Goal: Task Accomplishment & Management: Manage account settings

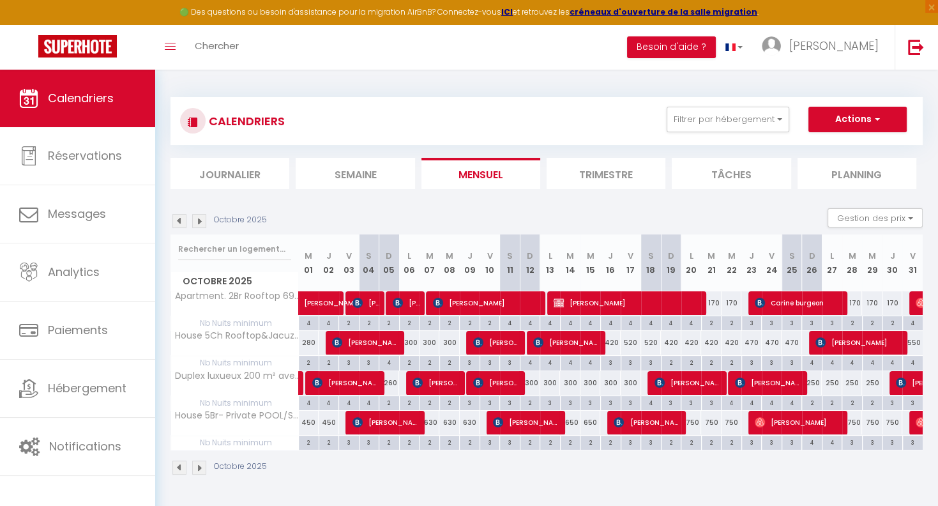
click at [180, 222] on img at bounding box center [179, 221] width 14 height 14
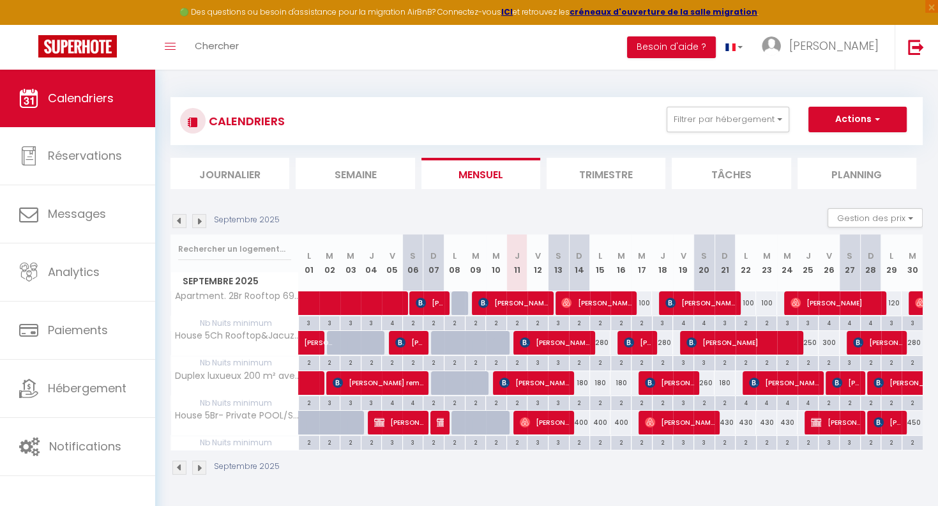
click at [541, 418] on span "[PERSON_NAME][DATE]" at bounding box center [544, 422] width 49 height 24
select select "OK"
select select "KO"
select select "0"
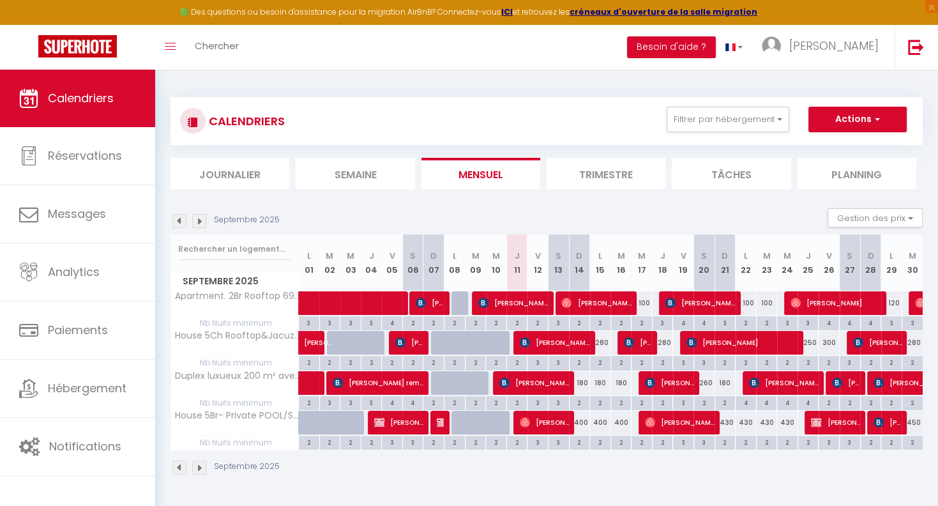
select select "1"
select select
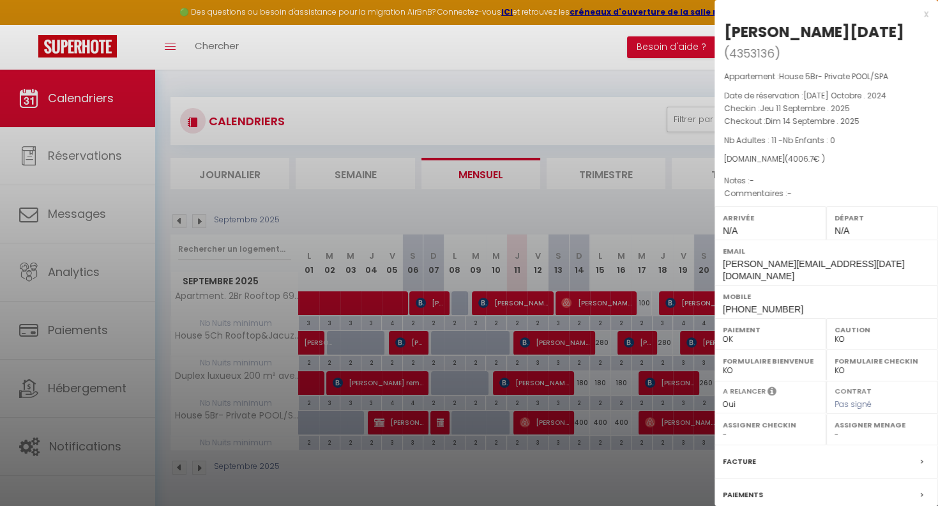
click at [929, 16] on div "x Sophie Easter ( 4353136 ) Appartement : House 5Br- Private POOL/SPA Date de r…" at bounding box center [827, 314] width 224 height 628
click at [929, 13] on div "x Sophie Easter ( 4353136 ) Appartement : House 5Br- Private POOL/SPA Date de r…" at bounding box center [827, 314] width 224 height 628
click at [926, 13] on div "x" at bounding box center [822, 13] width 214 height 15
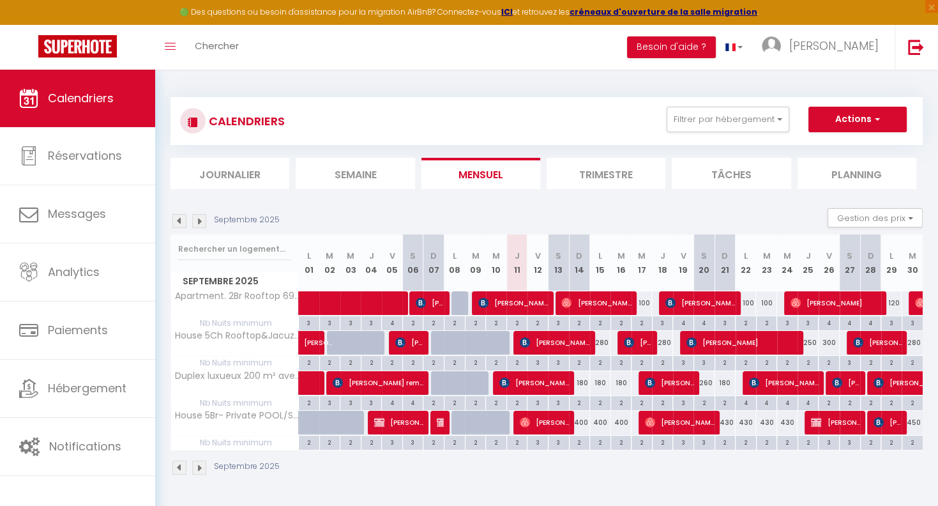
click at [585, 418] on div "400" at bounding box center [579, 423] width 21 height 24
type input "400"
select select "1"
type input "Dim 14 Septembre 2025"
type input "Lun 15 Septembre 2025"
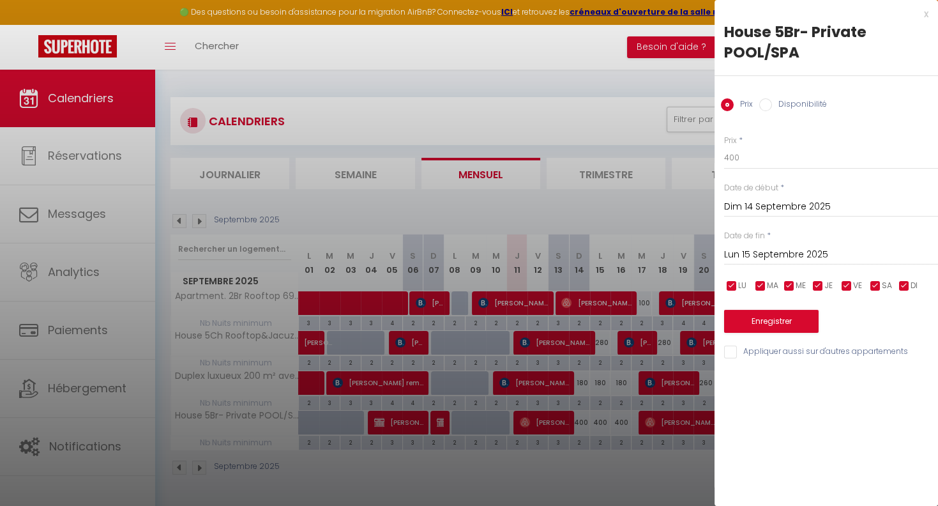
click at [781, 103] on label "Disponibilité" at bounding box center [799, 105] width 55 height 14
click at [772, 103] on input "Disponibilité" at bounding box center [766, 104] width 13 height 13
radio input "true"
radio input "false"
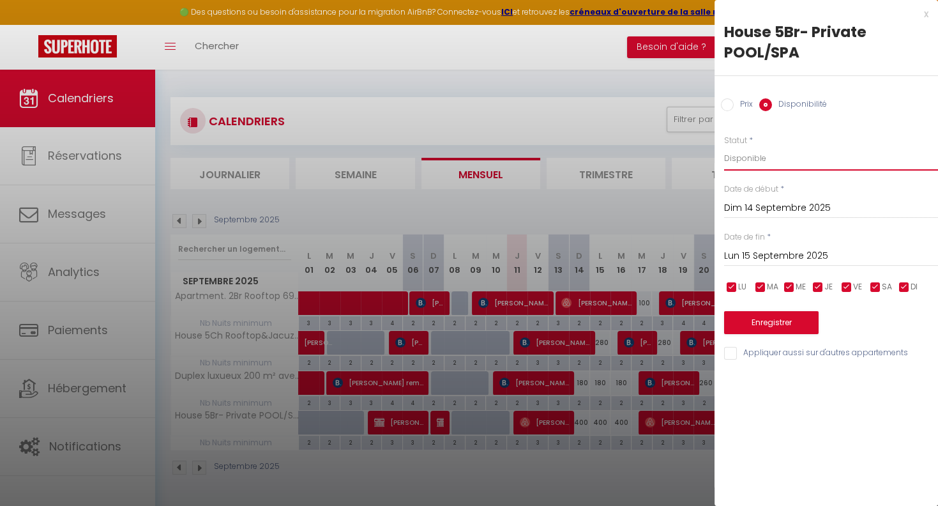
click at [724, 146] on select "Disponible Indisponible" at bounding box center [831, 158] width 214 height 24
select select "0"
click option "Indisponible" at bounding box center [0, 0] width 0 height 0
click at [771, 326] on button "Enregistrer" at bounding box center [771, 322] width 95 height 23
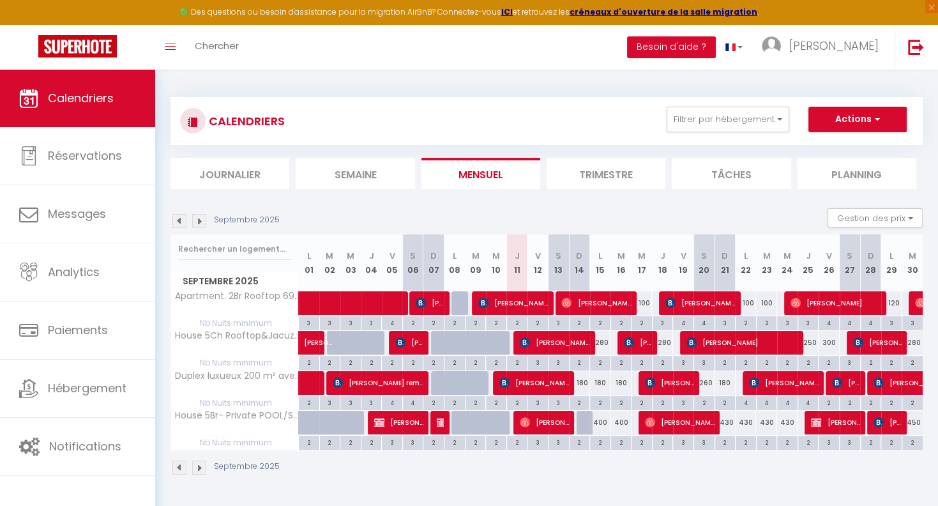
click at [557, 422] on span "[PERSON_NAME][DATE]" at bounding box center [544, 422] width 49 height 24
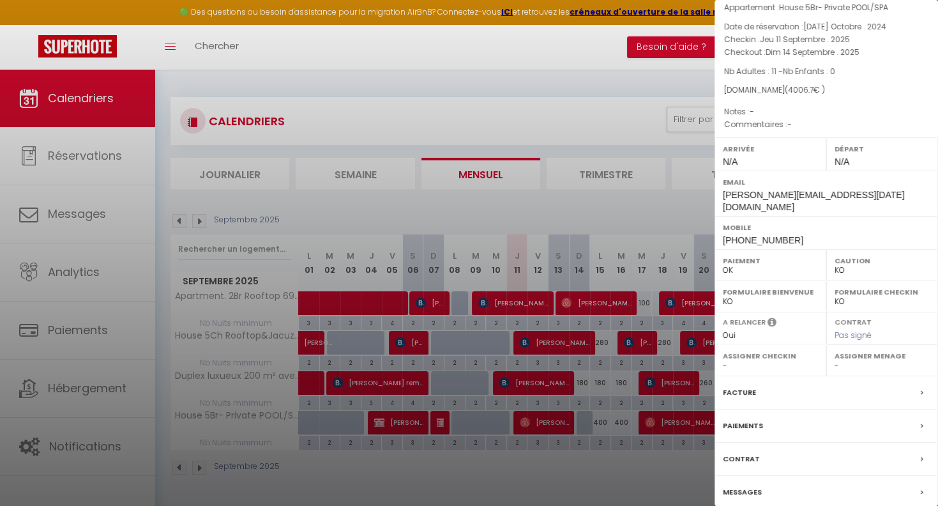
scroll to position [87, 0]
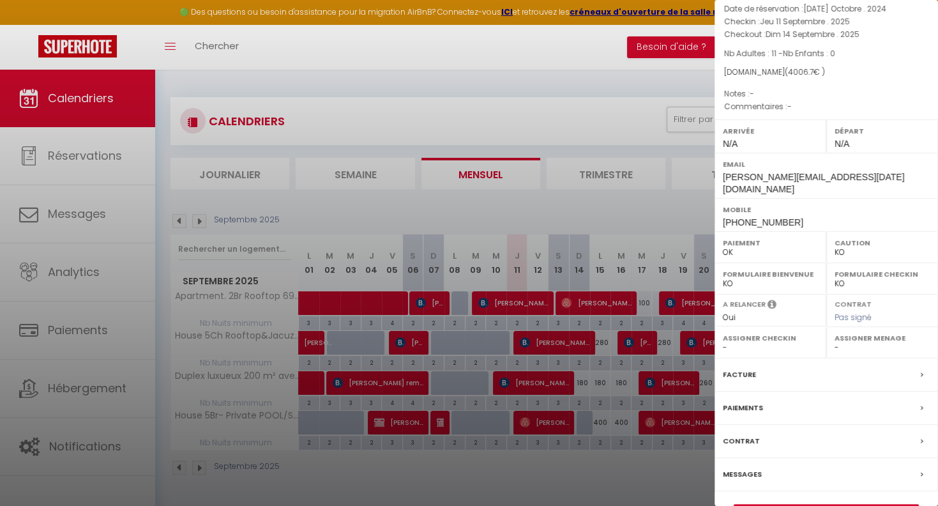
click at [745, 468] on label "Messages" at bounding box center [742, 474] width 39 height 13
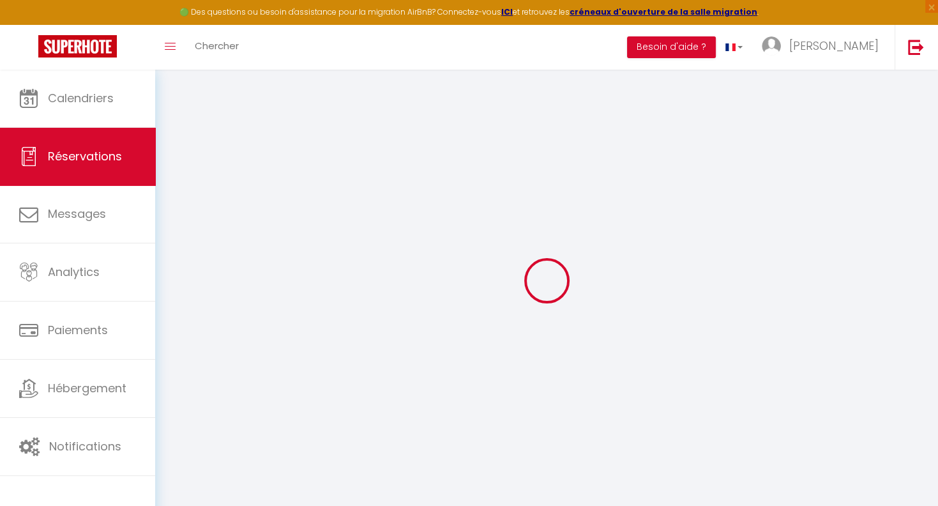
select select
checkbox input "false"
select select
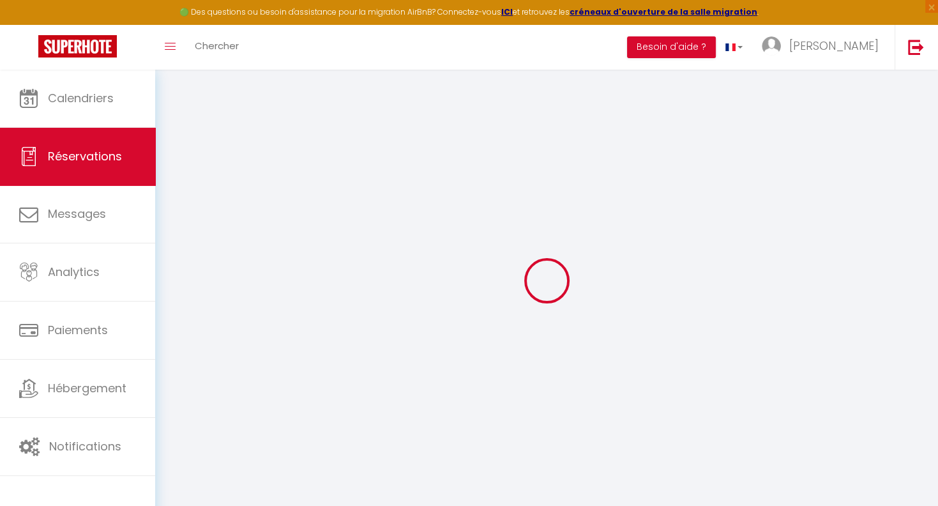
checkbox input "false"
select select
checkbox input "false"
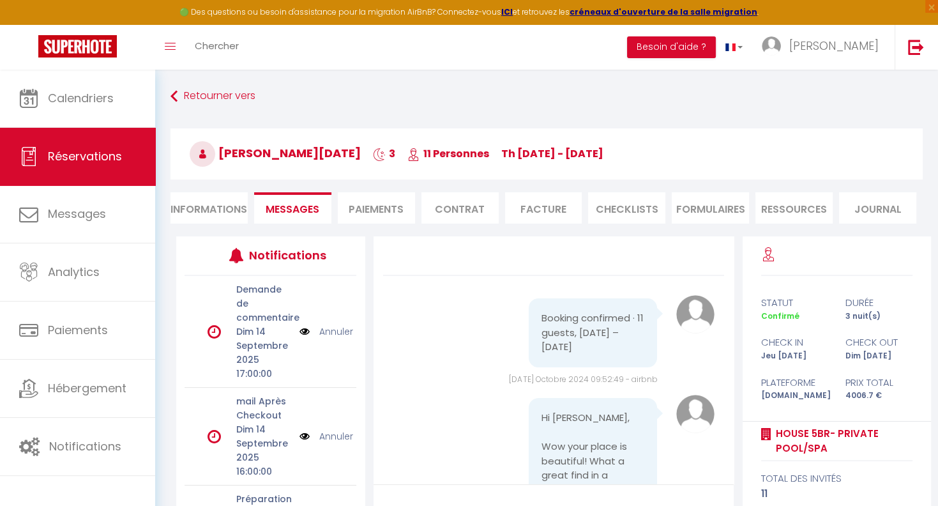
scroll to position [13714, 0]
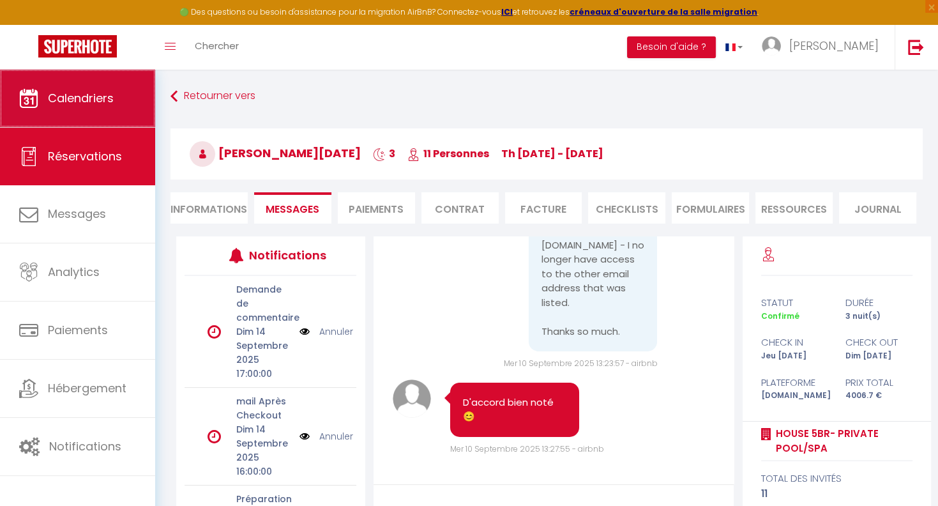
click at [91, 101] on span "Calendriers" at bounding box center [81, 98] width 66 height 16
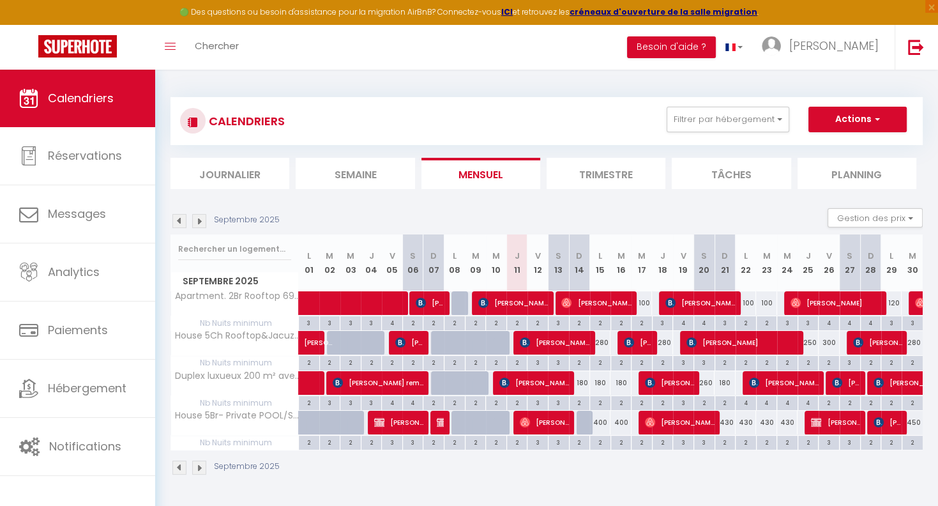
click at [639, 345] on span "[PERSON_NAME]" at bounding box center [638, 342] width 28 height 24
select select "OK"
select select "KO"
select select "0"
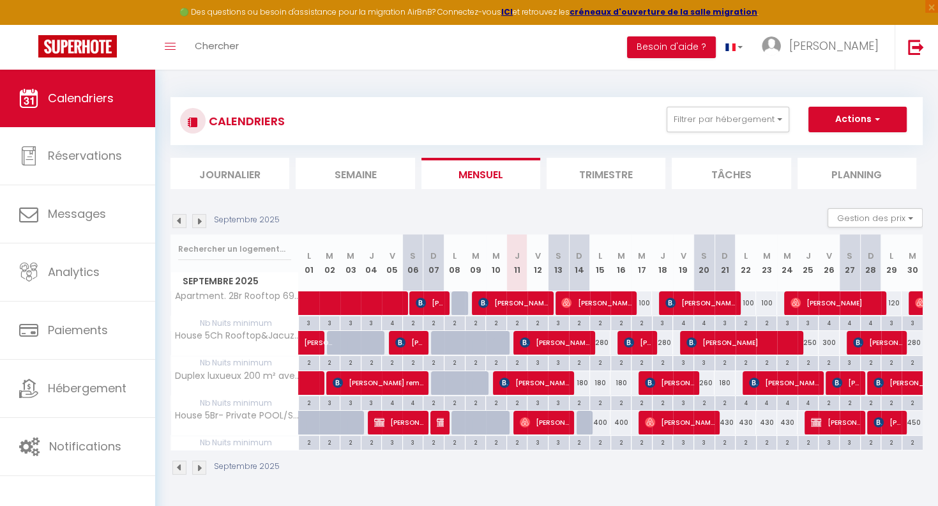
select select "1"
select select
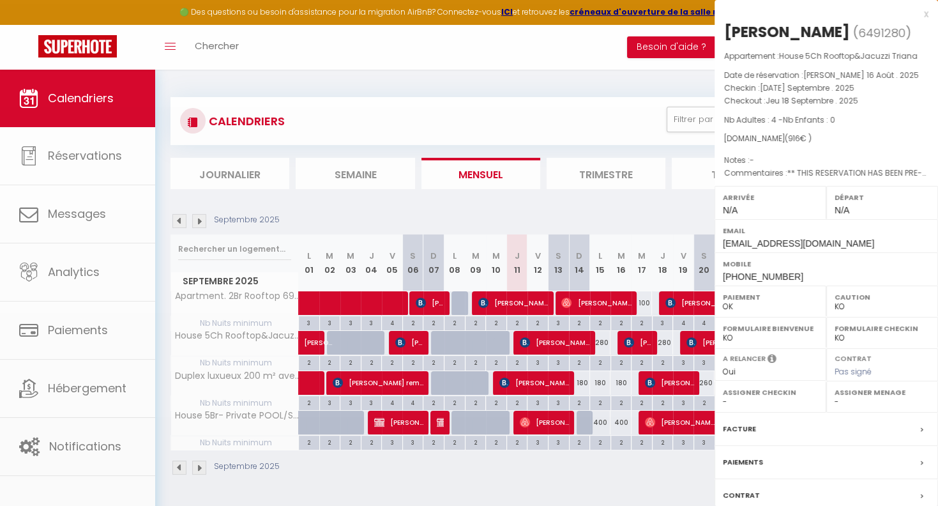
scroll to position [87, 0]
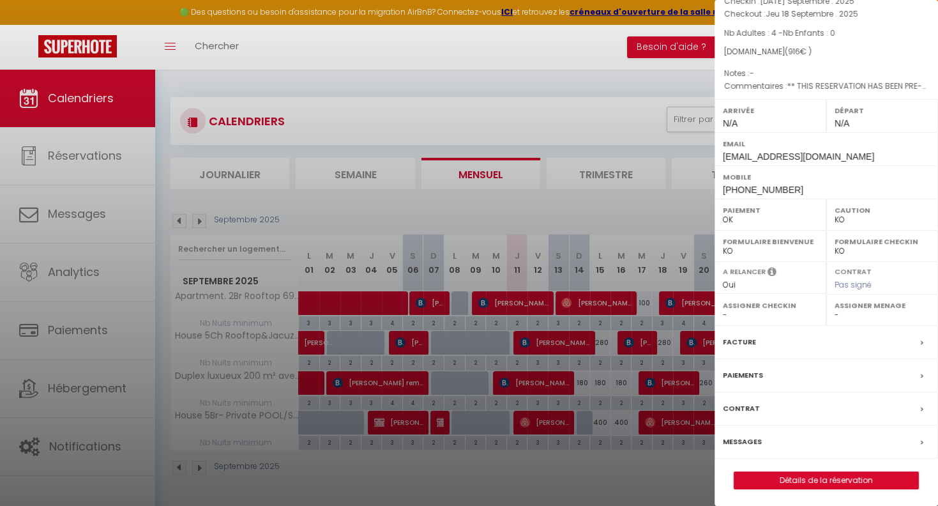
click at [745, 438] on label "Messages" at bounding box center [742, 441] width 39 height 13
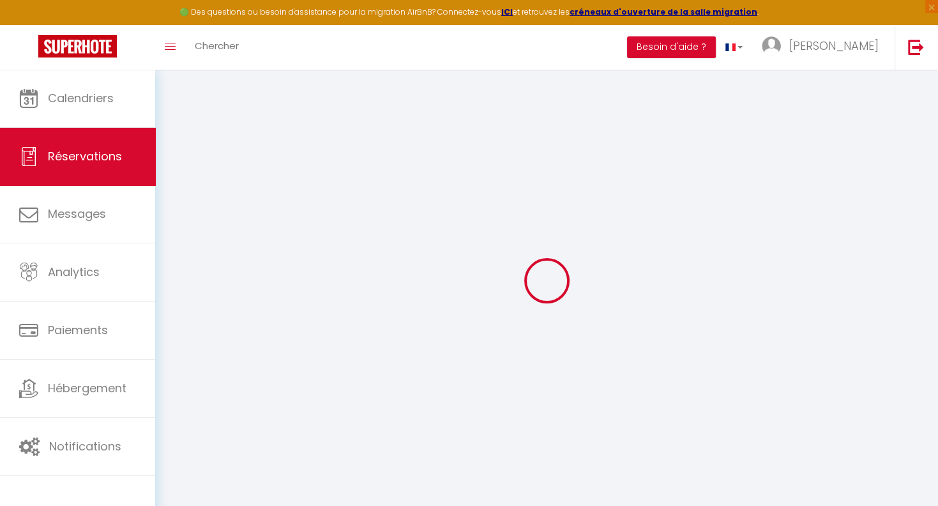
select select
checkbox input "false"
select select
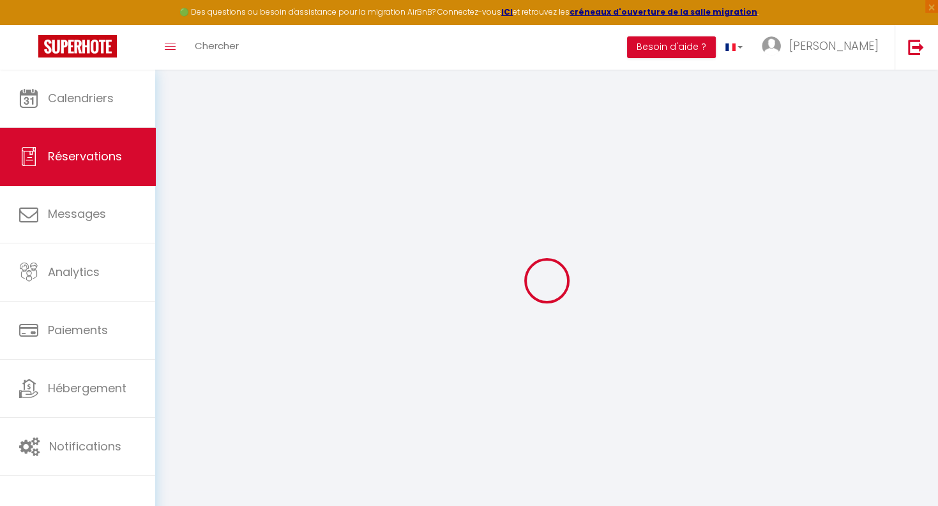
checkbox input "false"
type textarea "** THIS RESERVATION HAS BEEN PRE-PAID ** BOOKING NOTE : Payment charge is EUR 1…"
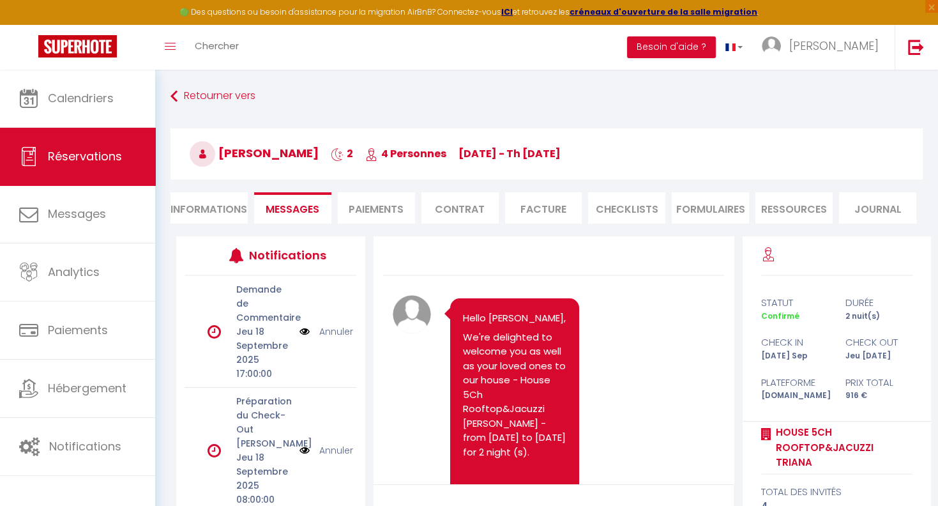
scroll to position [4050, 0]
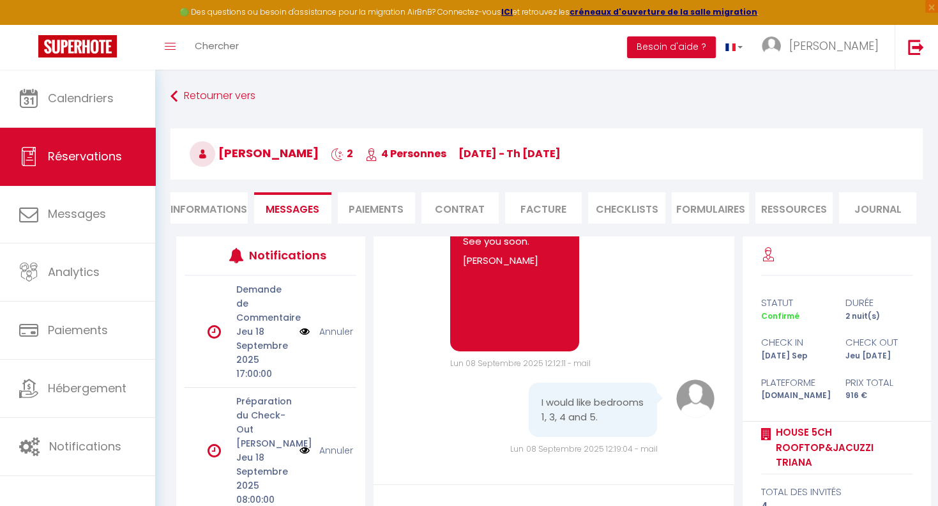
click at [190, 210] on li "Informations" at bounding box center [209, 207] width 77 height 31
select select
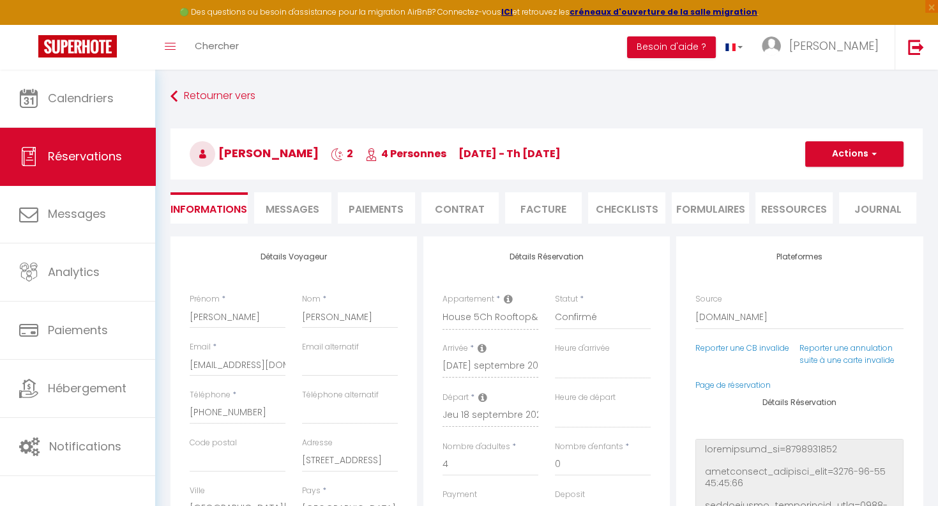
scroll to position [67, 0]
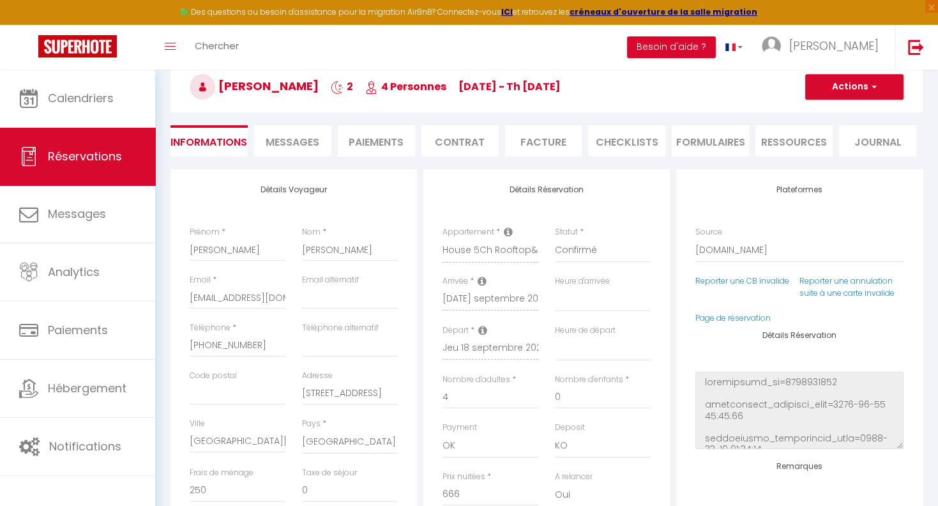
click at [286, 142] on span "Messages" at bounding box center [293, 142] width 54 height 15
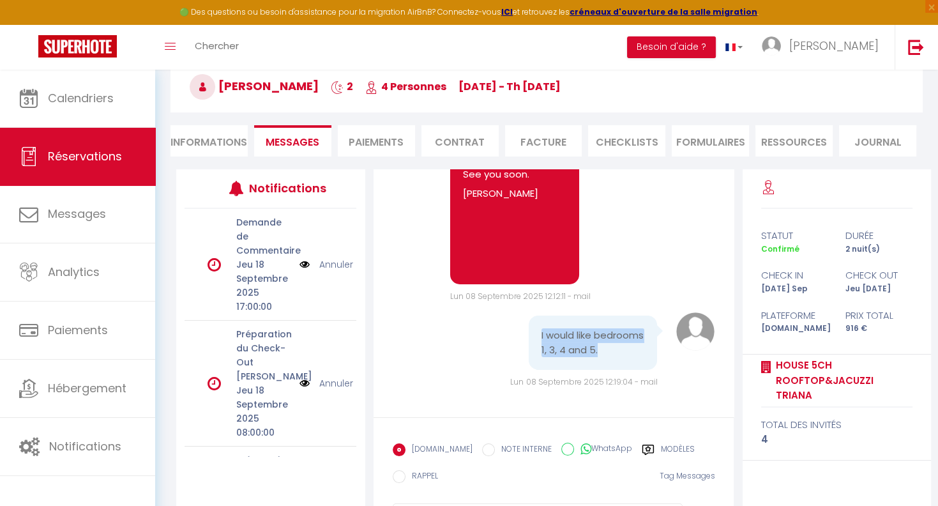
drag, startPoint x: 542, startPoint y: 321, endPoint x: 631, endPoint y: 348, distance: 93.4
click at [631, 348] on pre "I would like bedrooms 1, 3, 4 and 5." at bounding box center [593, 342] width 103 height 29
copy pre "I would like bedrooms 1, 3, 4 and 5."
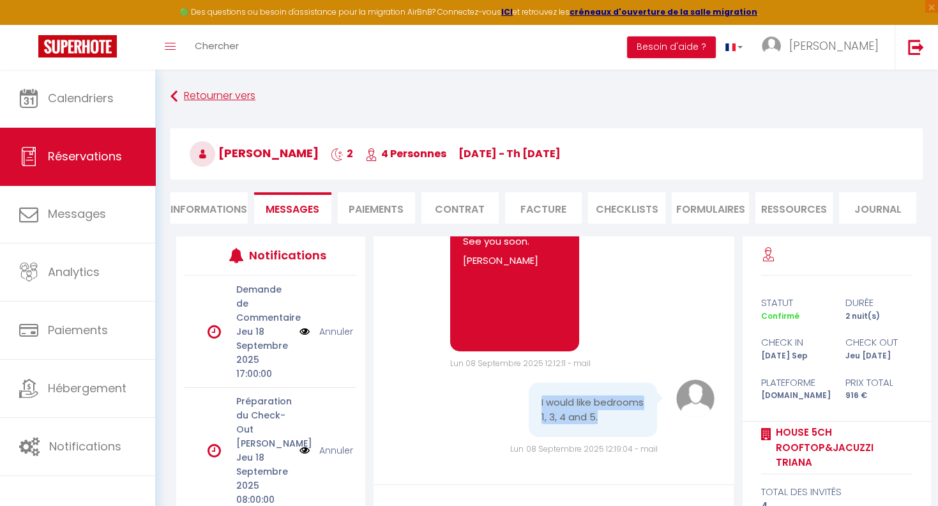
select select
click at [176, 98] on icon at bounding box center [174, 96] width 7 height 23
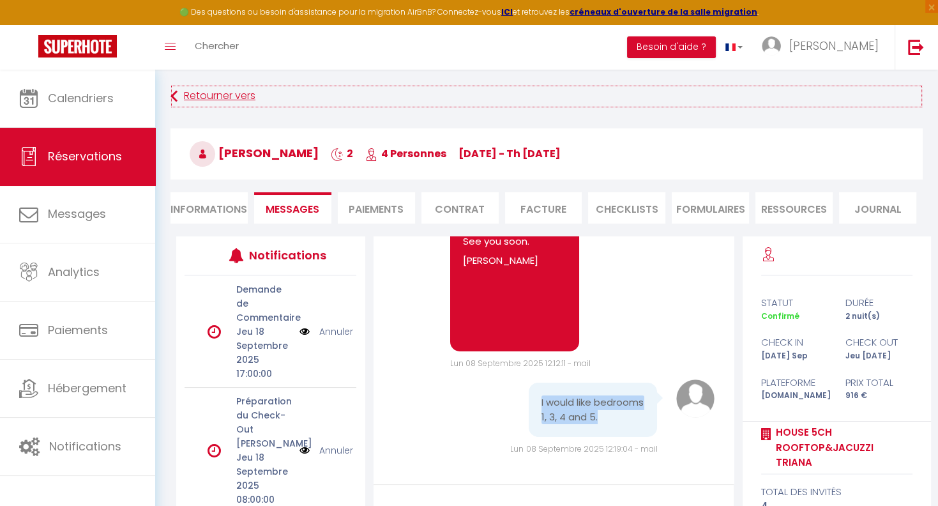
select select
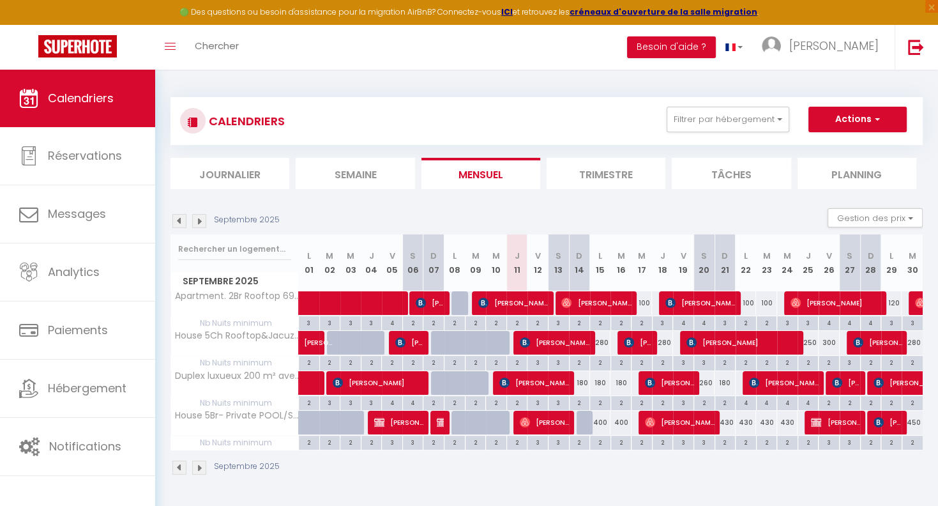
click at [553, 415] on span "[PERSON_NAME][DATE]" at bounding box center [544, 422] width 49 height 24
select select "OK"
select select "KO"
select select "0"
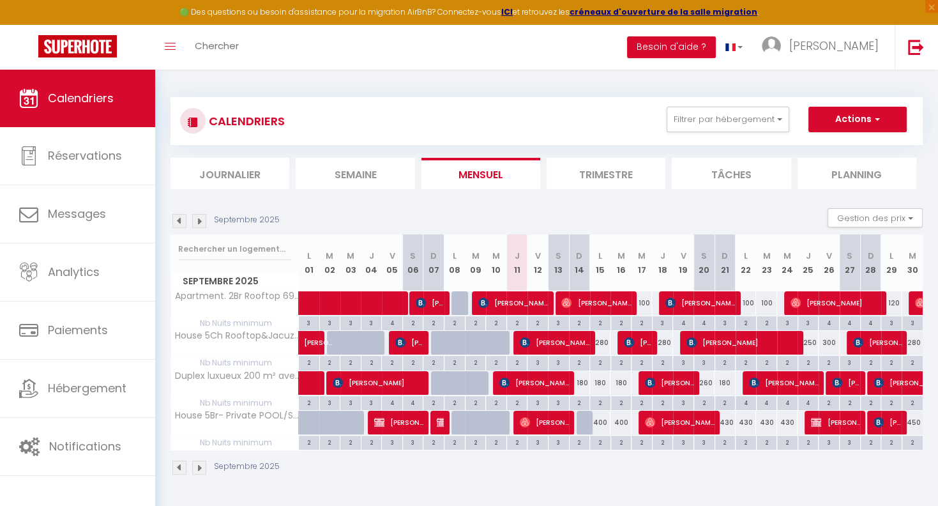
select select "1"
select select
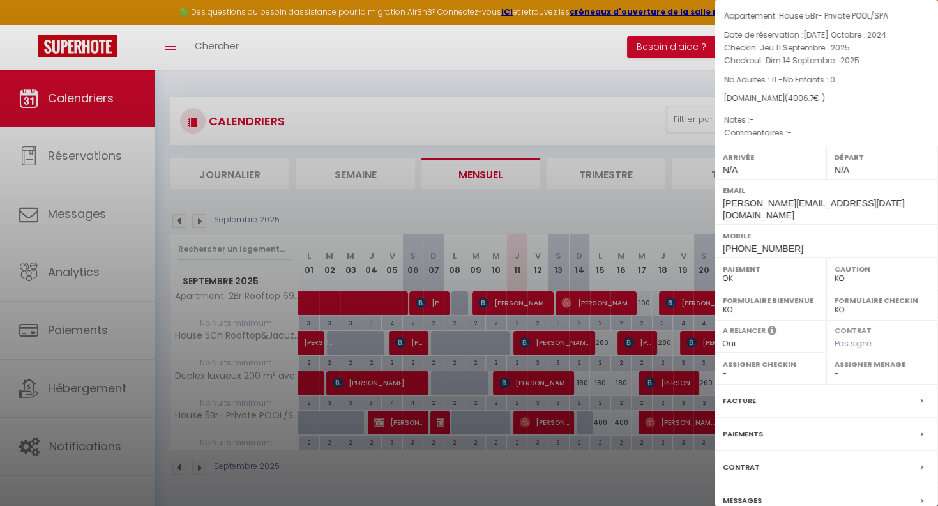
scroll to position [87, 0]
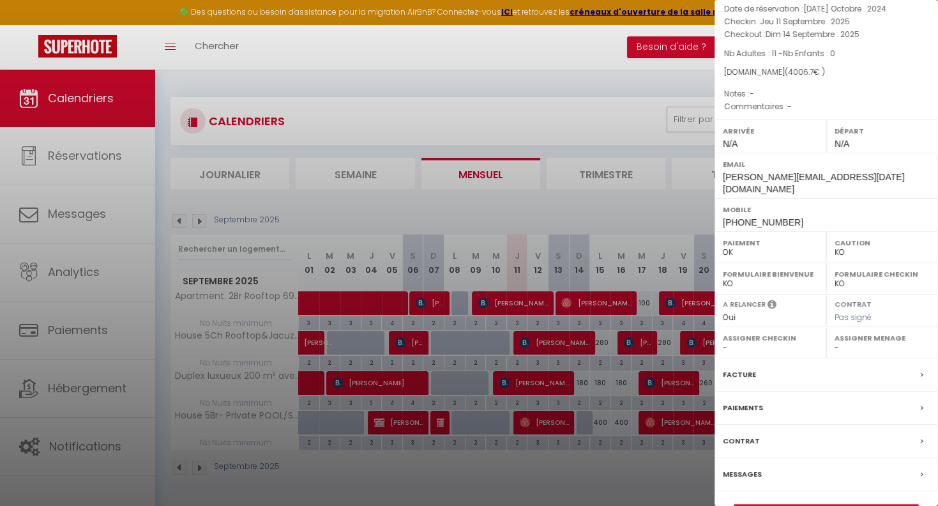
click at [737, 468] on label "Messages" at bounding box center [742, 474] width 39 height 13
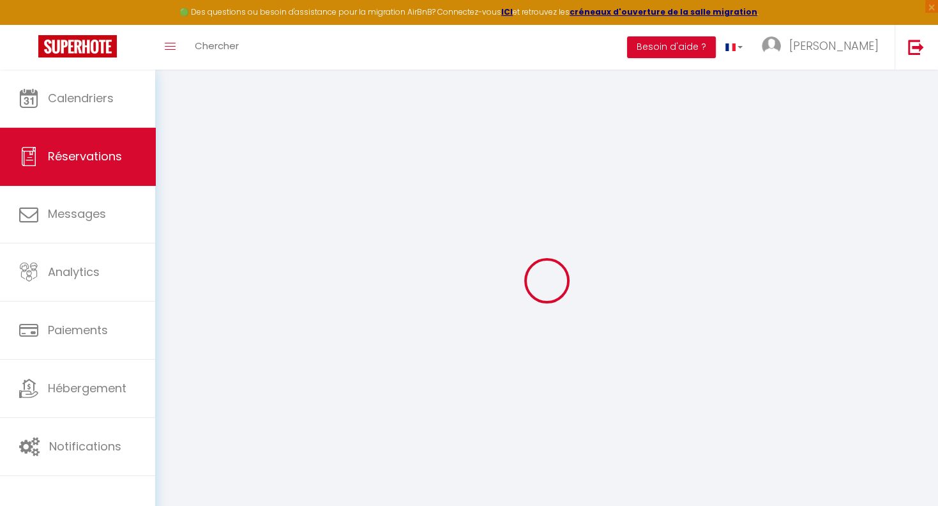
select select
checkbox input "false"
select select
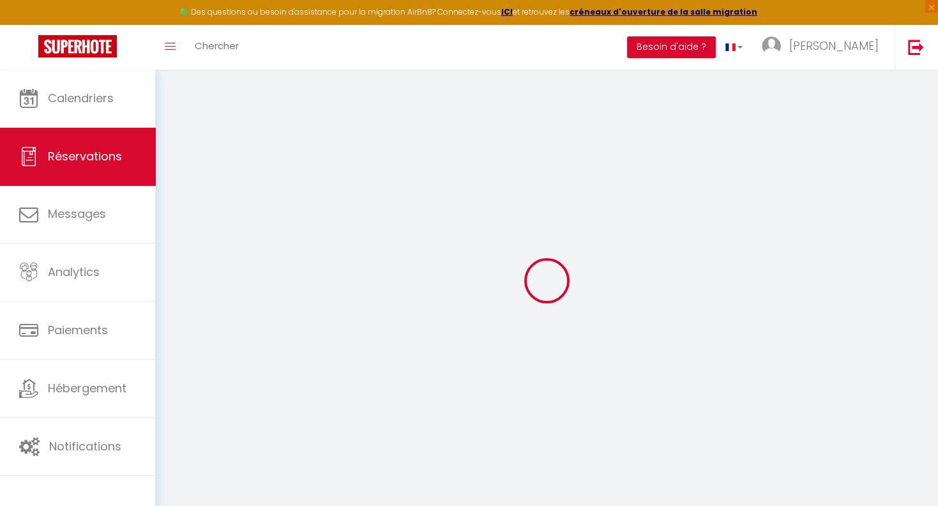
checkbox input "false"
select select
checkbox input "false"
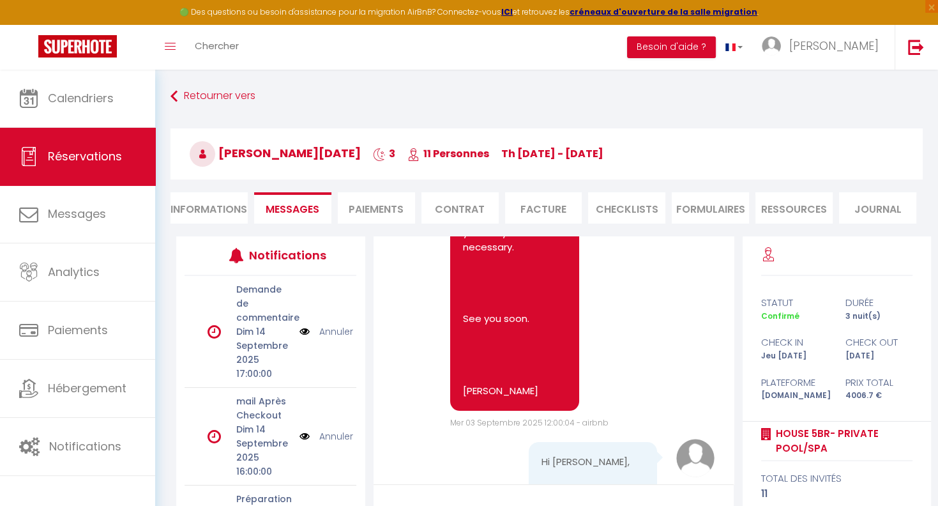
scroll to position [9722, 0]
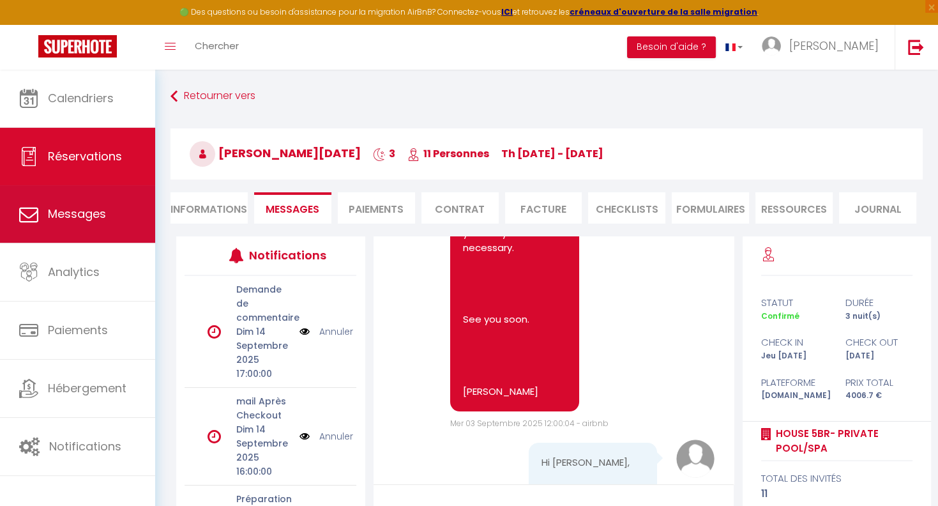
select select
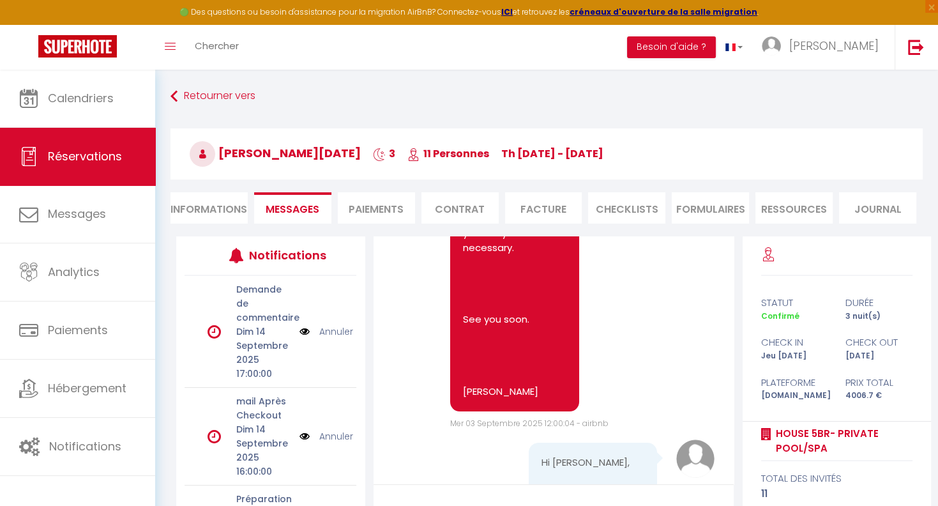
click at [190, 203] on li "Informations" at bounding box center [209, 207] width 77 height 31
select select
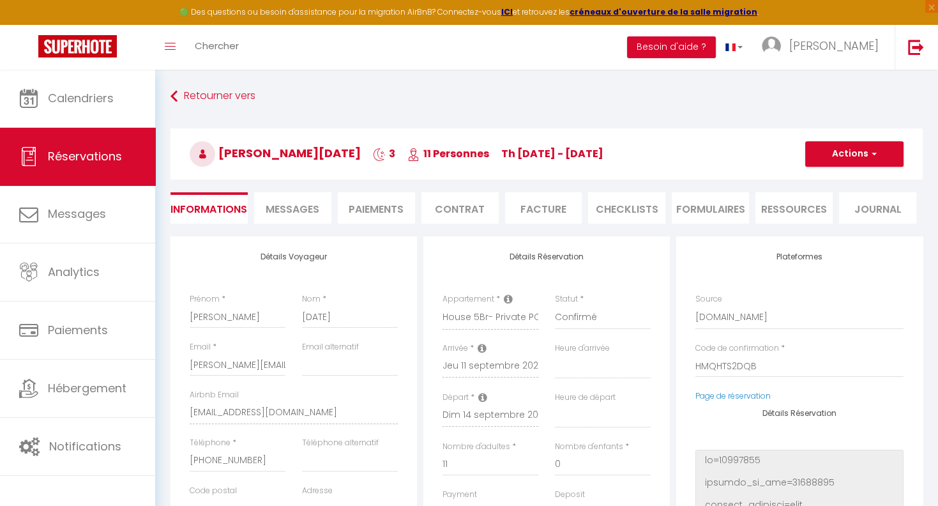
select select
checkbox input "false"
click at [312, 210] on span "Messages" at bounding box center [293, 209] width 54 height 15
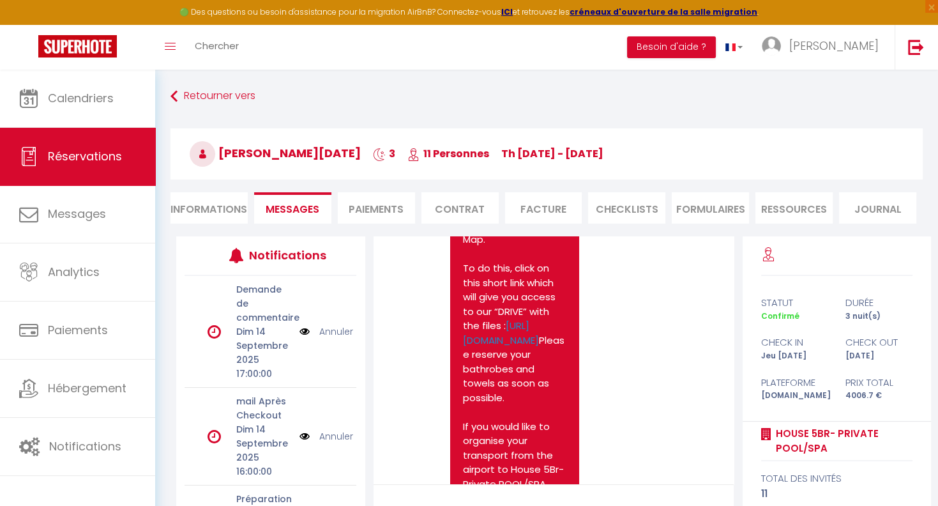
scroll to position [4441, 0]
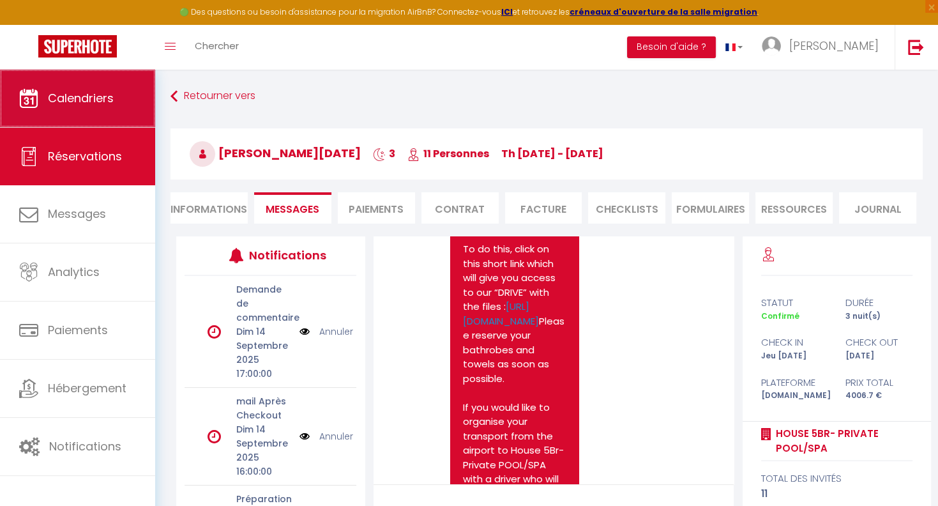
click at [83, 95] on span "Calendriers" at bounding box center [81, 98] width 66 height 16
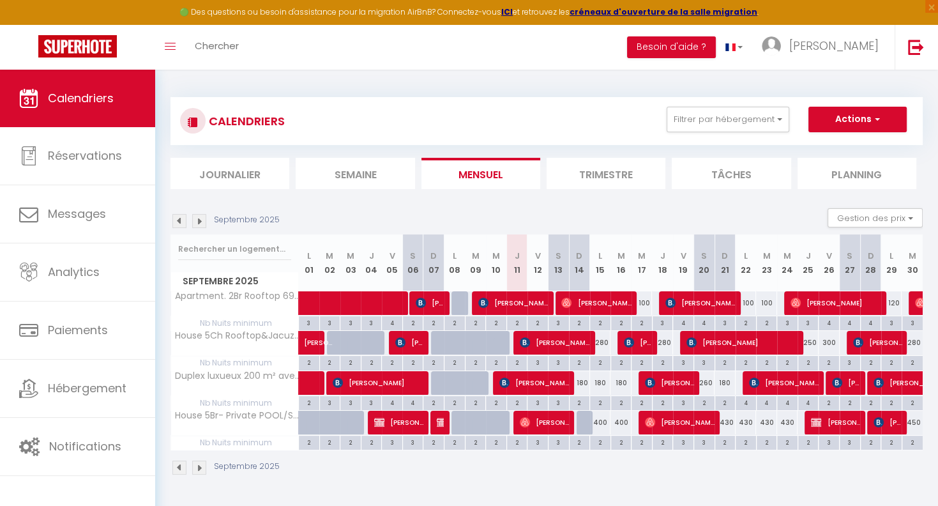
click at [399, 423] on span "[PERSON_NAME]" at bounding box center [398, 422] width 49 height 24
select select "OK"
select select "0"
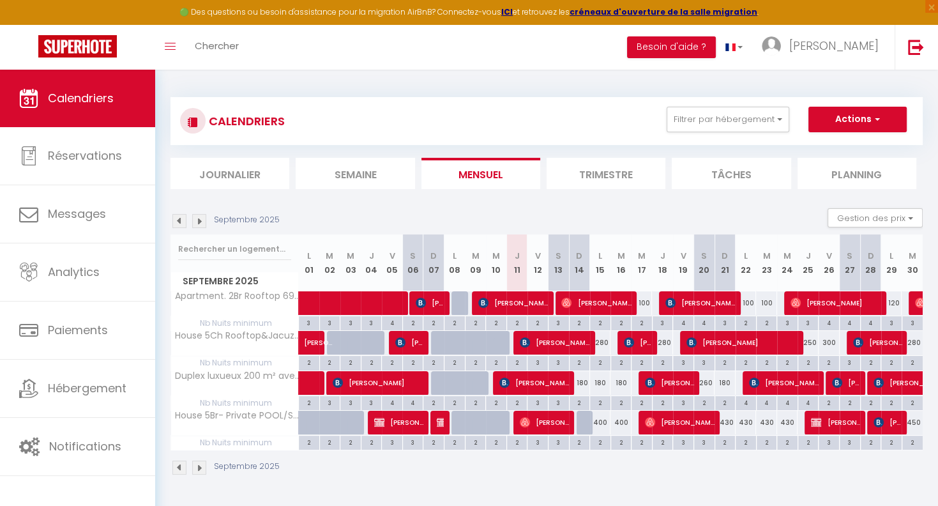
select select "1"
select select
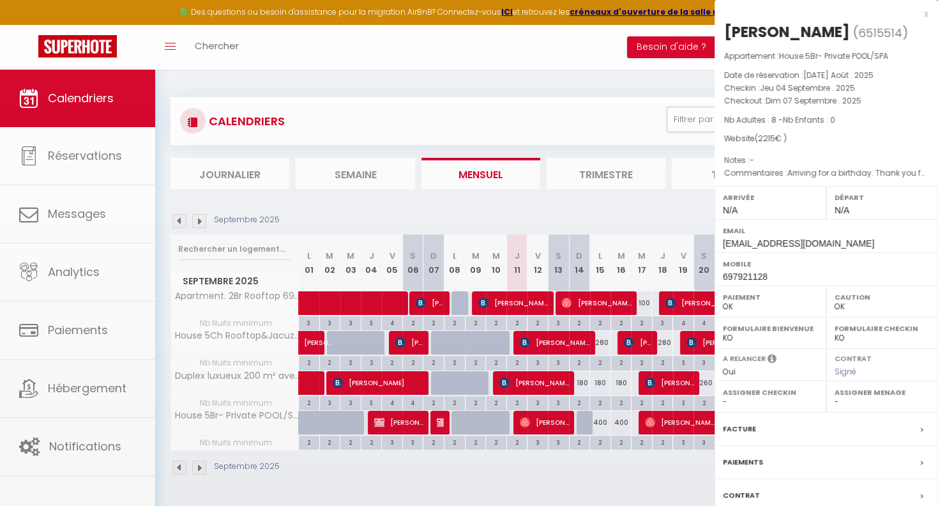
scroll to position [87, 0]
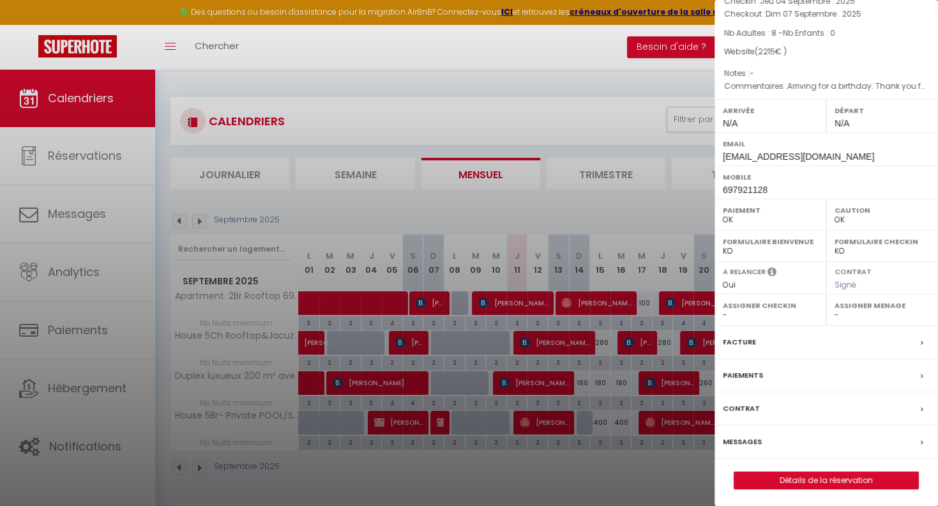
click at [735, 438] on label "Messages" at bounding box center [742, 441] width 39 height 13
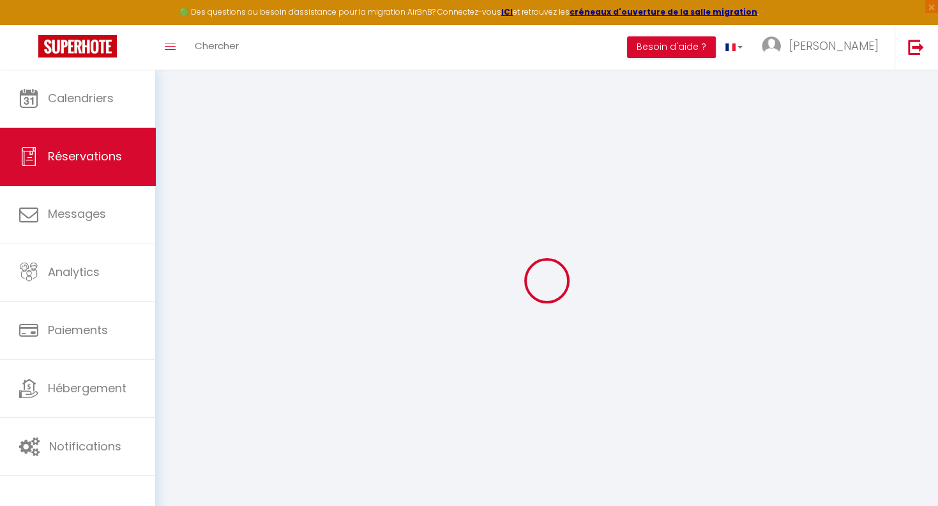
select select
checkbox input "false"
select select
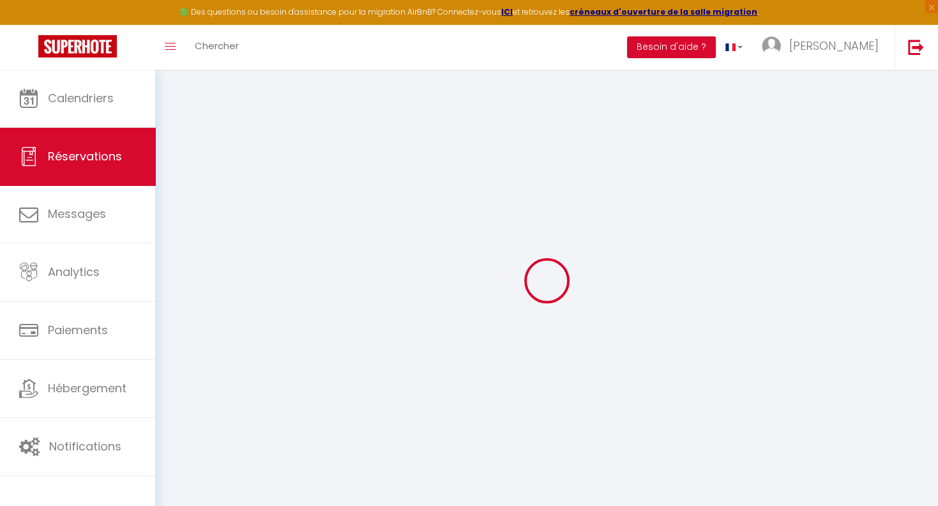
checkbox input "false"
type \?0 "Arriving for a birthday. Thank you for your help. Let us know if there is a cha…"
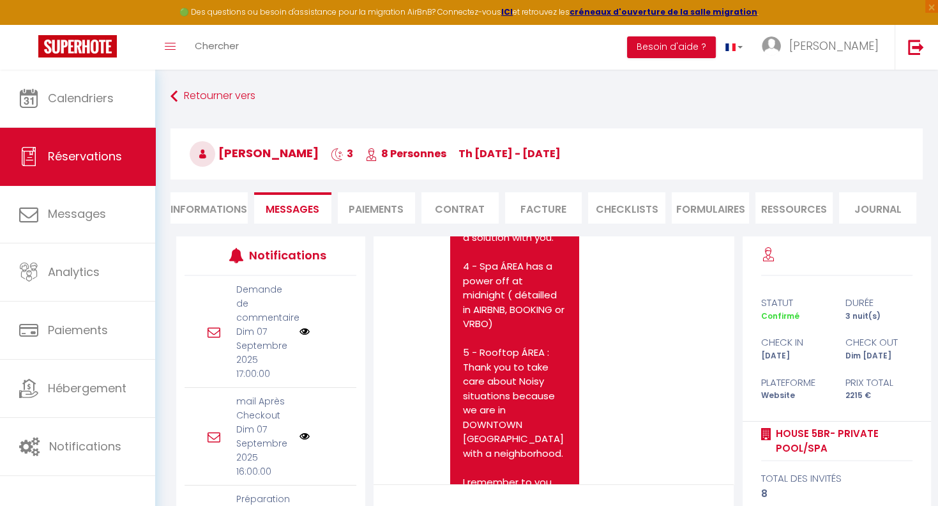
scroll to position [8542, 0]
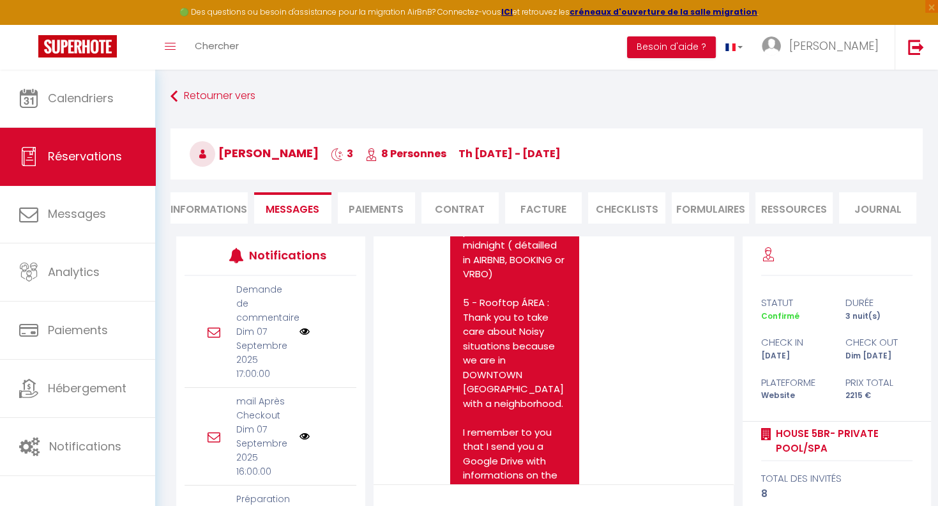
click at [517, 293] on pre "Hello [PERSON_NAME], 1 - For your access into the house, you will have keys in …" at bounding box center [514, 167] width 103 height 862
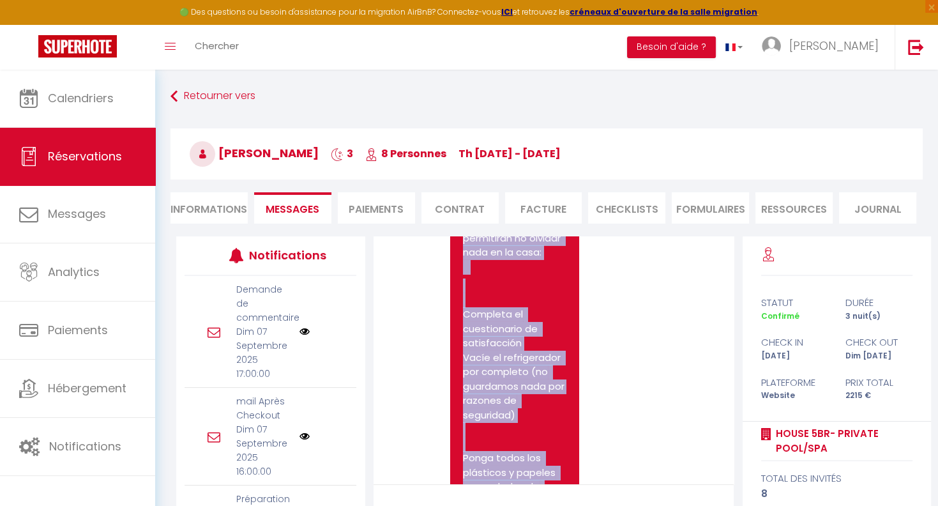
scroll to position [9215, 0]
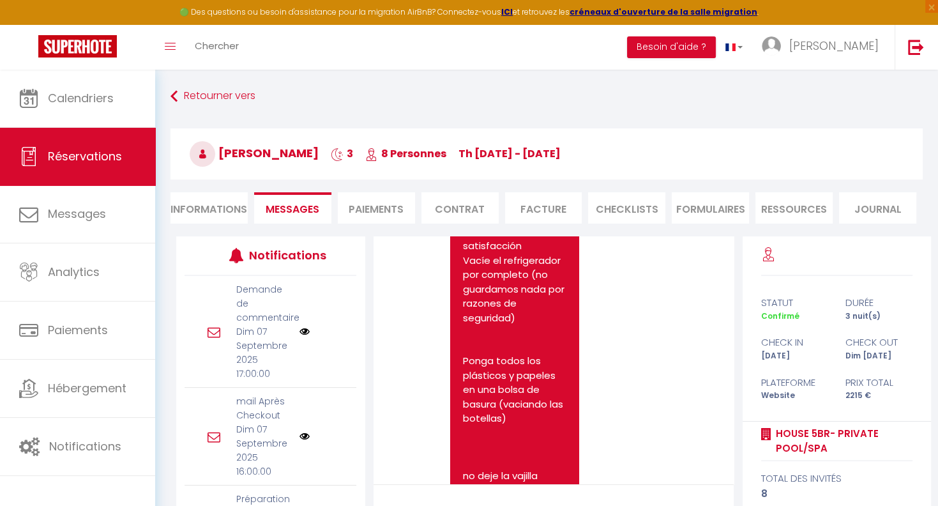
drag, startPoint x: 463, startPoint y: 329, endPoint x: 509, endPoint y: 312, distance: 48.3
copy pre "Hello [PERSON_NAME], 1 - For your access into the house, you will have keys in …"
click at [171, 94] on icon at bounding box center [174, 96] width 7 height 23
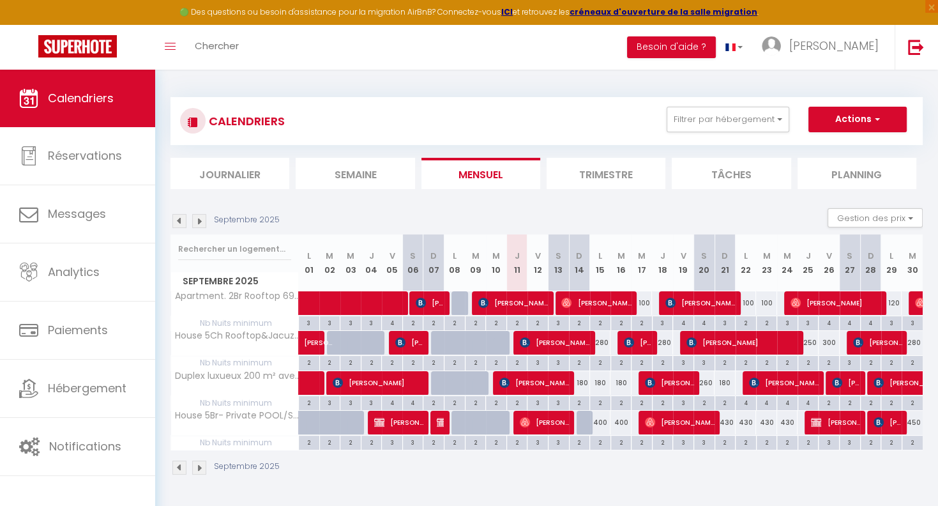
click at [554, 418] on span "[PERSON_NAME][DATE]" at bounding box center [544, 422] width 49 height 24
select select "OK"
select select "KO"
select select "0"
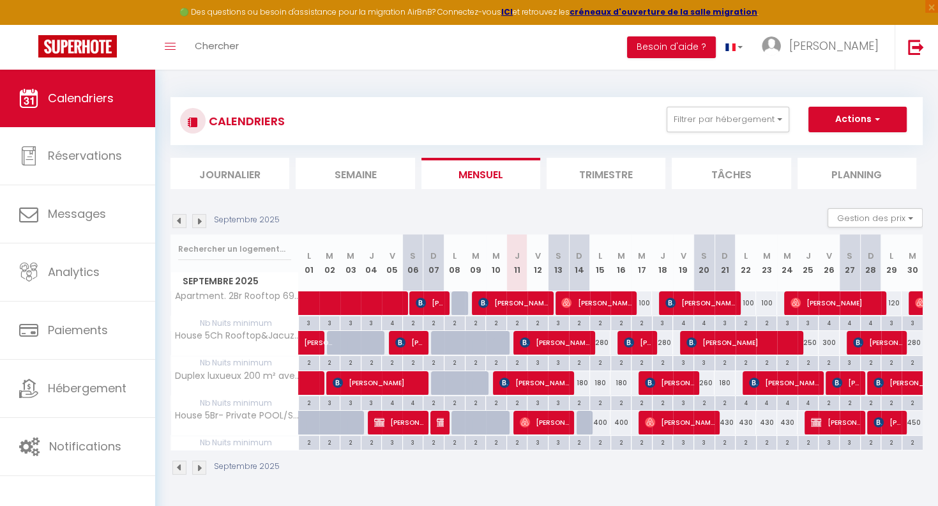
select select "1"
select select
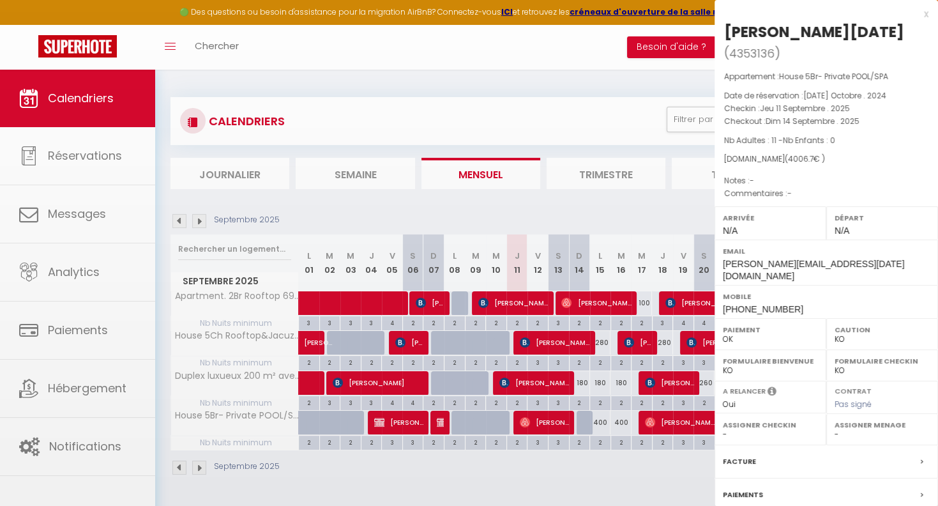
scroll to position [87, 0]
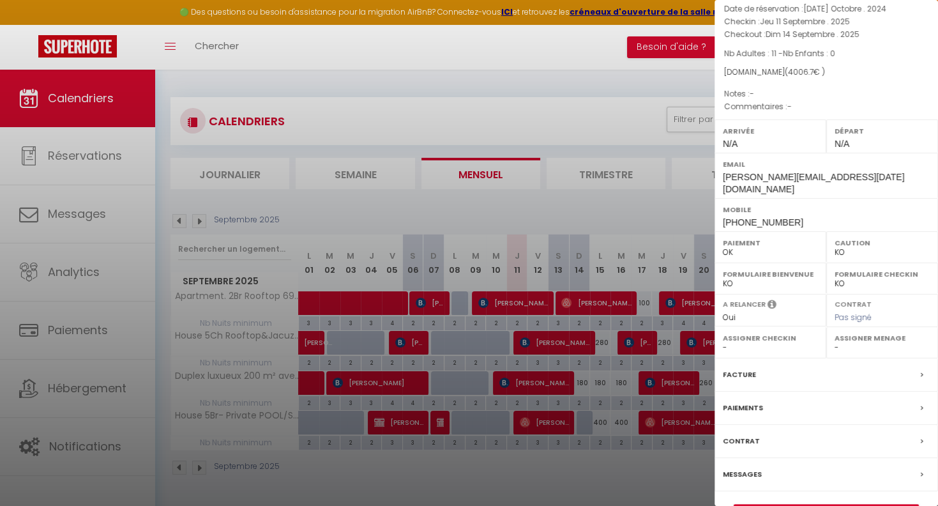
click at [747, 468] on label "Messages" at bounding box center [742, 474] width 39 height 13
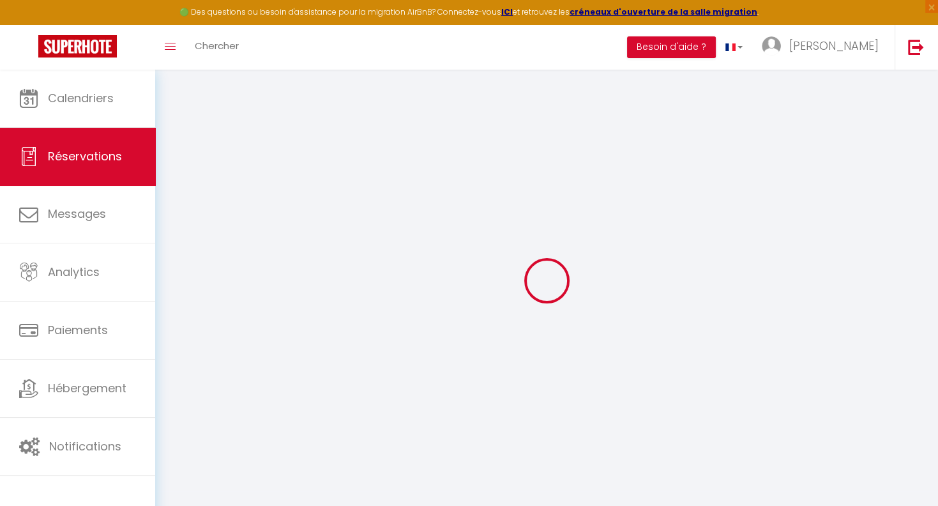
select select
checkbox input "false"
select select
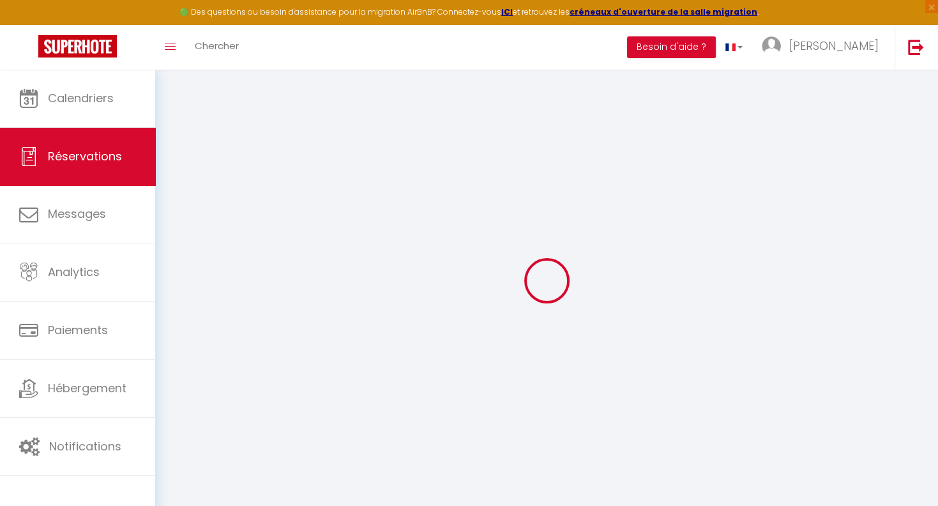
checkbox input "false"
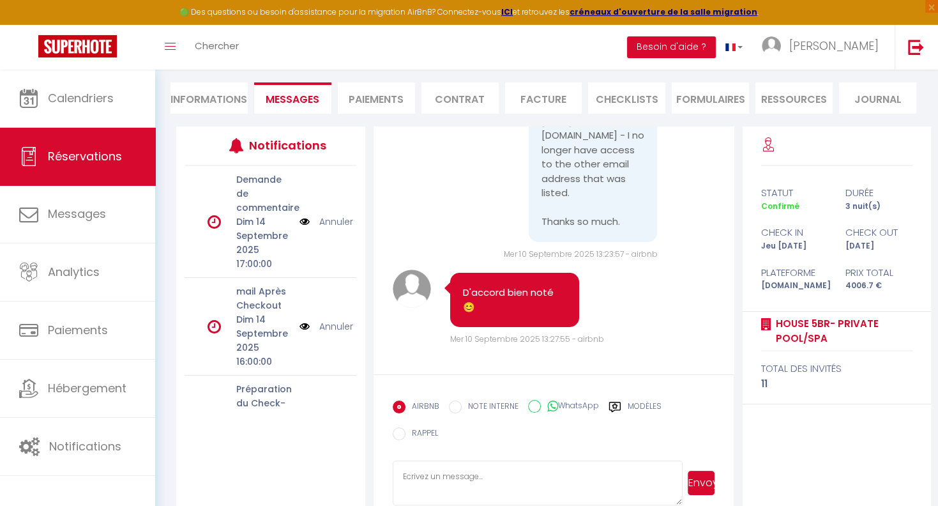
scroll to position [133, 0]
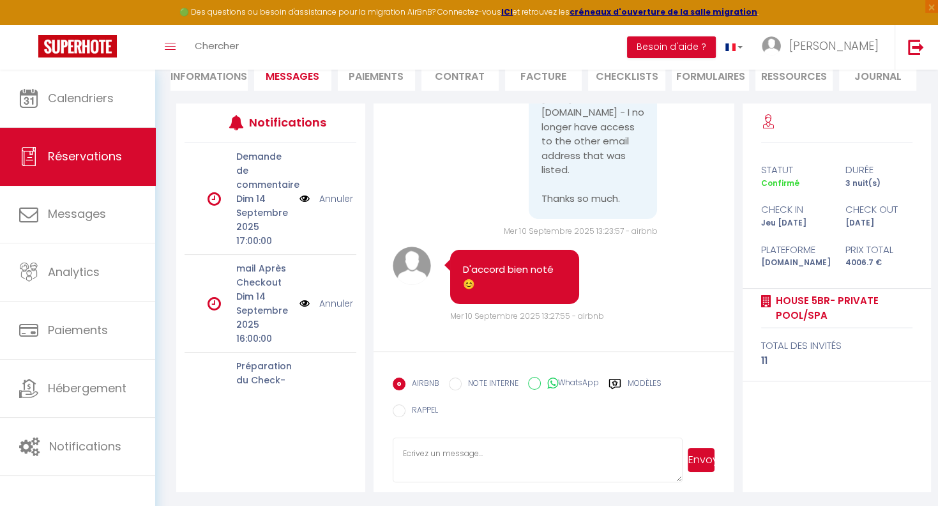
click at [455, 452] on textarea at bounding box center [538, 460] width 290 height 45
paste textarea "Hello [PERSON_NAME], 1 - For your access into the house, you will have keys in …"
drag, startPoint x: 446, startPoint y: 455, endPoint x: 457, endPoint y: 459, distance: 11.3
click at [447, 455] on textarea "Hello [PERSON_NAME], 1 - For your access into the house, you will have keys in …" at bounding box center [538, 460] width 290 height 45
click at [478, 448] on textarea "Hello [PERSON_NAME], 1 - For your access into the house, you will have keys in …" at bounding box center [538, 460] width 290 height 45
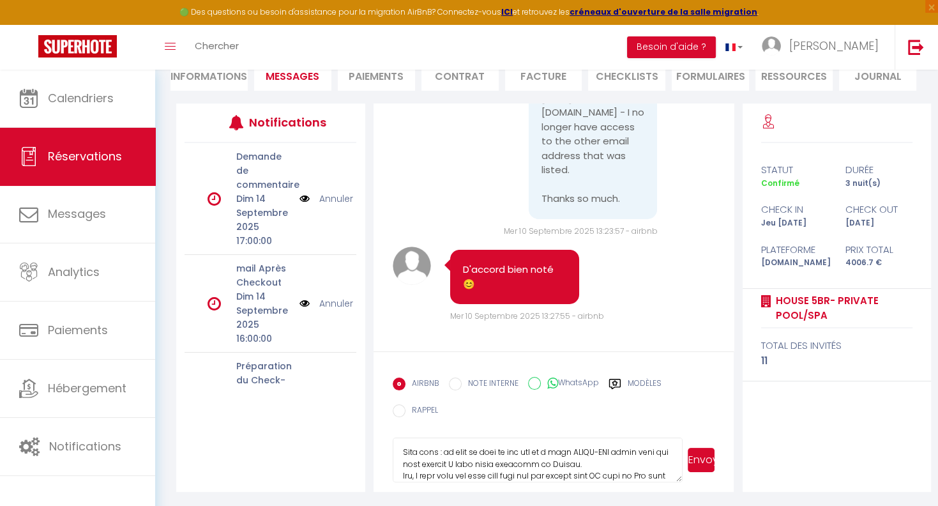
scroll to position [38, 0]
click at [590, 461] on textarea at bounding box center [538, 460] width 290 height 45
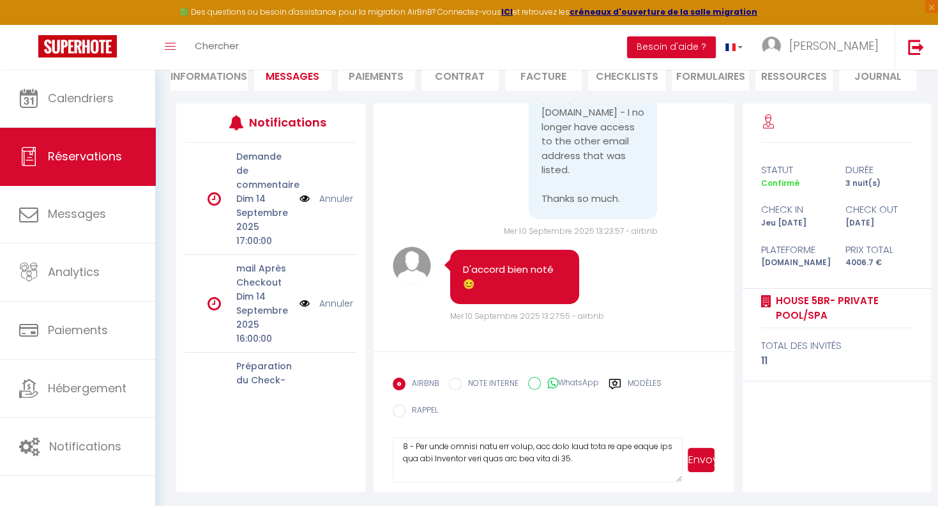
scroll to position [77, 0]
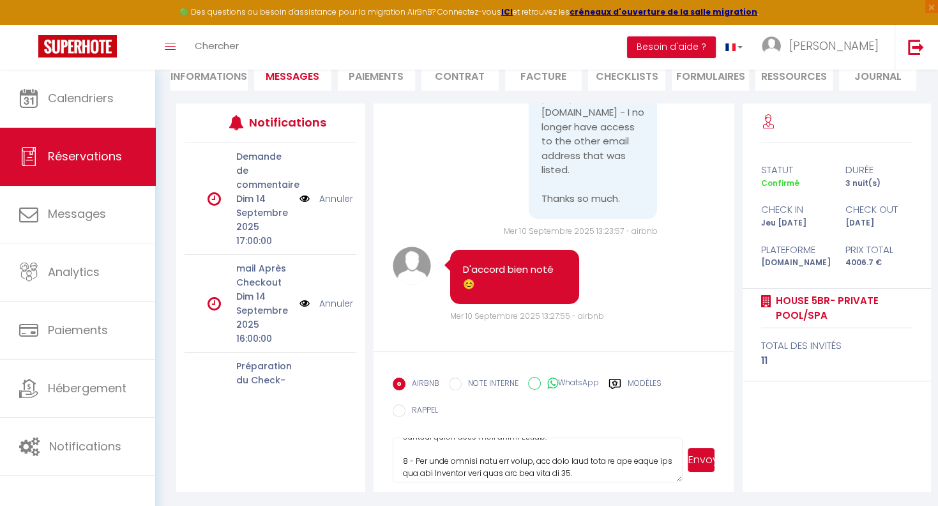
click at [438, 471] on textarea at bounding box center [538, 460] width 290 height 45
click at [533, 461] on textarea at bounding box center [538, 460] width 290 height 45
click at [634, 468] on textarea at bounding box center [538, 460] width 290 height 45
click at [586, 471] on textarea at bounding box center [538, 460] width 290 height 45
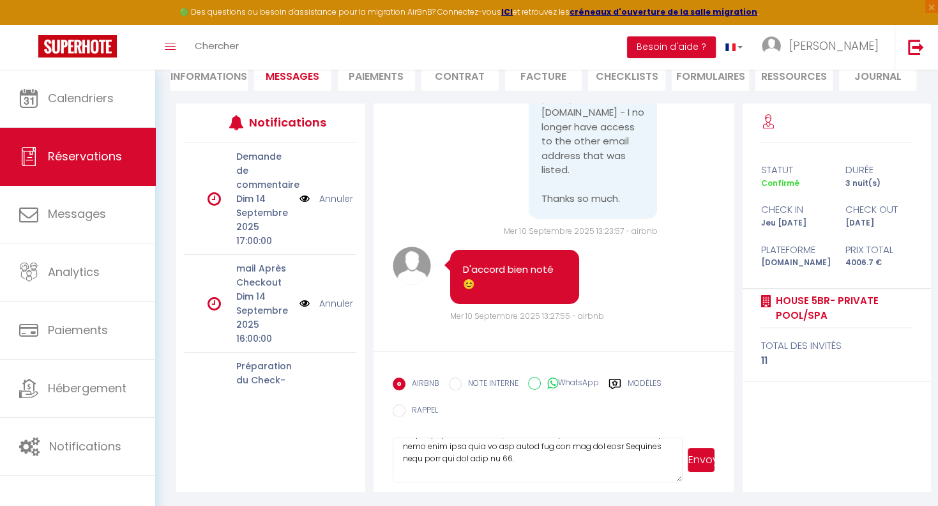
click at [436, 446] on textarea at bounding box center [538, 460] width 290 height 45
click at [595, 443] on textarea at bounding box center [538, 460] width 290 height 45
click at [582, 443] on textarea at bounding box center [538, 460] width 290 height 45
type textarea "Lorem Ipsumd, Sita cons : ad elit se doei te inc utl et d magn ALIQU-ENI admin …"
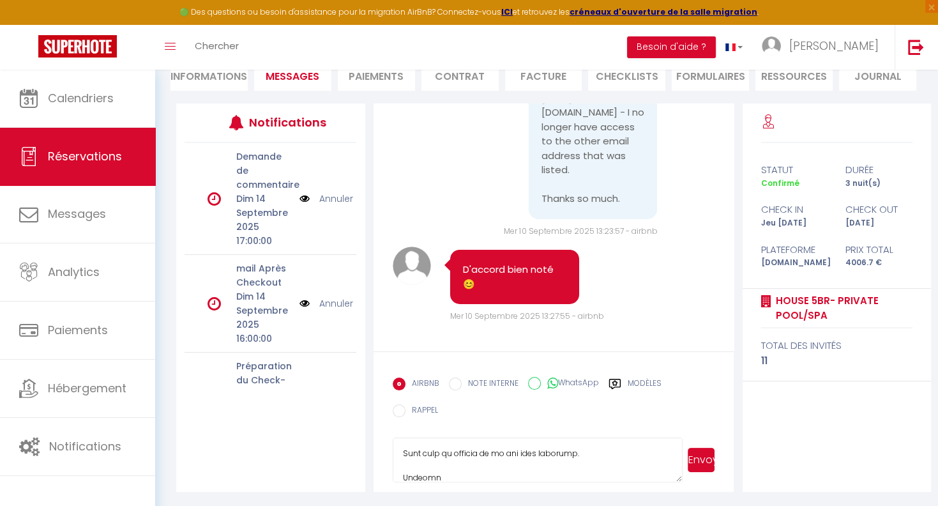
click at [701, 459] on button "Envoyer" at bounding box center [701, 460] width 27 height 24
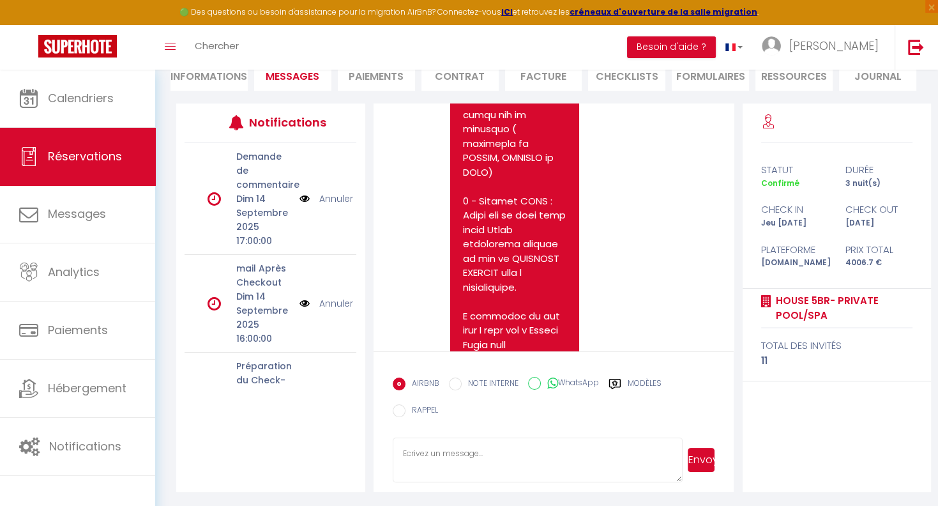
scroll to position [14849, 0]
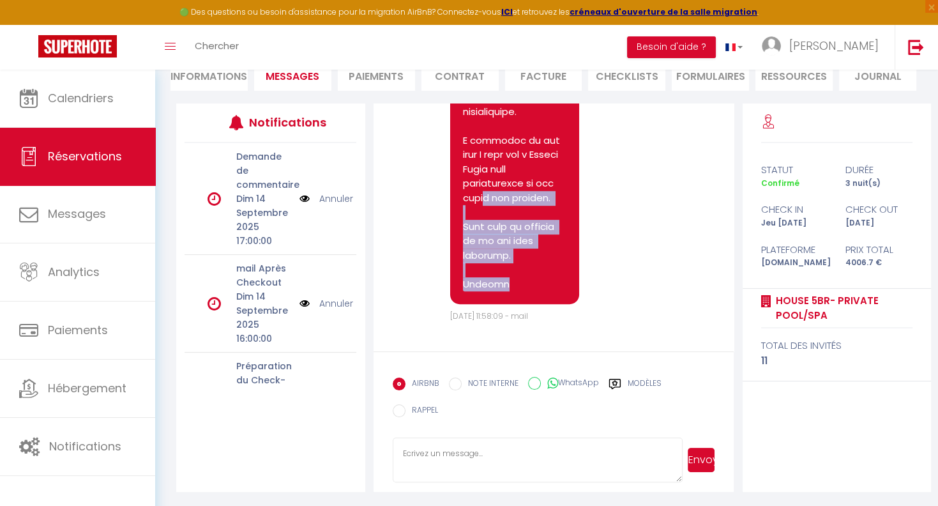
drag, startPoint x: 493, startPoint y: 284, endPoint x: 483, endPoint y: 216, distance: 69.0
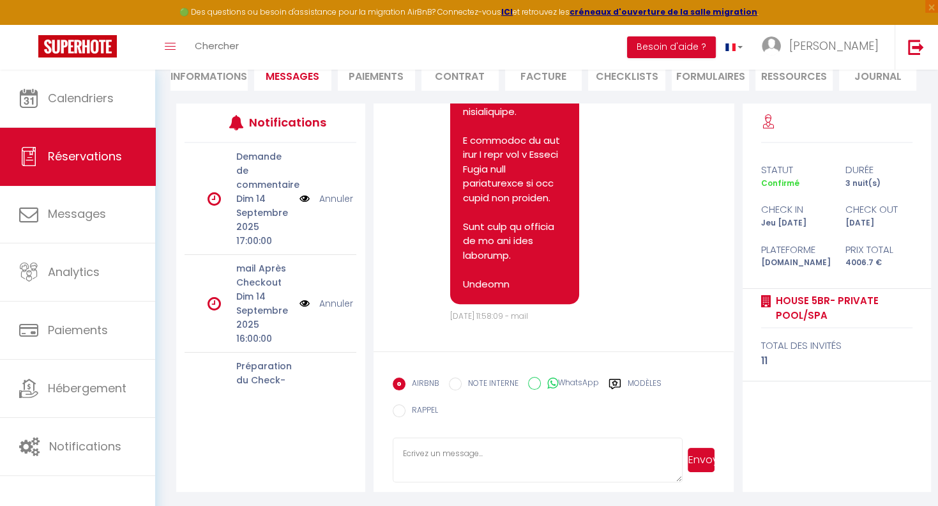
drag, startPoint x: 494, startPoint y: 284, endPoint x: 461, endPoint y: 162, distance: 126.3
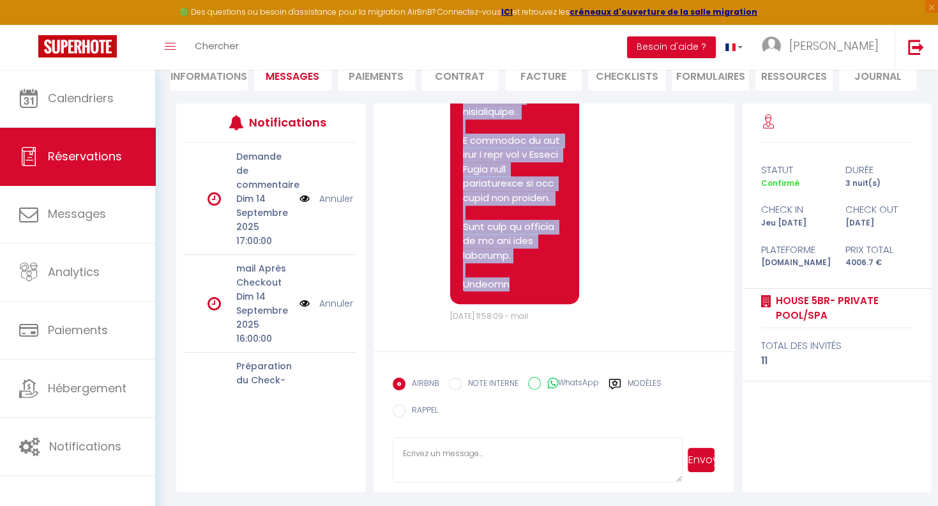
drag, startPoint x: 464, startPoint y: 119, endPoint x: 529, endPoint y: 290, distance: 183.2
copy pre "Lorem Ipsumd, Sita cons : ad elit se doei te inc utl et d magn ALIQU-ENI admin …"
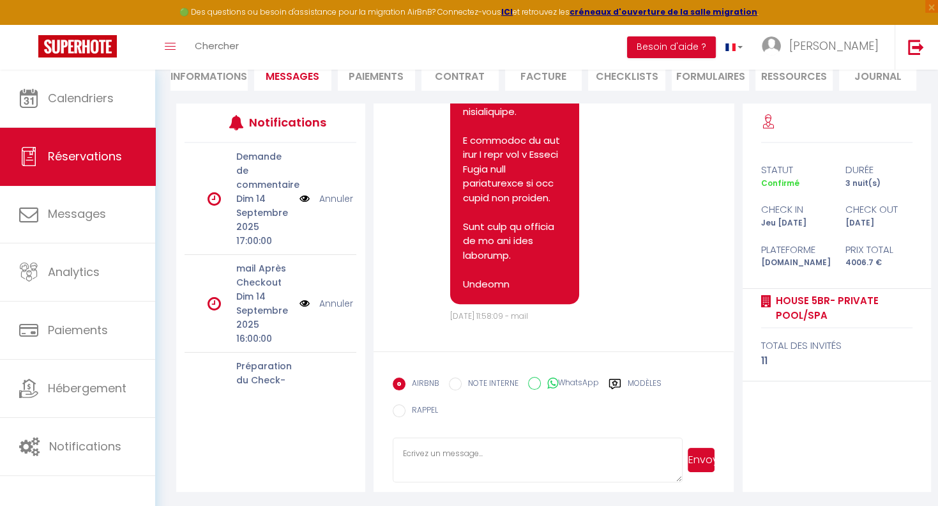
click at [570, 382] on label "WhatsApp" at bounding box center [570, 384] width 58 height 14
click at [541, 382] on input "WhatsApp" at bounding box center [534, 383] width 13 height 13
radio input "true"
radio input "false"
click at [478, 454] on textarea at bounding box center [538, 460] width 290 height 45
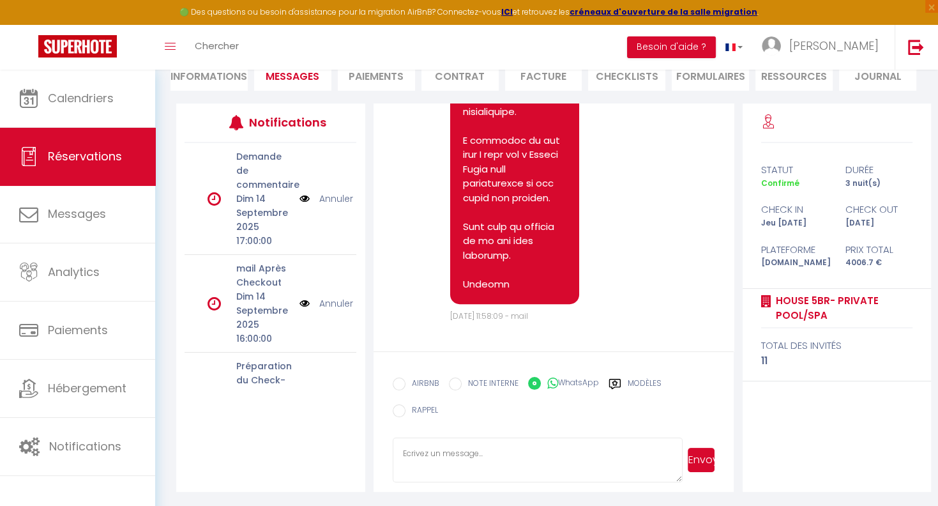
paste textarea "Lorem Ipsumd, Sita cons : ad elit se doei te inc utl et d magn ALIQU-ENI admin …"
type textarea "Lorem Ipsumd, Sita cons : ad elit se doei te inc utl et d magn ALIQU-ENI admin …"
click at [698, 459] on button "Envoyer" at bounding box center [701, 460] width 27 height 24
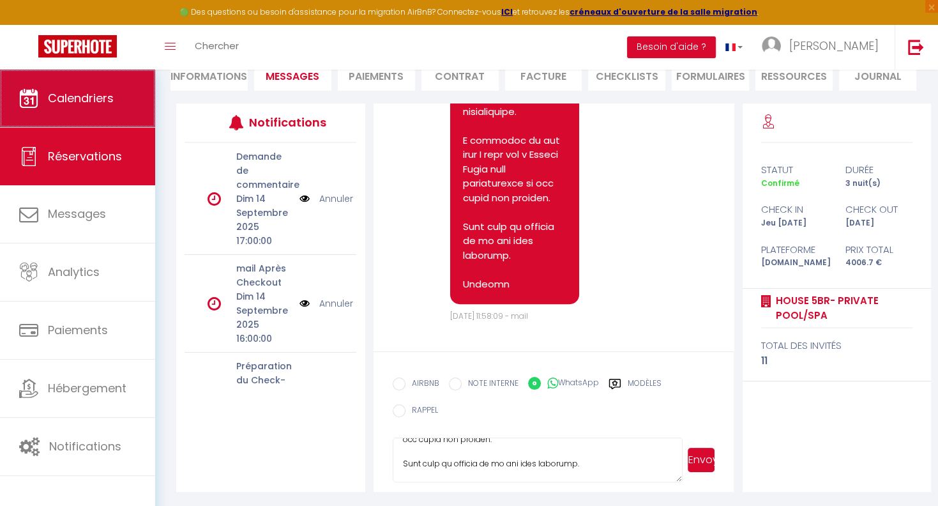
click at [81, 102] on span "Calendriers" at bounding box center [81, 98] width 66 height 16
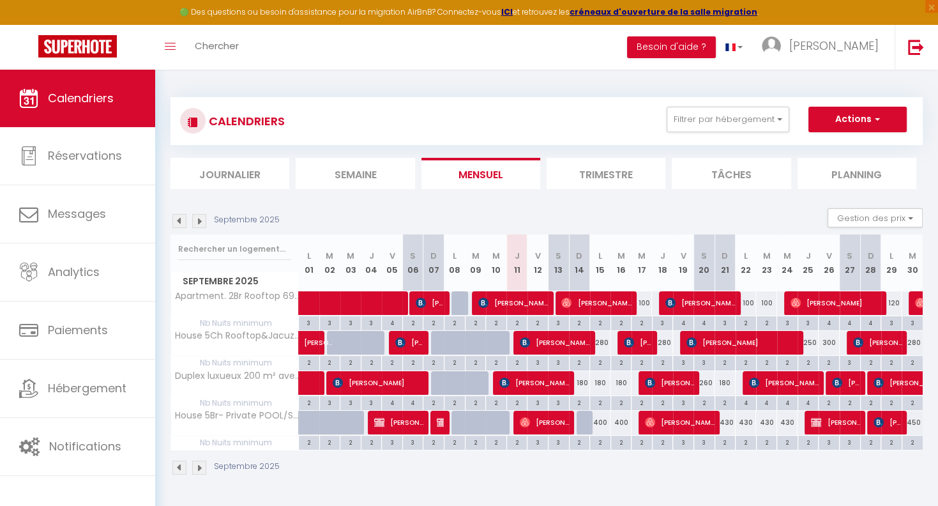
click at [848, 429] on span "[PERSON_NAME]" at bounding box center [835, 422] width 49 height 24
select select "OK"
select select "KO"
select select "0"
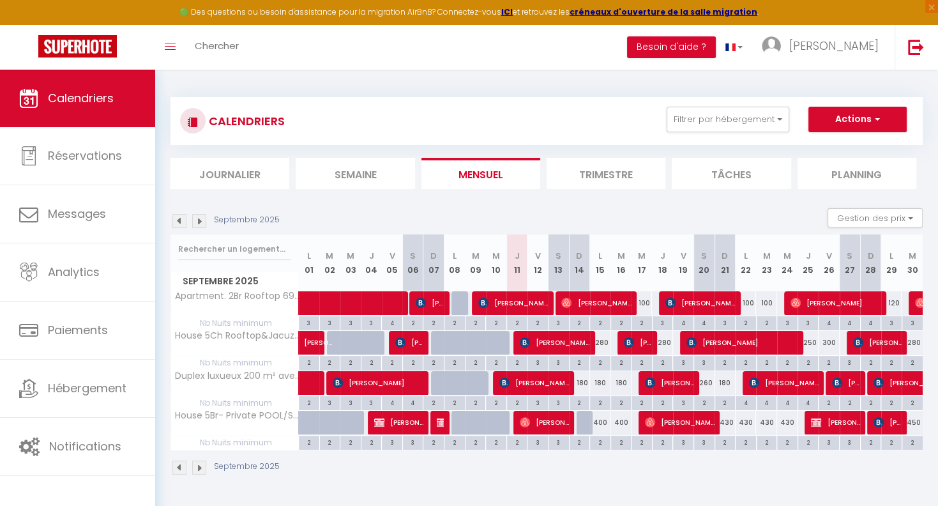
select select "1"
select select
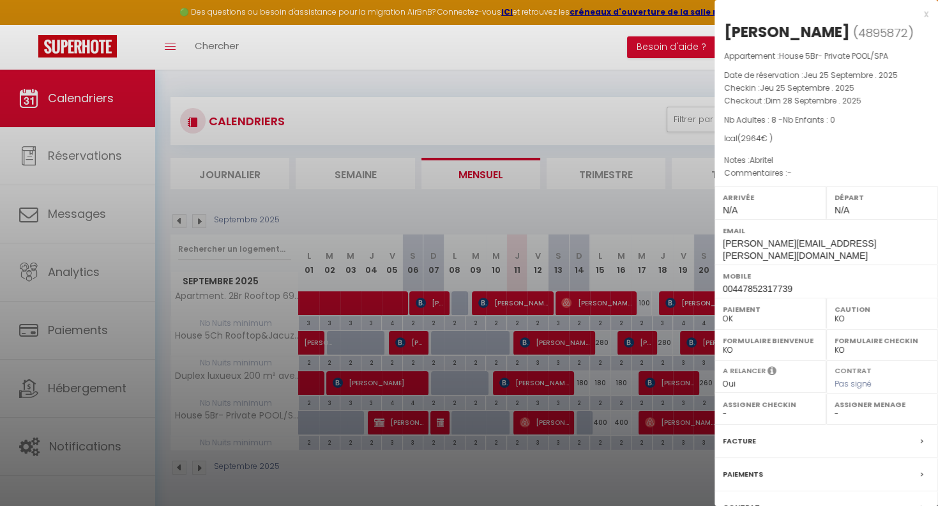
click at [929, 12] on div "x [PERSON_NAME] ( 4895872 ) Appartement : House 5Br- Private POOL/SPA Date de r…" at bounding box center [827, 304] width 224 height 608
click at [926, 11] on div "x" at bounding box center [822, 13] width 214 height 15
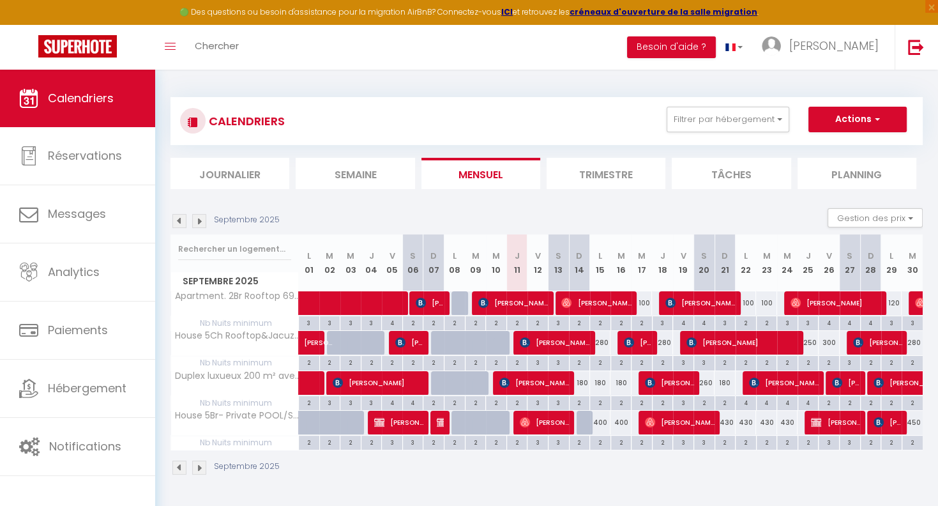
click at [722, 340] on span "[PERSON_NAME]" at bounding box center [743, 342] width 112 height 24
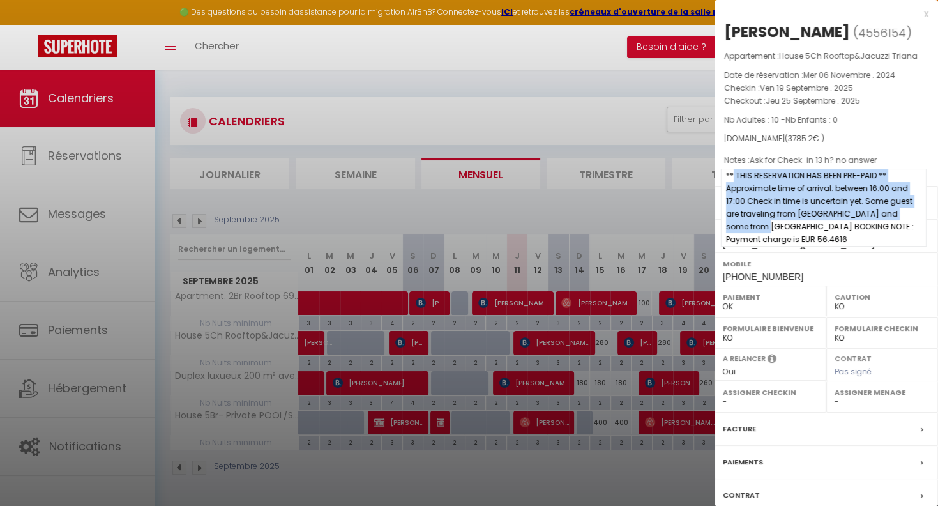
drag, startPoint x: 735, startPoint y: 178, endPoint x: 923, endPoint y: 211, distance: 191.4
click at [923, 211] on span "** THIS RESERVATION HAS BEEN PRE-PAID ** Approximate time of arrival: between 1…" at bounding box center [824, 208] width 206 height 78
copy span "THIS RESERVATION HAS BEEN PRE-PAID ** Approximate time of arrival: between 16:0…"
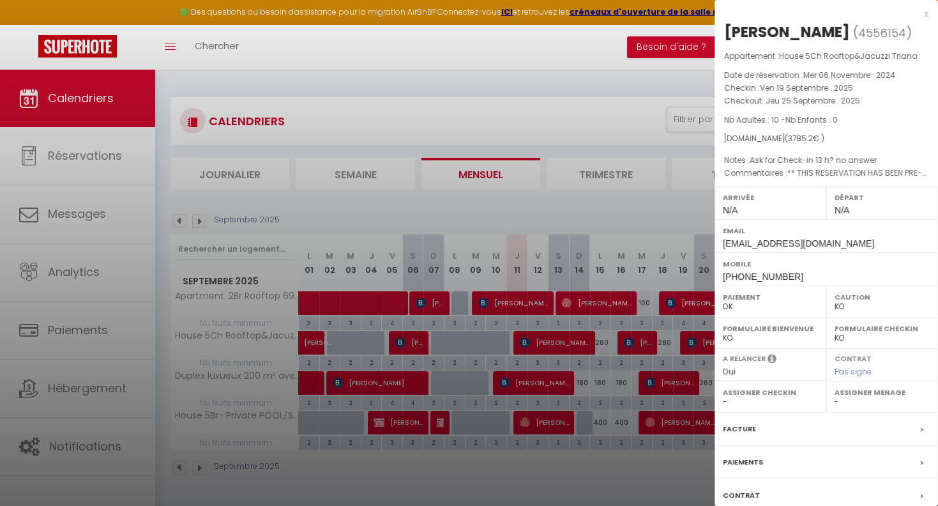
click at [865, 125] on p "Nb Adultes : 10 - Nb Enfants : 0" at bounding box center [826, 120] width 204 height 13
click at [926, 17] on div "x" at bounding box center [822, 13] width 214 height 15
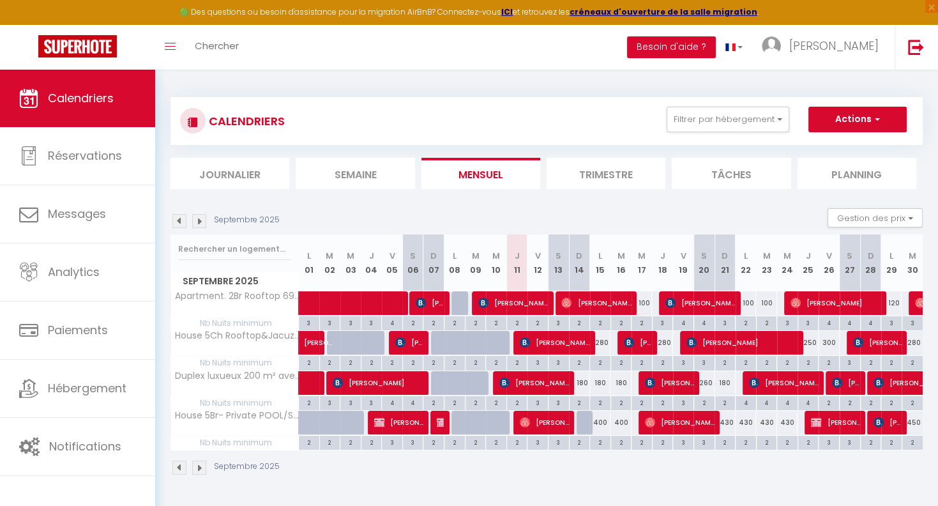
click at [727, 340] on span "[PERSON_NAME]" at bounding box center [743, 342] width 112 height 24
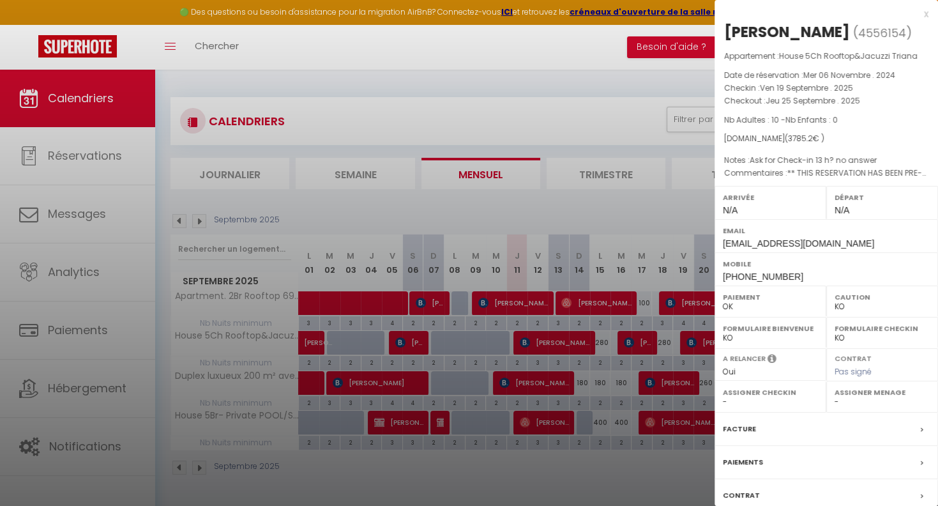
scroll to position [87, 0]
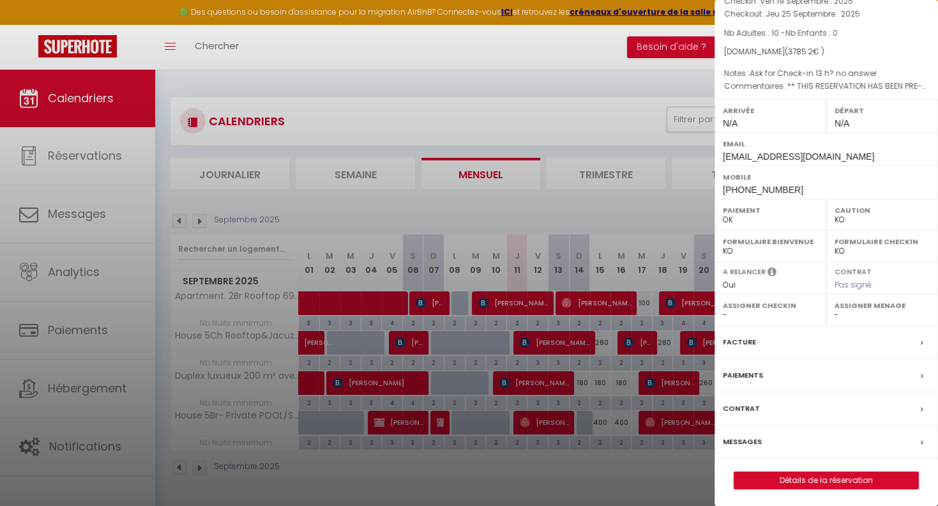
click at [743, 443] on label "Messages" at bounding box center [742, 441] width 39 height 13
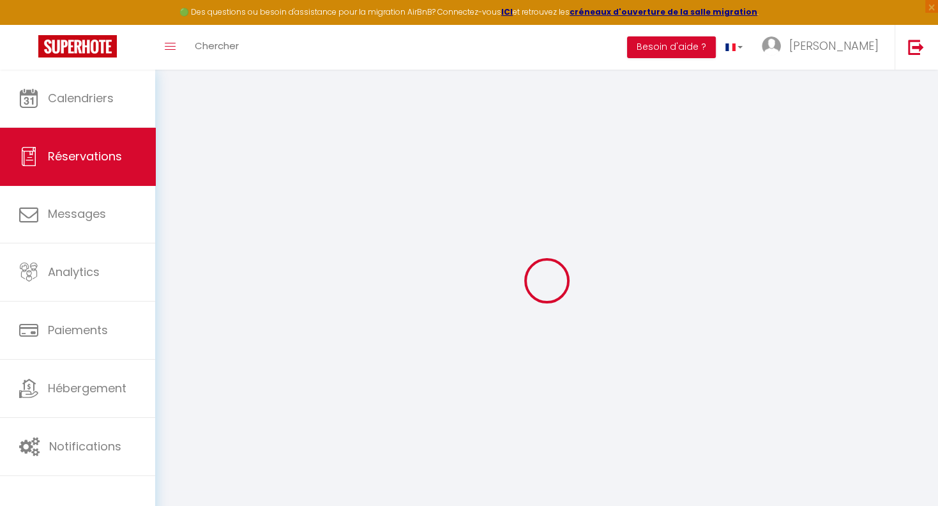
select select
checkbox input "false"
select select
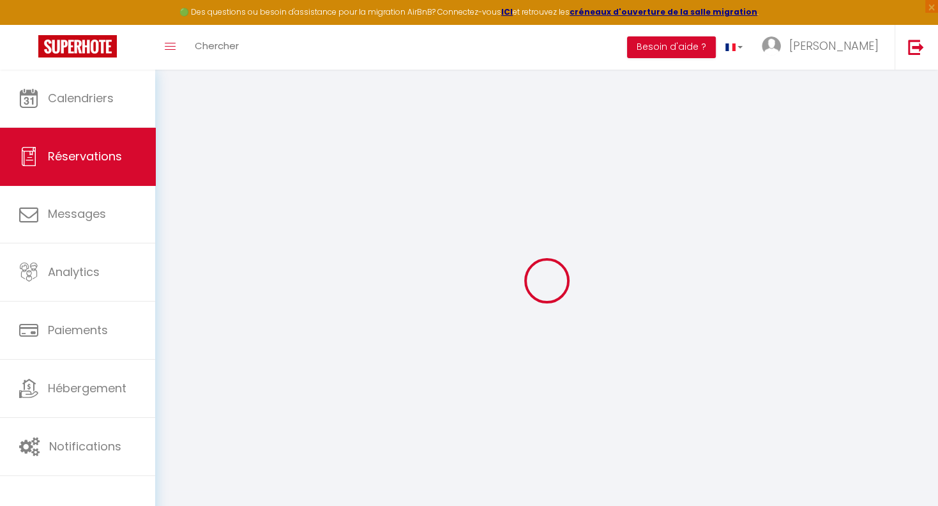
checkbox input "false"
type textarea "** THIS RESERVATION HAS BEEN PRE-PAID ** Approximate time of arrival: between 1…"
type textarea "Ask for Check-in 13 h? no answer"
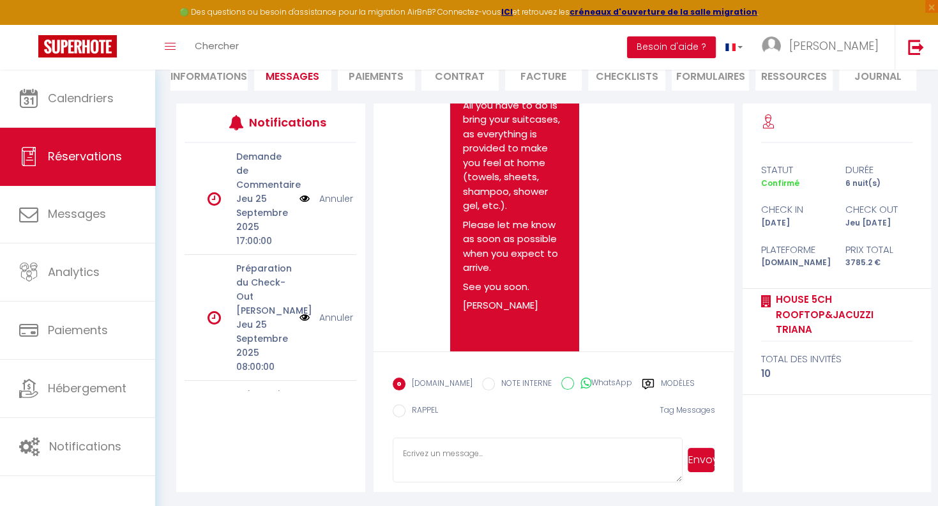
scroll to position [4426, 0]
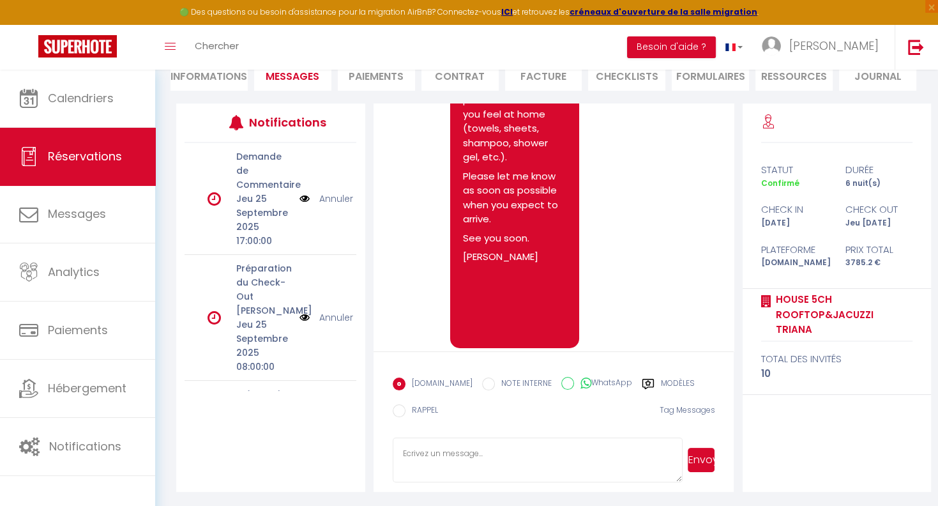
click at [498, 450] on textarea at bounding box center [538, 460] width 290 height 45
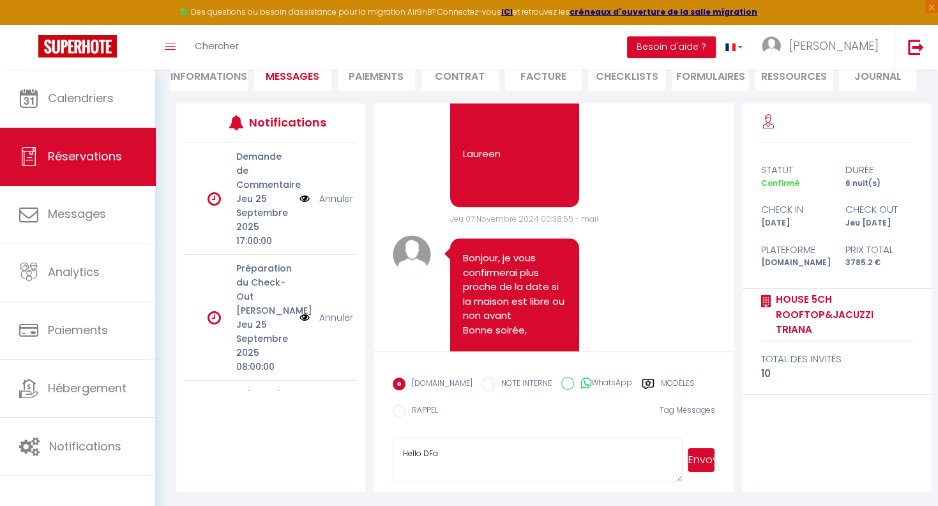
scroll to position [1481, 0]
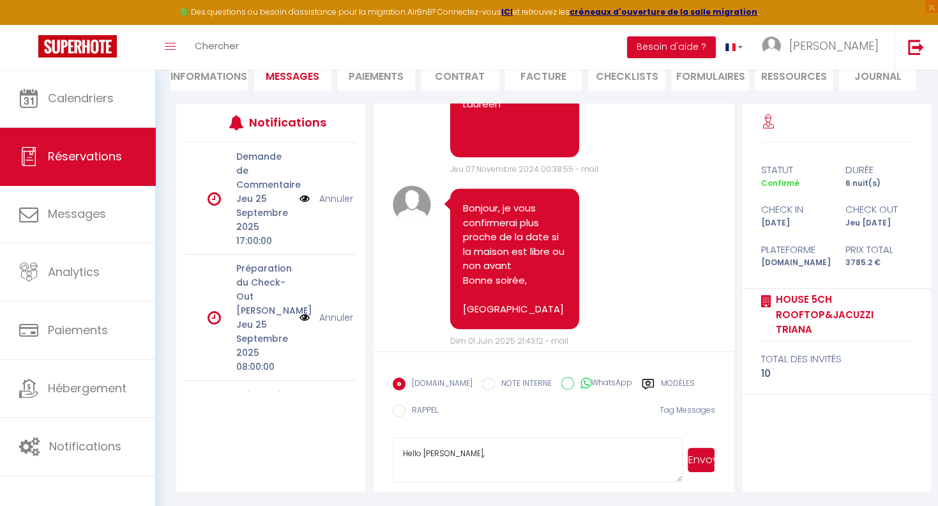
type textarea "Hello [PERSON_NAME],"
drag, startPoint x: 464, startPoint y: 452, endPoint x: 379, endPoint y: 444, distance: 84.7
click at [393, 444] on textarea "Hello [PERSON_NAME]," at bounding box center [538, 460] width 290 height 45
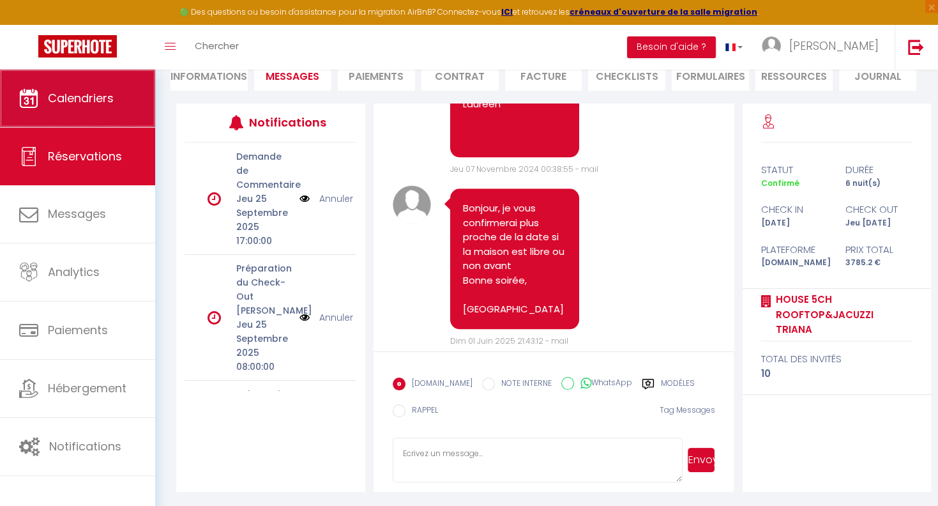
click at [70, 105] on span "Calendriers" at bounding box center [81, 98] width 66 height 16
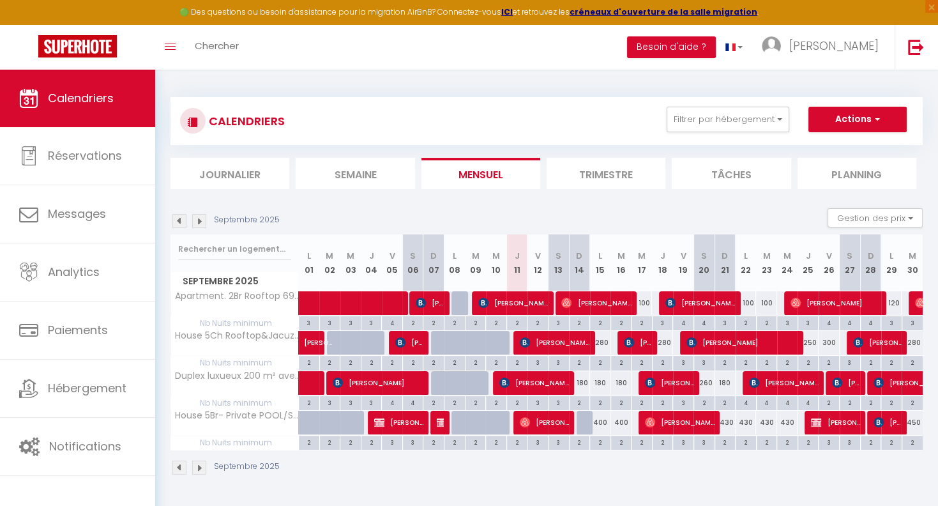
click at [180, 226] on img at bounding box center [179, 221] width 14 height 14
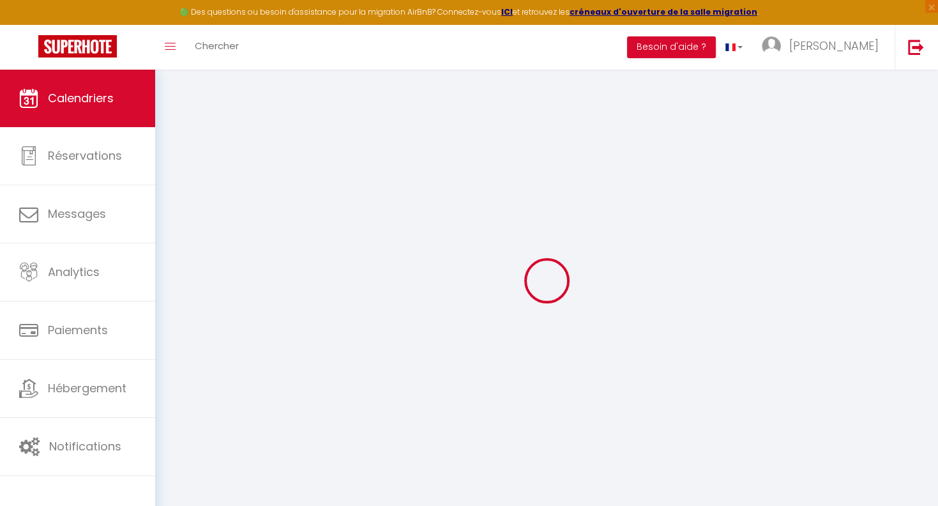
select select
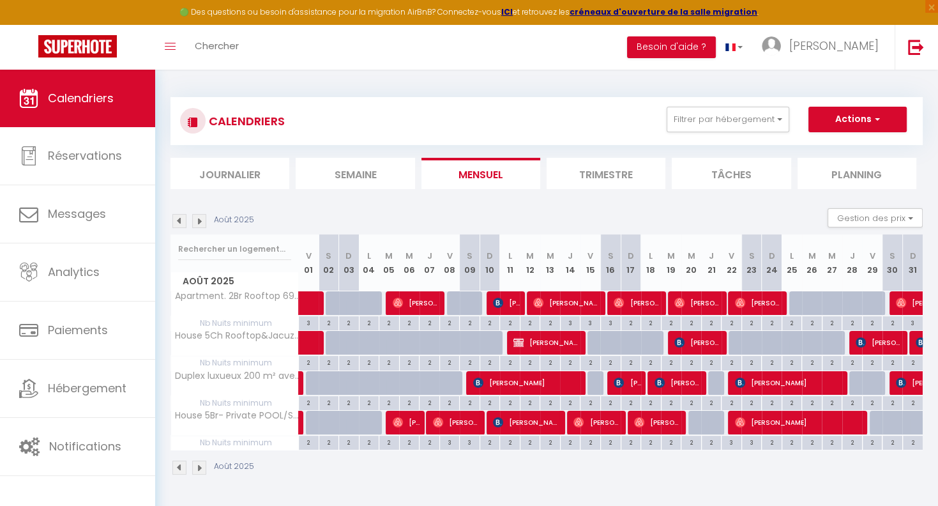
click at [693, 343] on span "[PERSON_NAME]" at bounding box center [699, 342] width 48 height 24
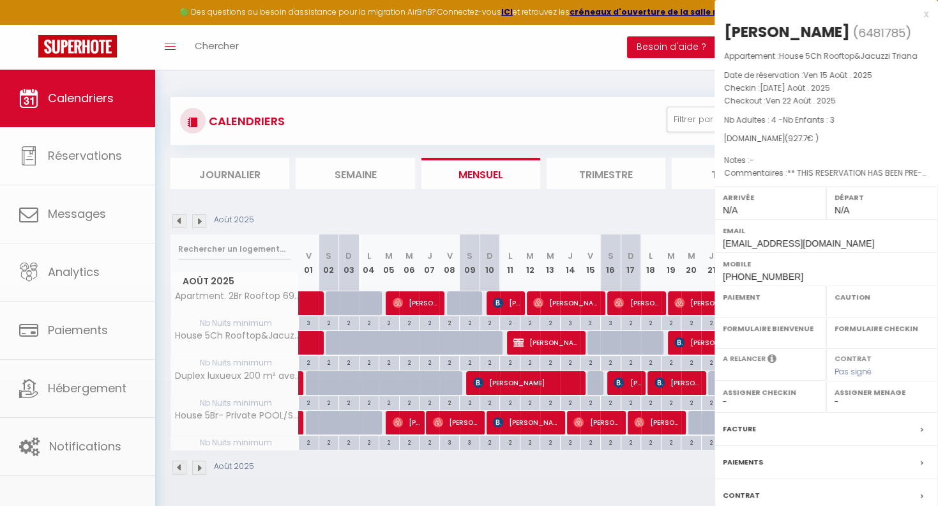
select select "OK"
select select "0"
select select "1"
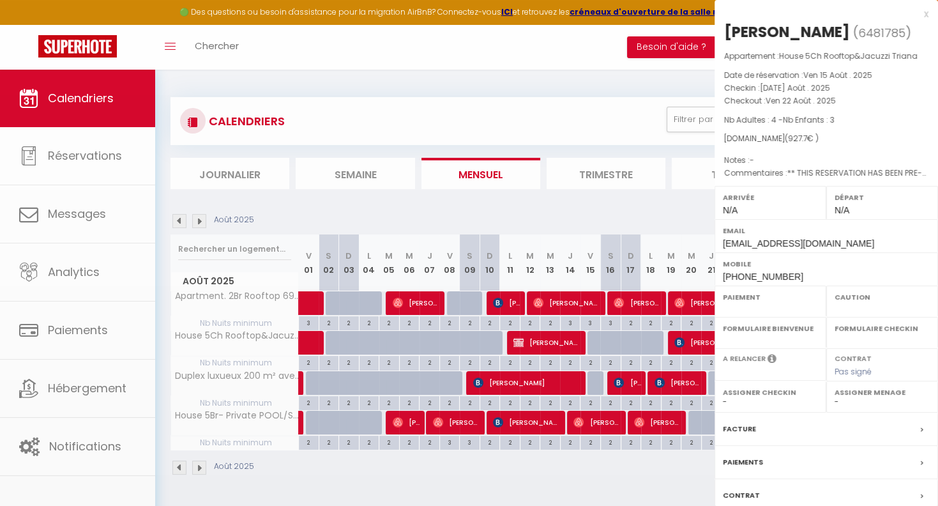
select select
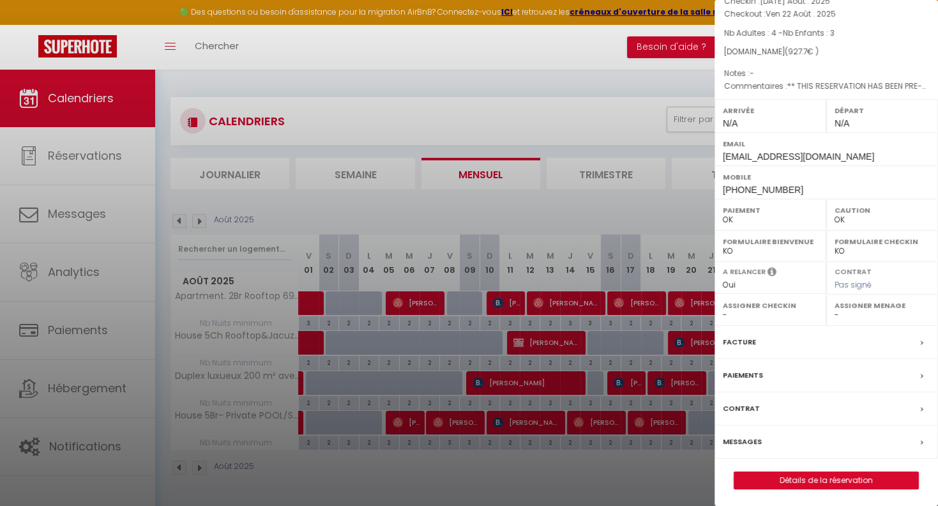
click at [742, 436] on label "Messages" at bounding box center [742, 441] width 39 height 13
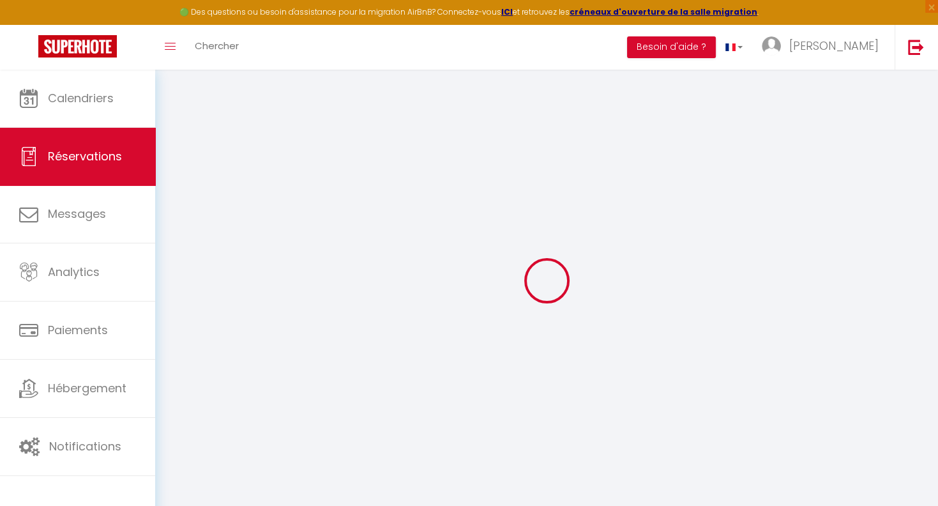
select select
checkbox input "false"
type textarea "** THIS RESERVATION HAS BEEN PRE-PAID ** Reservation has a cancellation grace p…"
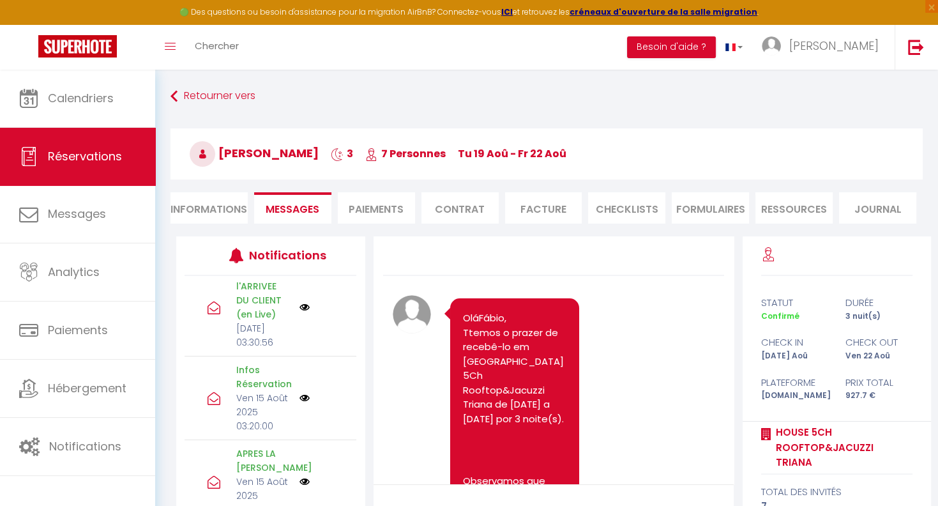
scroll to position [133, 0]
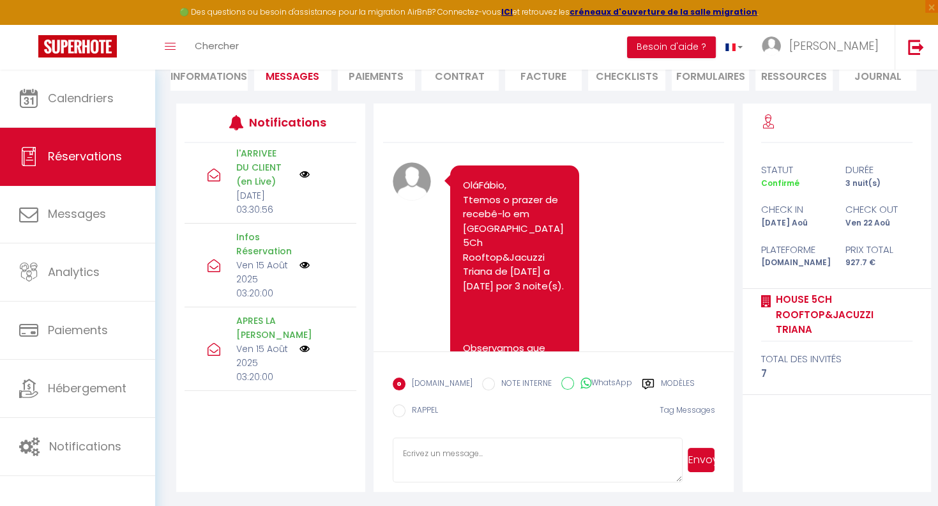
click at [300, 344] on img at bounding box center [305, 349] width 10 height 10
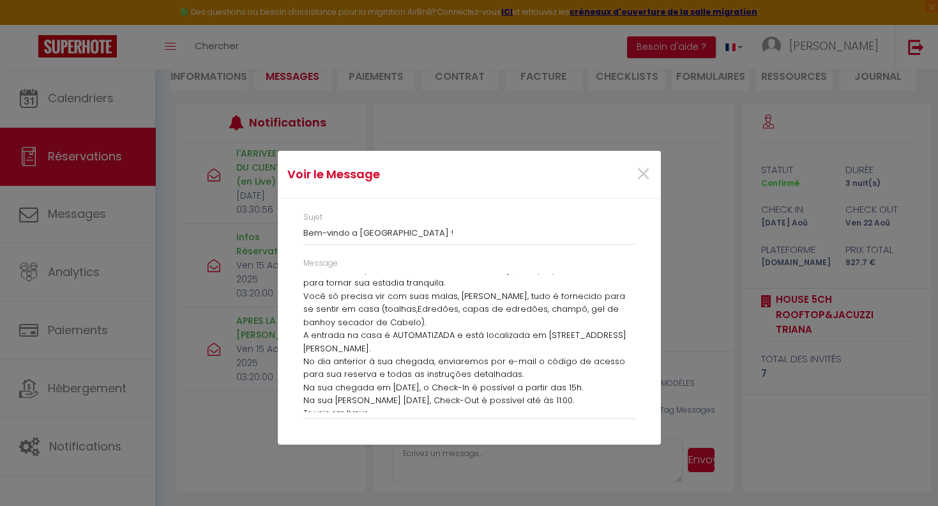
scroll to position [69, 0]
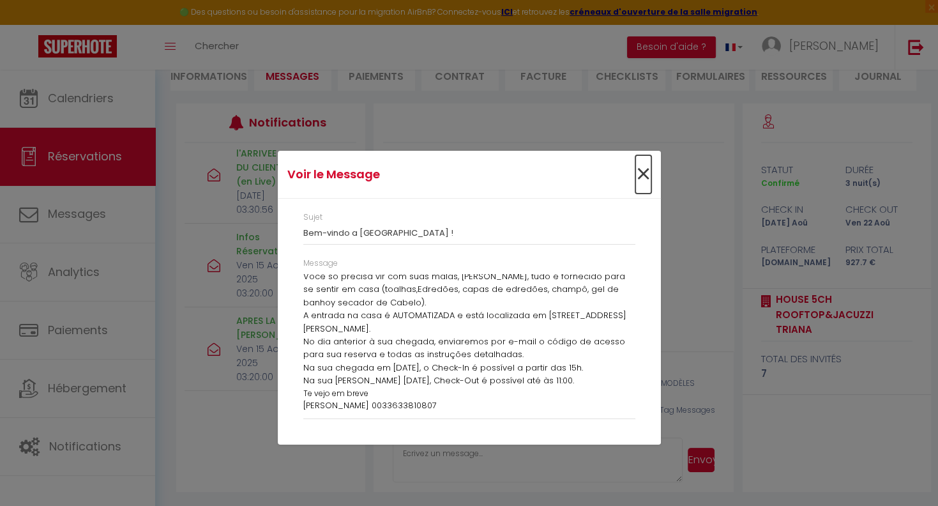
click at [638, 172] on span "×" at bounding box center [644, 174] width 16 height 38
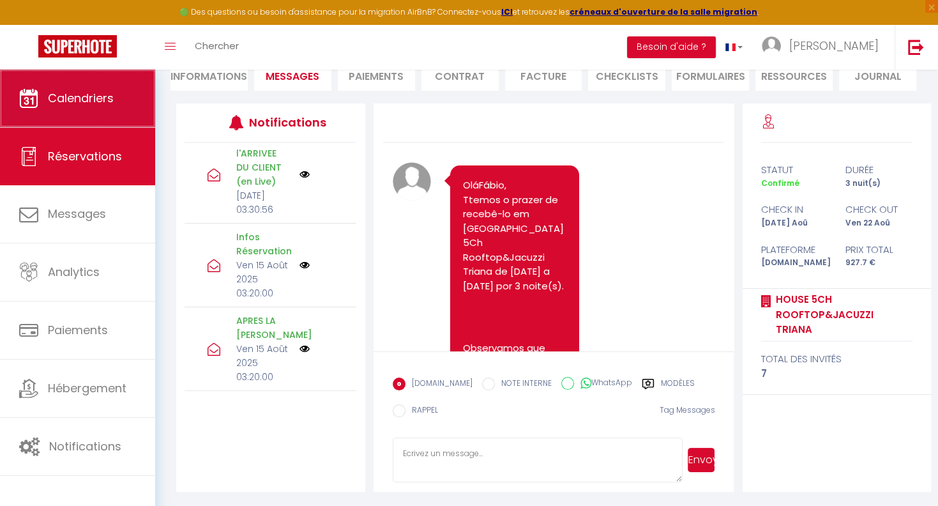
click at [100, 96] on span "Calendriers" at bounding box center [81, 98] width 66 height 16
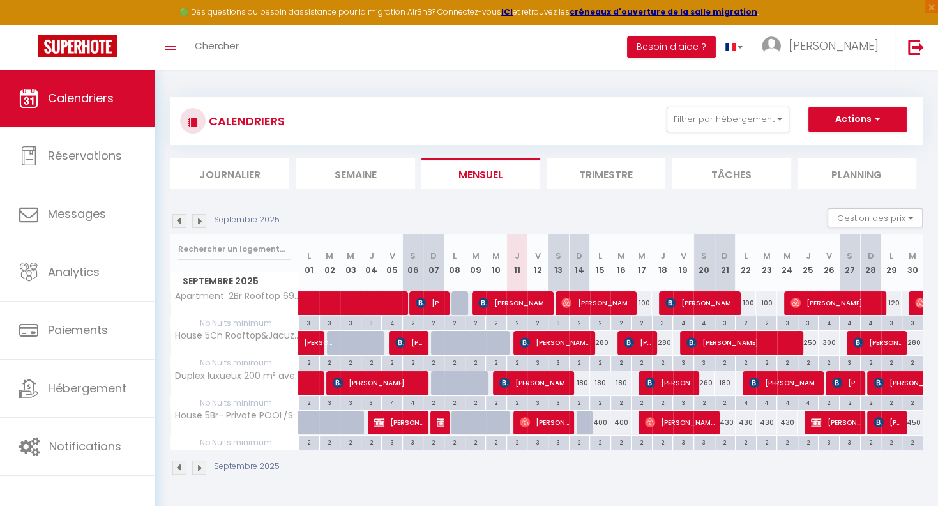
click at [730, 340] on span "[PERSON_NAME]" at bounding box center [743, 342] width 112 height 24
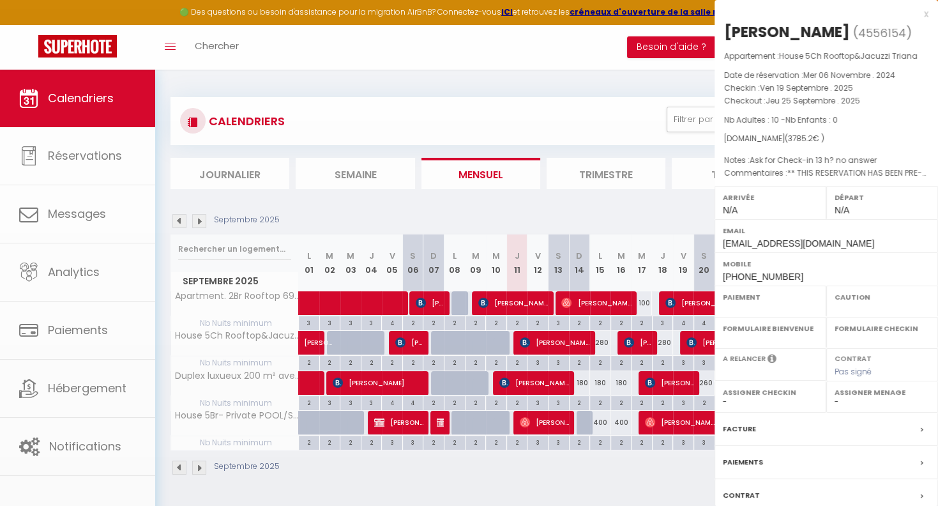
select select "OK"
select select "KO"
select select "0"
select select "1"
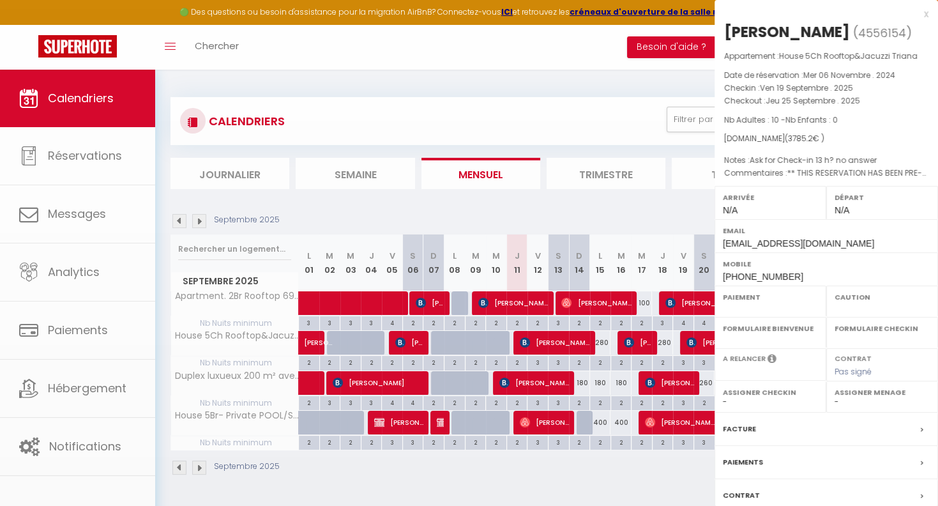
select select
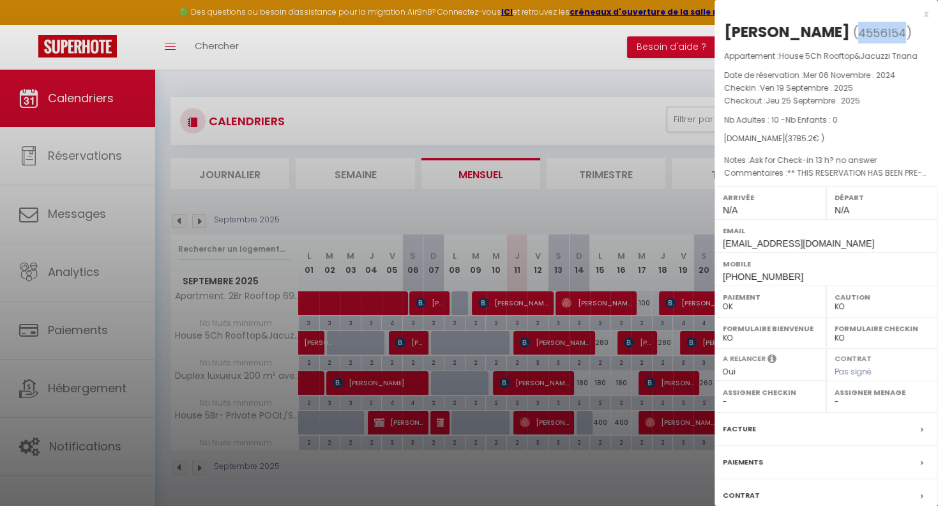
drag, startPoint x: 919, startPoint y: 34, endPoint x: 876, endPoint y: 35, distance: 42.2
click at [875, 34] on span "4556154" at bounding box center [883, 33] width 48 height 16
copy span "4556154"
click at [90, 451] on div at bounding box center [469, 253] width 938 height 506
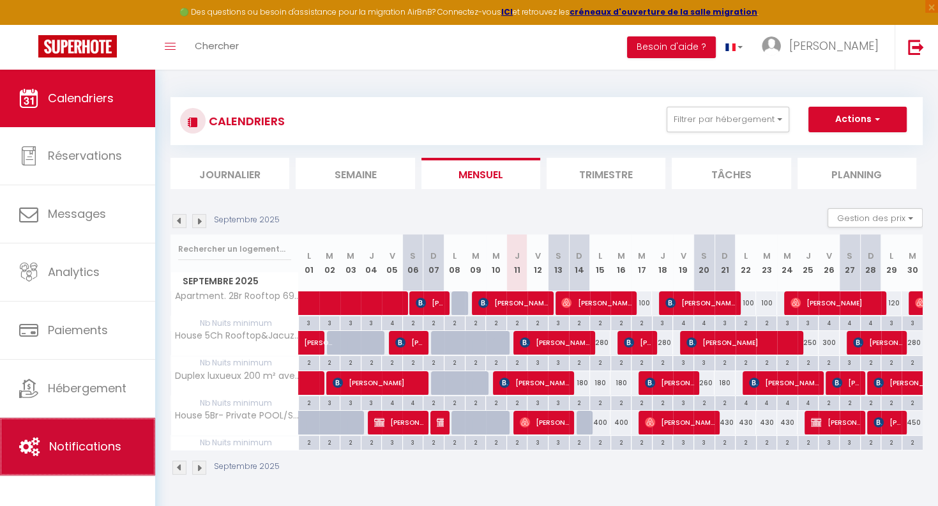
click at [91, 451] on span "Notifications" at bounding box center [85, 446] width 72 height 16
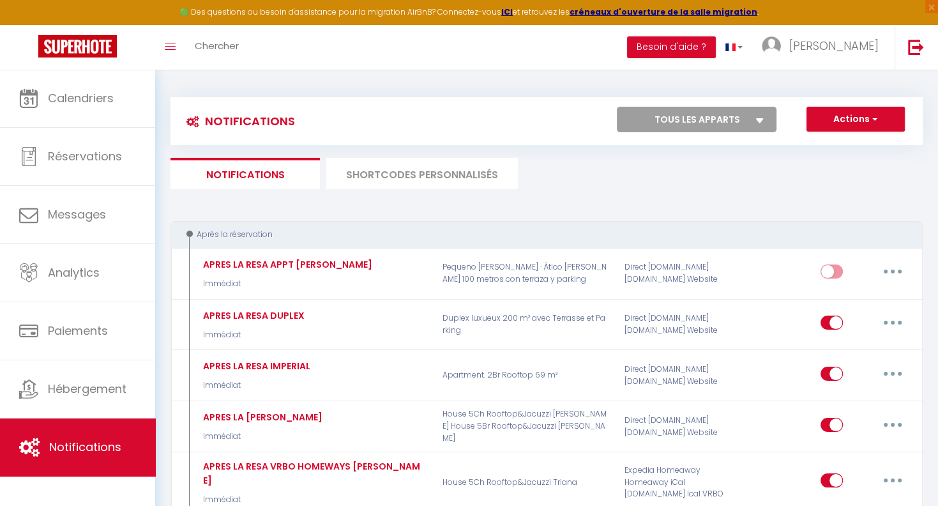
click at [617, 107] on select "Tous les apparts House 5Ch Rooftop&Jacuzzi Triana House 5Br Rooftop&Jacuzzi [GE…" at bounding box center [697, 120] width 160 height 26
select select "1368"
click option "House 5Ch Rooftop&Jacuzzi Triana" at bounding box center [0, 0] width 0 height 0
checkbox input "true"
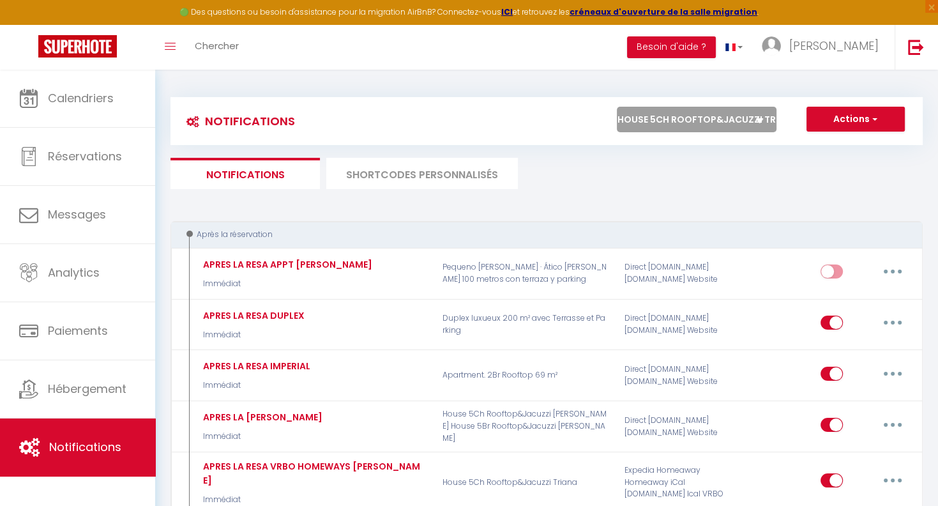
checkbox input "false"
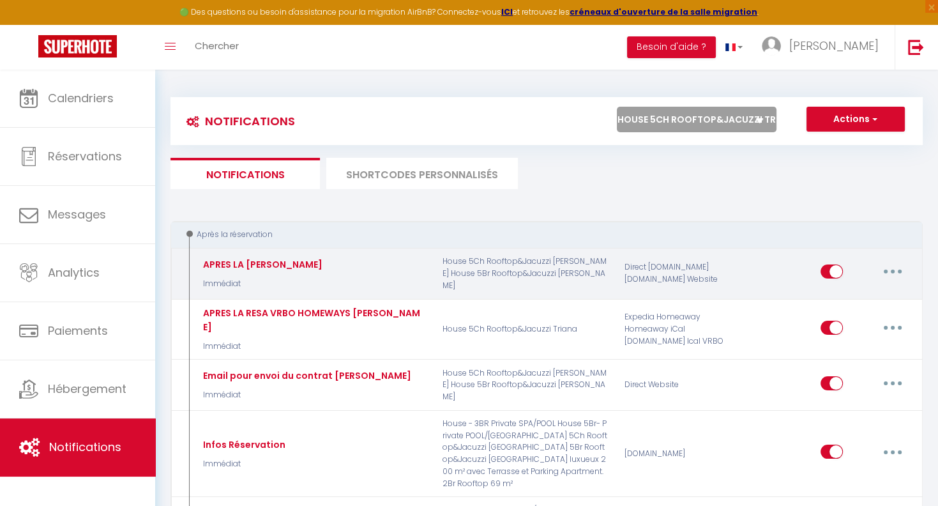
click at [894, 270] on button "button" at bounding box center [893, 271] width 36 height 20
click at [832, 344] on link "Tester" at bounding box center [860, 347] width 95 height 22
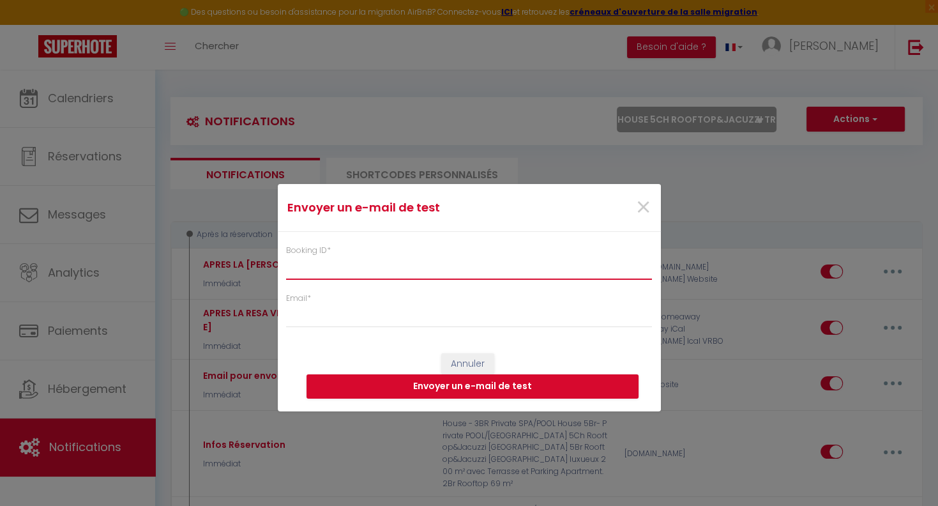
click at [293, 268] on input "Booking ID *" at bounding box center [469, 268] width 367 height 23
paste input "4556154"
type input "4556154"
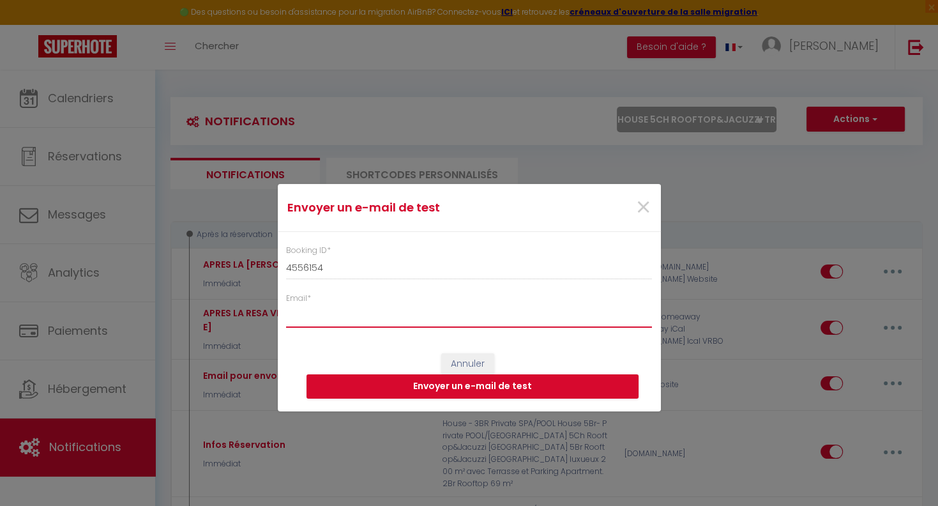
click at [318, 314] on input "Email *" at bounding box center [469, 316] width 367 height 23
type input "[EMAIL_ADDRESS][DOMAIN_NAME]"
click at [494, 389] on button "Envoyer un e-mail de test" at bounding box center [473, 386] width 332 height 24
click at [643, 210] on span "×" at bounding box center [644, 207] width 16 height 38
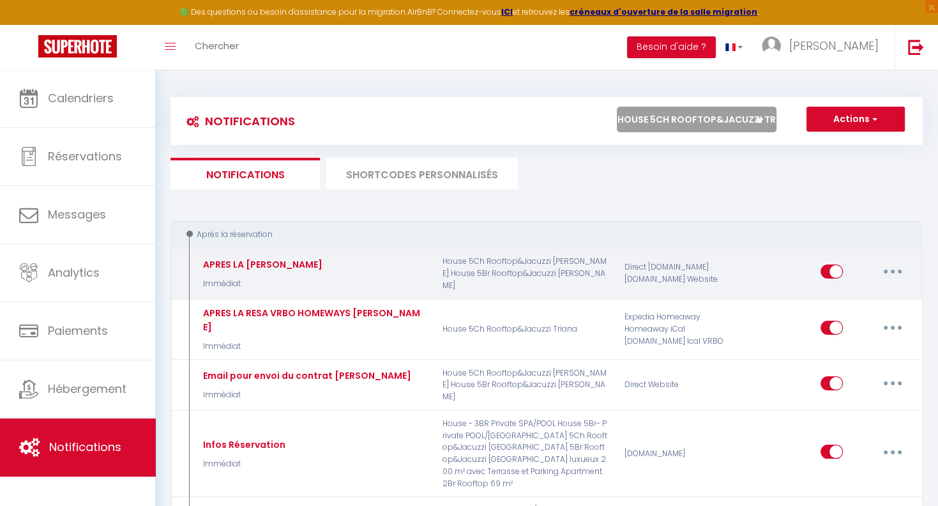
click at [901, 270] on button "button" at bounding box center [893, 271] width 36 height 20
click at [825, 302] on link "Editer" at bounding box center [860, 301] width 95 height 22
type input "APRES LA [PERSON_NAME]"
select select "Immédiat"
select select
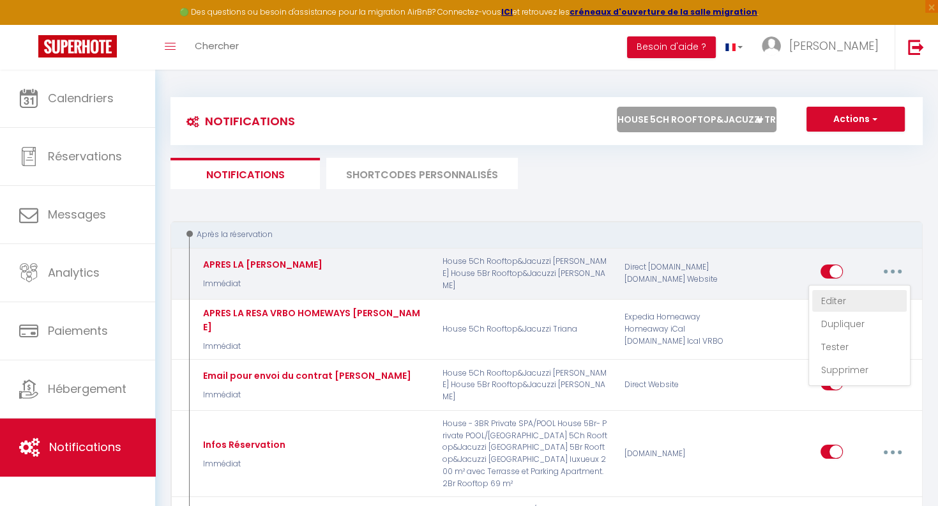
checkbox input "true"
checkbox input "false"
radio input "true"
type input "Confirmation de réservation pour votre séjour à [RENTAL:CITY] !"
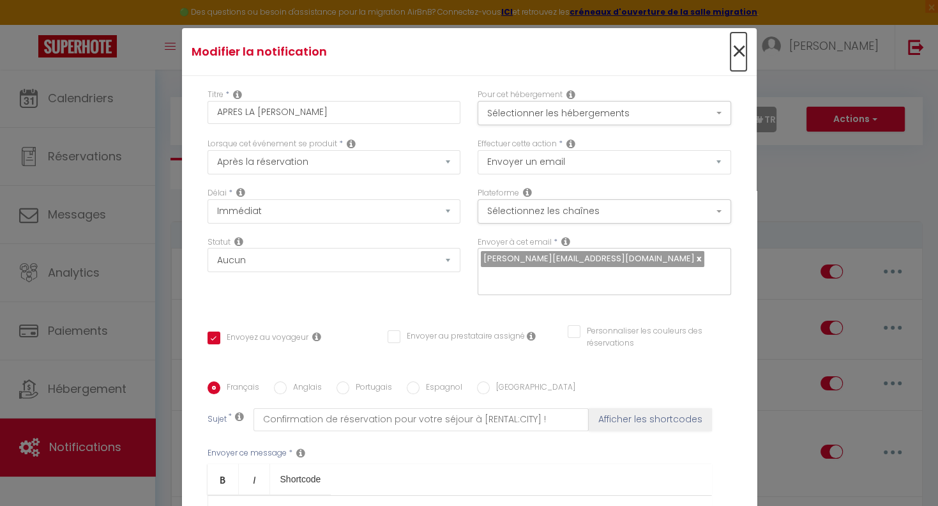
drag, startPoint x: 737, startPoint y: 50, endPoint x: 739, endPoint y: 65, distance: 15.5
click at [738, 50] on span "×" at bounding box center [739, 52] width 16 height 38
type input "APRES LA [PERSON_NAME]"
checkbox input "true"
checkbox input "false"
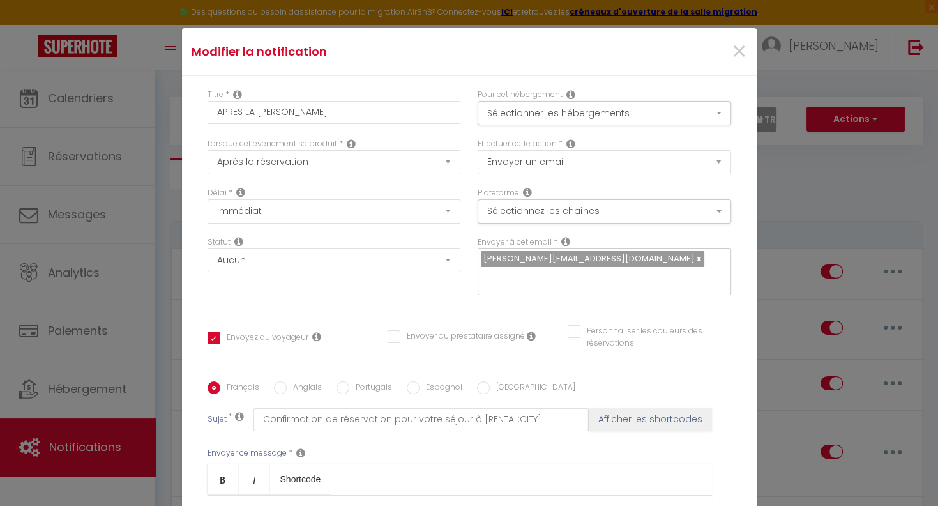
checkbox input "false"
radio input "true"
type input "Confirmation de réservation pour votre séjour à [RENTAL:CITY] !"
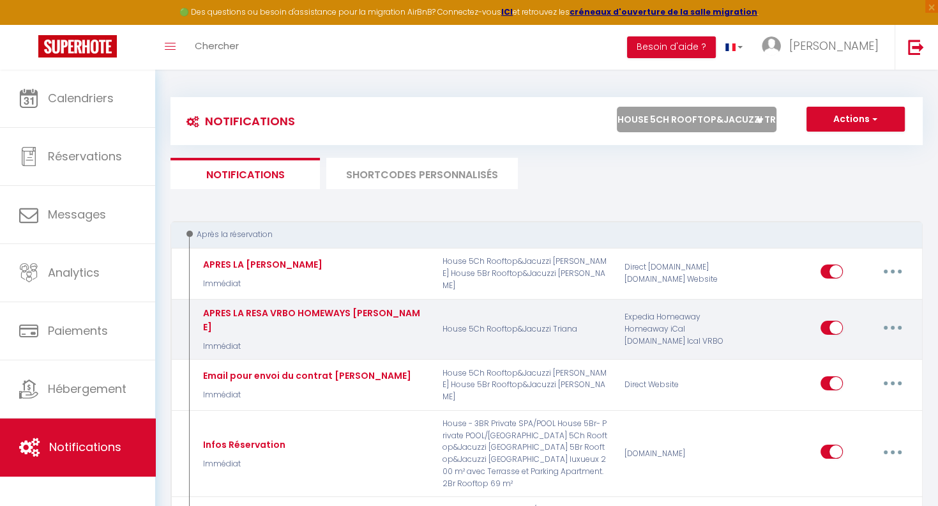
click at [889, 323] on button "button" at bounding box center [893, 327] width 36 height 20
click at [824, 352] on link "Editer" at bounding box center [860, 357] width 95 height 22
type input "APRES LA RESA VRBO HOMEWAYS [PERSON_NAME]"
select select "if_booking_is_paid"
checkbox input "true"
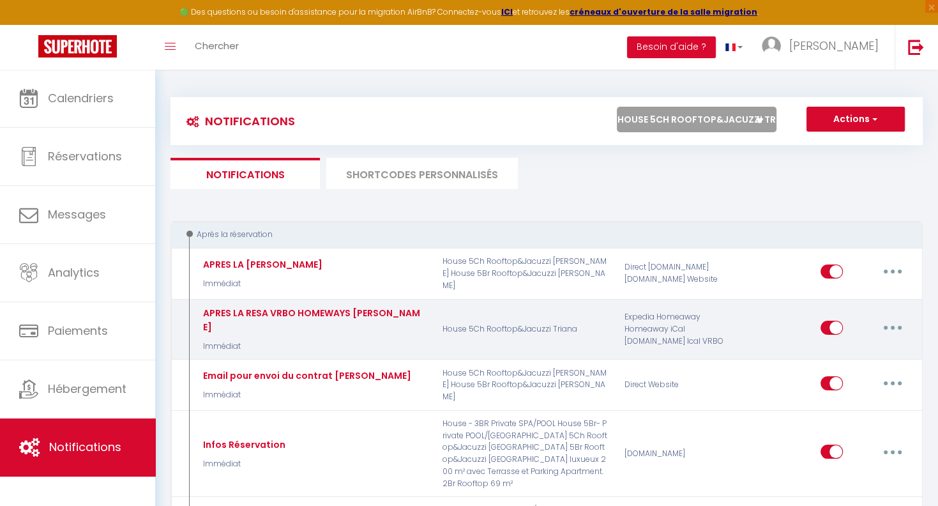
checkbox input "false"
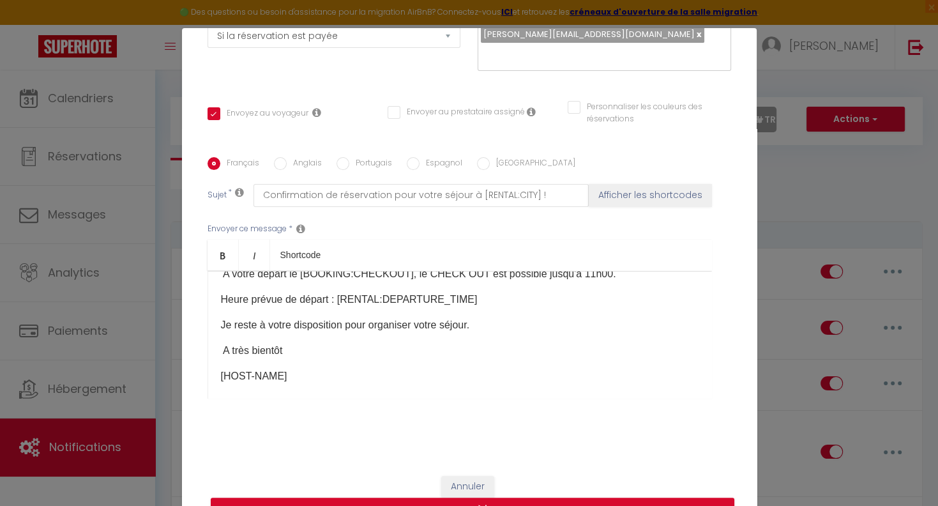
scroll to position [320, 0]
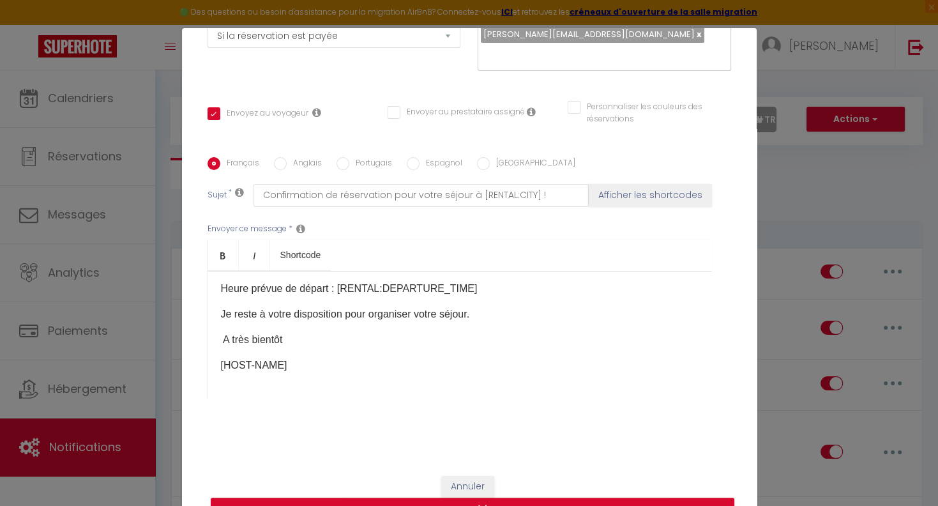
click at [291, 165] on label "Anglais" at bounding box center [304, 164] width 35 height 14
click at [287, 165] on input "Anglais" at bounding box center [280, 163] width 13 height 13
radio input "true"
checkbox input "true"
checkbox input "false"
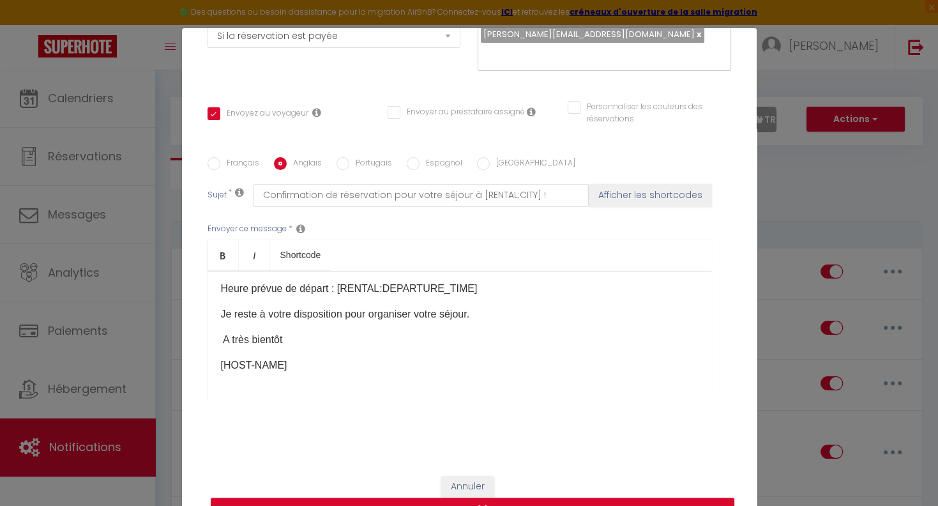
checkbox input "false"
type input "Welcome to [RENTAL:CITY]!"
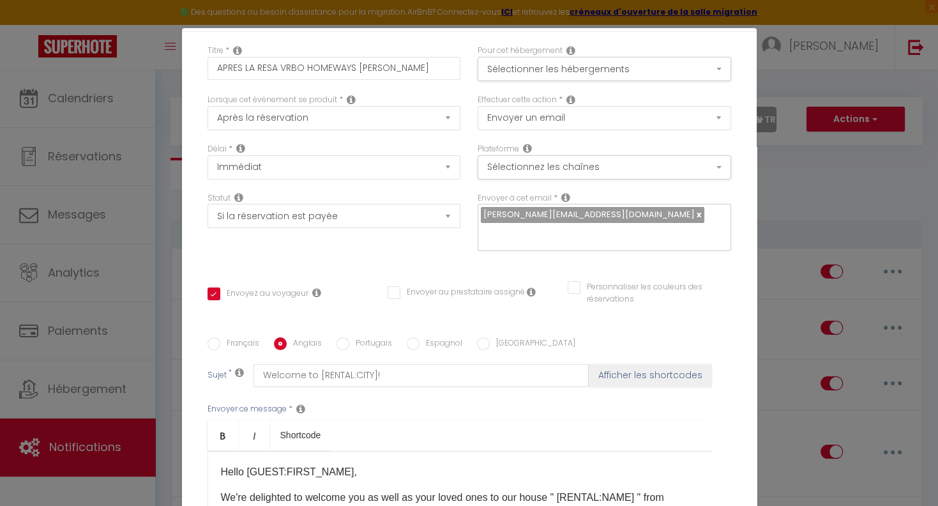
scroll to position [0, 0]
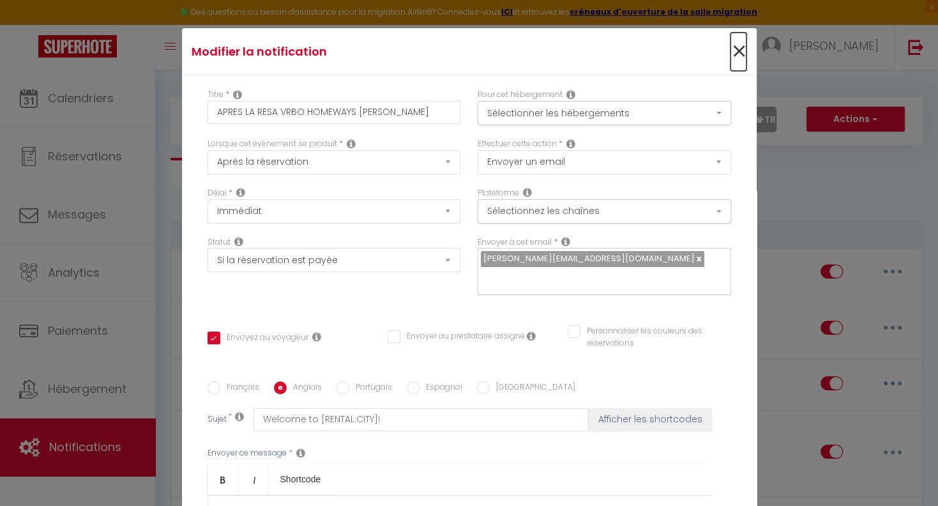
click at [739, 55] on span "×" at bounding box center [739, 52] width 16 height 38
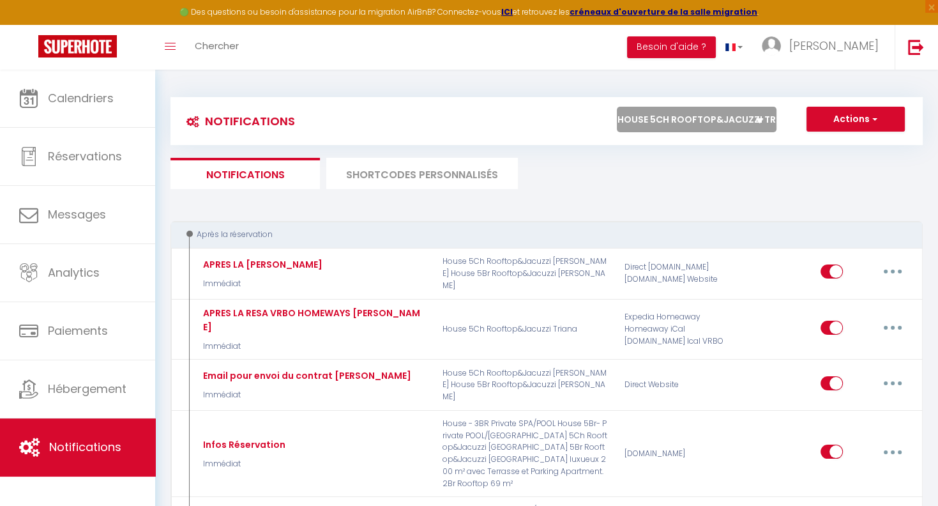
click at [617, 107] on select "Tous les apparts House 5Ch Rooftop&Jacuzzi Triana House 5Br Rooftop&Jacuzzi [GE…" at bounding box center [697, 120] width 160 height 26
select select "1235"
click option "House 5Br- Private POOL/SPA" at bounding box center [0, 0] width 0 height 0
checkbox input "false"
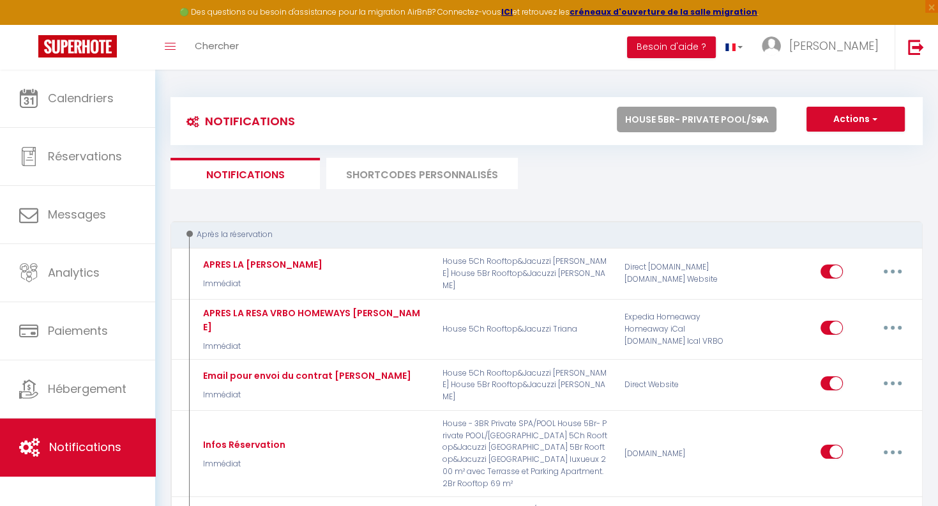
checkbox input "true"
checkbox input "false"
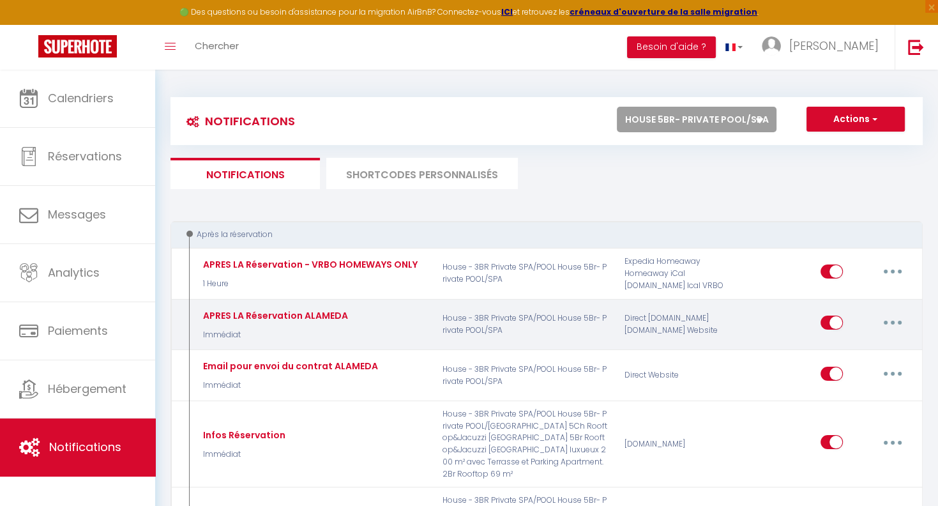
click at [899, 322] on button "button" at bounding box center [893, 322] width 36 height 20
click at [843, 344] on link "Editer" at bounding box center [860, 352] width 95 height 22
type input "APRES LA Réservation ALAMEDA"
select select "Immédiat"
select select "if_booking_is_paid"
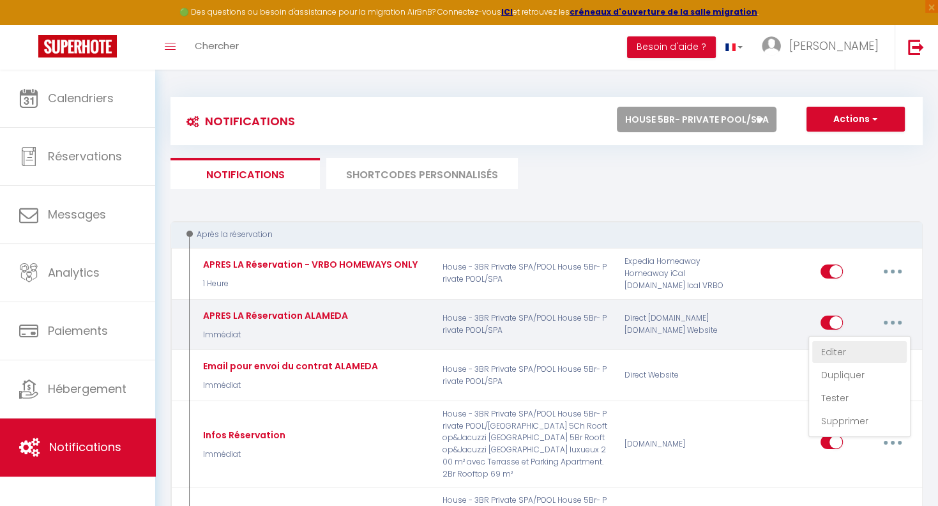
checkbox input "true"
checkbox input "false"
radio input "true"
type input "Confirmation de réservation pour votre séjour à [RENTAL:CITY] !"
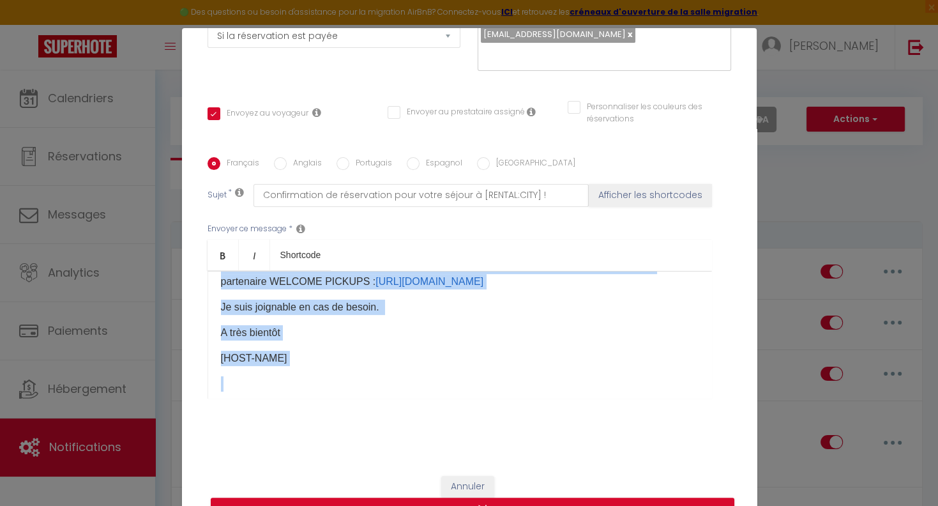
scroll to position [463, 0]
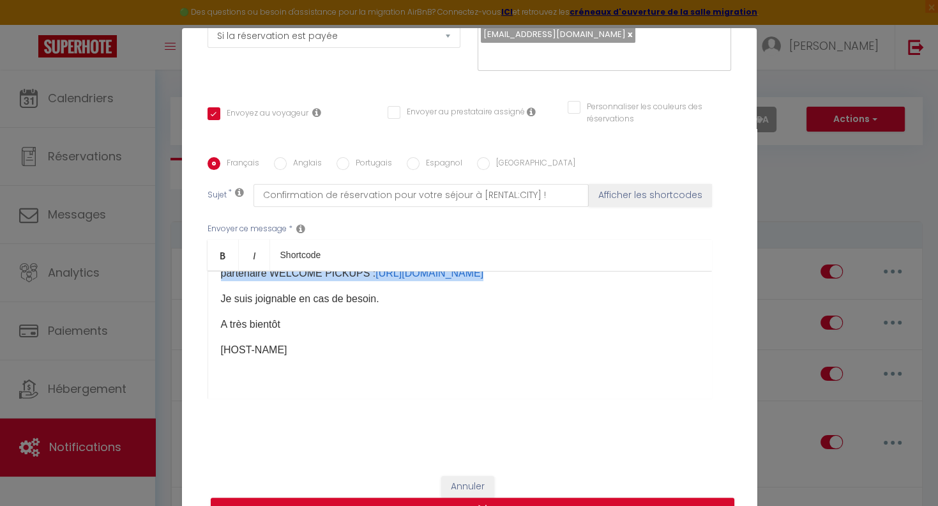
drag, startPoint x: 218, startPoint y: 321, endPoint x: 589, endPoint y: 275, distance: 373.4
click at [589, 275] on div "Bonjour [GUEST:FIRST_NAME]​​, Nous sommes [PERSON_NAME] de vous accueillir ains…" at bounding box center [460, 335] width 505 height 128
copy div "Pour cela, cliquez sur ce lien court qui vous donnera accès à notre "DRIVE" ave…"
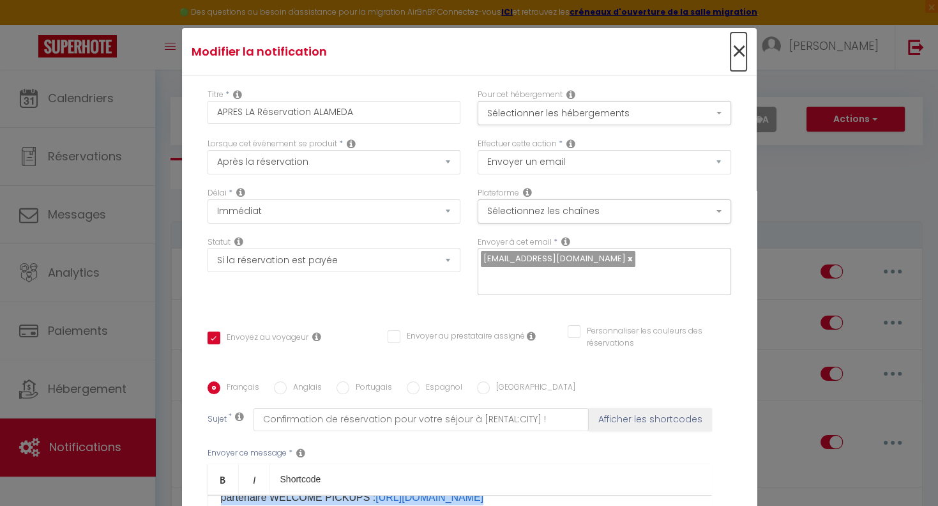
click at [735, 54] on span "×" at bounding box center [739, 52] width 16 height 38
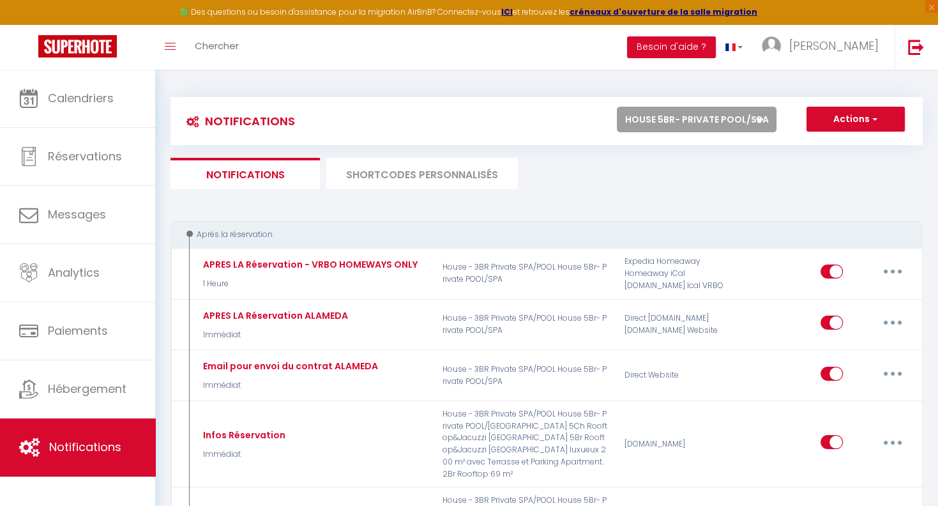
click at [617, 107] on select "Tous les apparts House 5Ch Rooftop&Jacuzzi Triana House 5Br Rooftop&Jacuzzi [GE…" at bounding box center [697, 120] width 160 height 26
select select "1368"
click option "House 5Ch Rooftop&Jacuzzi Triana" at bounding box center [0, 0] width 0 height 0
checkbox input "true"
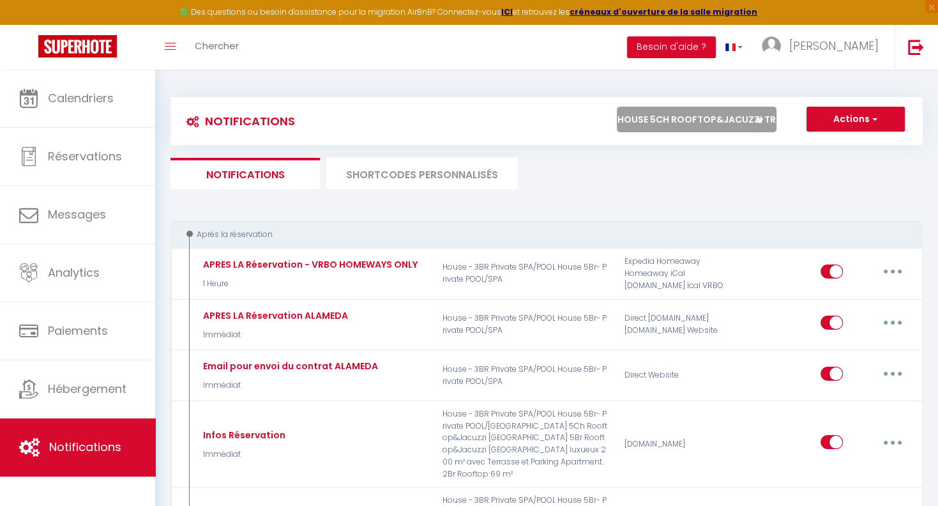
checkbox input "false"
checkbox input "true"
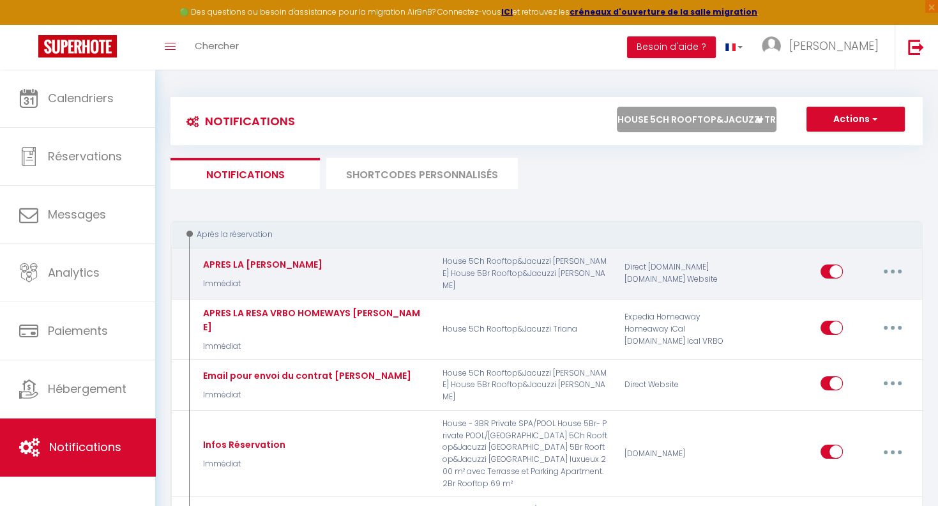
click at [893, 272] on icon "button" at bounding box center [893, 272] width 4 height 4
click at [829, 300] on link "Editer" at bounding box center [860, 301] width 95 height 22
type input "APRES LA [PERSON_NAME]"
select select "Immédiat"
select select
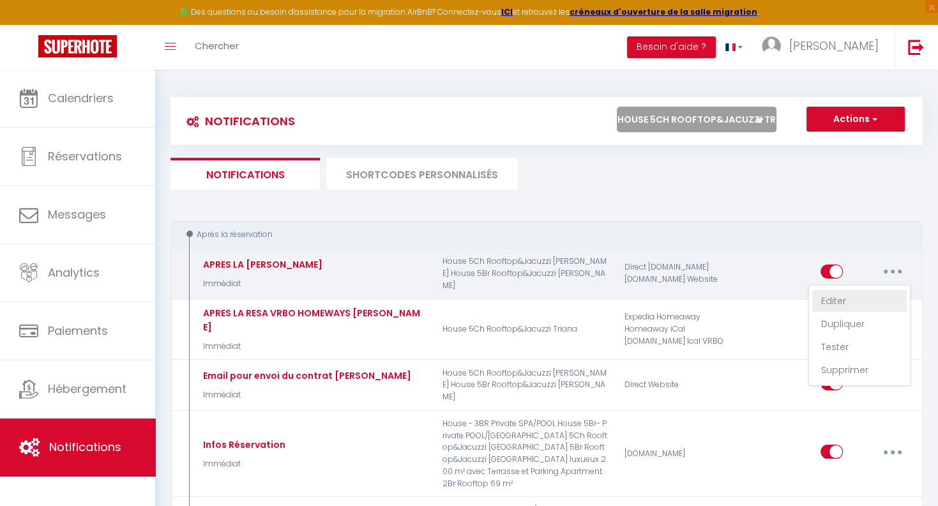
checkbox input "true"
checkbox input "false"
radio input "true"
type input "Confirmation de réservation pour votre séjour à [RENTAL:CITY] !"
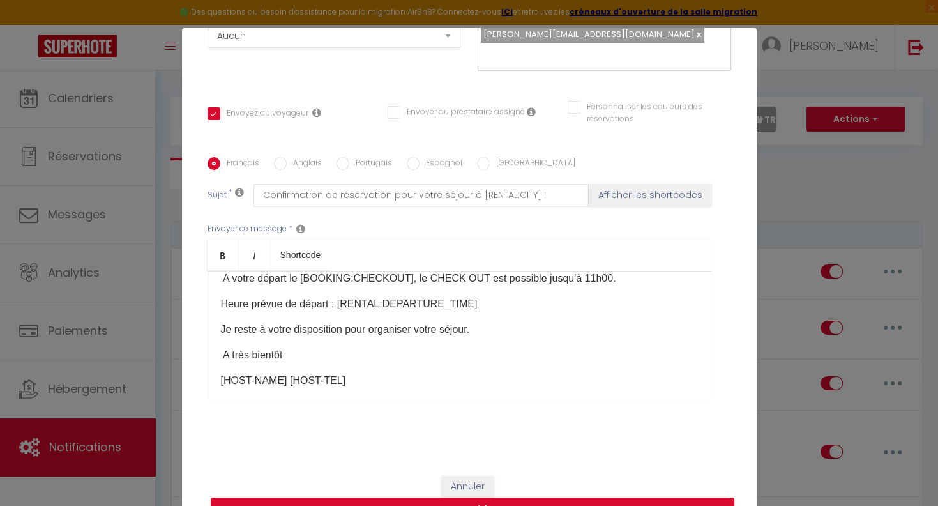
click at [226, 302] on div "Bonjour [GUEST:FIRST_NAME]​​, Nous sommes ravis de vous accueillir ainsi que vo…" at bounding box center [460, 335] width 505 height 128
click at [222, 322] on p "Je reste à votre disposition pour organiser votre séjour." at bounding box center [460, 329] width 478 height 15
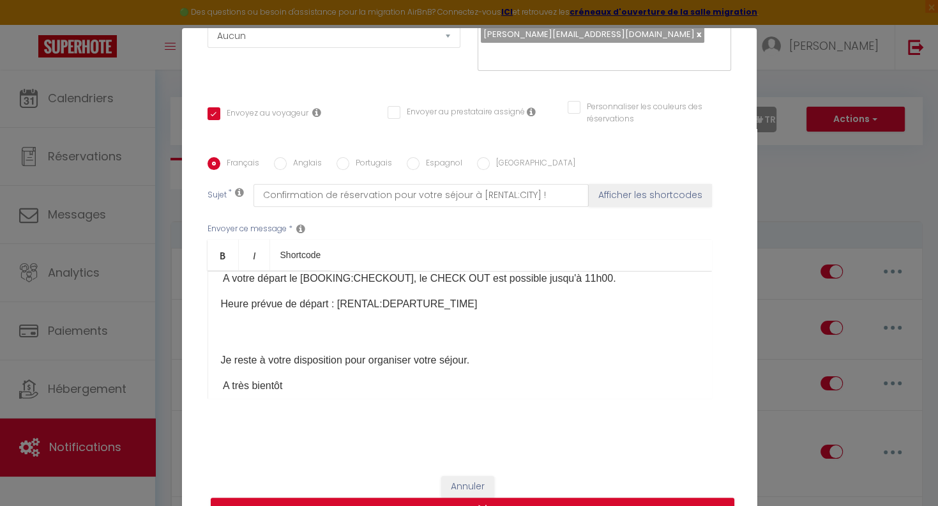
click at [227, 322] on p "Je reste à votre disposition pour organiser votre séjour." at bounding box center [460, 345] width 478 height 46
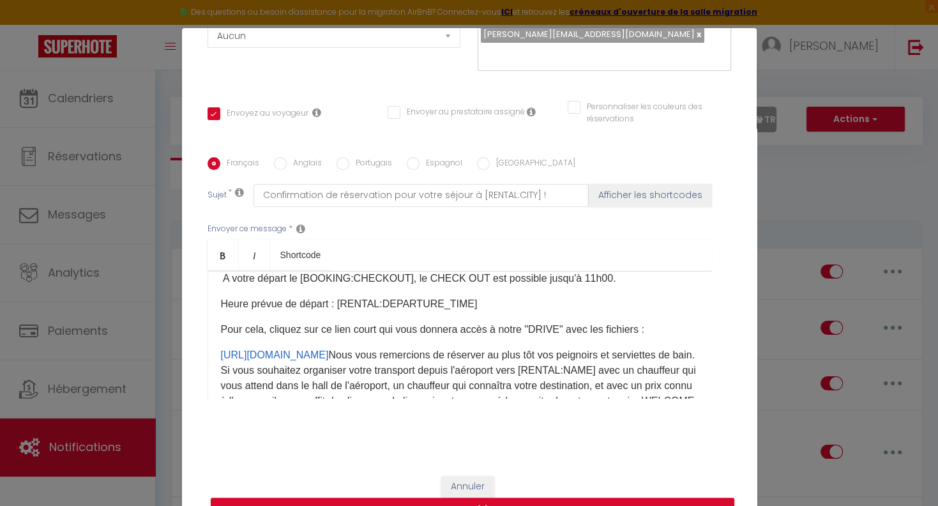
click at [644, 348] on p "[URL][DOMAIN_NAME] ​ Nous vous remercions de réserver au plus tôt vos peignoirs…" at bounding box center [460, 386] width 478 height 77
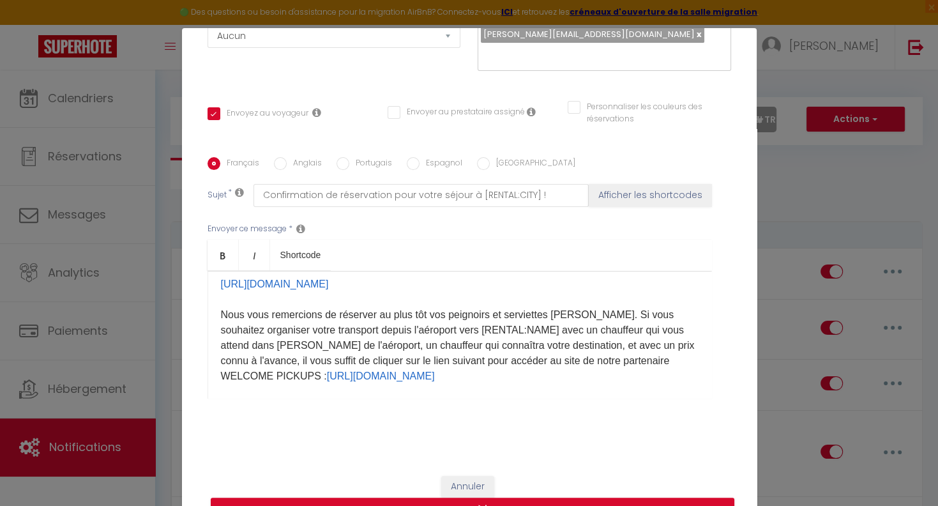
scroll to position [320, 0]
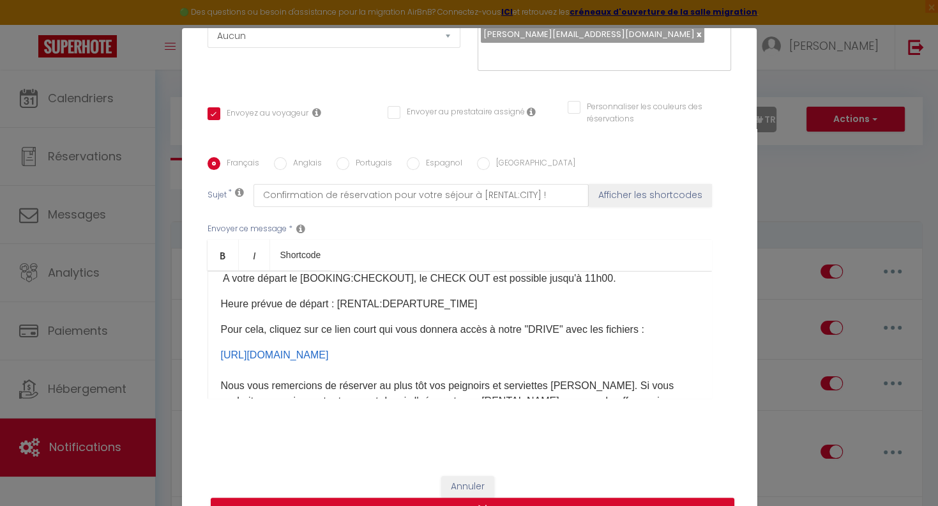
click at [594, 370] on p "[URL][DOMAIN_NAME] ​ Nous vous remercions de réserver au plus tôt vos peignoirs…" at bounding box center [460, 401] width 478 height 107
drag, startPoint x: 659, startPoint y: 339, endPoint x: 201, endPoint y: 334, distance: 458.1
click at [208, 333] on div "Bonjour [GUEST:FIRST_NAME]​​, Nous sommes ravis de vous accueillir ainsi que vo…" at bounding box center [460, 335] width 505 height 128
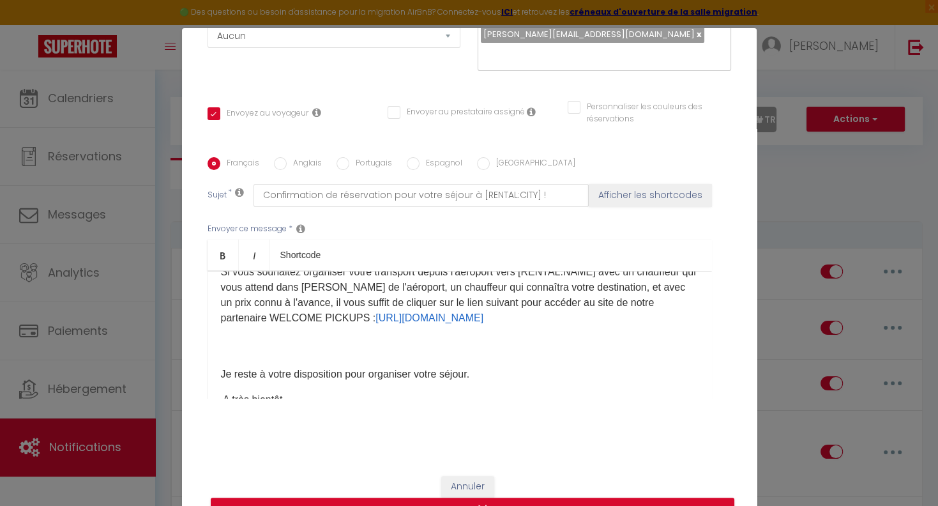
scroll to position [398, 0]
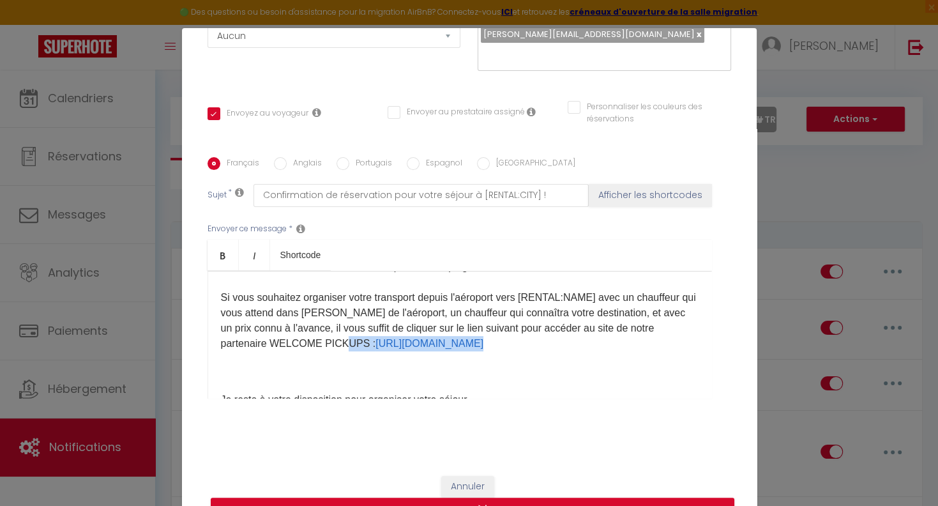
drag, startPoint x: 599, startPoint y: 329, endPoint x: 316, endPoint y: 326, distance: 283.0
click at [316, 326] on p "Pour cela, cliquez sur [PERSON_NAME] court qui vous donnera accès à notre "DRIV…" at bounding box center [460, 297] width 478 height 107
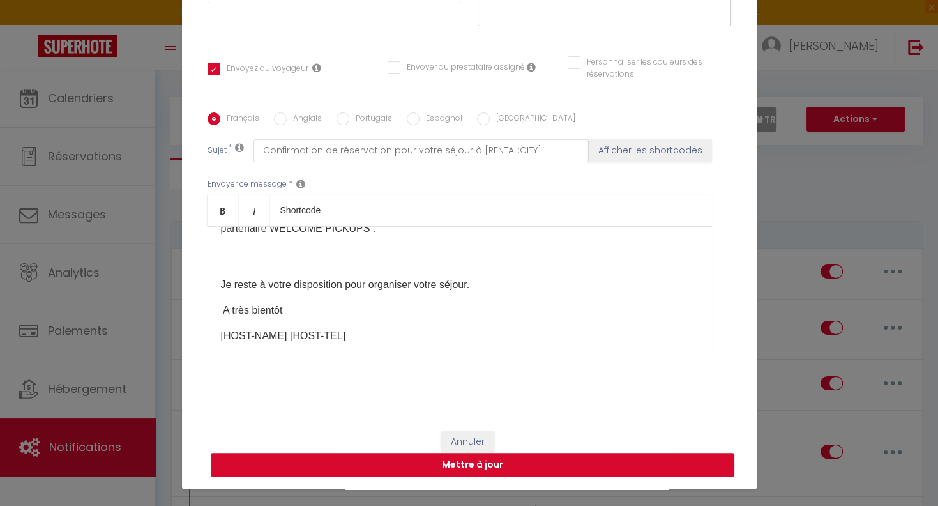
scroll to position [56, 0]
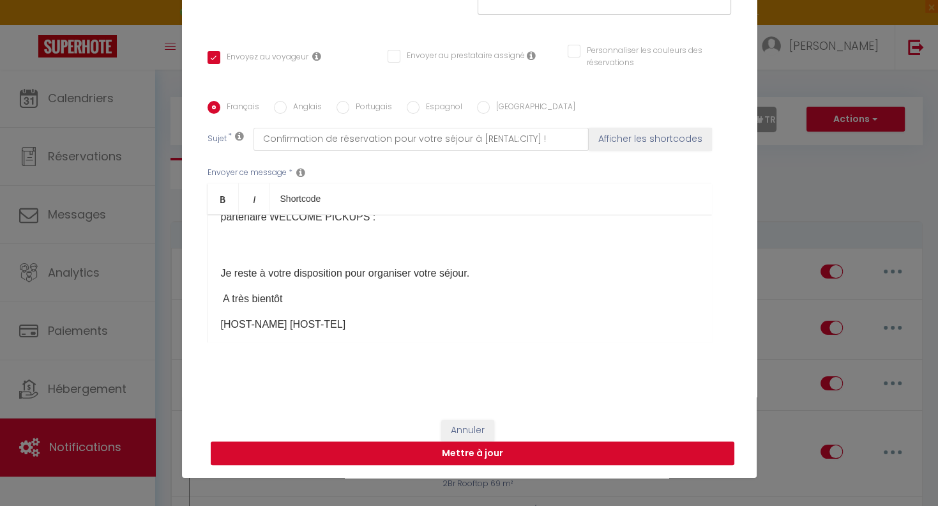
click at [487, 451] on button "Mettre à jour" at bounding box center [473, 453] width 524 height 24
checkbox input "true"
checkbox input "false"
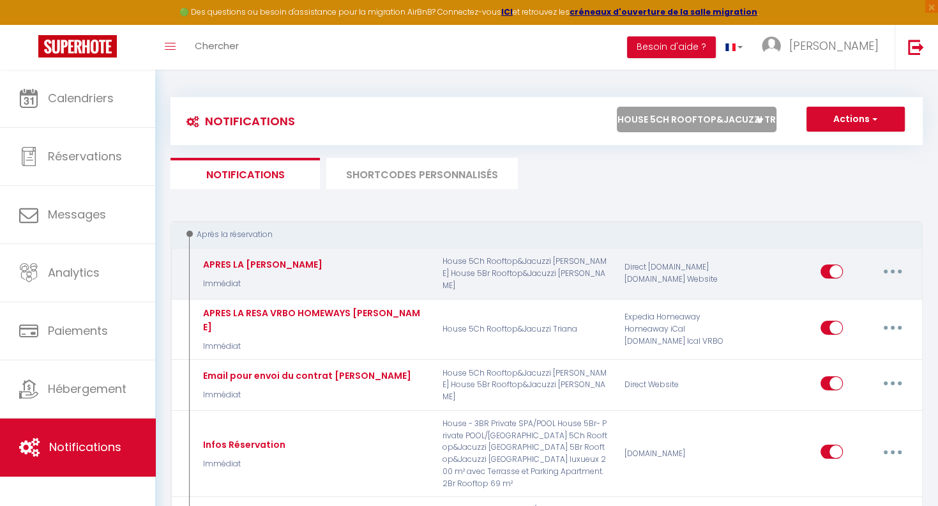
click at [896, 272] on button "button" at bounding box center [893, 271] width 36 height 20
click at [836, 300] on link "Editer" at bounding box center [860, 301] width 95 height 22
type input "APRES LA [PERSON_NAME]"
select select "Immédiat"
select select
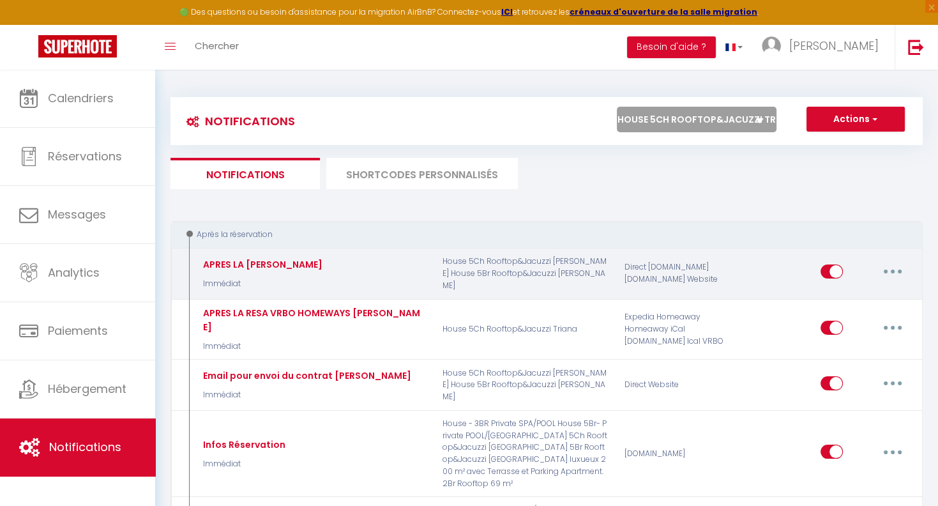
checkbox input "true"
checkbox input "false"
radio input "true"
type input "Confirmation de réservation pour votre séjour à [RENTAL:CITY] !"
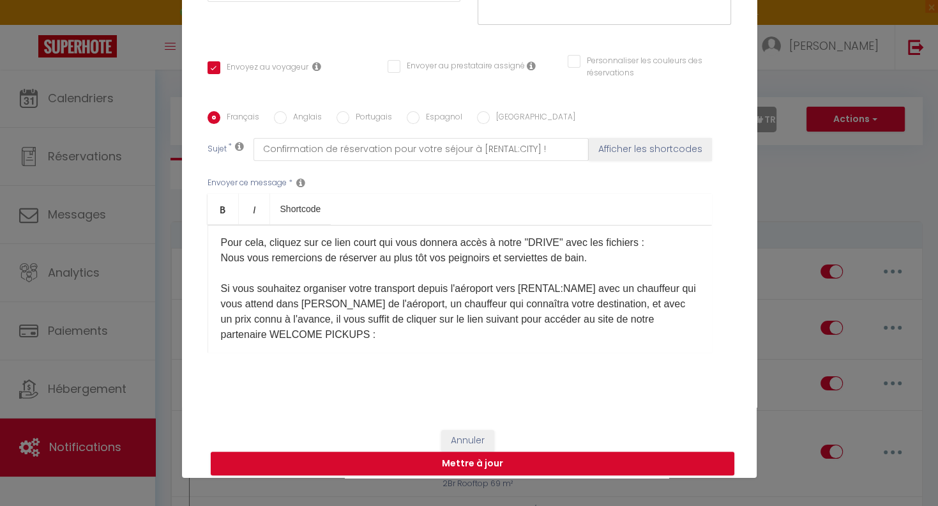
scroll to position [327, 0]
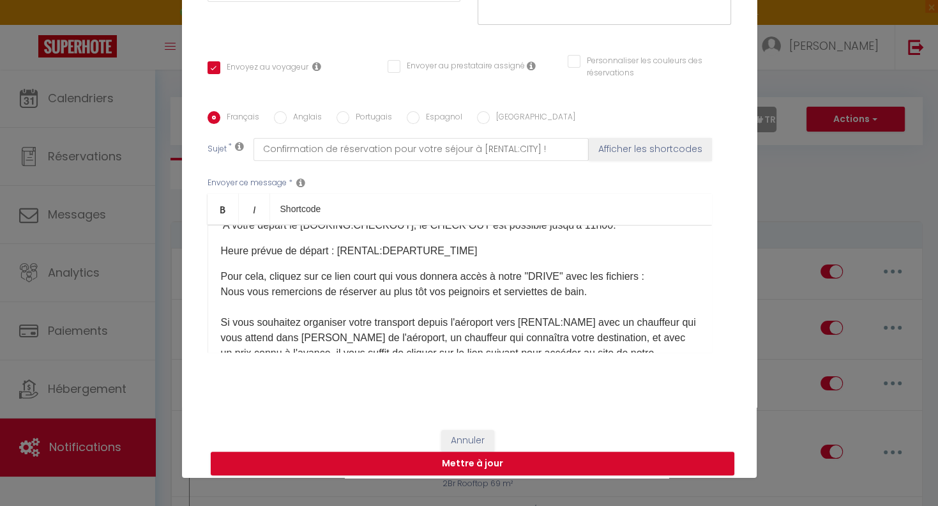
click at [664, 269] on p "Pour cela, cliquez sur [PERSON_NAME] court qui vous donnera accès à notre "DRIV…" at bounding box center [460, 322] width 478 height 107
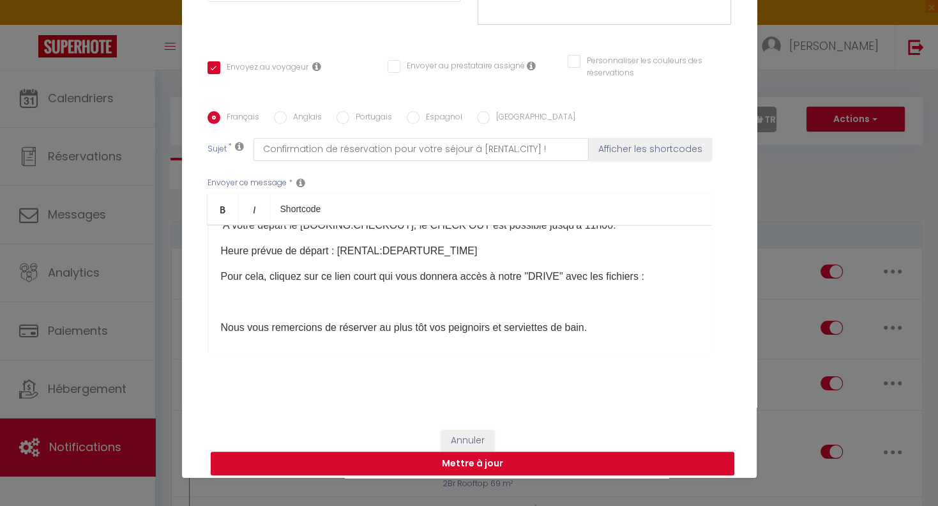
click at [225, 294] on p at bounding box center [460, 301] width 478 height 15
click at [609, 321] on p "Nous vous remercions de réserver au plus tôt vos peignoirs et serviettes de bai…" at bounding box center [460, 366] width 478 height 92
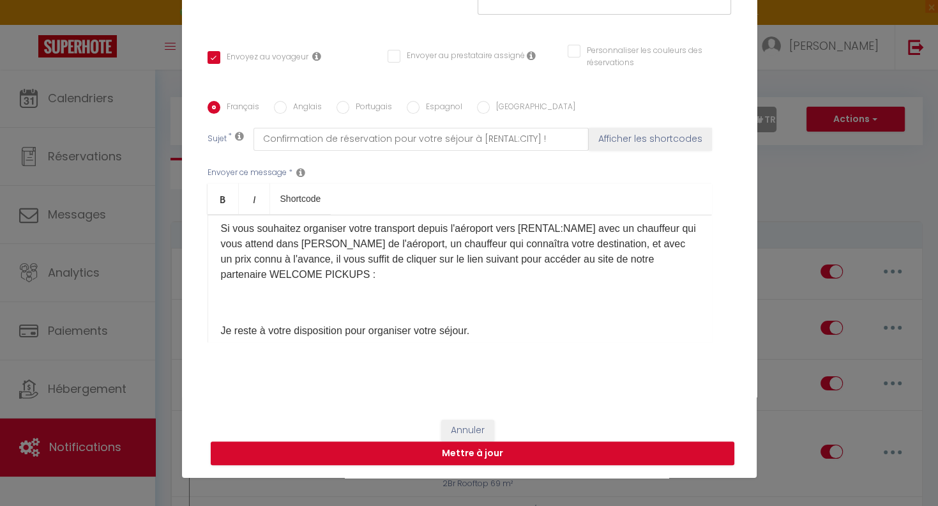
scroll to position [468, 0]
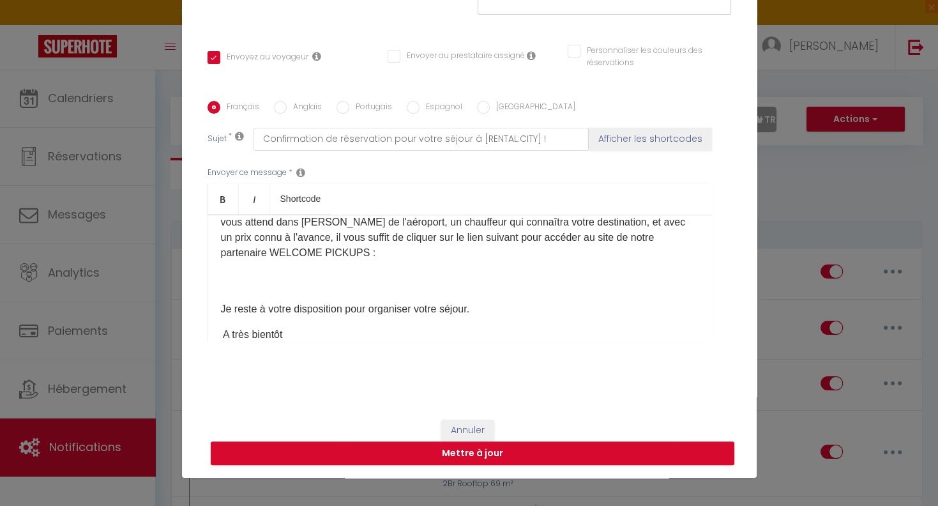
click at [346, 238] on p "Nous vous remercions de réserver au plus tôt vos peignoirs et serviettes de bai…" at bounding box center [460, 215] width 478 height 92
click at [254, 296] on p "Je reste à votre disposition pour organiser votre séjour." at bounding box center [460, 319] width 478 height 46
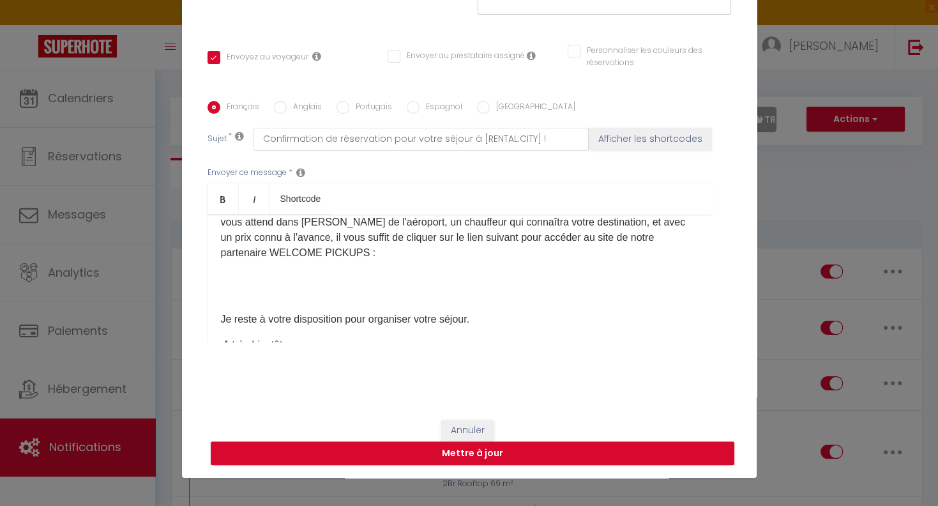
click at [227, 275] on div "Bonjour [GUEST:FIRST_NAME]​​, Nous sommes ravis de vous accueillir ainsi que vo…" at bounding box center [460, 279] width 505 height 128
click at [232, 296] on p "Je reste à votre disposition pour organiser votre séjour." at bounding box center [460, 311] width 478 height 31
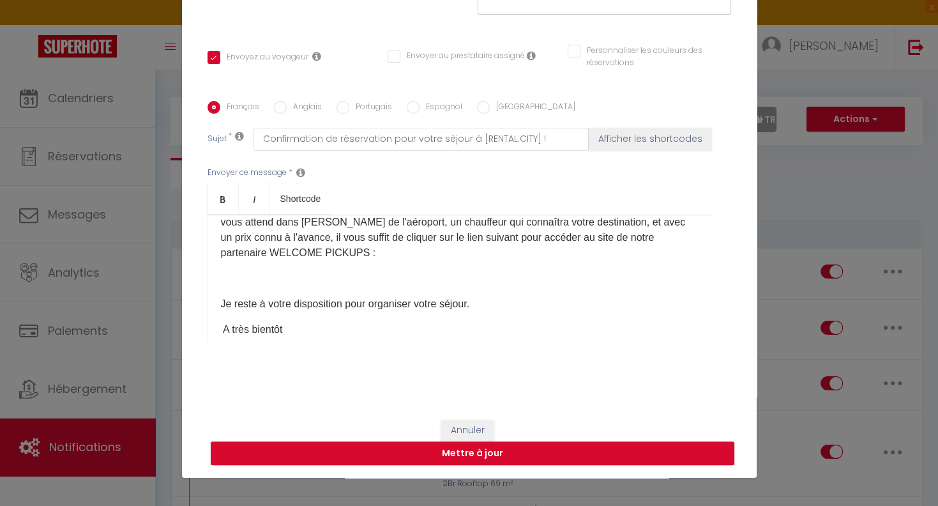
click at [229, 275] on div "Bonjour [GUEST:FIRST_NAME]​​, Nous sommes ravis de vous accueillir ainsi que vo…" at bounding box center [460, 279] width 505 height 128
click at [481, 459] on button "Mettre à jour" at bounding box center [473, 453] width 524 height 24
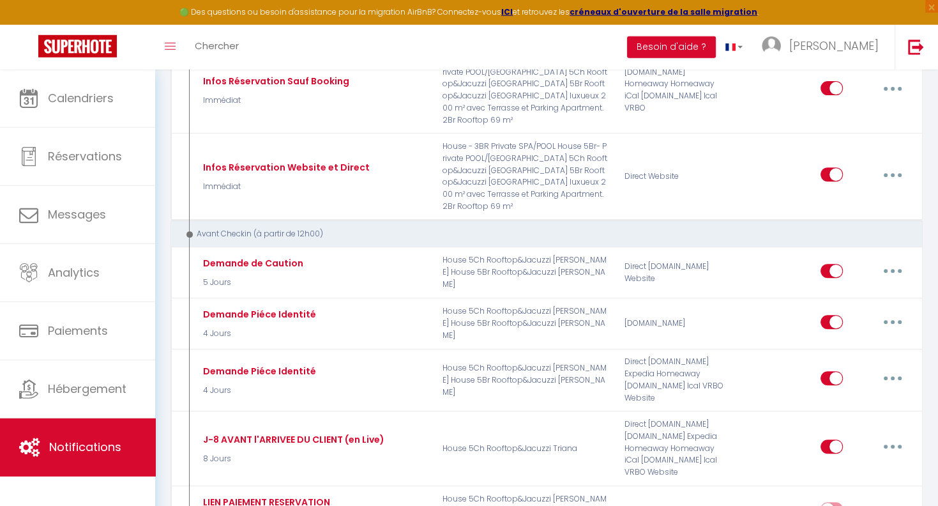
scroll to position [472, 0]
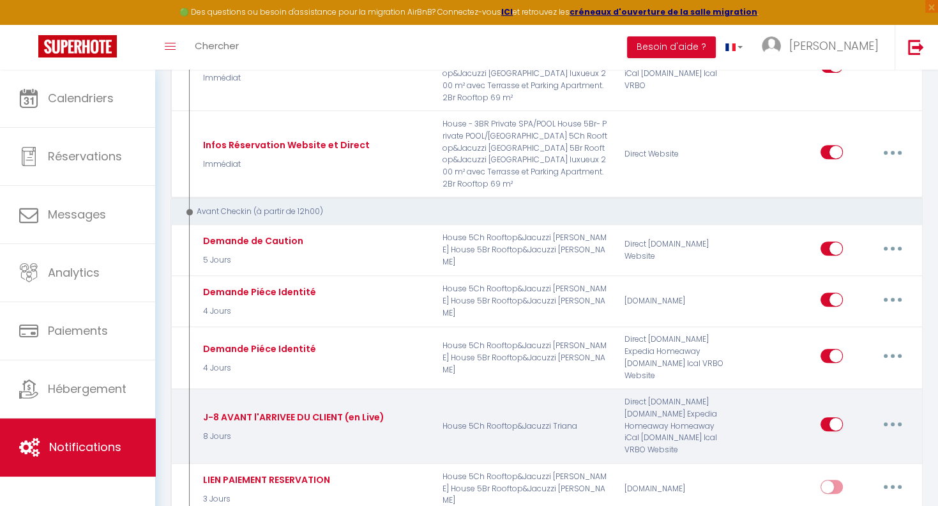
click at [885, 414] on button "button" at bounding box center [893, 424] width 36 height 20
click at [834, 443] on link "Editer" at bounding box center [860, 454] width 95 height 22
type input "J-8 AVANT l'ARRIVEE DU CLIENT (en Live)"
select select "8 Jours"
select select "if_booking_is_paid"
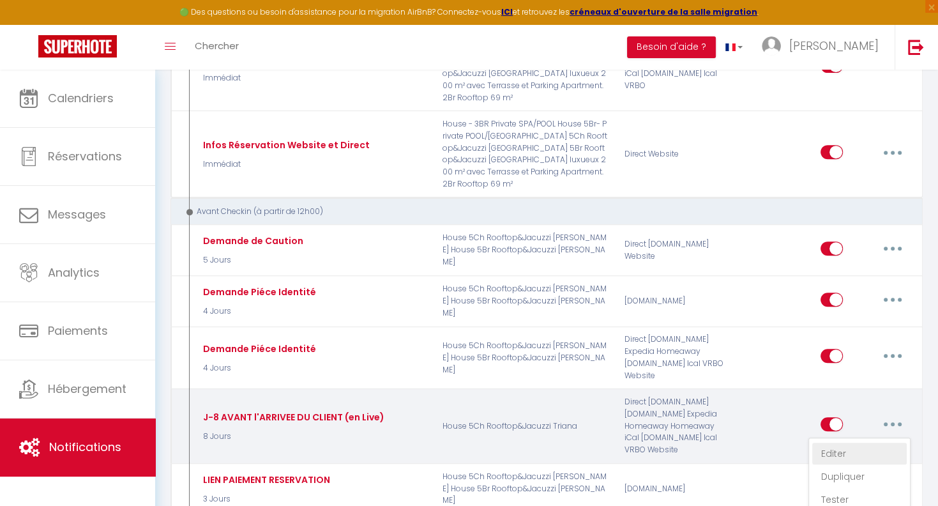
checkbox input "true"
checkbox input "false"
radio input "true"
type input "FR : Tout est prêt pour vous : le Jacuzzi est à 38 dégrés"
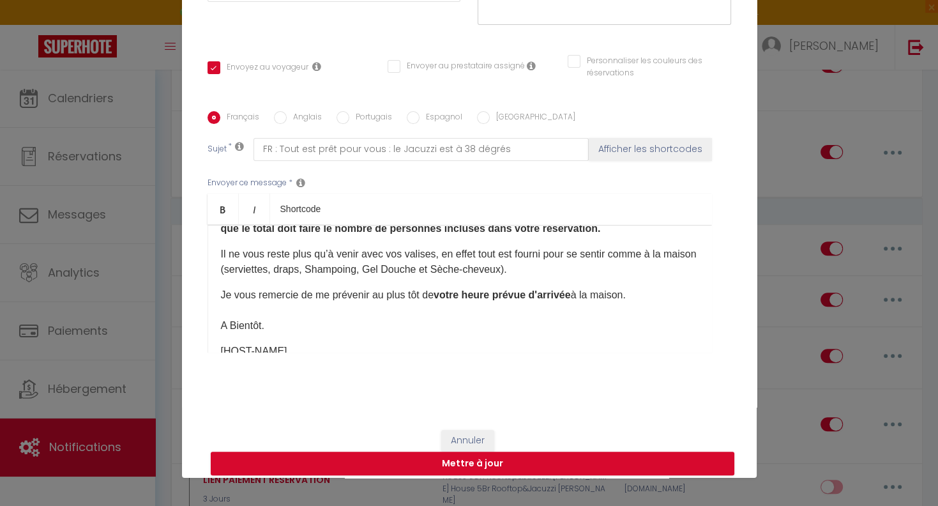
scroll to position [521, 0]
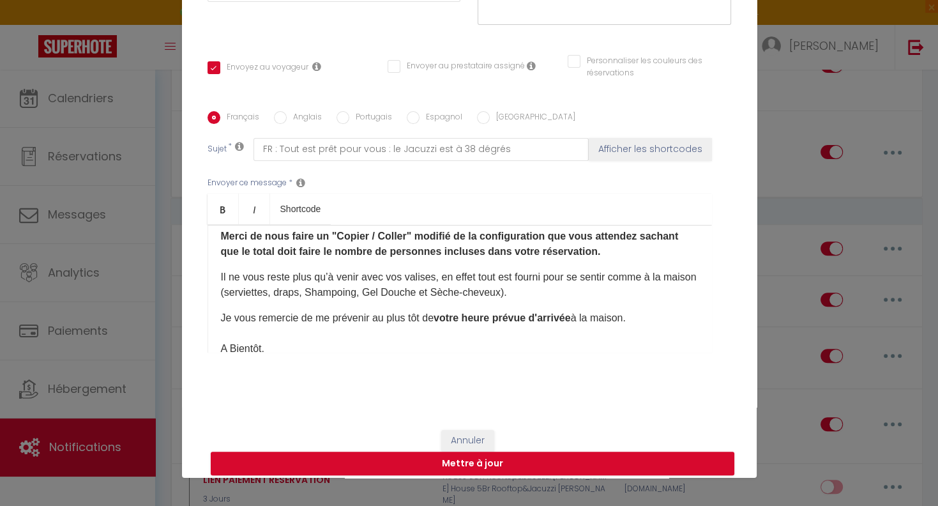
click at [298, 121] on label "Anglais" at bounding box center [304, 118] width 35 height 14
click at [287, 121] on input "Anglais" at bounding box center [280, 117] width 13 height 13
radio input "true"
checkbox input "true"
checkbox input "false"
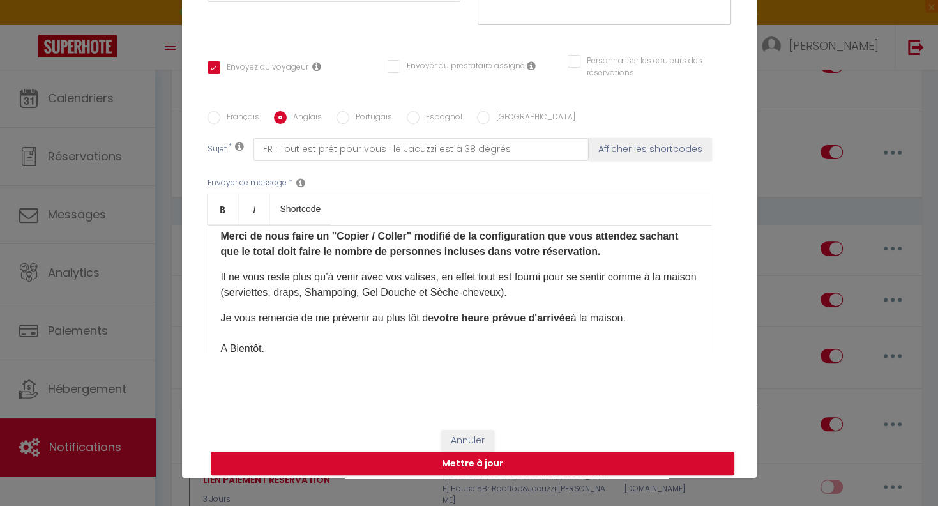
checkbox input "false"
type input "AN : Everything ready for you : 38 degrees in the Hot Tub"
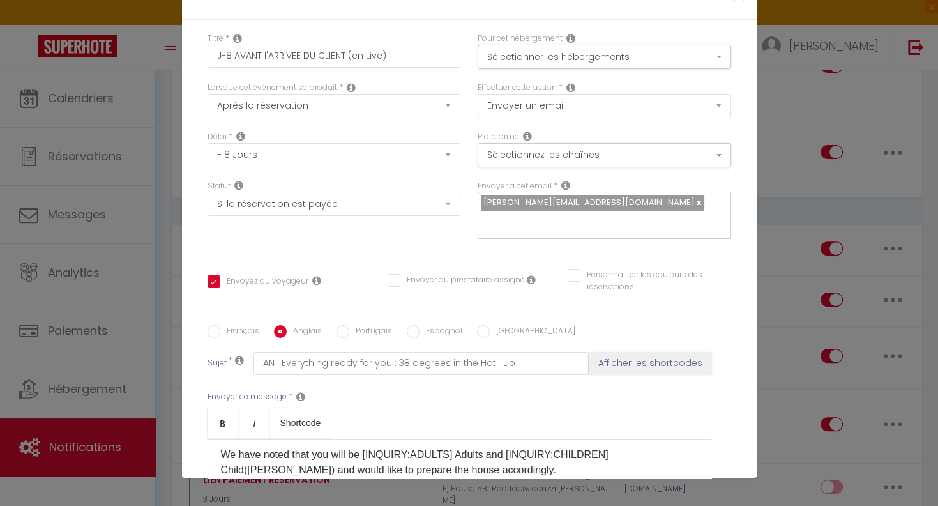
scroll to position [0, 0]
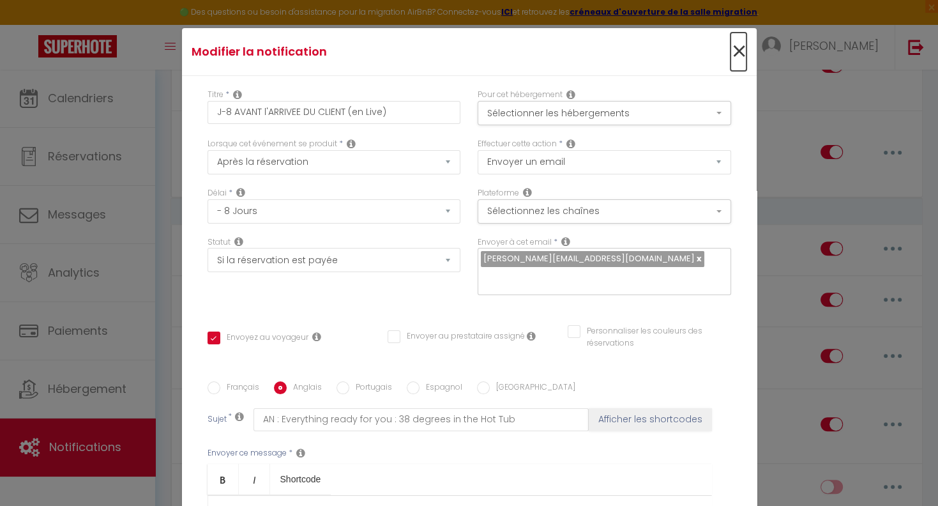
click at [743, 50] on span "×" at bounding box center [739, 52] width 16 height 38
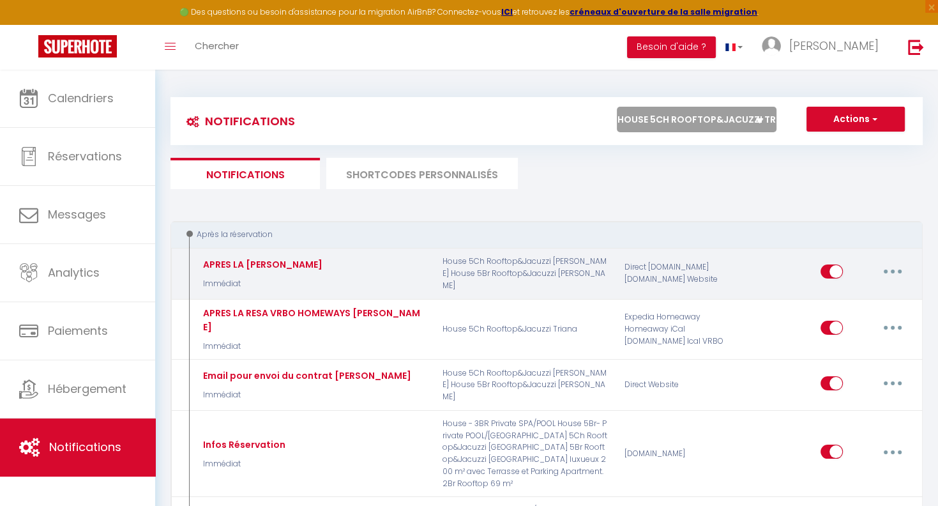
click at [891, 270] on button "button" at bounding box center [893, 271] width 36 height 20
click at [846, 302] on link "Editer" at bounding box center [860, 301] width 95 height 22
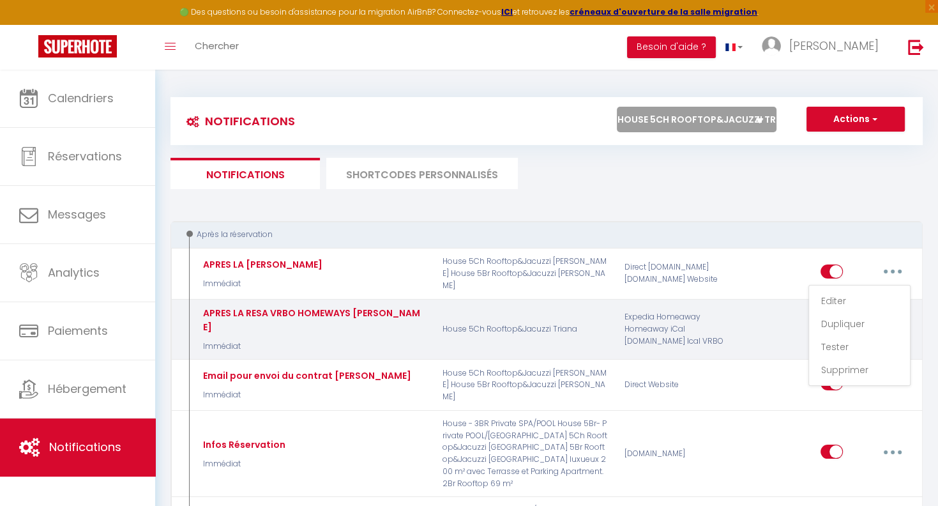
type input "APRES LA [PERSON_NAME]"
select select "1"
select select "Immédiat"
select select
checkbox input "true"
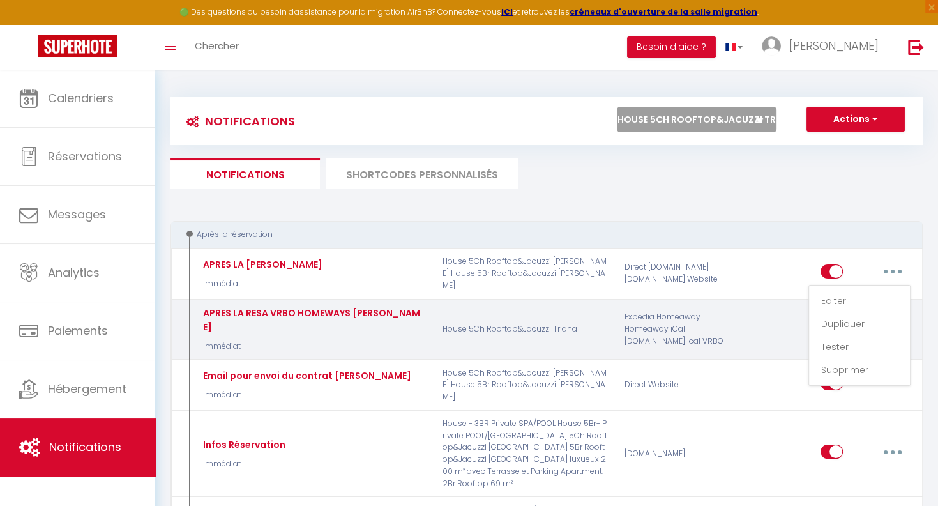
checkbox input "false"
radio input "true"
type input "Confirmation de réservation pour votre séjour à [RENTAL:CITY] !"
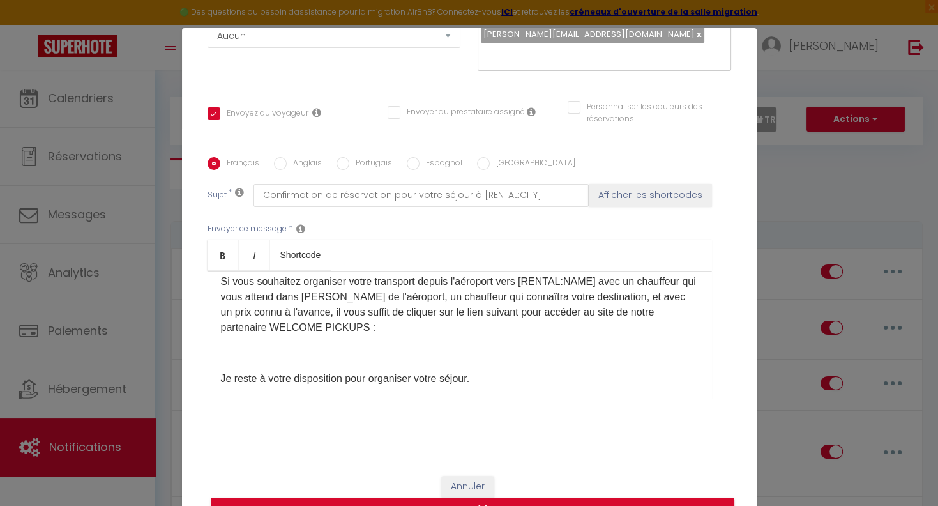
scroll to position [450, 0]
click at [224, 346] on p at bounding box center [460, 353] width 478 height 15
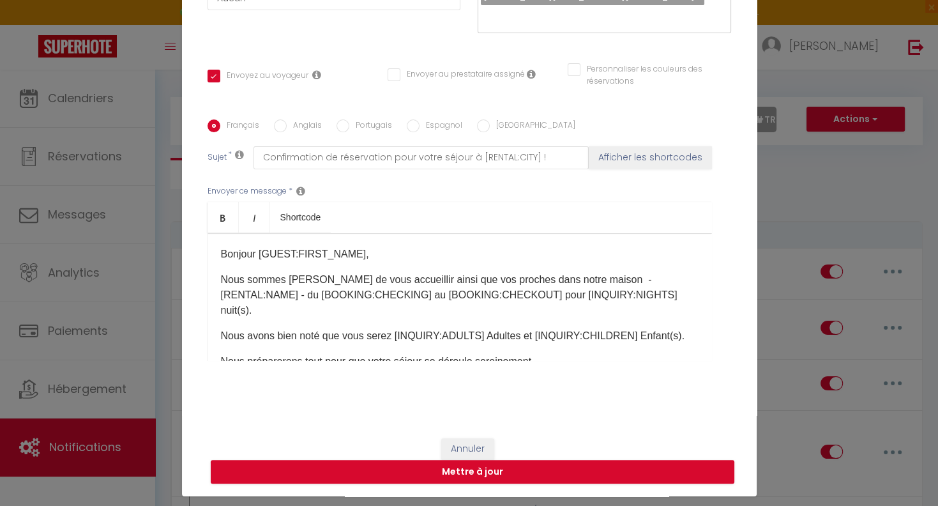
scroll to position [56, 0]
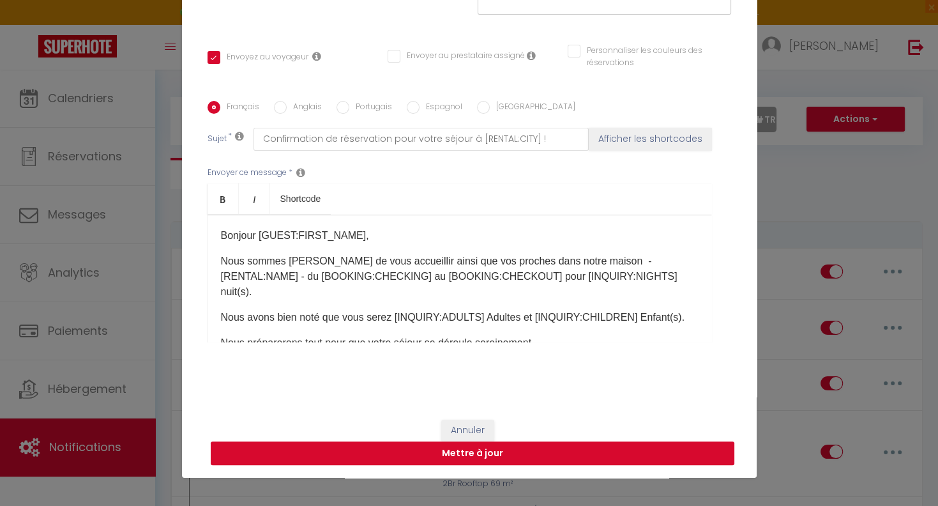
click at [477, 454] on button "Mettre à jour" at bounding box center [473, 453] width 524 height 24
checkbox input "true"
checkbox input "false"
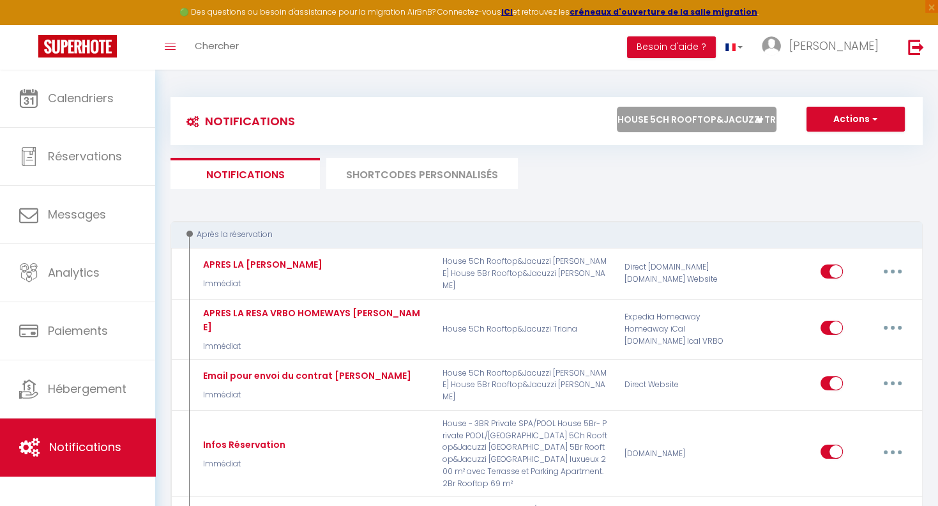
scroll to position [0, 0]
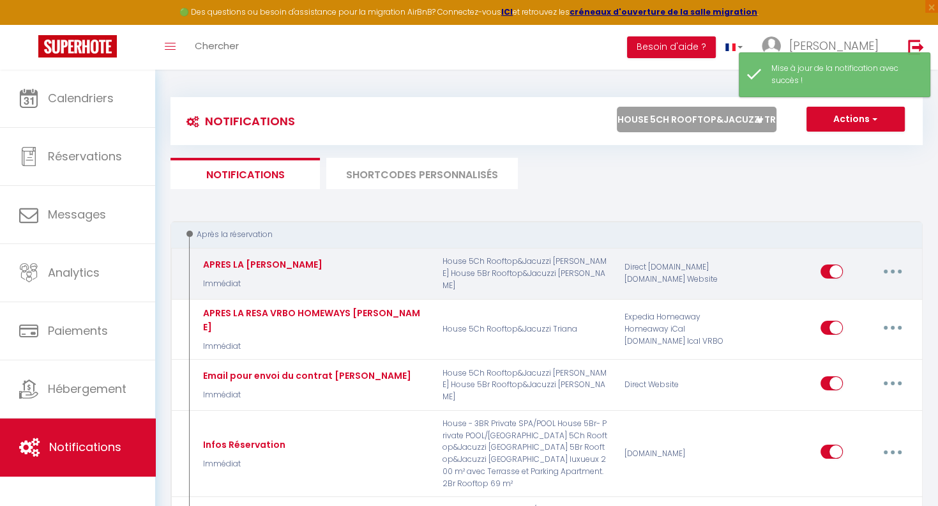
click at [888, 272] on button "button" at bounding box center [893, 271] width 36 height 20
click at [845, 298] on link "Editer" at bounding box center [860, 301] width 95 height 22
type input "APRES LA [PERSON_NAME]"
select select "Immédiat"
select select
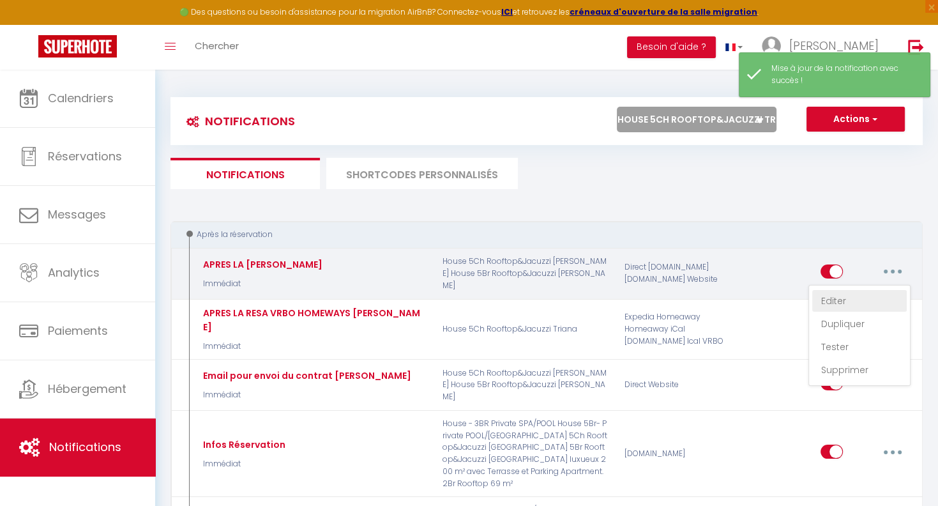
checkbox input "true"
checkbox input "false"
radio input "true"
type input "Confirmation de réservation pour votre séjour à [RENTAL:CITY] !"
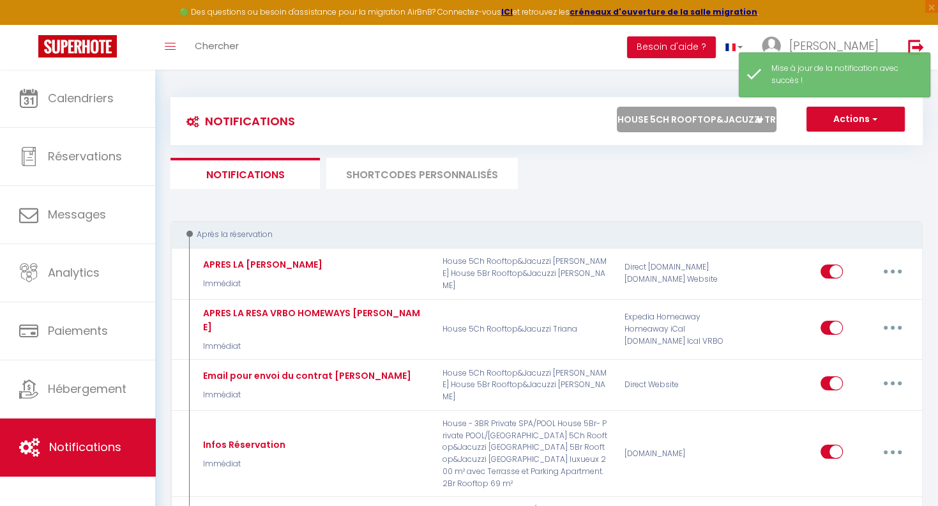
scroll to position [56, 0]
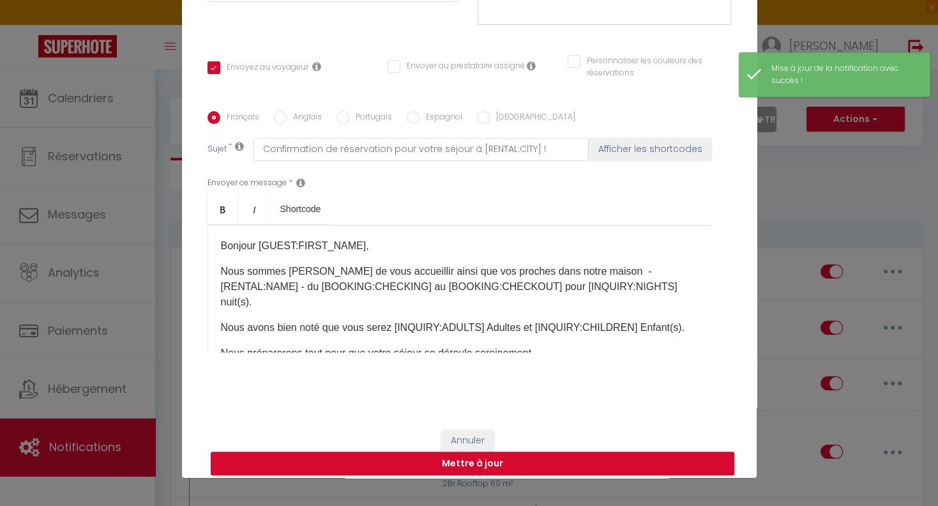
click at [303, 121] on label "Anglais" at bounding box center [304, 118] width 35 height 14
click at [287, 121] on input "Anglais" at bounding box center [280, 117] width 13 height 13
radio input "true"
checkbox input "true"
checkbox input "false"
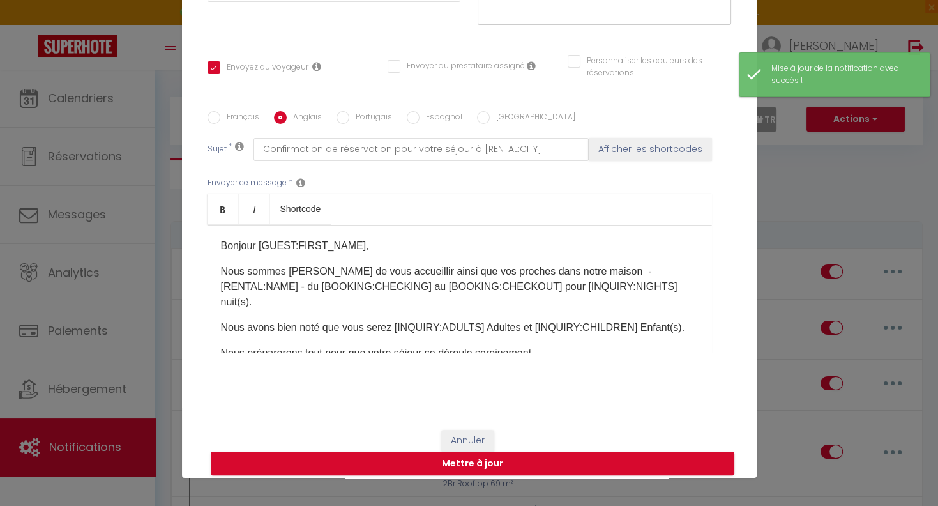
checkbox input "false"
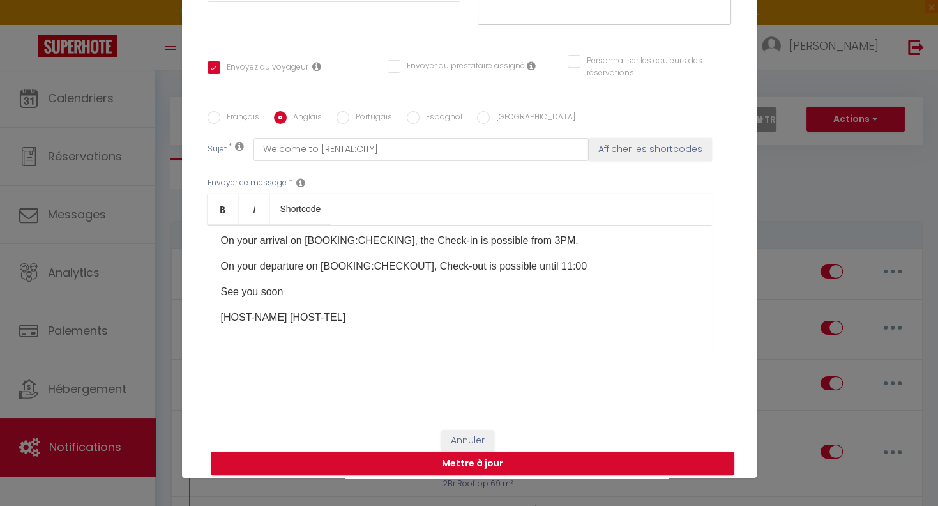
scroll to position [259, 0]
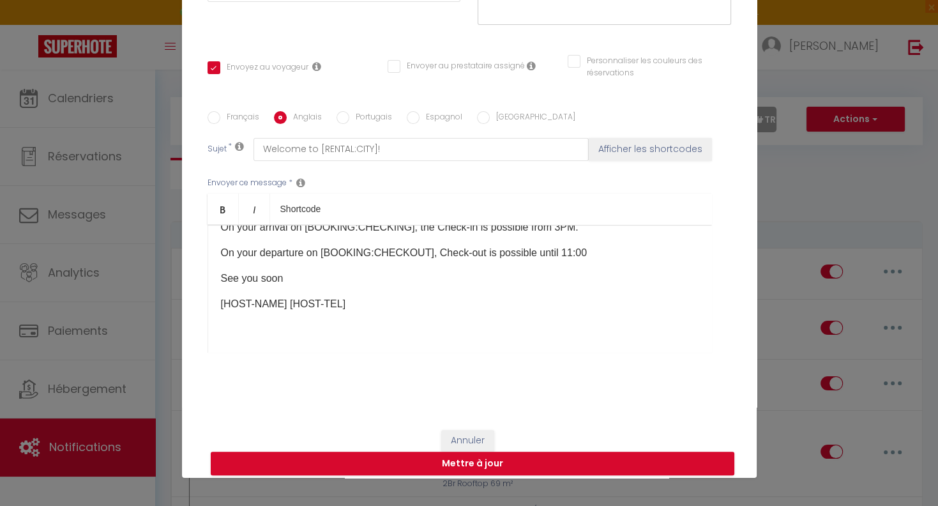
click at [609, 252] on p "On your departure on [BOOKING:CHECKOUT], Check-out is possible until 11:00" at bounding box center [460, 252] width 478 height 15
click at [215, 119] on input "Français" at bounding box center [214, 117] width 13 height 13
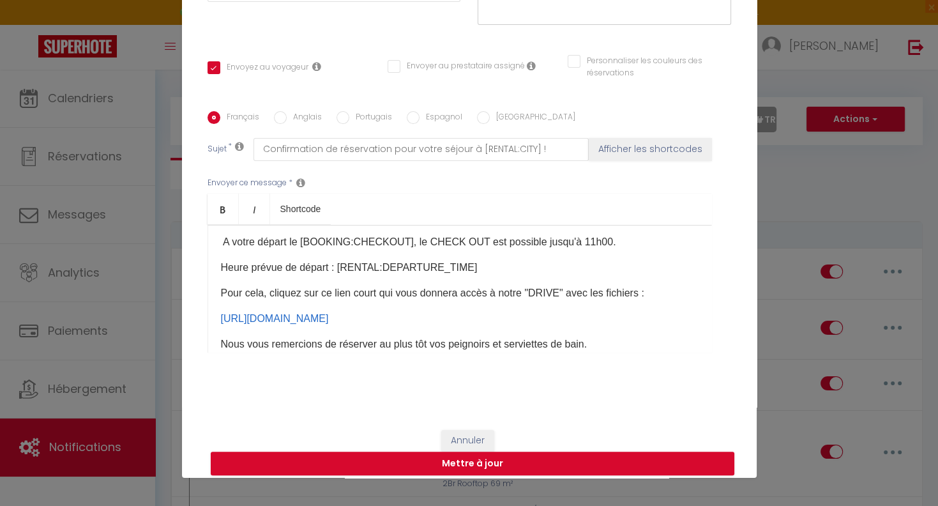
scroll to position [330, 0]
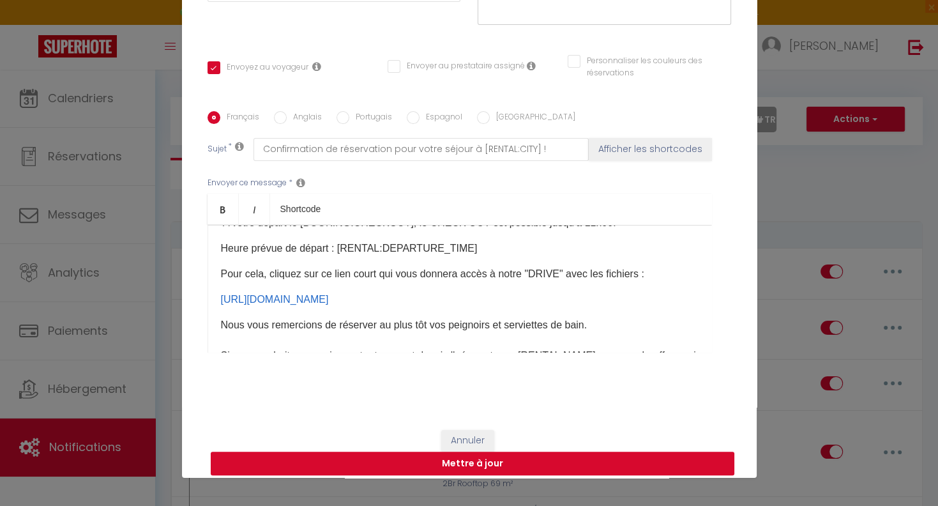
click at [472, 469] on button "Mettre à jour" at bounding box center [473, 464] width 524 height 24
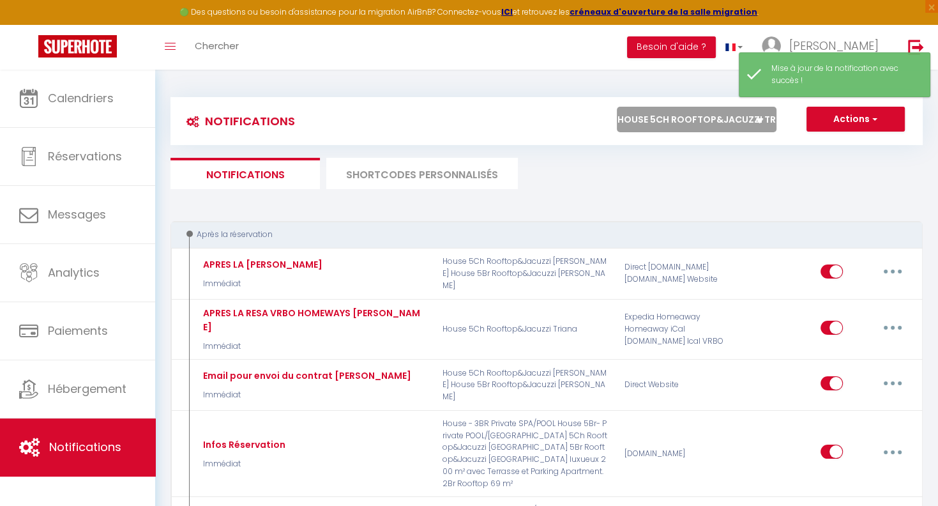
click at [617, 107] on select "Tous les apparts House 5Ch Rooftop&Jacuzzi Triana House 5Br Rooftop&Jacuzzi [GE…" at bounding box center [697, 120] width 160 height 26
click option "House 5Br- Private POOL/SPA" at bounding box center [0, 0] width 0 height 0
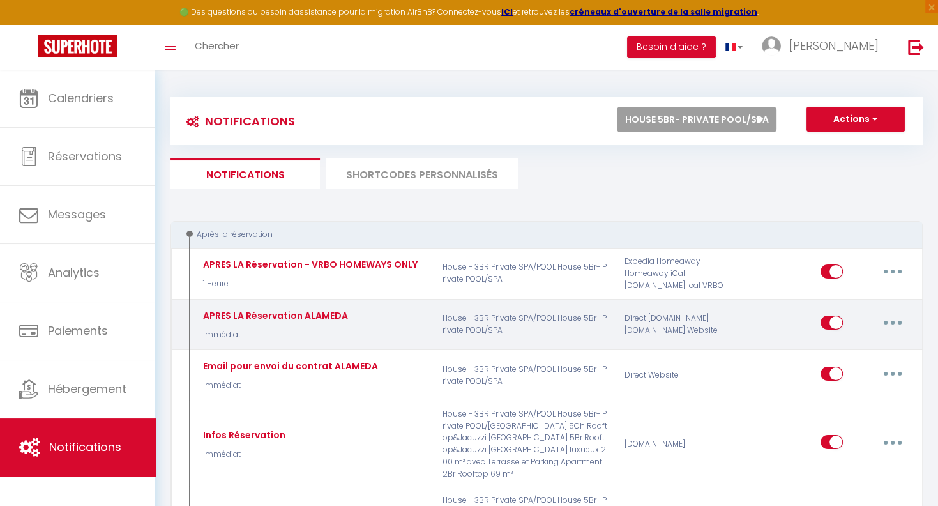
click at [896, 321] on button "button" at bounding box center [893, 322] width 36 height 20
click at [842, 354] on link "Editer" at bounding box center [860, 352] width 95 height 22
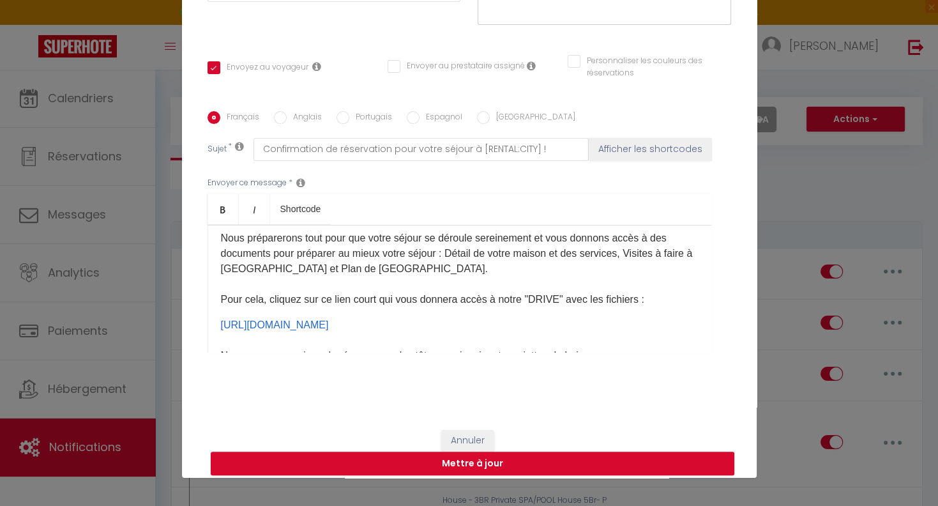
scroll to position [259, 0]
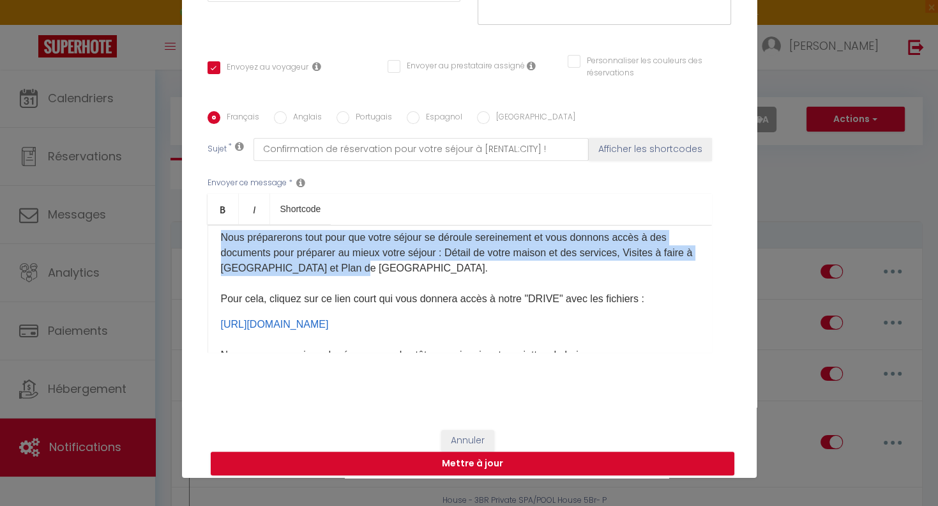
drag, startPoint x: 222, startPoint y: 240, endPoint x: 299, endPoint y: 254, distance: 78.1
click at [350, 272] on p "Nous préparerons tout pour que votre séjour se déroule sereinement et vous donn…" at bounding box center [460, 268] width 478 height 77
copy p "Nous préparerons tout pour que votre séjour se déroule sereinement et vous donn…"
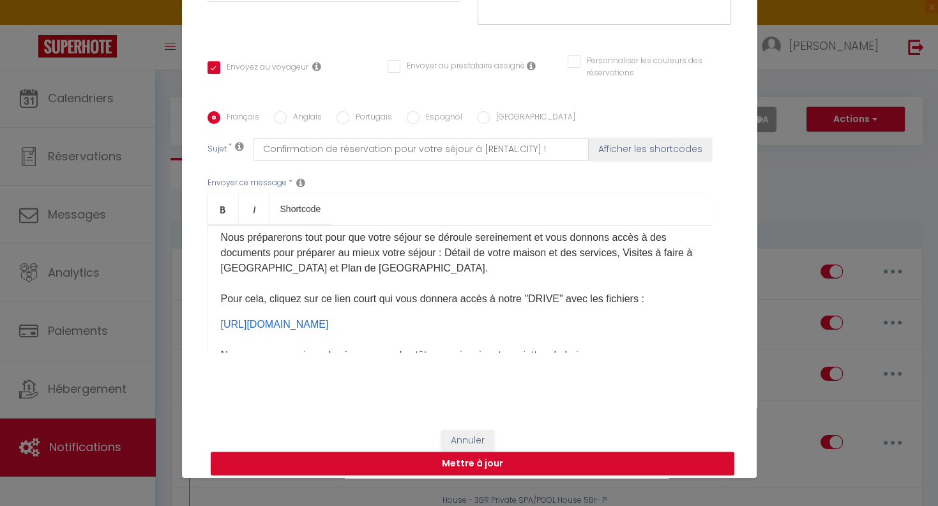
click at [723, 267] on div "Envoyer ce message * Bold Italic Shortcode Rich text editor Bonjour [GUEST:FIRS…" at bounding box center [470, 265] width 524 height 208
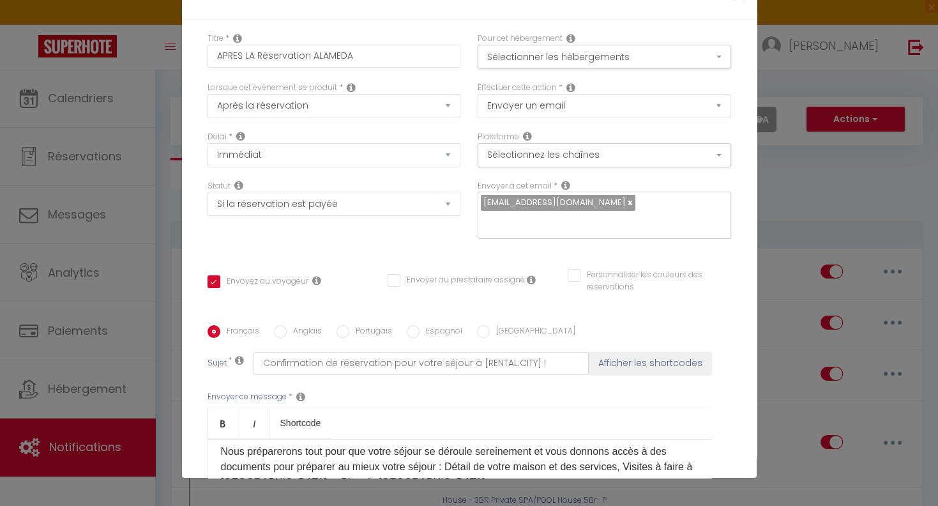
scroll to position [0, 0]
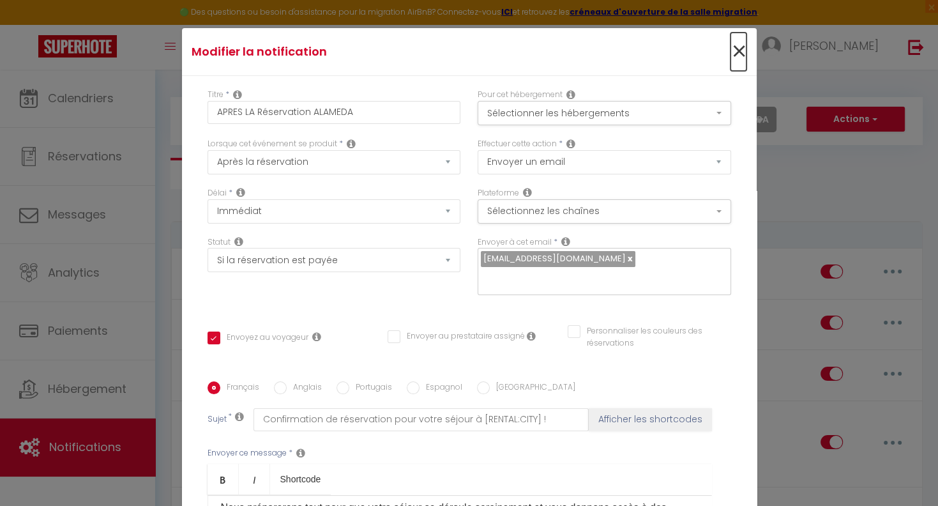
click at [735, 50] on span "×" at bounding box center [739, 52] width 16 height 38
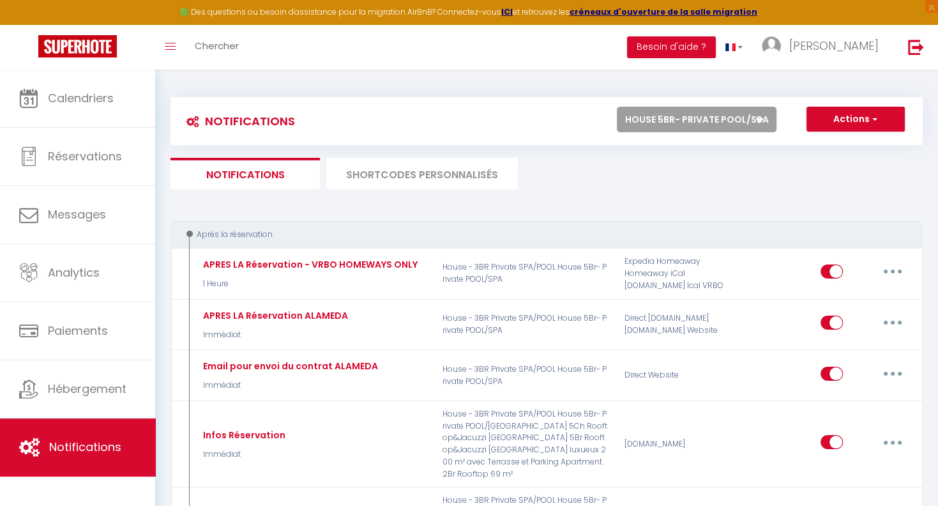
click at [617, 107] on select "Tous les apparts House 5Ch Rooftop&Jacuzzi Triana House 5Br Rooftop&Jacuzzi [GE…" at bounding box center [697, 120] width 160 height 26
click option "House 5Ch Rooftop&Jacuzzi Triana" at bounding box center [0, 0] width 0 height 0
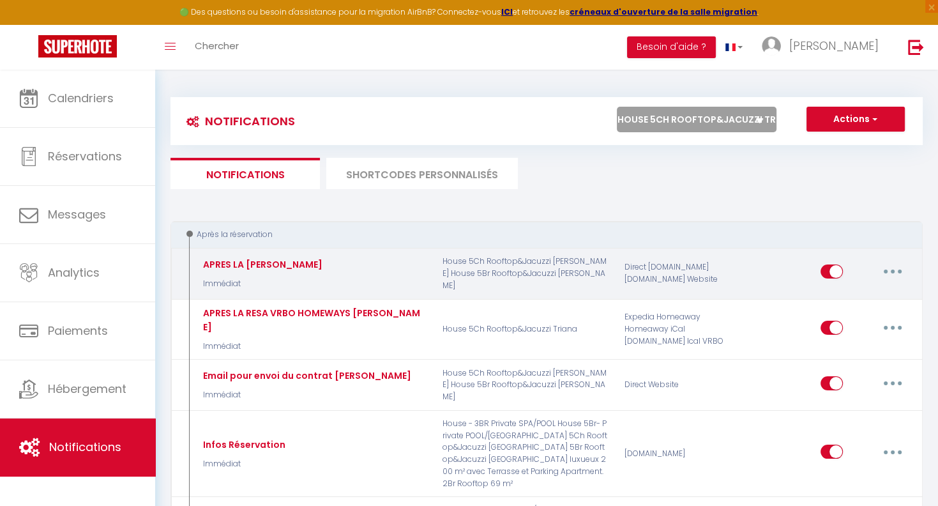
click at [892, 271] on icon "button" at bounding box center [893, 272] width 4 height 4
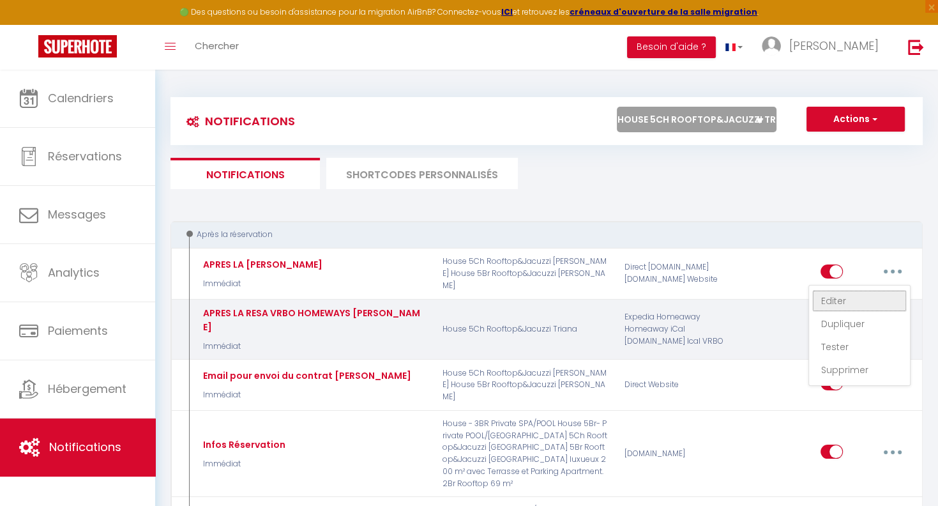
click at [848, 298] on link "Editer" at bounding box center [860, 301] width 95 height 22
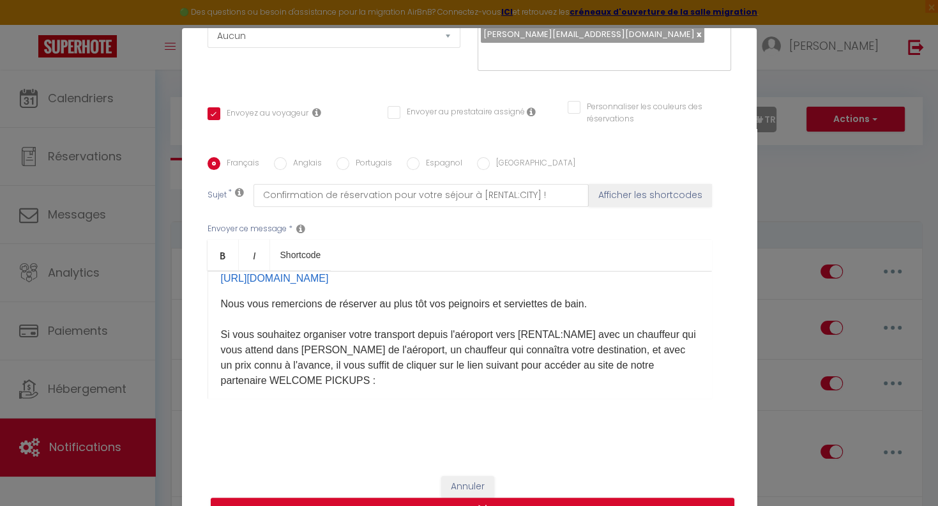
scroll to position [330, 0]
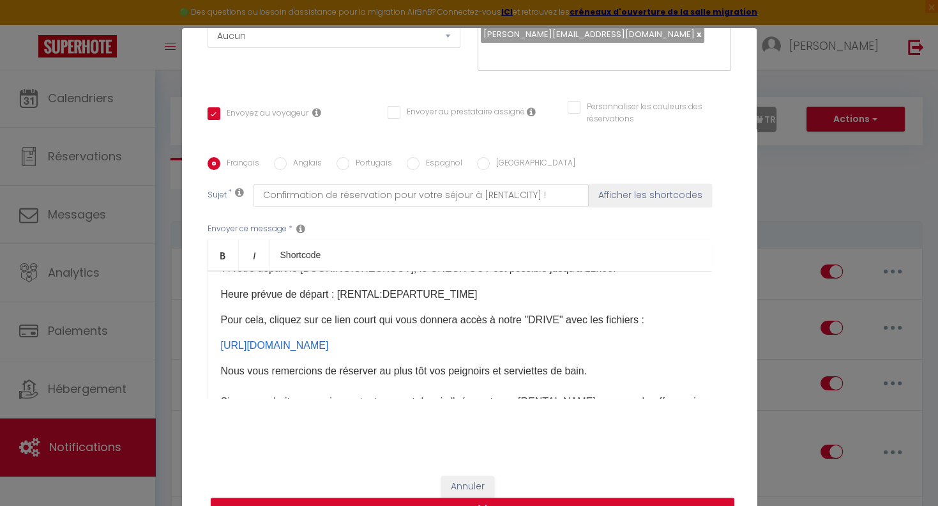
click at [497, 287] on p "Heure prévue de départ : [RENTAL:DEPARTURE_TIME]​" at bounding box center [460, 294] width 478 height 15
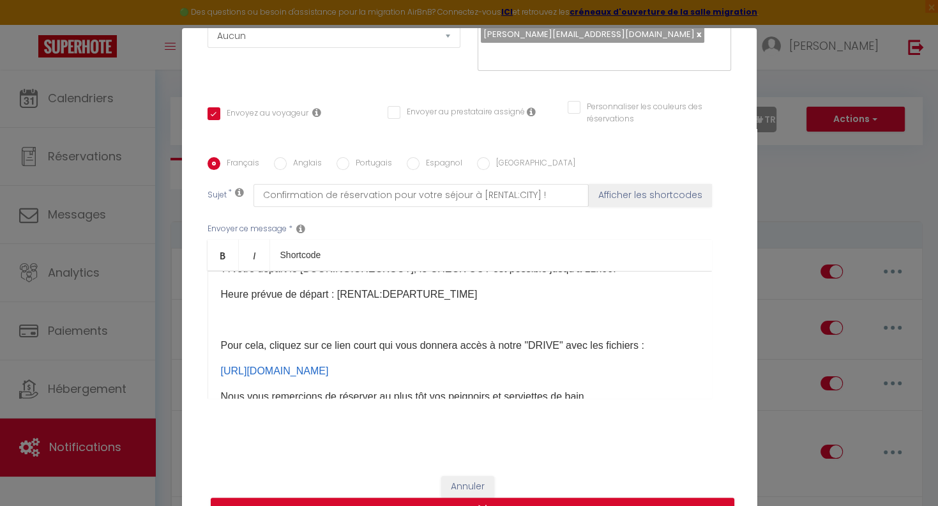
click at [226, 312] on p at bounding box center [460, 319] width 478 height 15
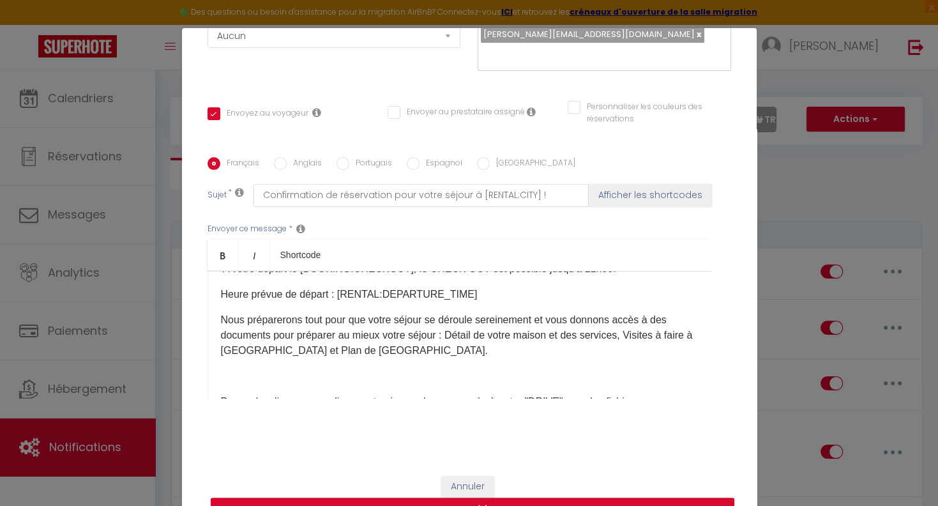
click at [245, 357] on p "Nous préparerons tout pour que votre séjour se déroule sereinement et vous donn…" at bounding box center [460, 348] width 478 height 72
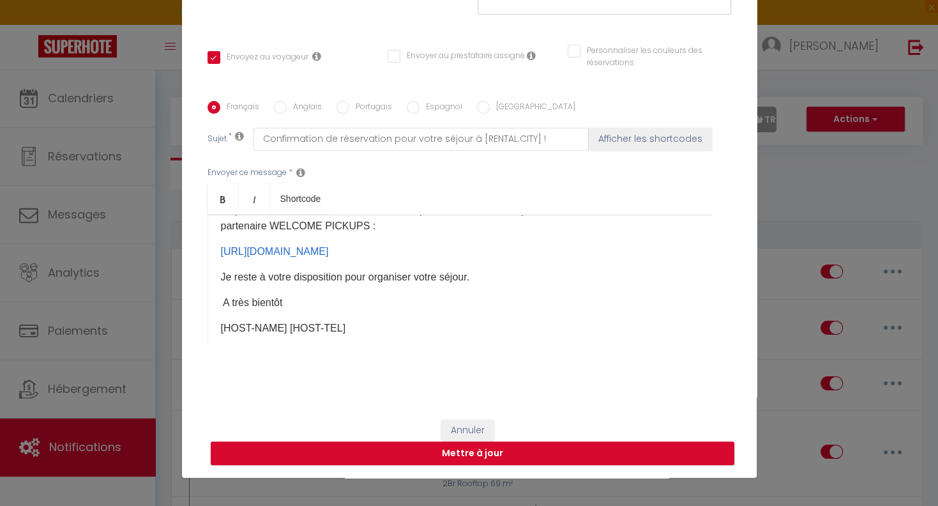
scroll to position [555, 0]
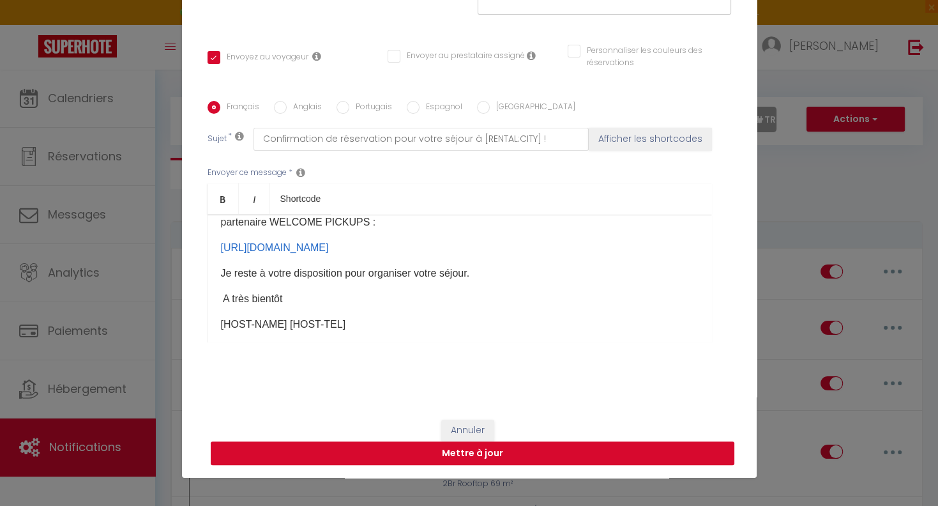
click at [477, 451] on button "Mettre à jour" at bounding box center [473, 453] width 524 height 24
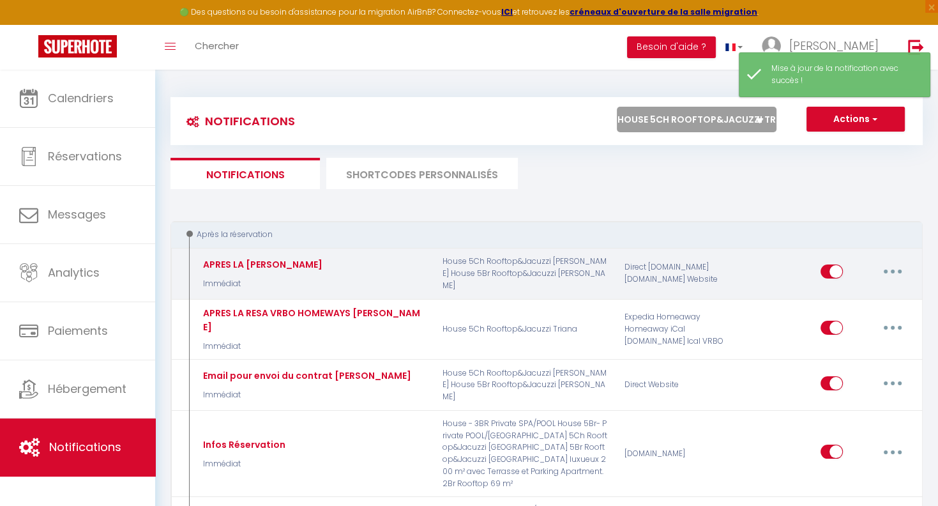
click at [898, 270] on button "button" at bounding box center [893, 271] width 36 height 20
click at [825, 300] on link "Editer" at bounding box center [860, 301] width 95 height 22
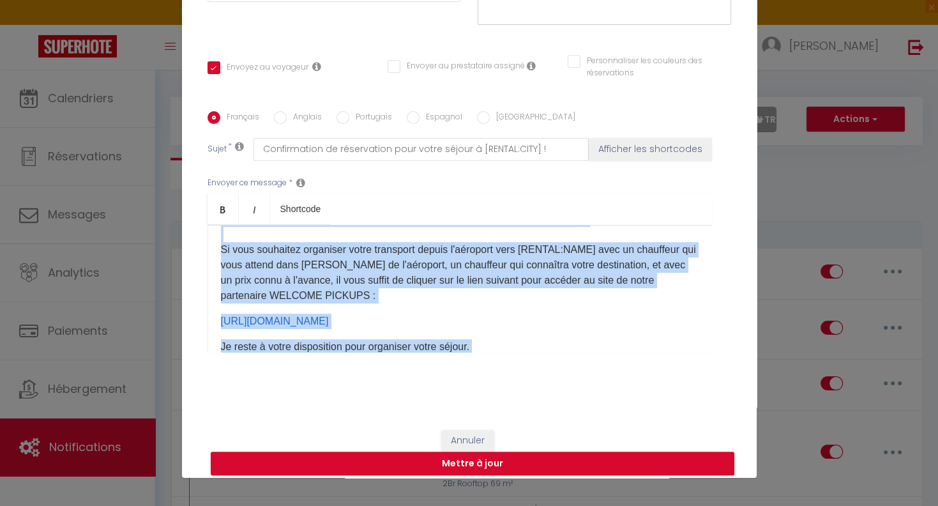
scroll to position [533, 0]
drag, startPoint x: 221, startPoint y: 272, endPoint x: 486, endPoint y: 294, distance: 265.4
click at [507, 313] on div "Bonjour [GUEST:FIRST_NAME]​​, Nous sommes ravis de vous accueillir ainsi que vo…" at bounding box center [460, 289] width 505 height 128
copy div "Nous préparerons tout pour que votre séjour se déroule sereinement et vous donn…"
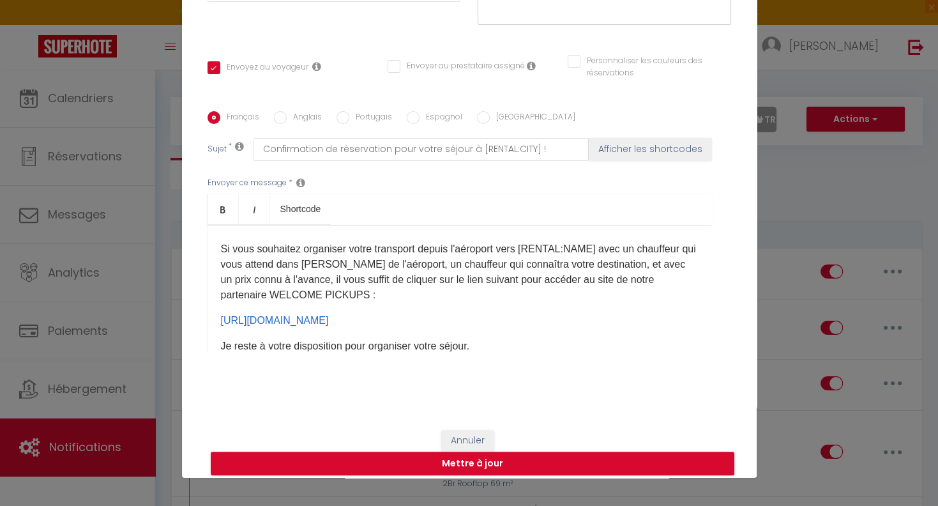
click at [295, 121] on label "Anglais" at bounding box center [304, 118] width 35 height 14
click at [287, 121] on input "Anglais" at bounding box center [280, 117] width 13 height 13
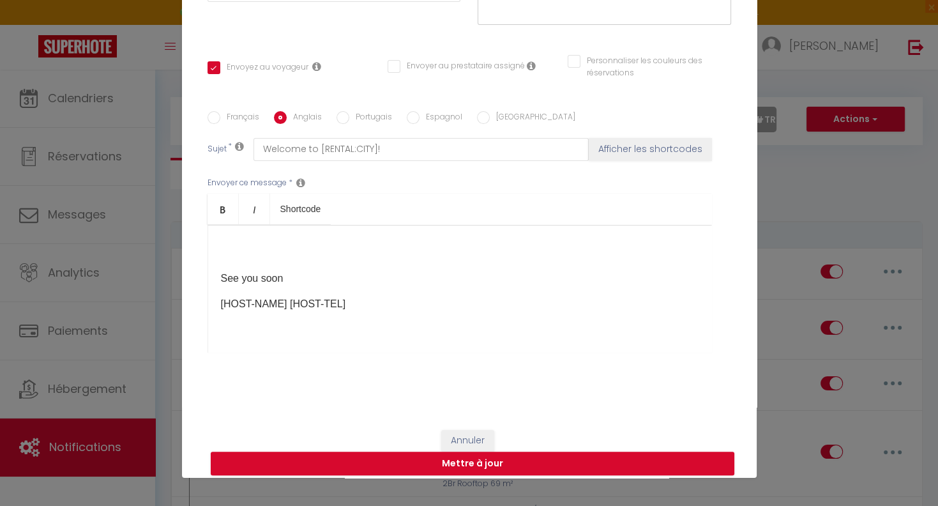
scroll to position [240, 0]
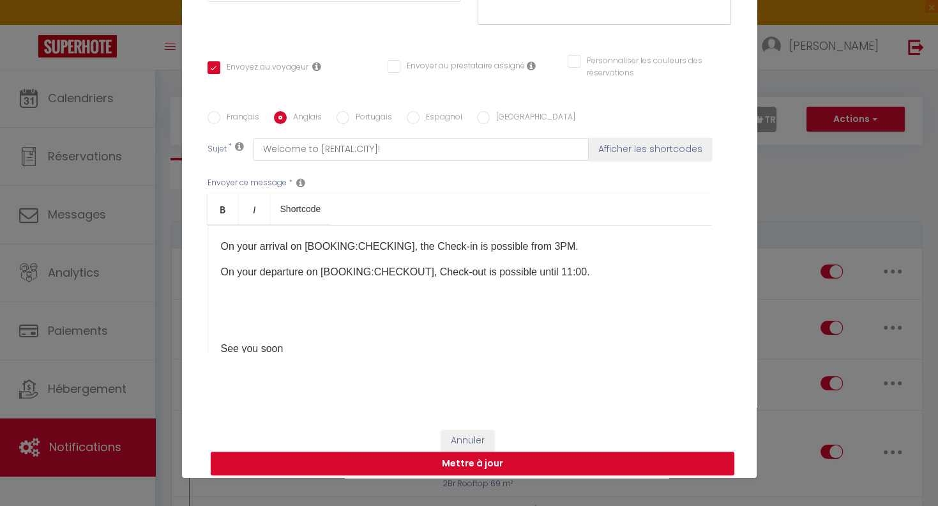
click at [240, 305] on p "​" at bounding box center [460, 297] width 478 height 15
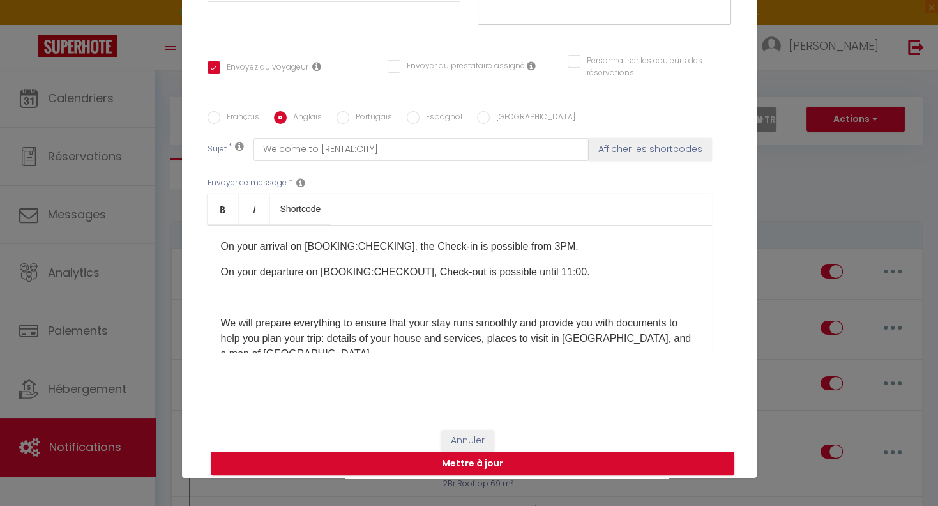
click at [261, 303] on p "​" at bounding box center [460, 297] width 478 height 15
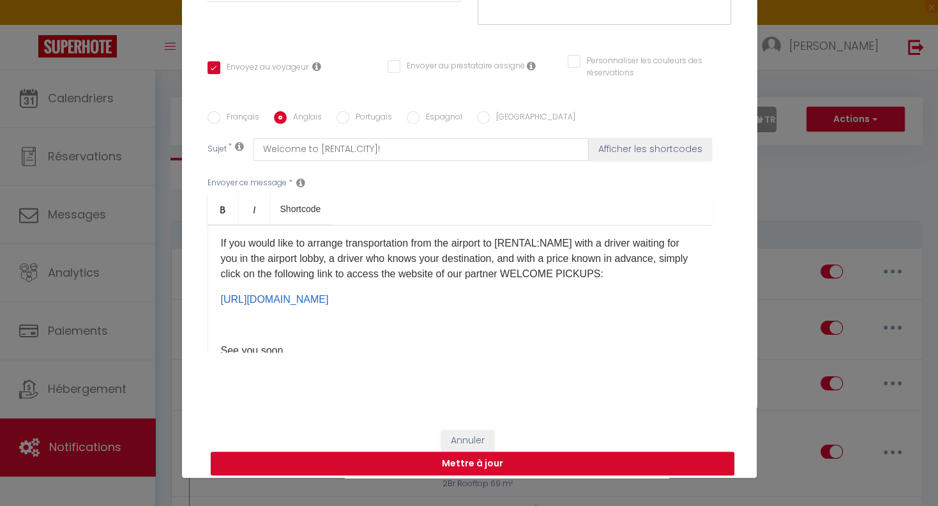
scroll to position [451, 0]
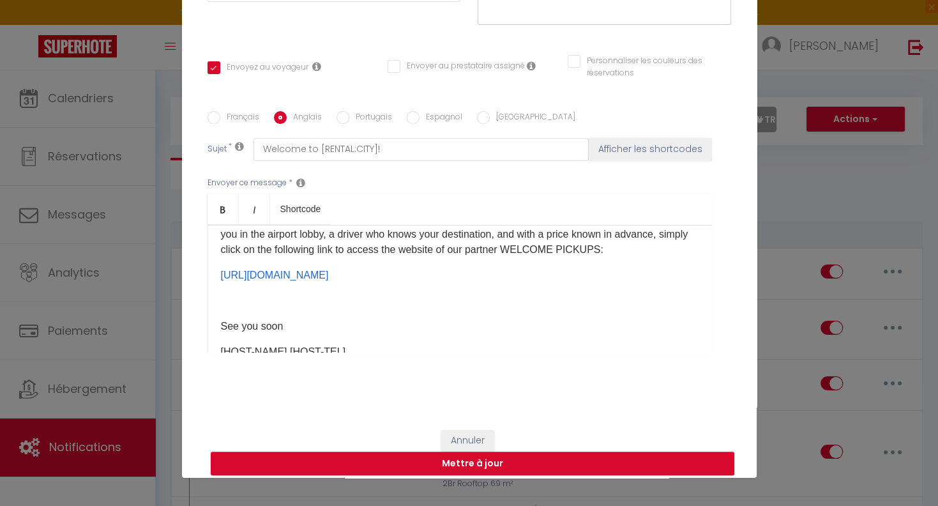
click at [264, 309] on p at bounding box center [460, 300] width 478 height 15
click at [463, 466] on button "Mettre à jour" at bounding box center [473, 464] width 524 height 24
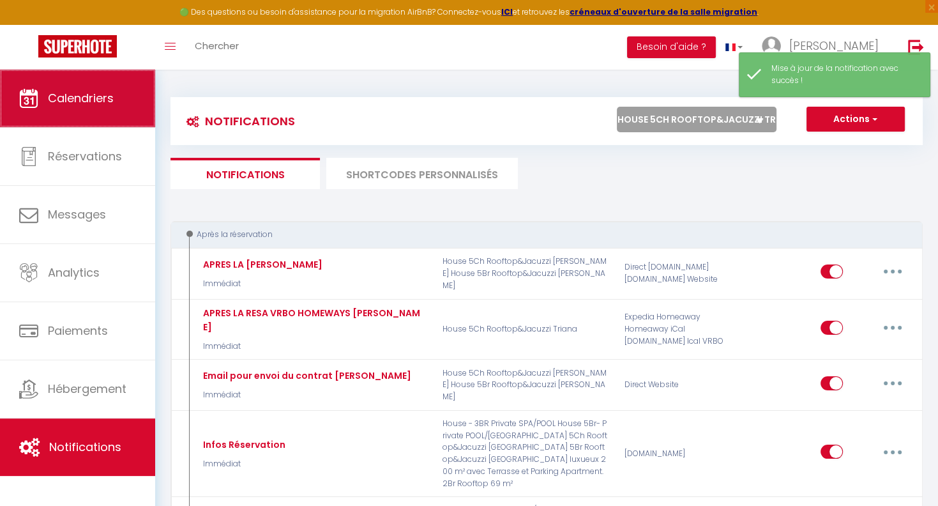
click at [55, 106] on span "Calendriers" at bounding box center [81, 98] width 66 height 16
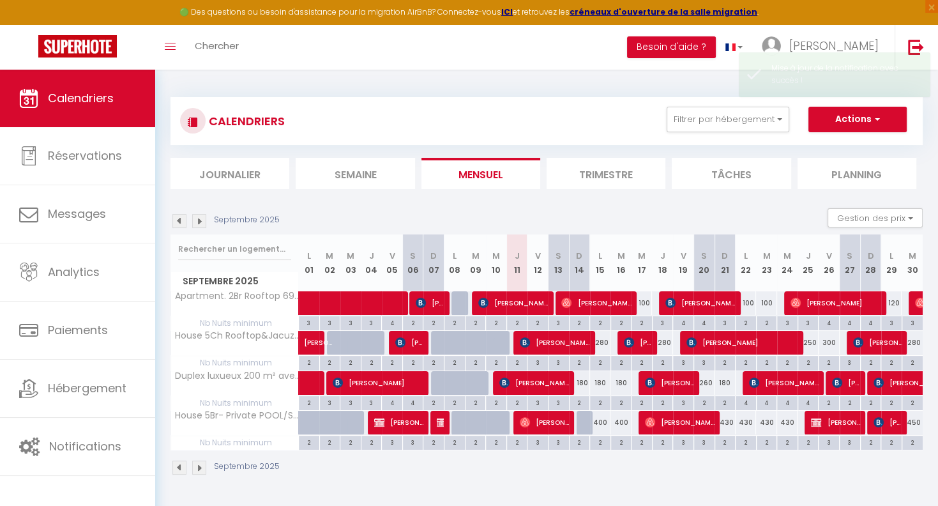
click at [710, 337] on span "[PERSON_NAME]" at bounding box center [743, 342] width 112 height 24
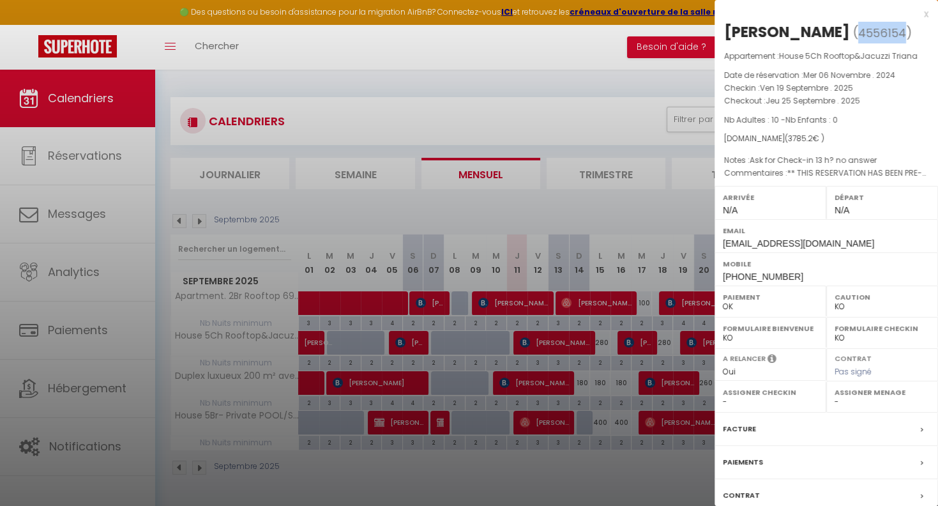
drag, startPoint x: 875, startPoint y: 30, endPoint x: 918, endPoint y: 36, distance: 43.3
click at [906, 36] on span "4556154" at bounding box center [883, 33] width 48 height 16
copy span "4556154"
drag, startPoint x: 101, startPoint y: 443, endPoint x: 132, endPoint y: 459, distance: 34.3
click at [103, 445] on div at bounding box center [469, 253] width 938 height 506
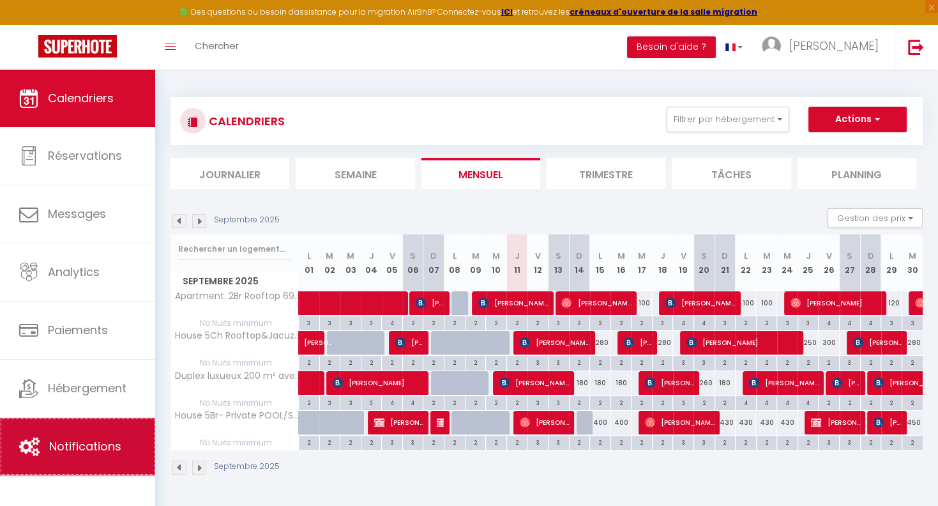
click at [88, 447] on span "Notifications" at bounding box center [85, 446] width 72 height 16
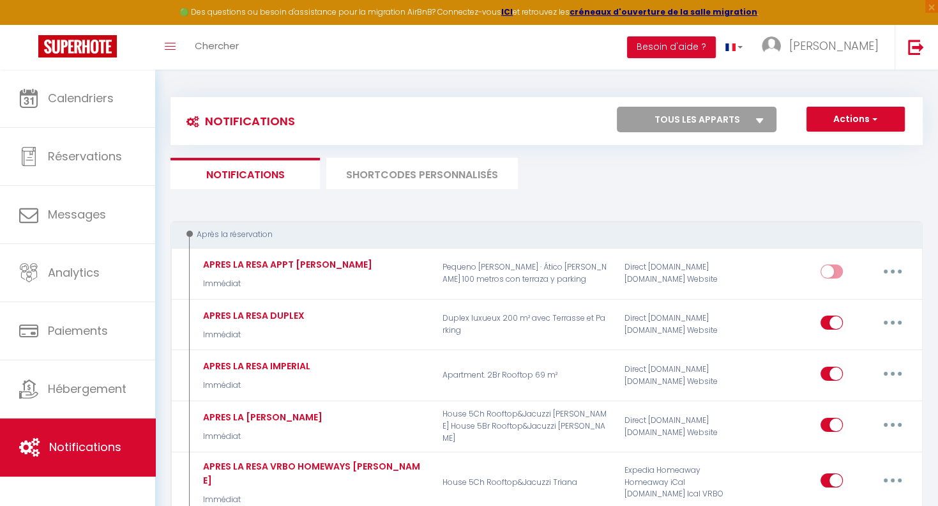
click at [617, 107] on select "Tous les apparts House 5Ch Rooftop&Jacuzzi Triana House 5Br Rooftop&Jacuzzi [GE…" at bounding box center [697, 120] width 160 height 26
click option "House 5Ch Rooftop&Jacuzzi Triana" at bounding box center [0, 0] width 0 height 0
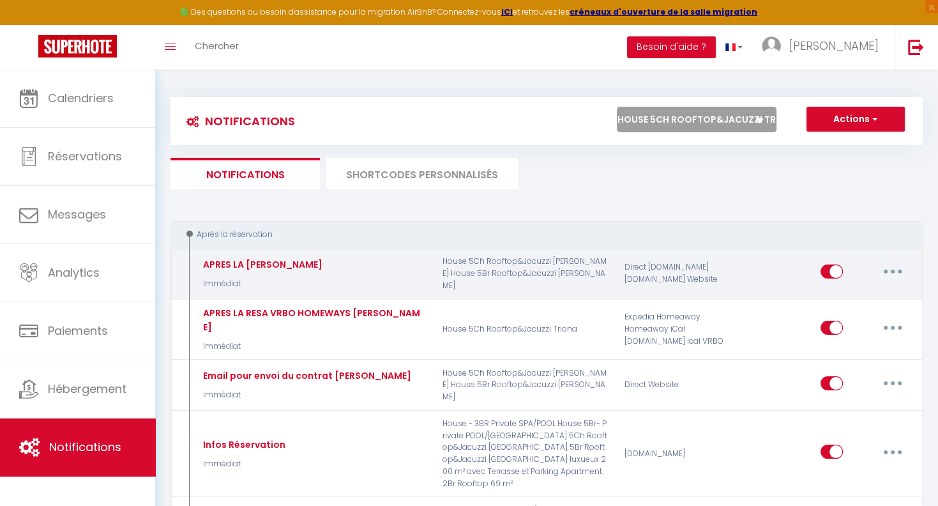
click at [896, 274] on button "button" at bounding box center [893, 271] width 36 height 20
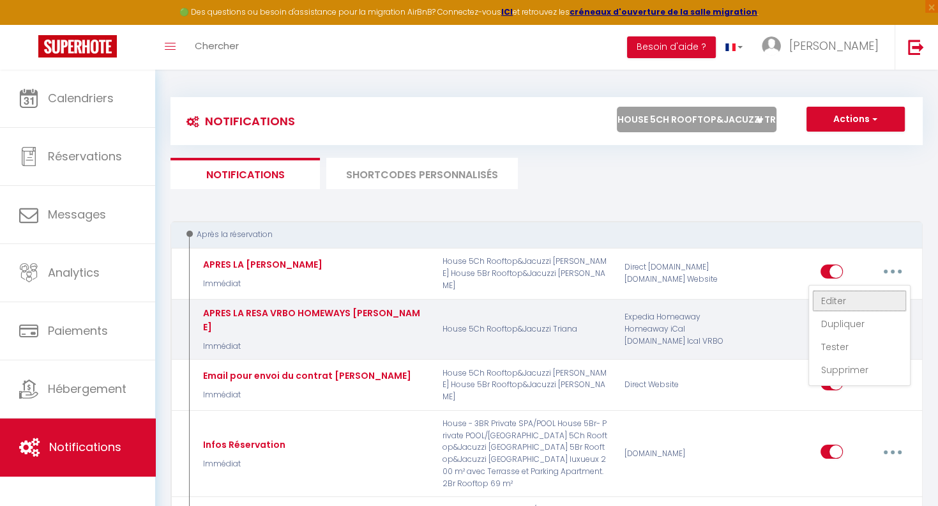
click at [846, 300] on link "Editer" at bounding box center [860, 301] width 95 height 22
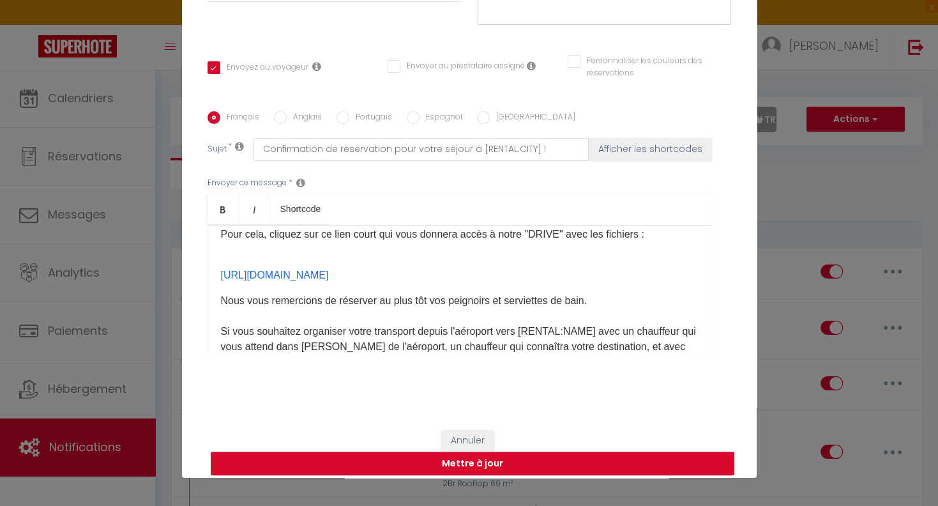
click at [459, 470] on button "Mettre à jour" at bounding box center [473, 464] width 524 height 24
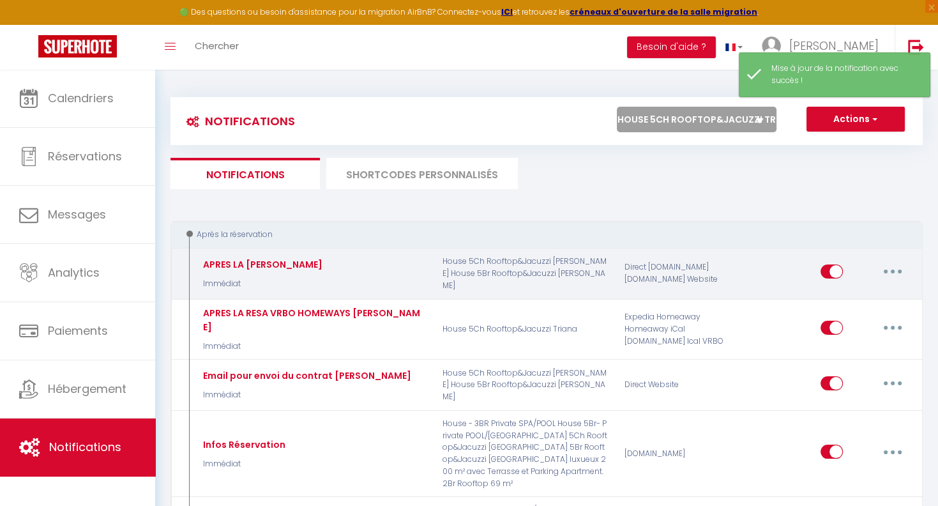
click at [893, 272] on icon "button" at bounding box center [893, 272] width 4 height 4
click at [841, 341] on link "Tester" at bounding box center [860, 347] width 95 height 22
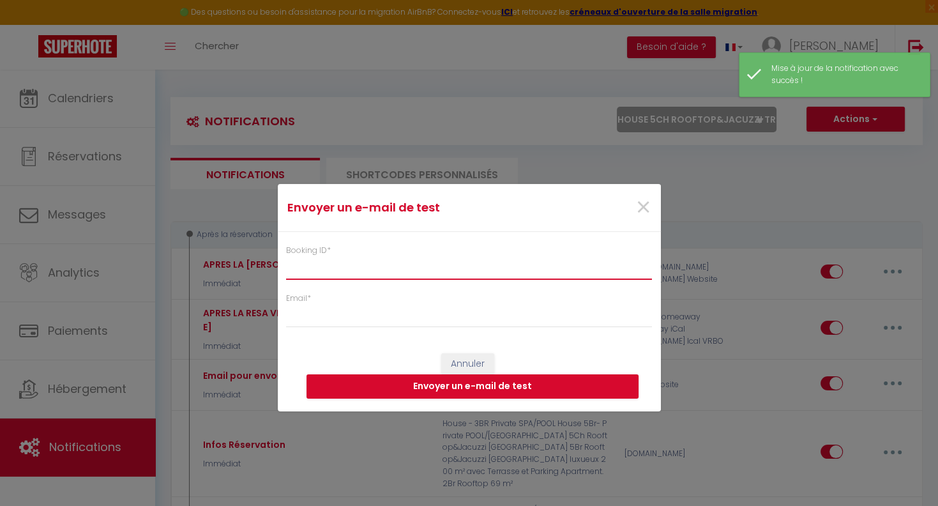
click at [314, 272] on input "Booking ID *" at bounding box center [469, 268] width 367 height 23
paste input "4556154"
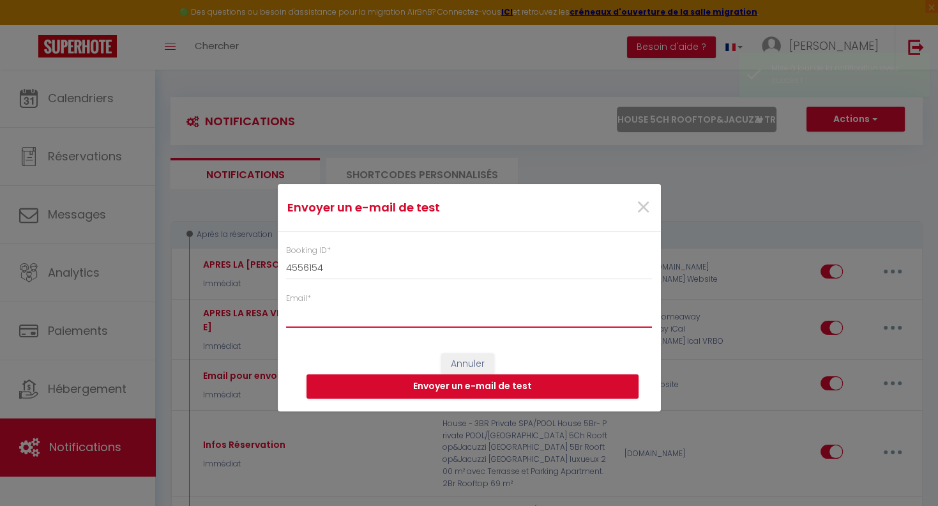
click at [312, 320] on input "Email *" at bounding box center [469, 316] width 367 height 23
click at [467, 387] on button "Envoyer un e-mail de test" at bounding box center [473, 386] width 332 height 24
click at [642, 208] on span "×" at bounding box center [644, 207] width 16 height 38
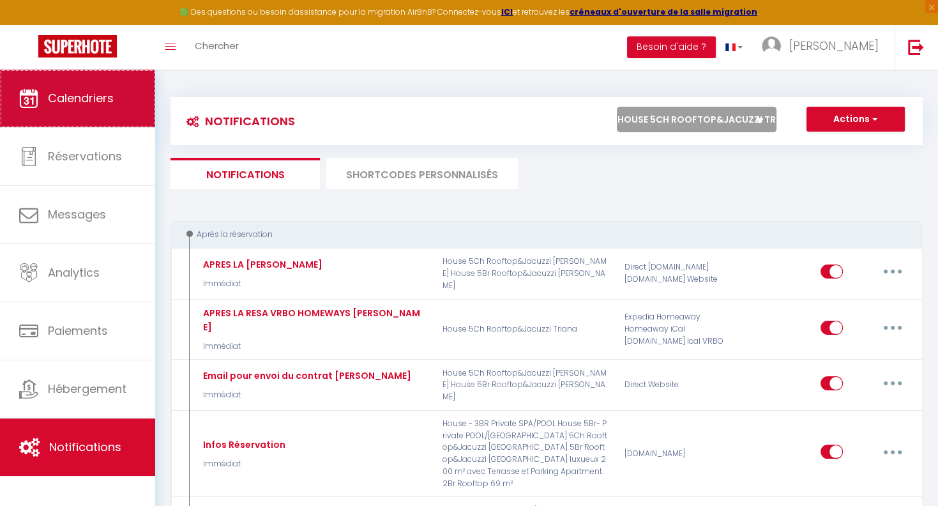
click at [82, 102] on span "Calendriers" at bounding box center [81, 98] width 66 height 16
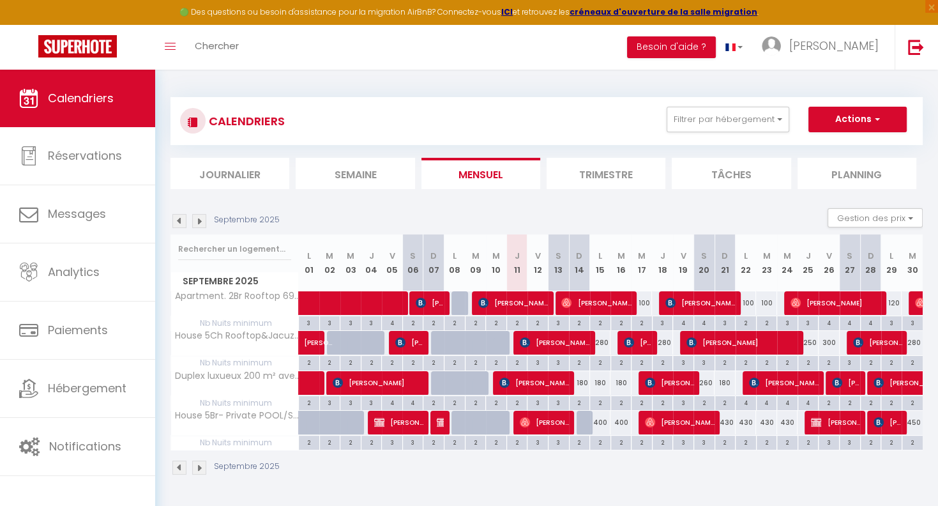
click at [719, 342] on span "[PERSON_NAME]" at bounding box center [743, 342] width 112 height 24
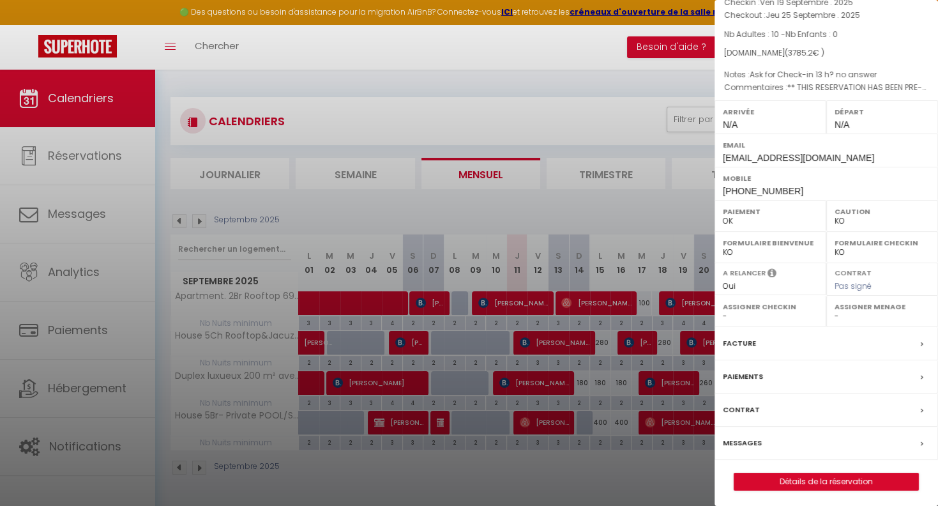
scroll to position [87, 0]
click at [746, 438] on label "Messages" at bounding box center [742, 441] width 39 height 13
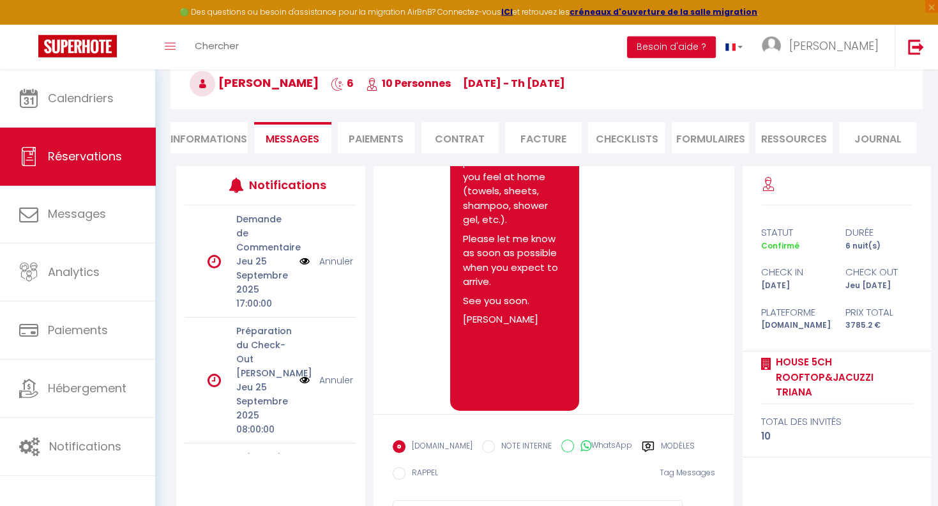
scroll to position [133, 0]
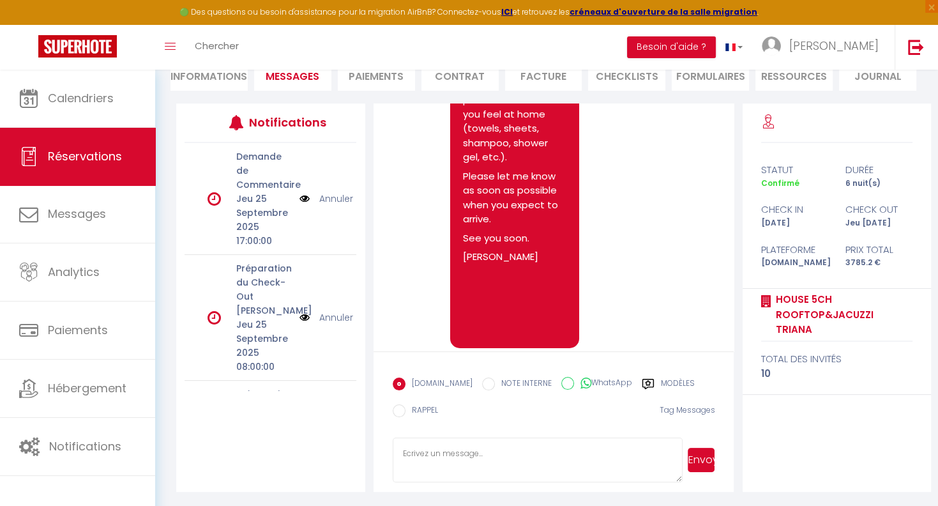
click at [433, 459] on textarea at bounding box center [538, 460] width 290 height 45
drag, startPoint x: 524, startPoint y: 466, endPoint x: 394, endPoint y: 450, distance: 130.6
click at [394, 450] on textarea "Hello [PERSON_NAME], We can do an Early Check-in" at bounding box center [538, 460] width 290 height 45
click at [316, 438] on div "Notifications Demande de Commentaire Jeu 25 Septembre 2025 17:00:00 Annuler Pré…" at bounding box center [270, 297] width 189 height 388
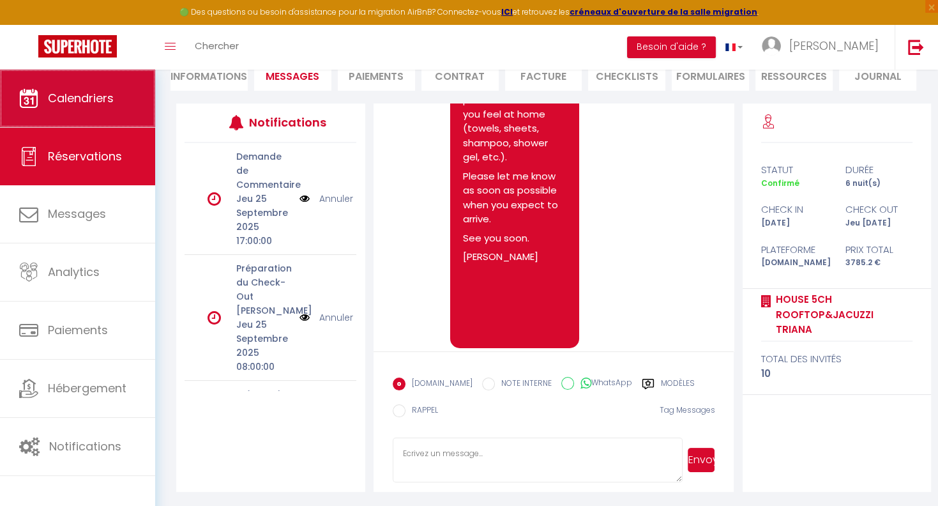
click at [89, 103] on span "Calendriers" at bounding box center [81, 98] width 66 height 16
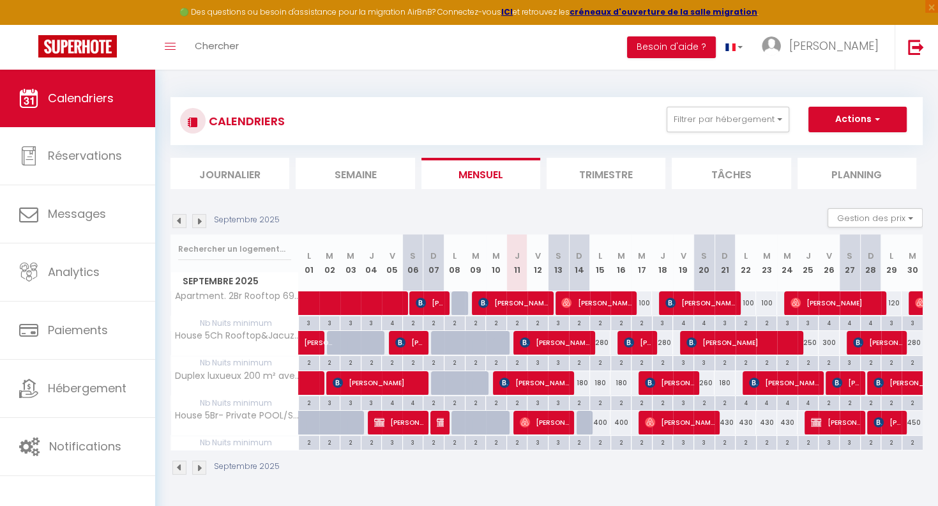
click at [638, 341] on span "[PERSON_NAME]" at bounding box center [638, 342] width 28 height 24
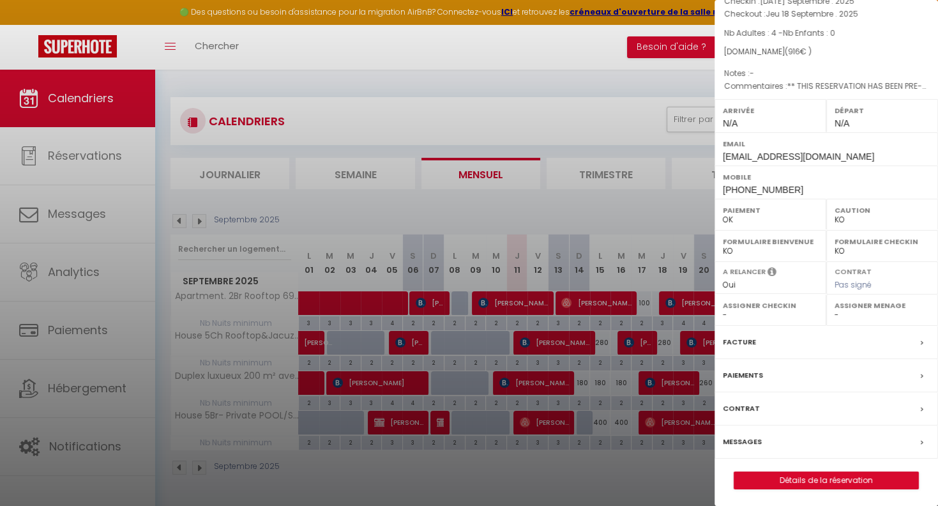
click at [755, 438] on label "Messages" at bounding box center [742, 441] width 39 height 13
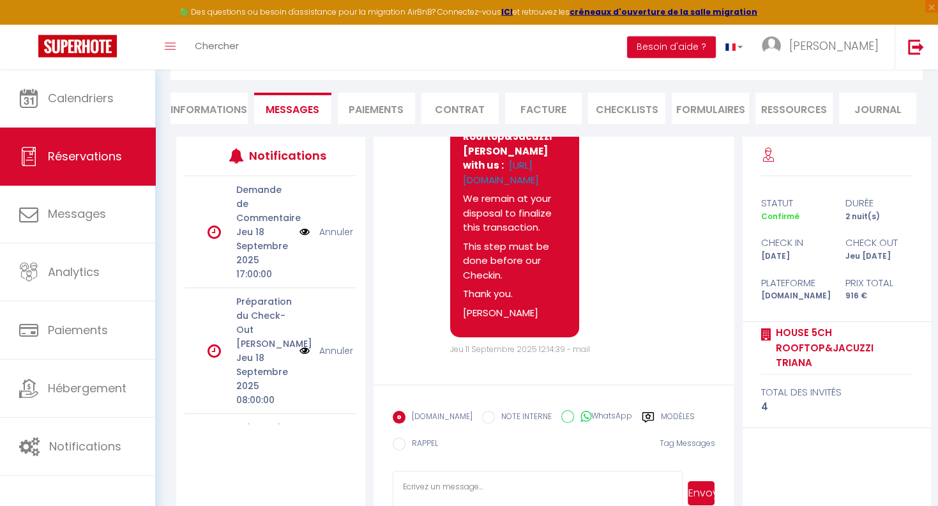
scroll to position [133, 0]
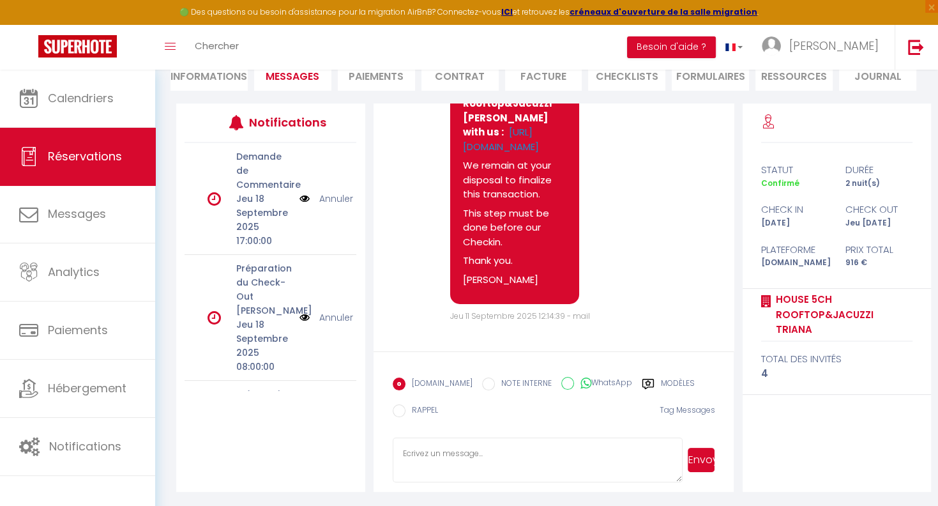
click at [443, 456] on textarea at bounding box center [538, 460] width 290 height 45
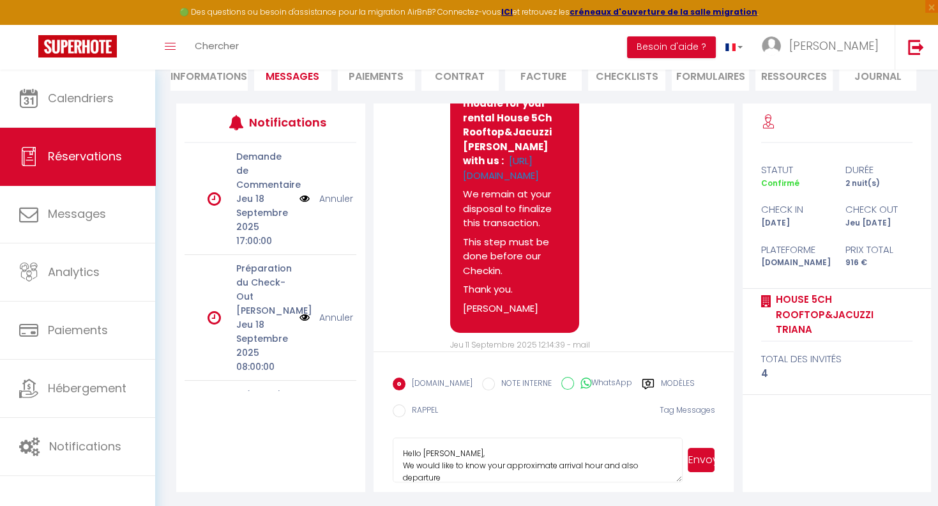
scroll to position [2, 0]
click at [593, 478] on textarea "Hello [PERSON_NAME], We would like to know your approximate arrival hour and al…" at bounding box center [538, 460] width 290 height 45
click at [593, 477] on textarea "Hello [PERSON_NAME], We would like to know your approximate arrival hour and al…" at bounding box center [538, 460] width 290 height 45
click at [424, 474] on textarea "Hello [PERSON_NAME], We would like to know your approximate arrival hour and al…" at bounding box center [538, 460] width 290 height 45
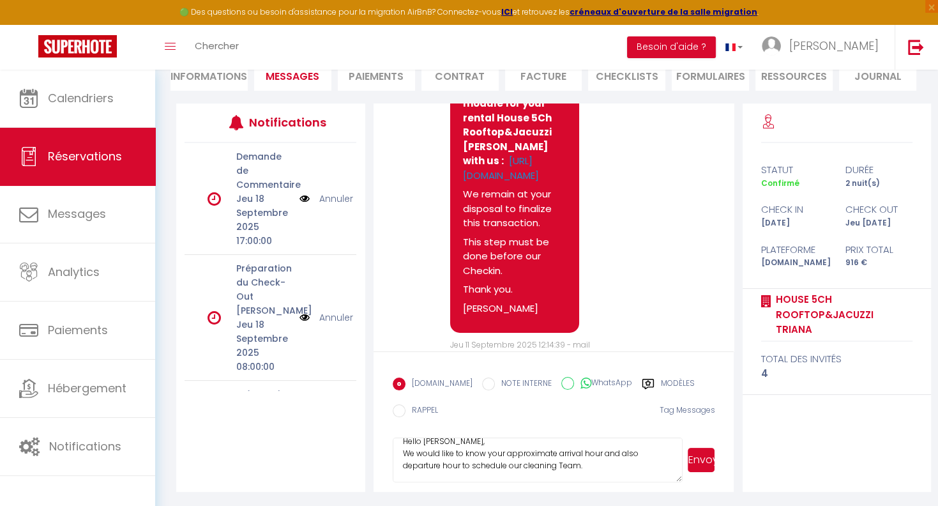
paste textarea "We will prepare everything to ensure that your stay runs smoothly and provide y…"
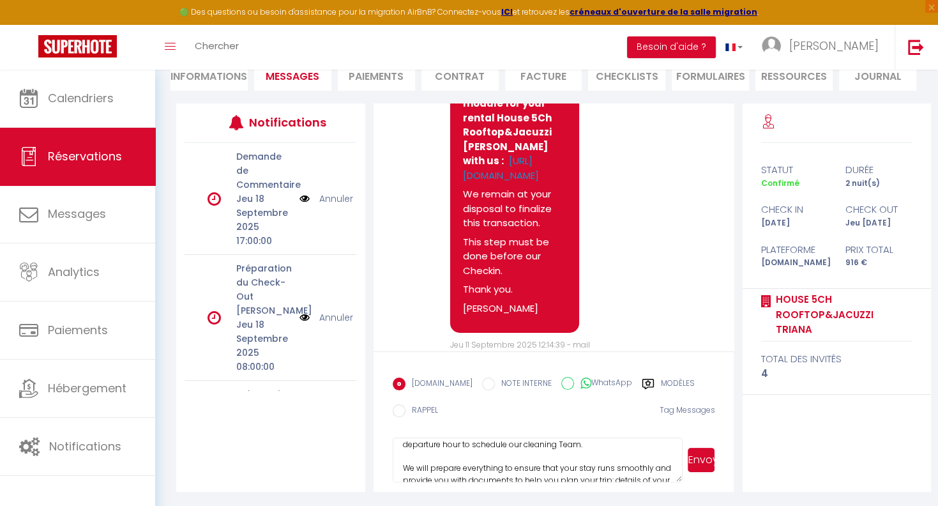
scroll to position [0, 0]
click at [698, 464] on button "Envoyer" at bounding box center [701, 460] width 27 height 24
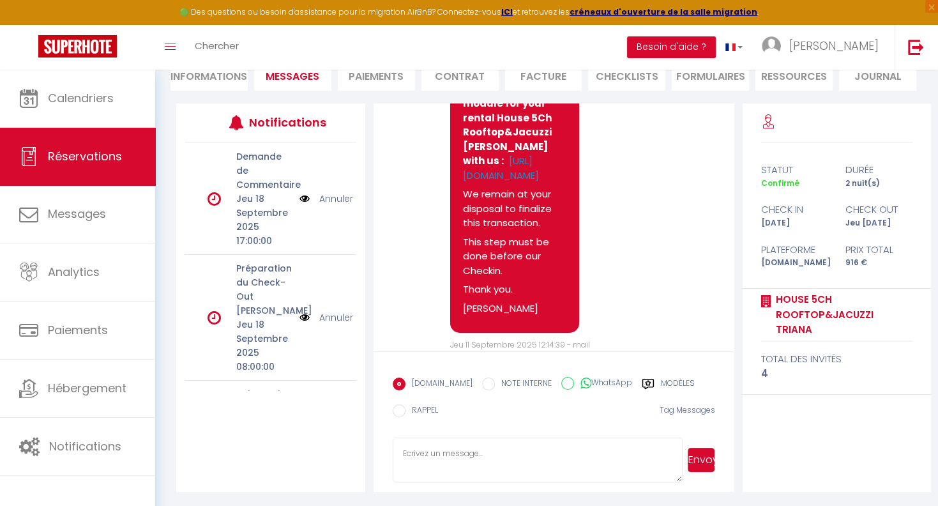
scroll to position [4511, 0]
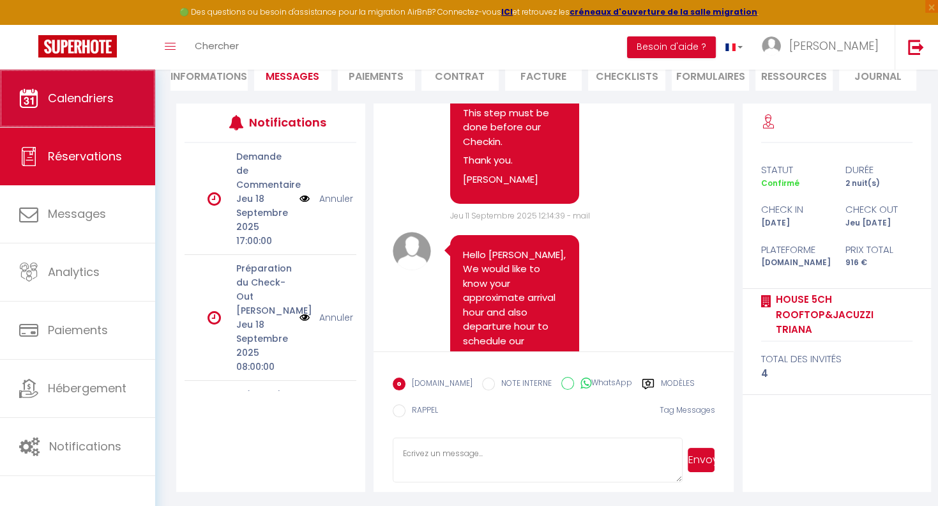
click at [96, 107] on link "Calendriers" at bounding box center [77, 98] width 155 height 57
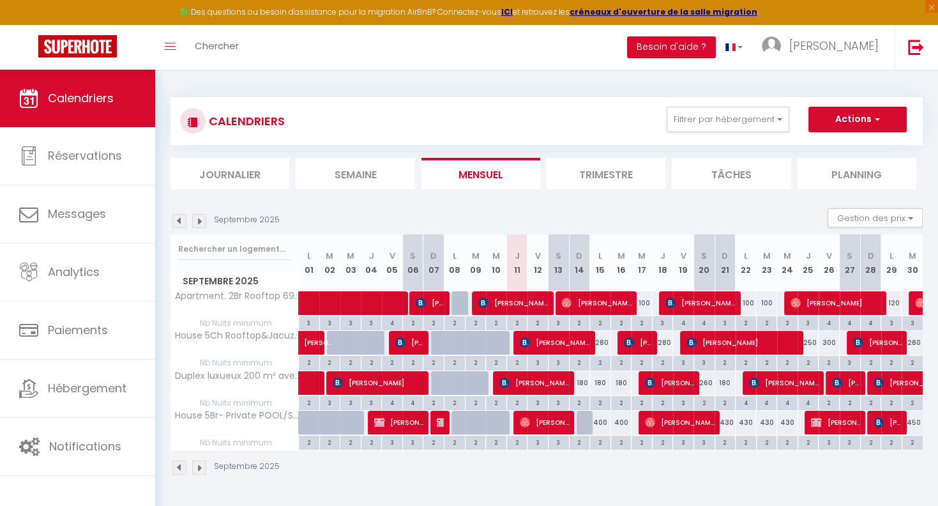
click at [719, 337] on span "[PERSON_NAME]" at bounding box center [743, 342] width 112 height 24
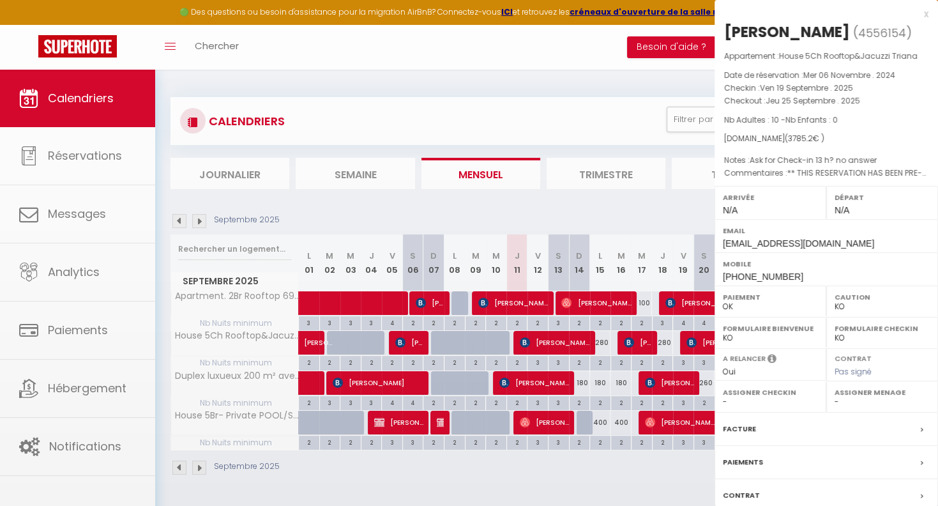
scroll to position [87, 0]
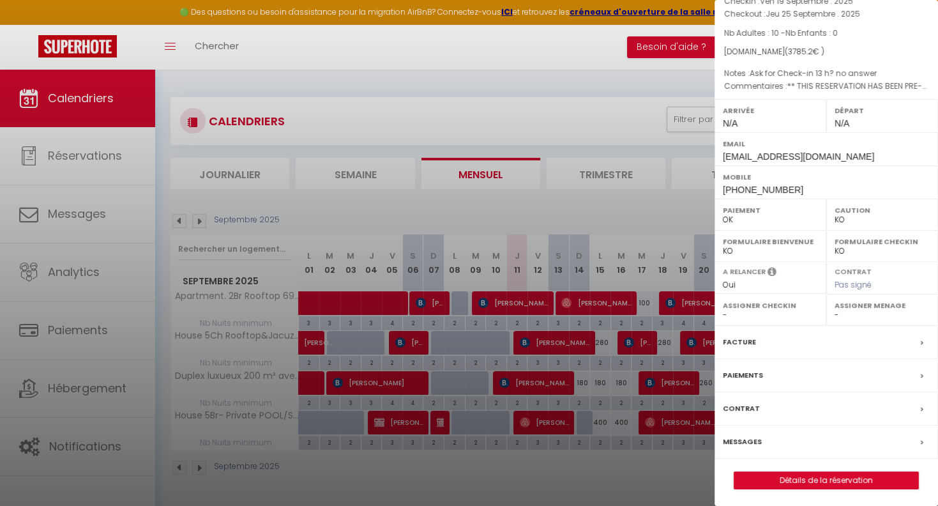
click at [753, 441] on label "Messages" at bounding box center [742, 441] width 39 height 13
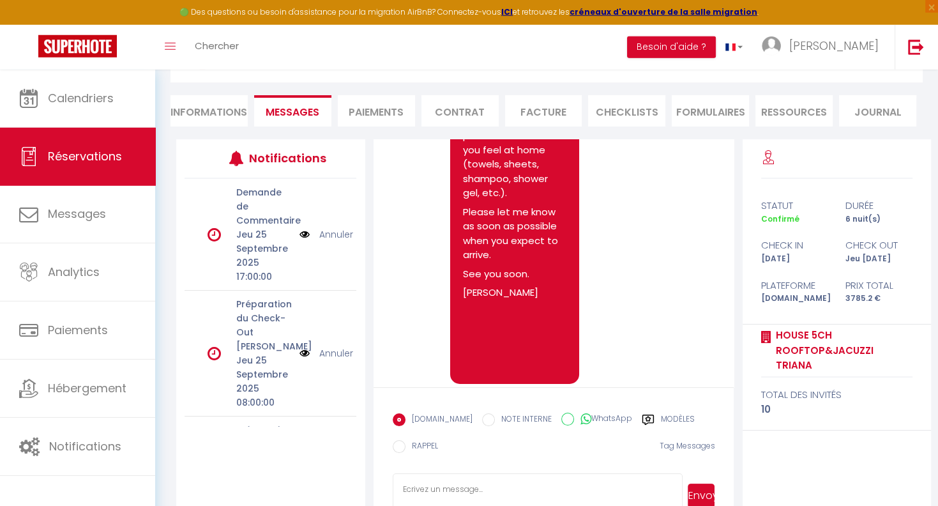
scroll to position [133, 0]
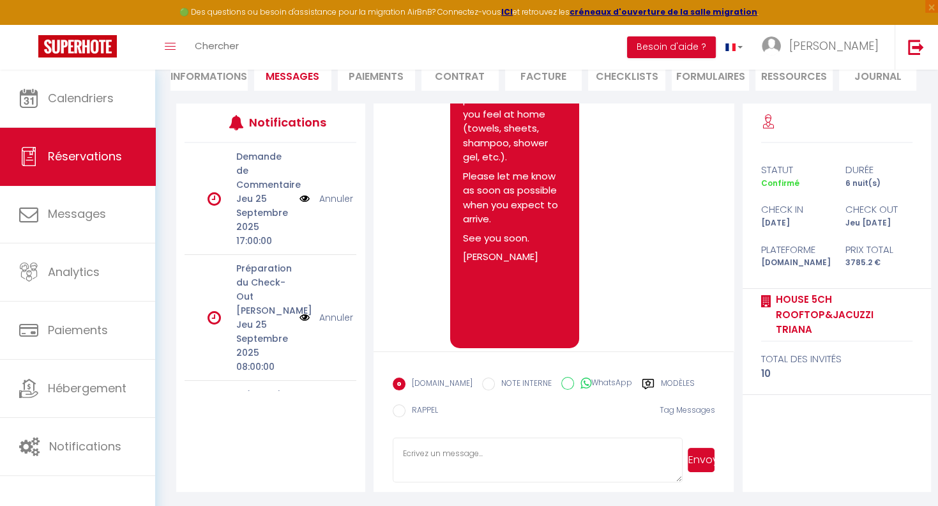
click at [454, 451] on textarea at bounding box center [538, 460] width 290 height 45
click at [410, 471] on textarea "Hello [PERSON_NAME]," at bounding box center [538, 460] width 290 height 45
paste textarea "We will prepare everything to ensure that your stay runs smoothly and provide y…"
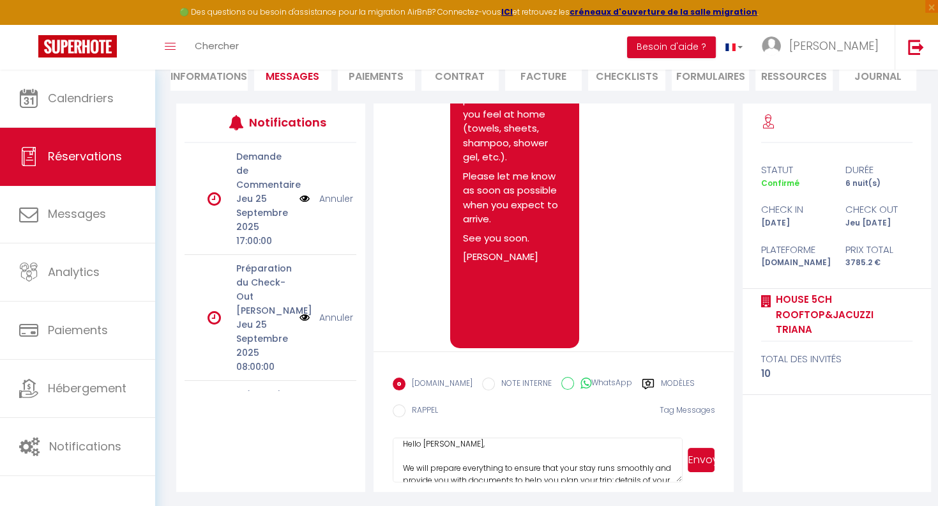
click at [488, 451] on textarea "Hello [PERSON_NAME], We will prepare everything to ensure that your stay runs s…" at bounding box center [538, 460] width 290 height 45
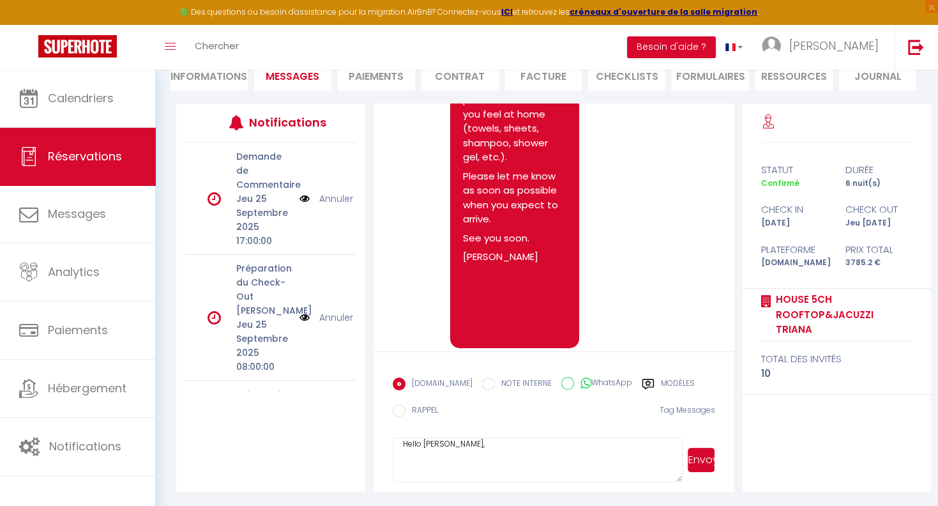
scroll to position [14, 0]
click at [425, 456] on textarea "Hello [PERSON_NAME], We will prepare everything to ensure that your stay runs s…" at bounding box center [538, 460] width 290 height 45
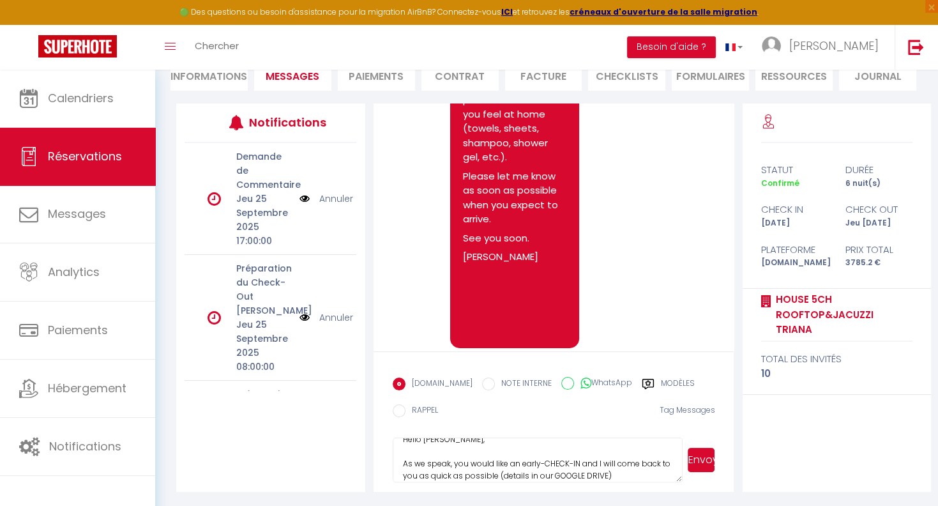
click at [618, 479] on textarea "Hello [PERSON_NAME], As we speak, you would like an early-CHECK-IN and I will c…" at bounding box center [538, 460] width 290 height 45
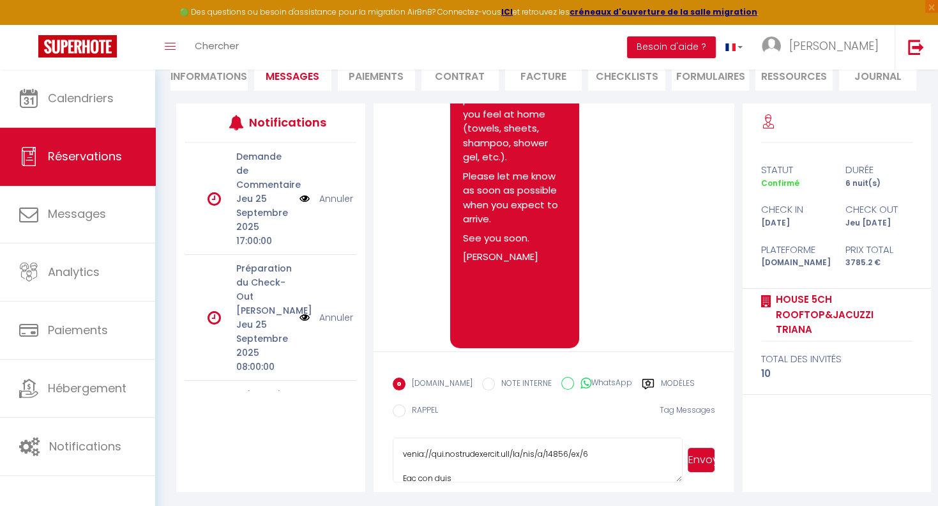
click at [567, 466] on textarea at bounding box center [538, 460] width 290 height 45
click at [707, 461] on button "Envoyer" at bounding box center [701, 460] width 27 height 24
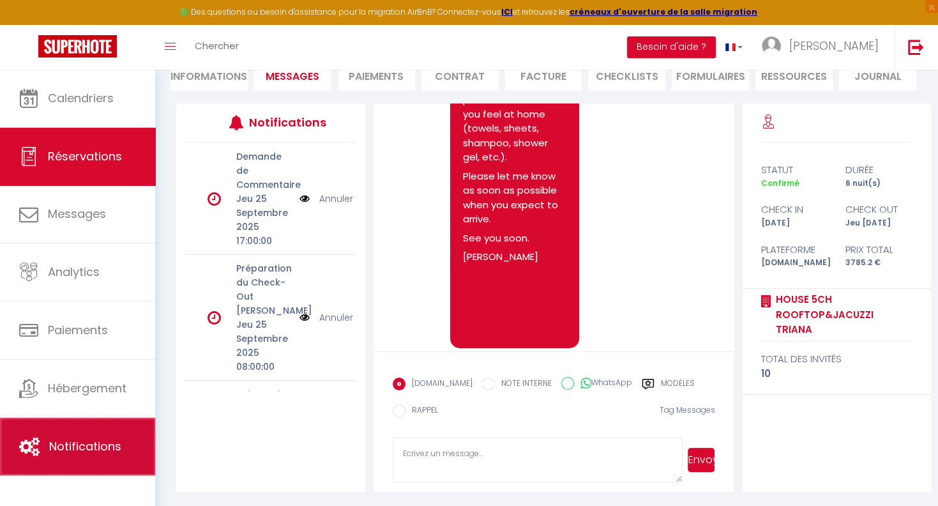
click at [68, 454] on span "Notifications" at bounding box center [85, 446] width 72 height 16
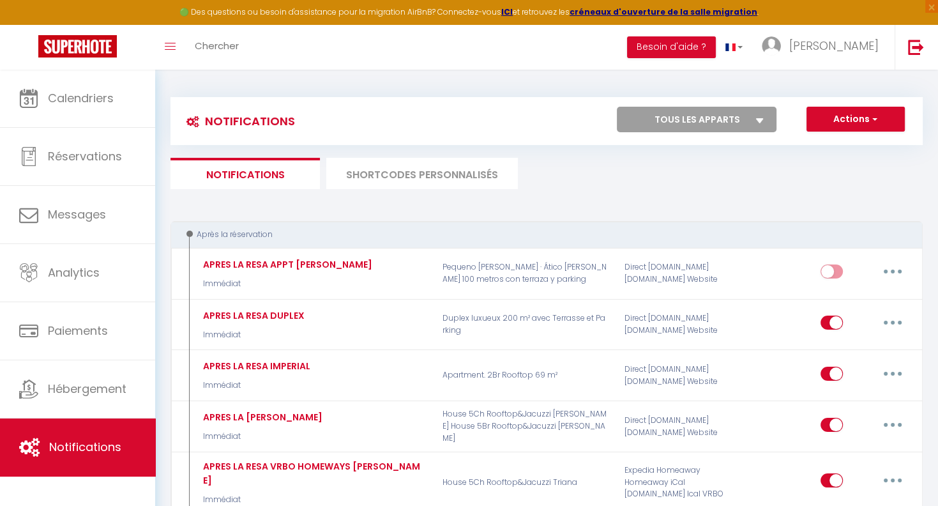
click at [617, 107] on select "Tous les apparts House 5Ch Rooftop&Jacuzzi Triana House 5Br Rooftop&Jacuzzi [GE…" at bounding box center [697, 120] width 160 height 26
click option "House 5Ch Rooftop&Jacuzzi Triana" at bounding box center [0, 0] width 0 height 0
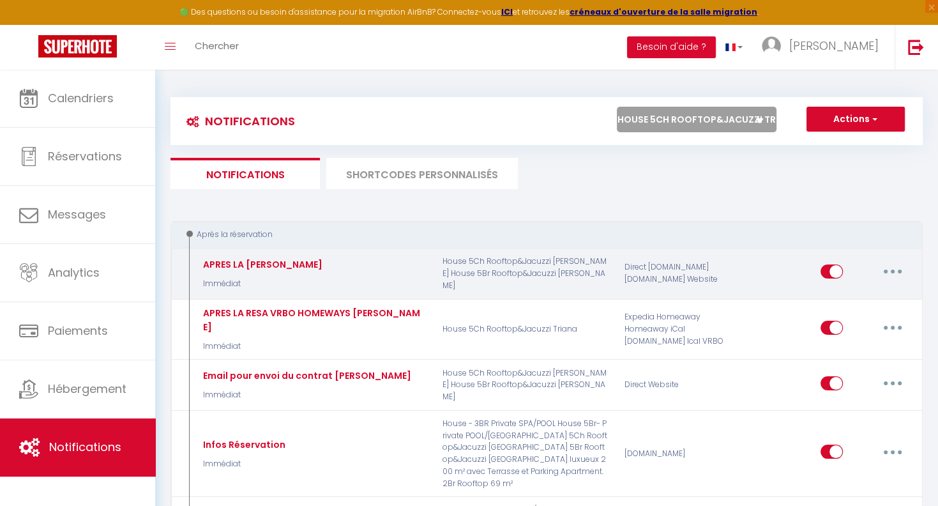
click at [890, 271] on button "button" at bounding box center [893, 271] width 36 height 20
click at [836, 302] on link "Editer" at bounding box center [860, 301] width 95 height 22
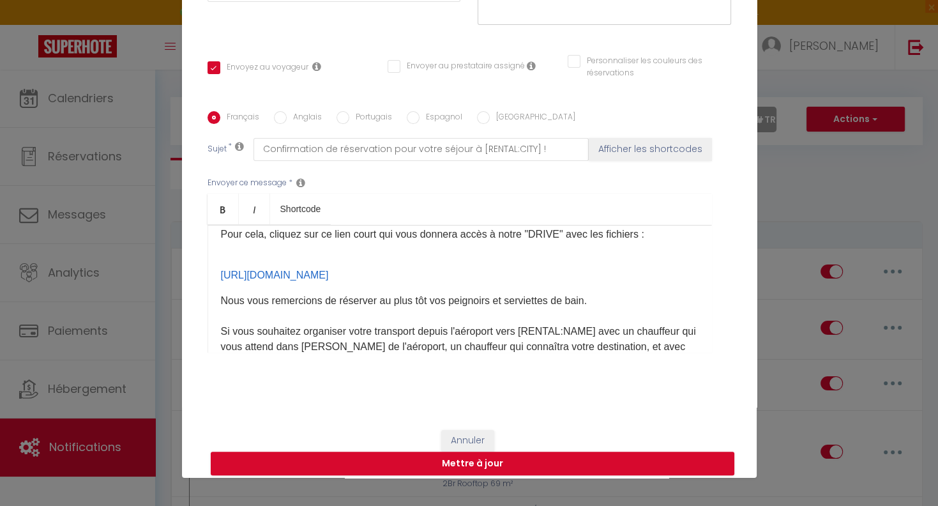
click at [417, 124] on input "Espagnol" at bounding box center [413, 117] width 13 height 13
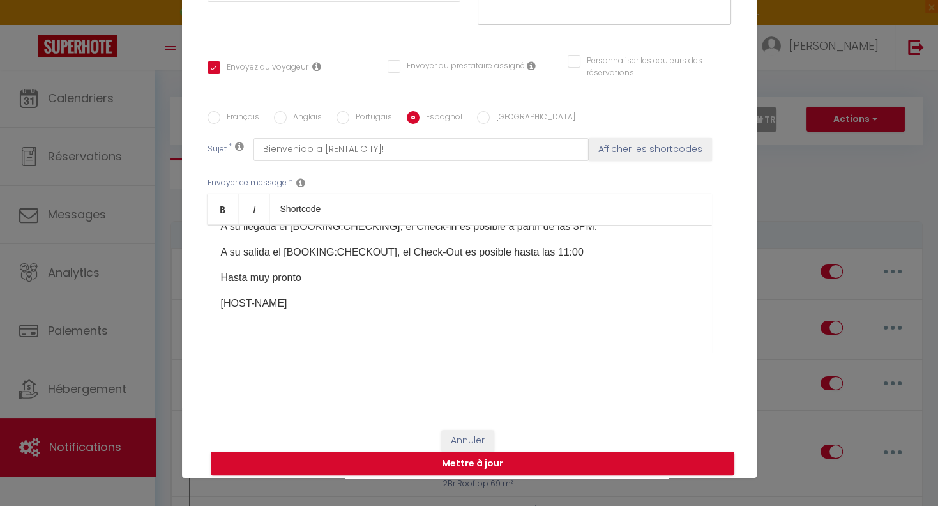
scroll to position [259, 0]
click at [604, 258] on p "A su salida el [BOOKING:CHECKOUT]​ , el Check-Out es posible hasta las 11:00" at bounding box center [460, 252] width 478 height 15
click at [227, 282] on p "​" at bounding box center [460, 278] width 478 height 15
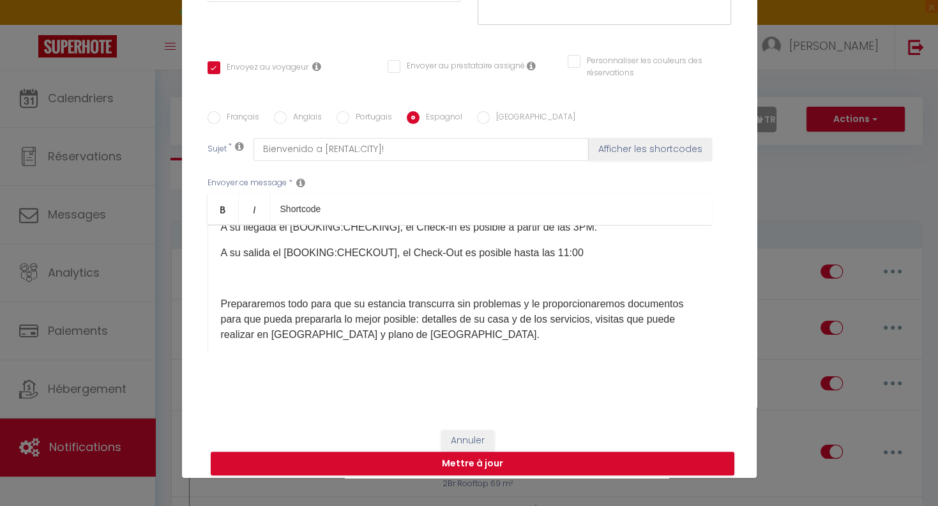
click at [287, 286] on p "​" at bounding box center [460, 278] width 478 height 15
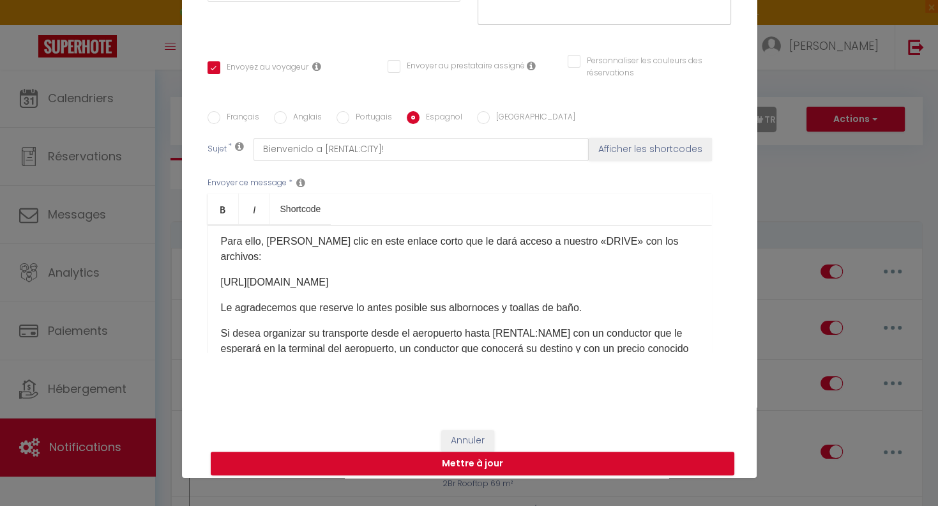
scroll to position [330, 0]
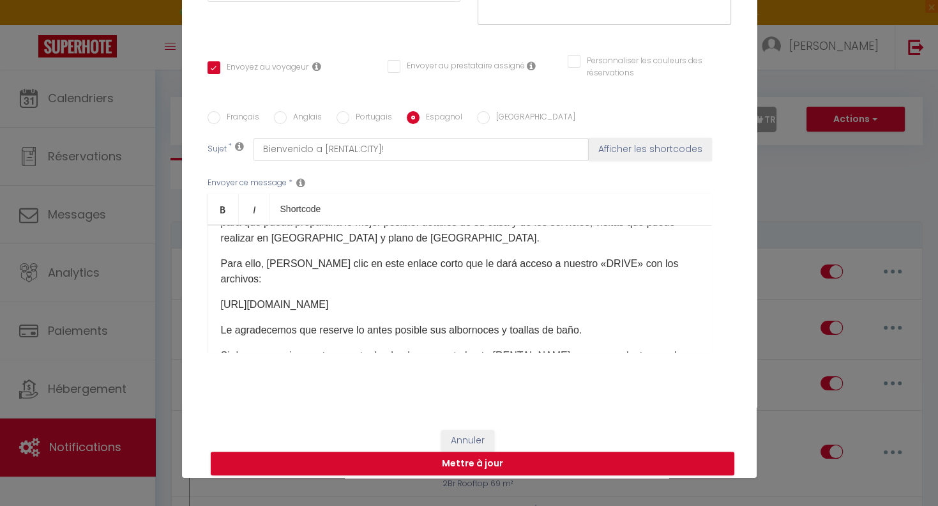
click at [635, 297] on p "[URL][DOMAIN_NAME]​" at bounding box center [460, 304] width 478 height 15
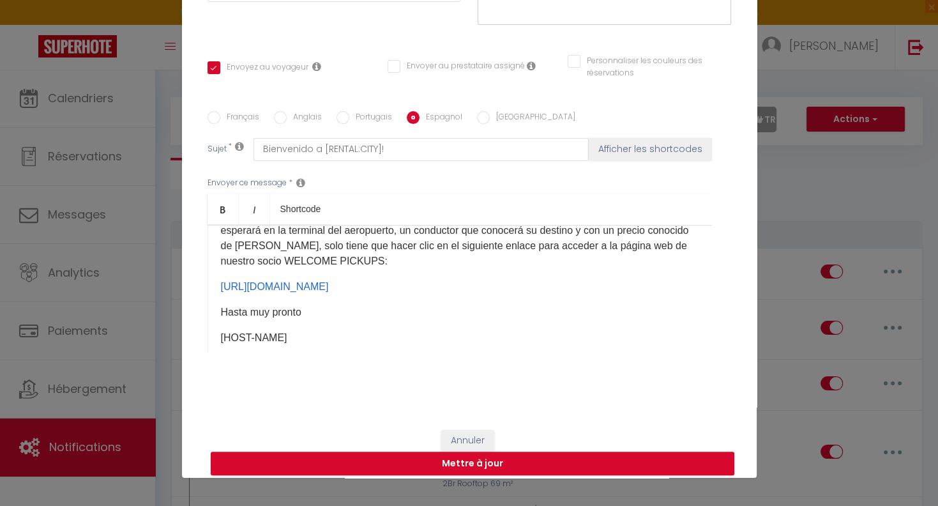
scroll to position [470, 0]
click at [474, 468] on button "Mettre à jour" at bounding box center [473, 464] width 524 height 24
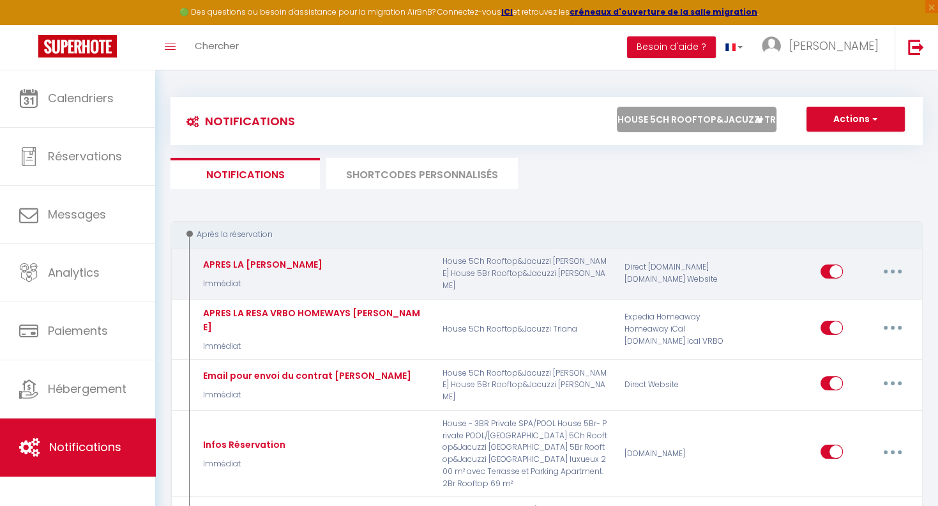
click at [891, 270] on button "button" at bounding box center [893, 271] width 36 height 20
click at [832, 295] on link "Editer" at bounding box center [860, 301] width 95 height 22
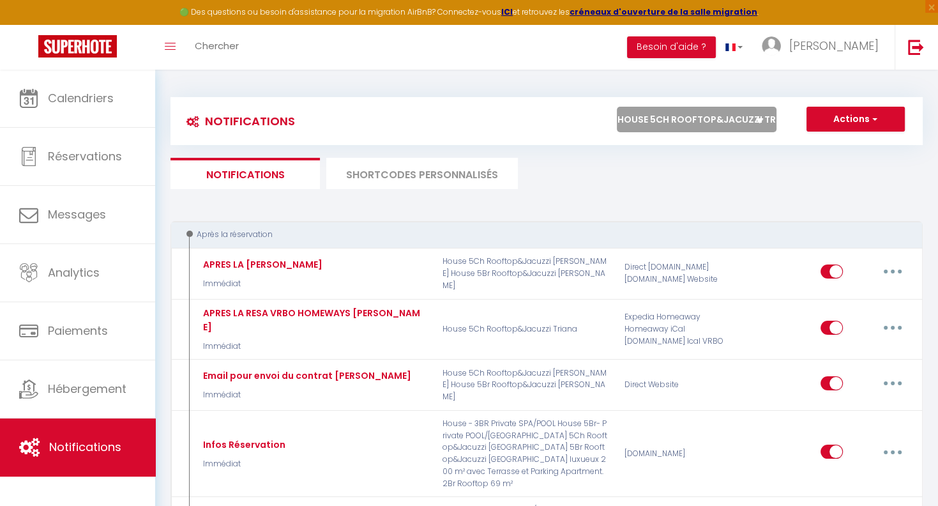
scroll to position [56, 0]
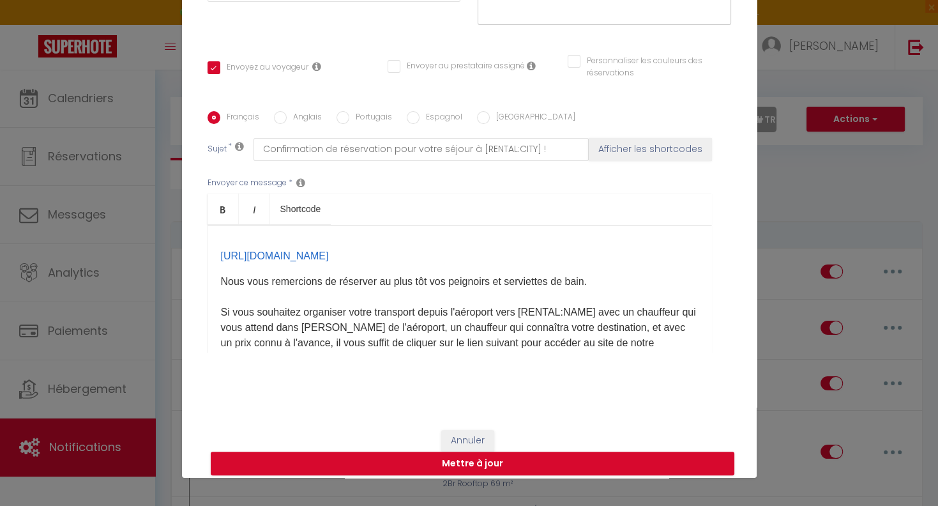
click at [358, 121] on label "Portugais" at bounding box center [370, 118] width 43 height 14
click at [349, 121] on input "Portugais" at bounding box center [343, 117] width 13 height 13
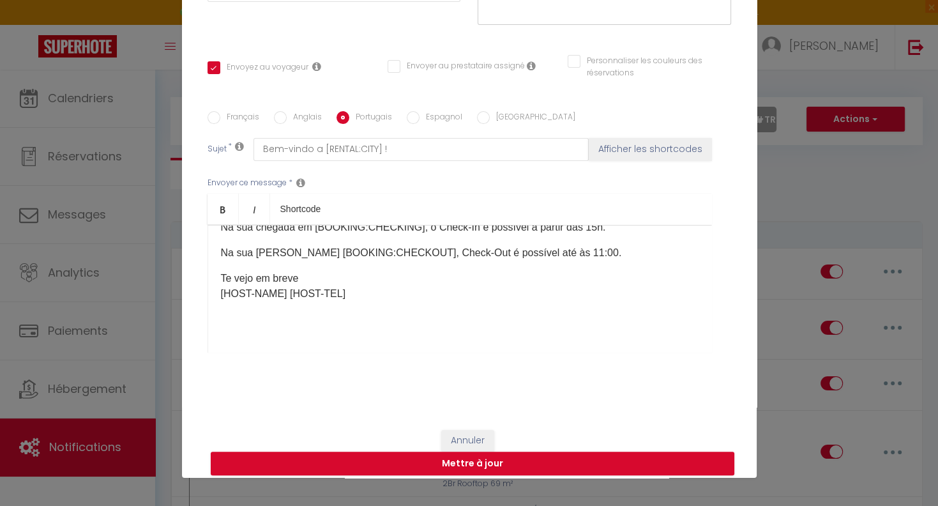
click at [579, 253] on p "Na sua [PERSON_NAME] [BOOKING:CHECKOUT], Check-Out é possível até às 11:00." at bounding box center [460, 252] width 478 height 15
click at [233, 281] on p "​" at bounding box center [460, 278] width 478 height 15
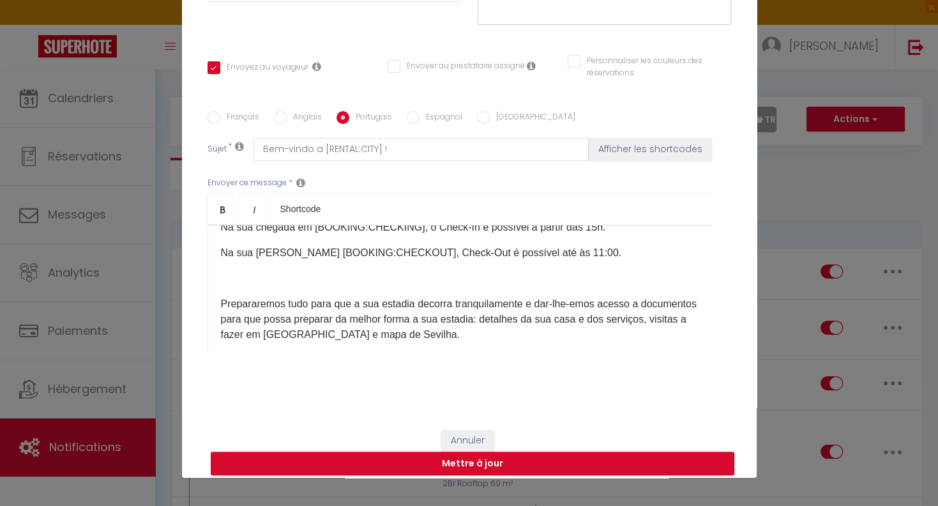
click at [236, 285] on p "​" at bounding box center [460, 278] width 478 height 15
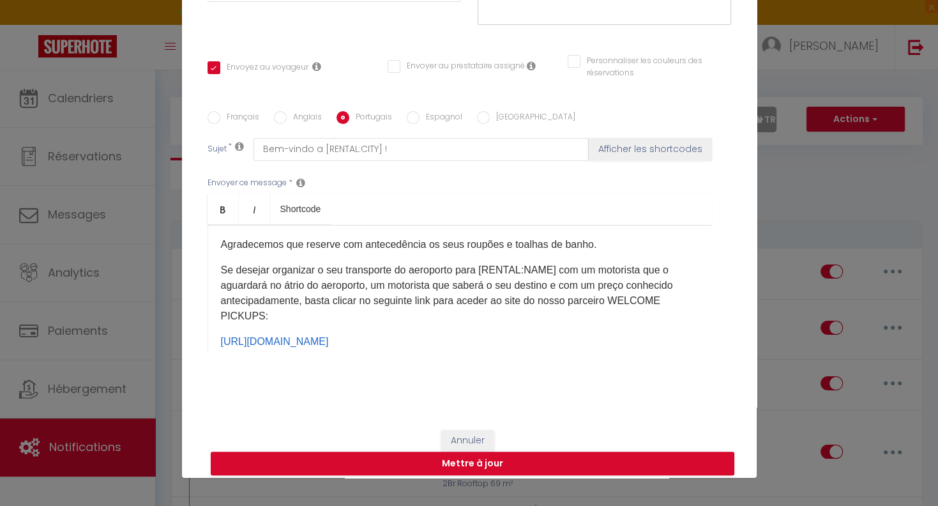
scroll to position [335, 0]
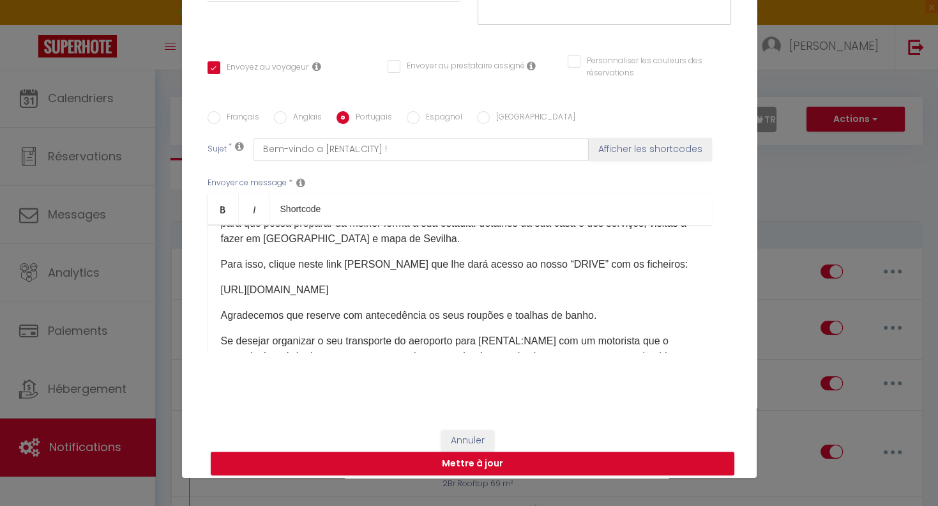
click at [636, 293] on p "[URL][DOMAIN_NAME]​" at bounding box center [460, 289] width 478 height 15
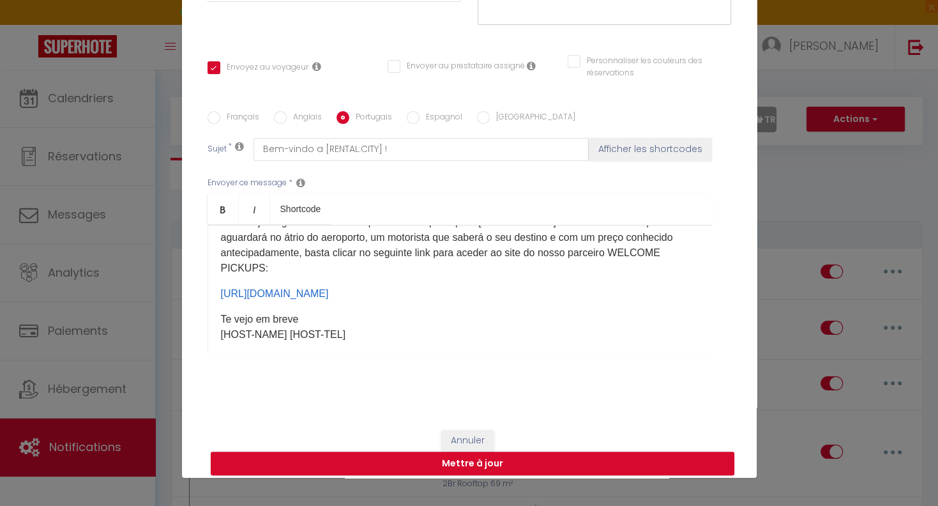
scroll to position [477, 0]
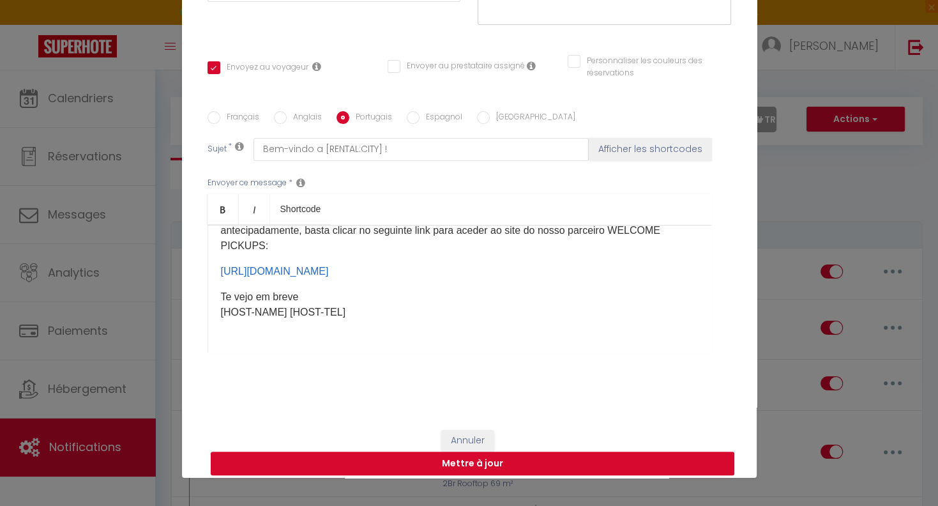
click at [480, 471] on button "Mettre à jour" at bounding box center [473, 464] width 524 height 24
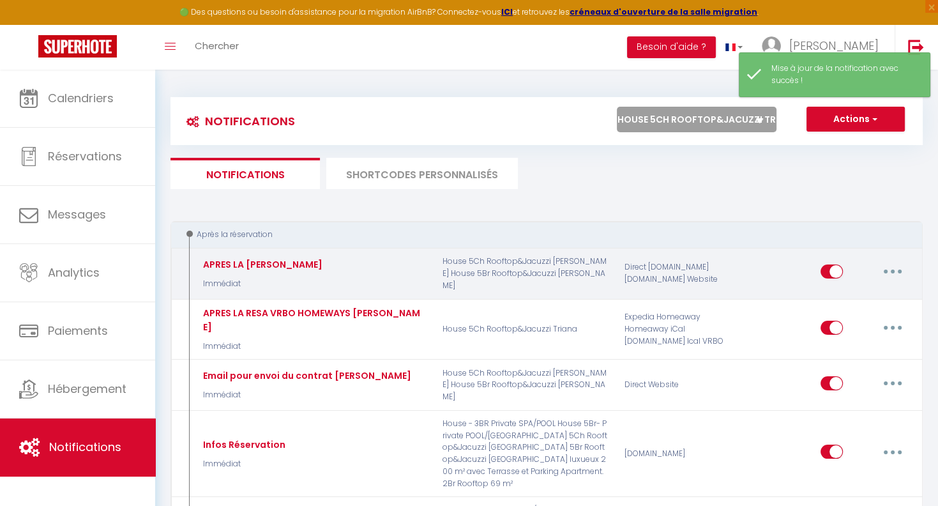
click at [894, 273] on icon "button" at bounding box center [893, 272] width 4 height 4
click at [842, 303] on link "Editer" at bounding box center [860, 301] width 95 height 22
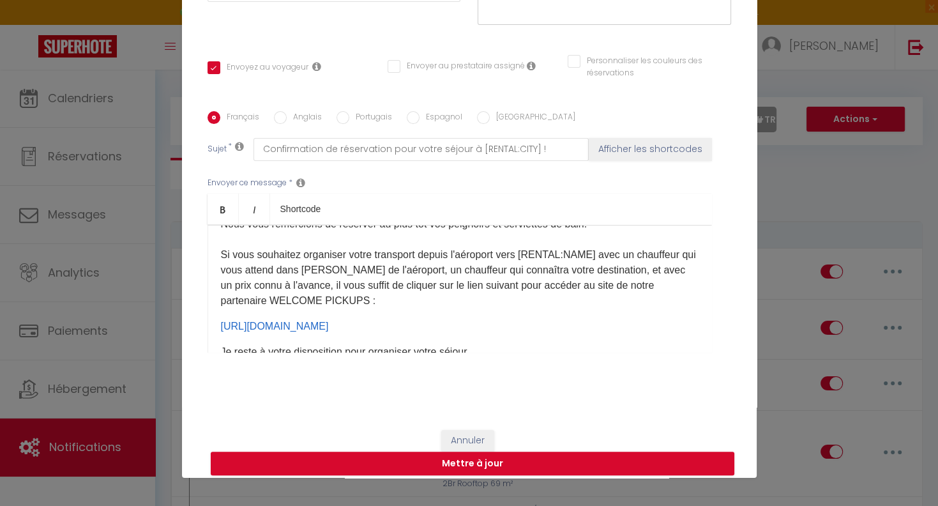
scroll to position [547, 0]
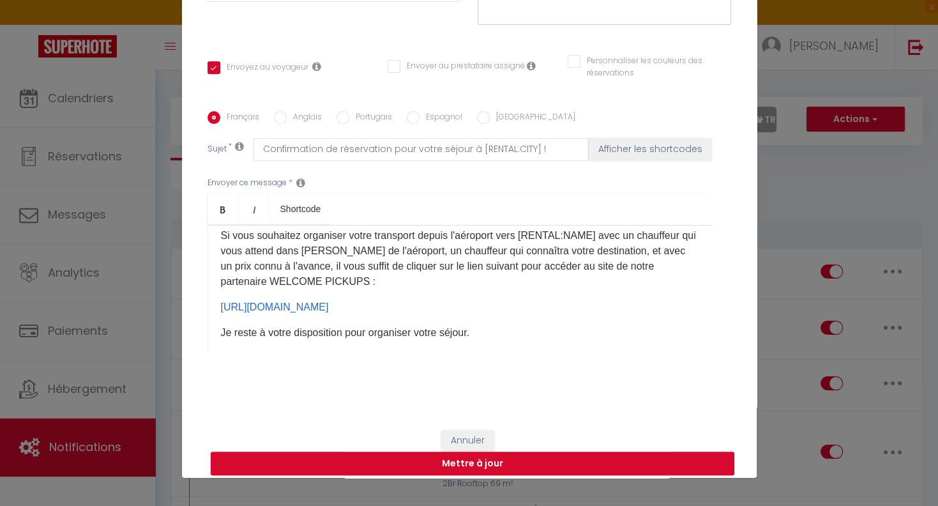
click at [293, 119] on label "Anglais" at bounding box center [304, 118] width 35 height 14
click at [287, 119] on input "Anglais" at bounding box center [280, 117] width 13 height 13
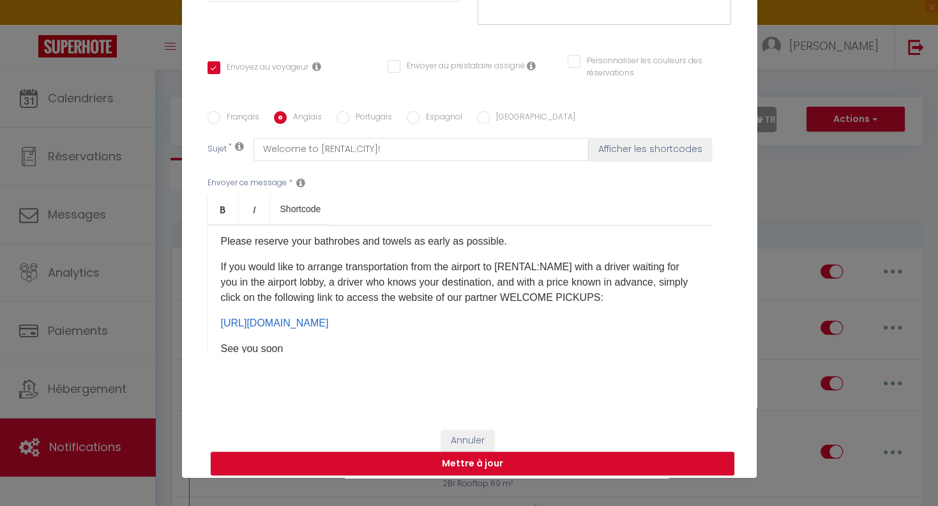
scroll to position [332, 0]
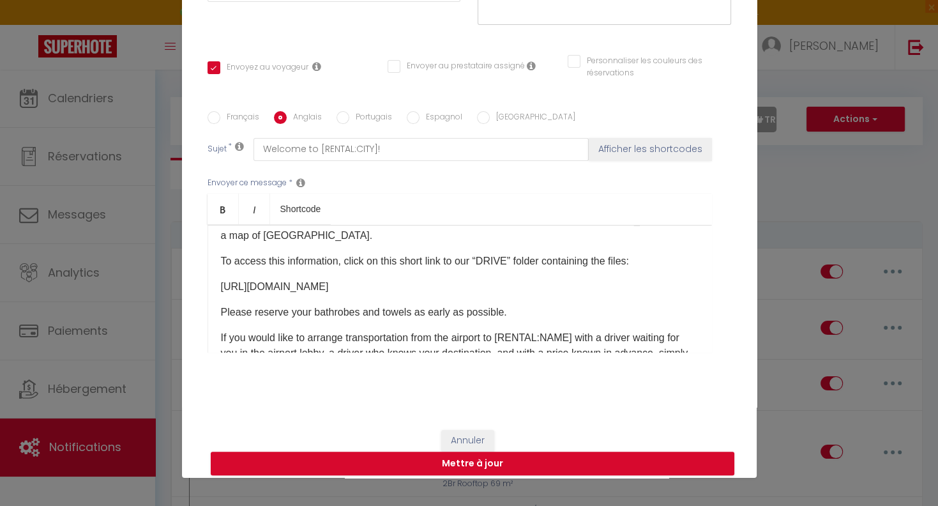
click at [636, 289] on p "[URL][DOMAIN_NAME]​" at bounding box center [460, 286] width 478 height 15
click at [475, 464] on button "Mettre à jour" at bounding box center [473, 464] width 524 height 24
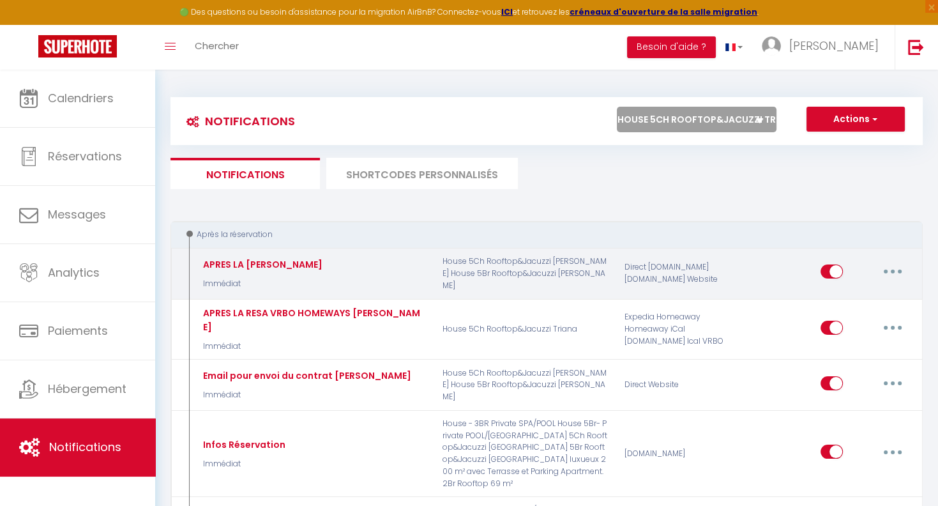
click at [887, 270] on button "button" at bounding box center [893, 271] width 36 height 20
click at [841, 293] on link "Editer" at bounding box center [860, 301] width 95 height 22
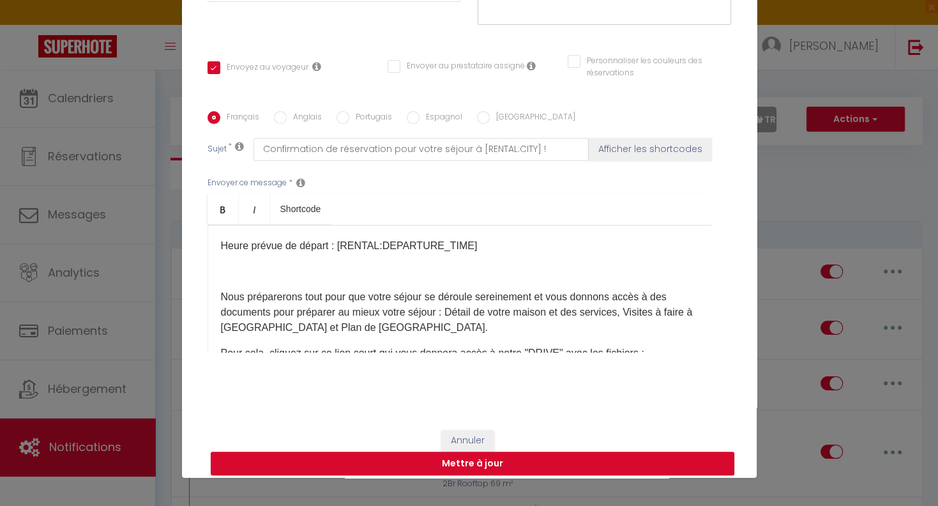
scroll to position [56, 0]
click at [491, 123] on label "[GEOGRAPHIC_DATA]" at bounding box center [533, 118] width 86 height 14
click at [490, 123] on input "[GEOGRAPHIC_DATA]" at bounding box center [483, 117] width 13 height 13
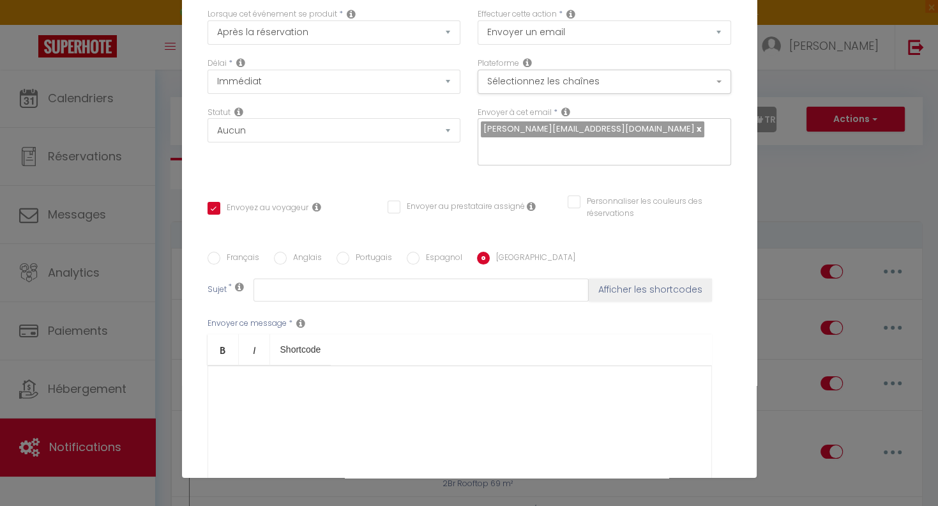
scroll to position [227, 0]
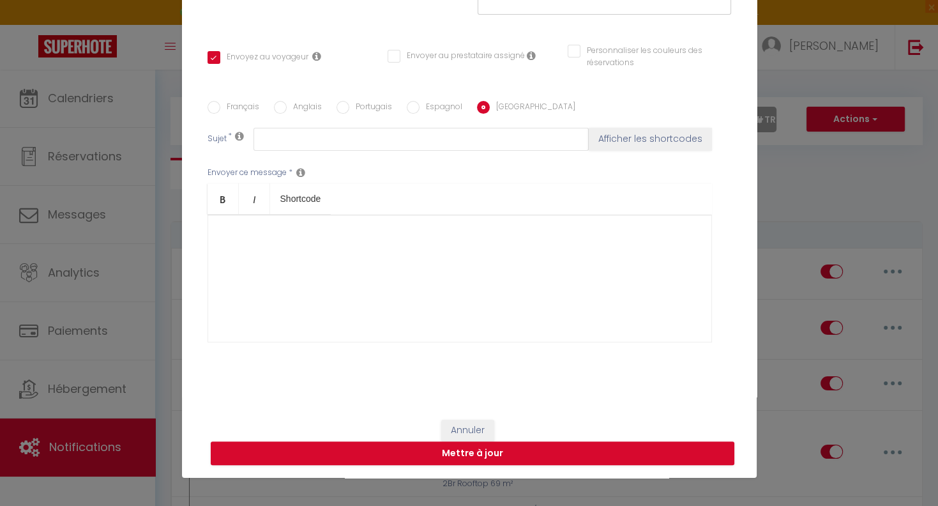
drag, startPoint x: 482, startPoint y: 420, endPoint x: 483, endPoint y: 429, distance: 9.0
click at [483, 429] on div "Annuler Mettre à jour" at bounding box center [469, 442] width 575 height 71
click at [482, 430] on button "Annuler" at bounding box center [467, 431] width 53 height 22
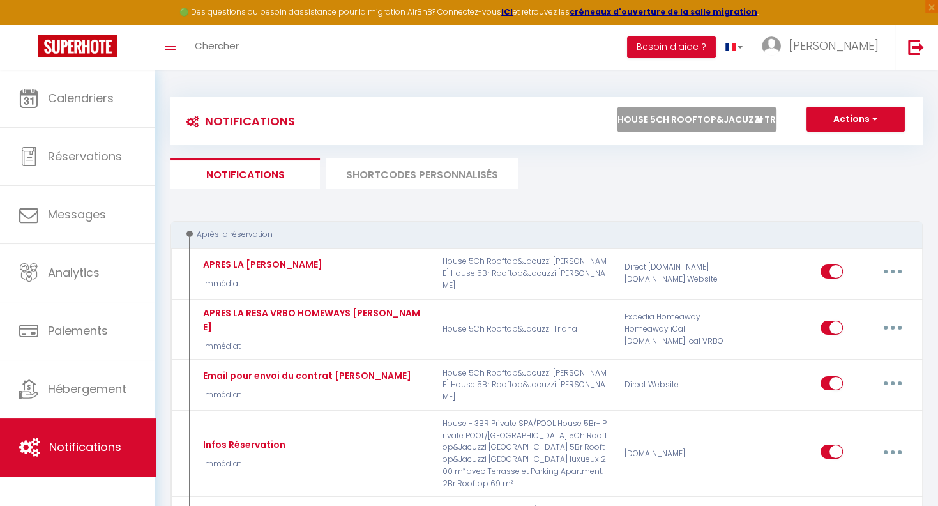
click at [632, 183] on ul "Notifications SHORTCODES PERSONNALISÉS" at bounding box center [547, 173] width 753 height 31
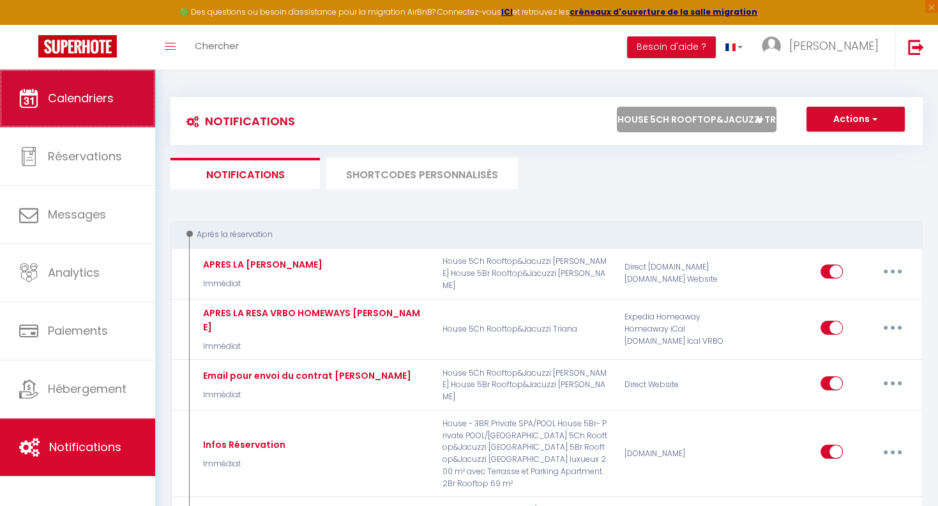
click at [82, 101] on span "Calendriers" at bounding box center [81, 98] width 66 height 16
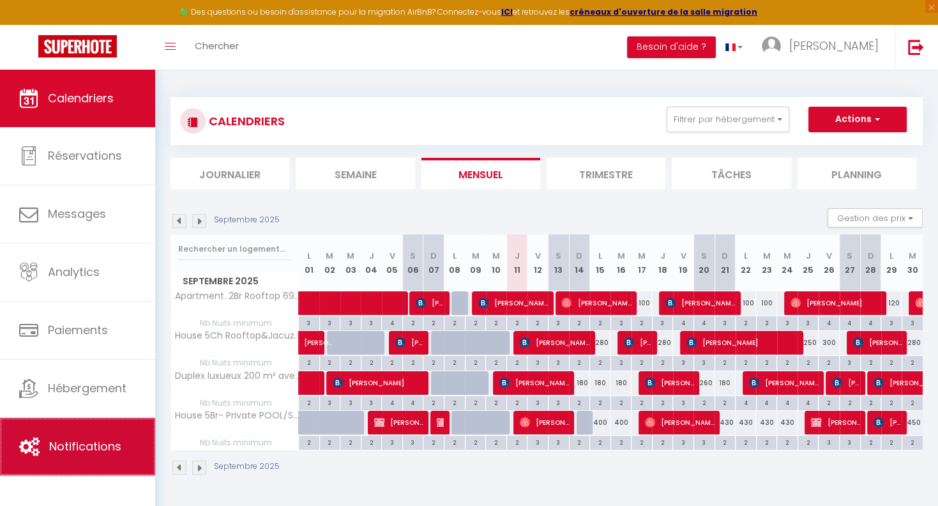
click at [75, 436] on link "Notifications" at bounding box center [77, 446] width 155 height 57
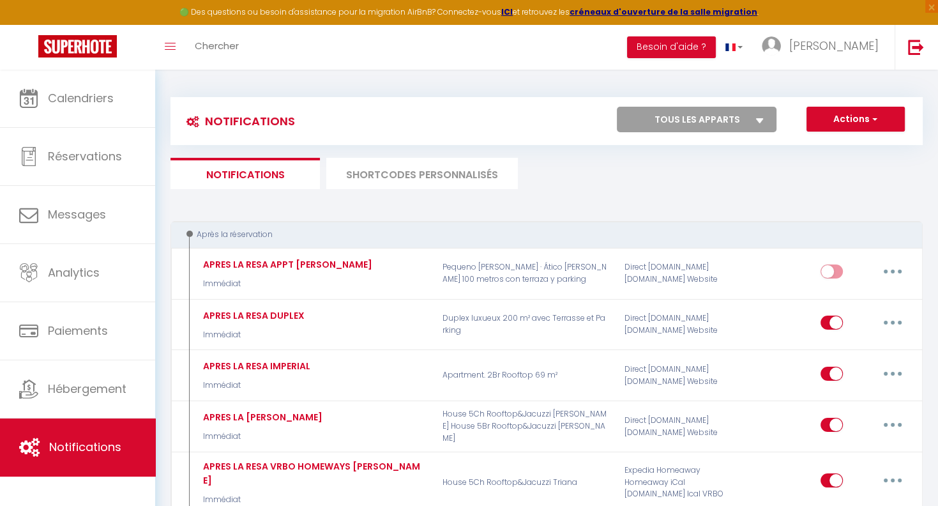
click at [617, 107] on select "Tous les apparts House 5Ch Rooftop&Jacuzzi Triana House 5Br Rooftop&Jacuzzi [GE…" at bounding box center [697, 120] width 160 height 26
click option "Duplex luxueux 200 m² avec Terrasse et Parking" at bounding box center [0, 0] width 0 height 0
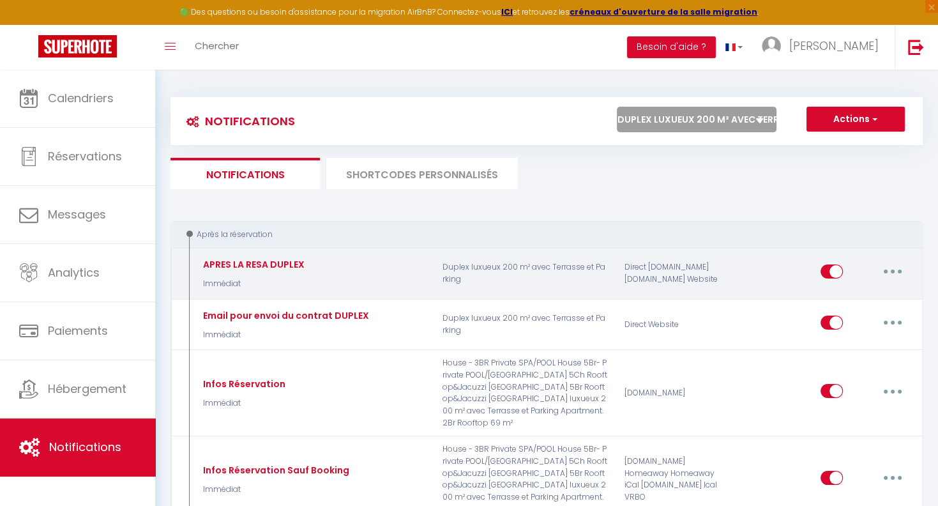
click at [903, 274] on button "button" at bounding box center [893, 271] width 36 height 20
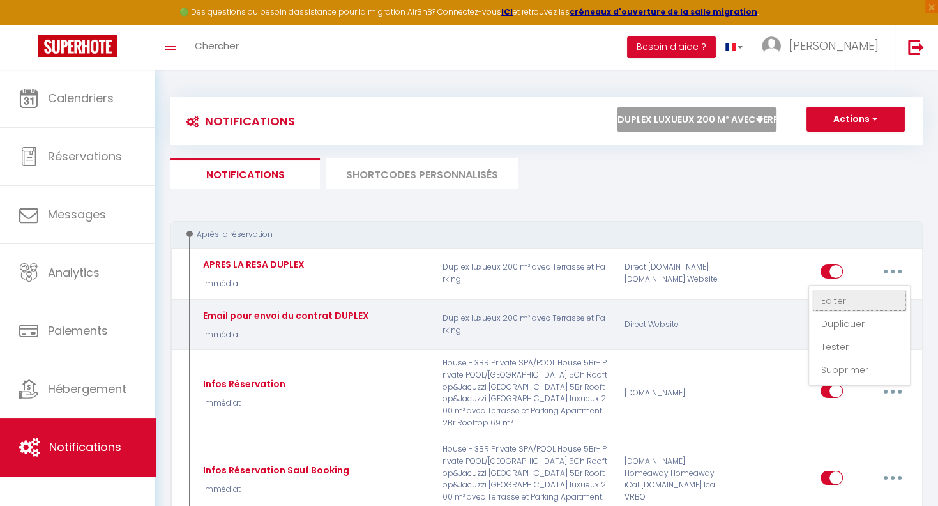
click at [843, 303] on link "Editer" at bounding box center [860, 301] width 95 height 22
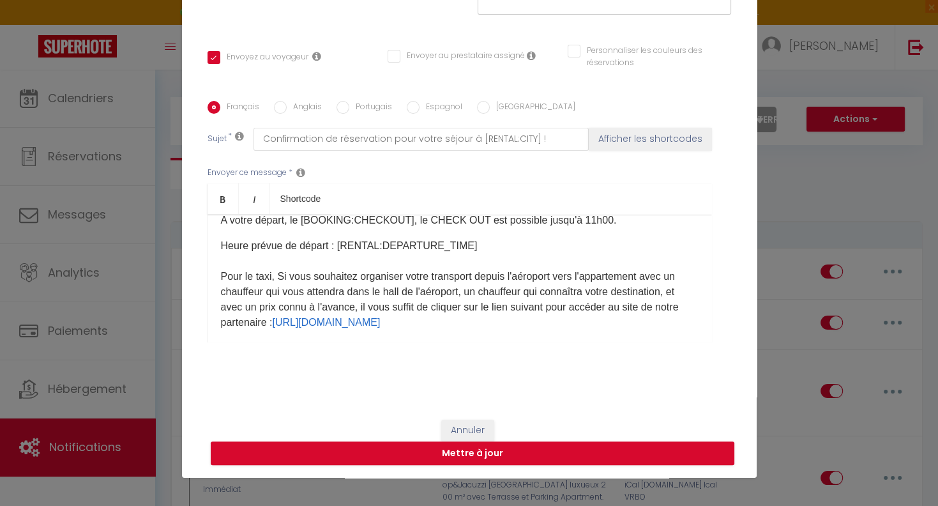
scroll to position [195, 0]
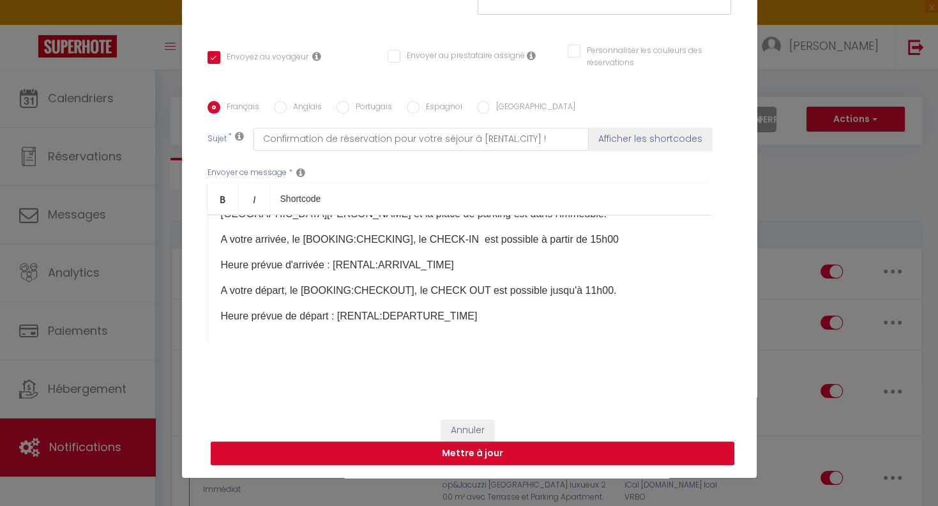
click at [307, 109] on label "Anglais" at bounding box center [304, 108] width 35 height 14
click at [287, 109] on input "Anglais" at bounding box center [280, 107] width 13 height 13
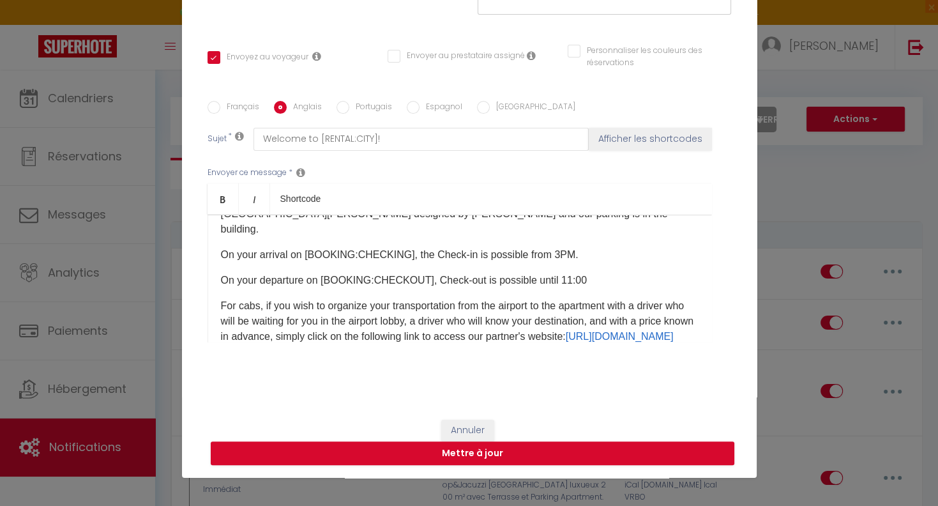
click at [236, 105] on label "Français" at bounding box center [239, 108] width 39 height 14
click at [220, 105] on input "Français" at bounding box center [214, 107] width 13 height 13
